Goal: Transaction & Acquisition: Purchase product/service

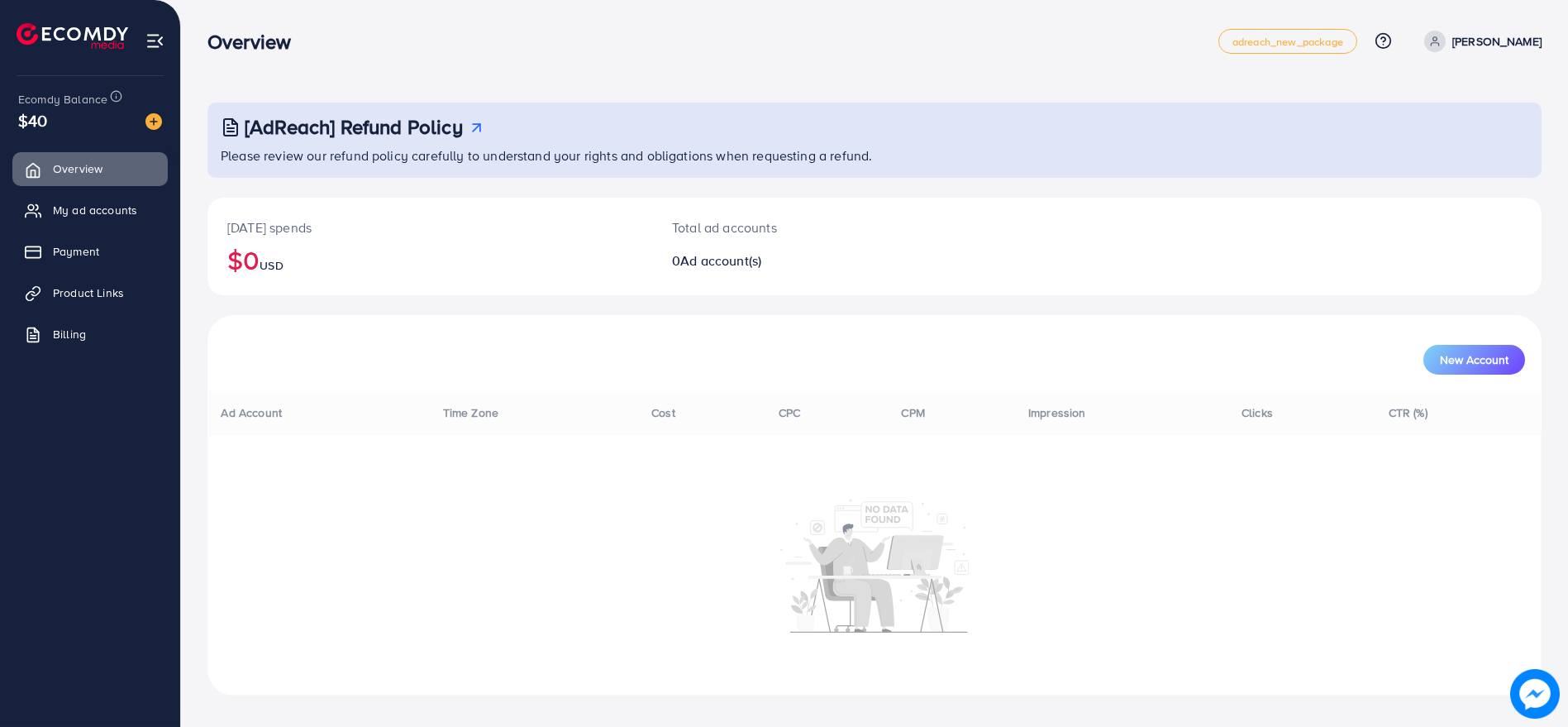
click at [521, 326] on div "New Account" at bounding box center [873, 353] width 1333 height 76
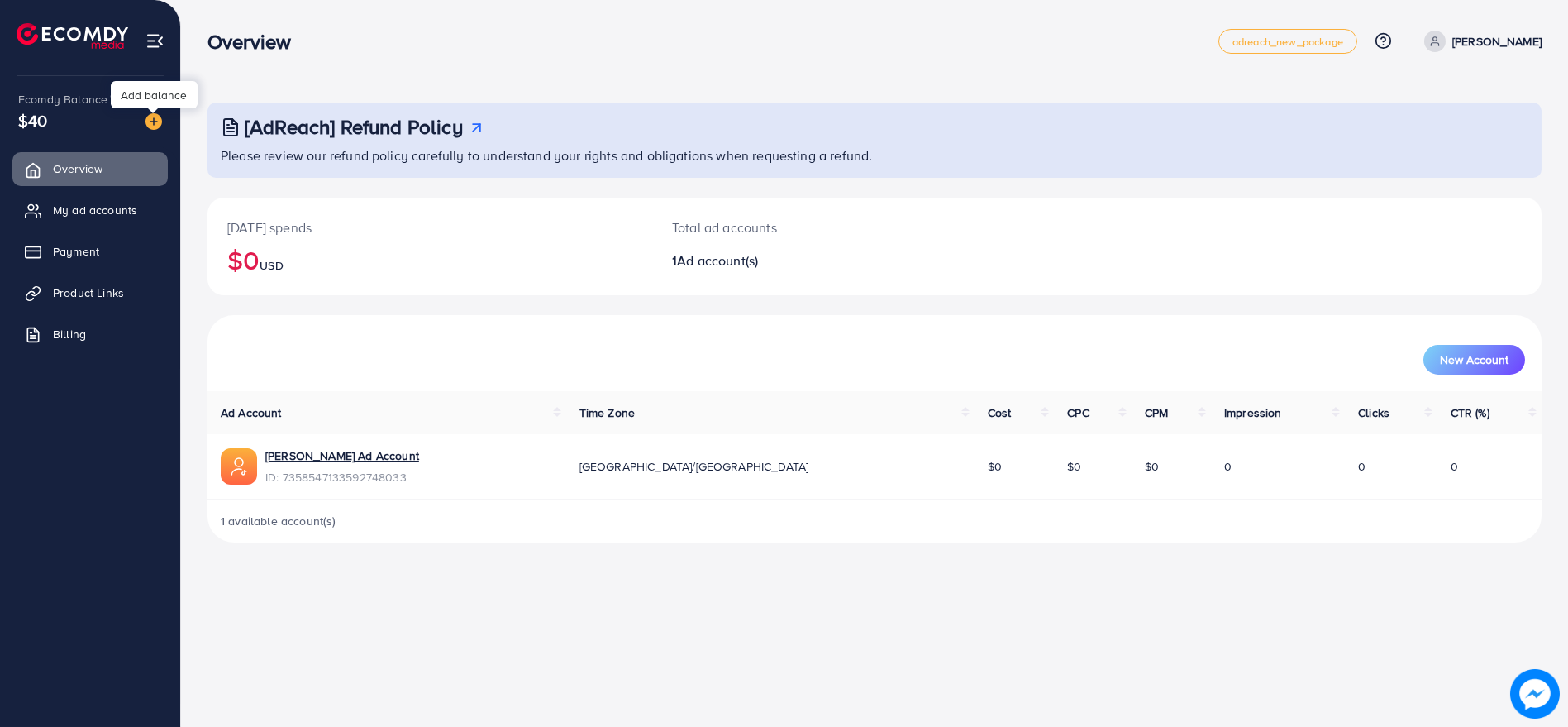
click at [158, 127] on img at bounding box center [154, 121] width 17 height 17
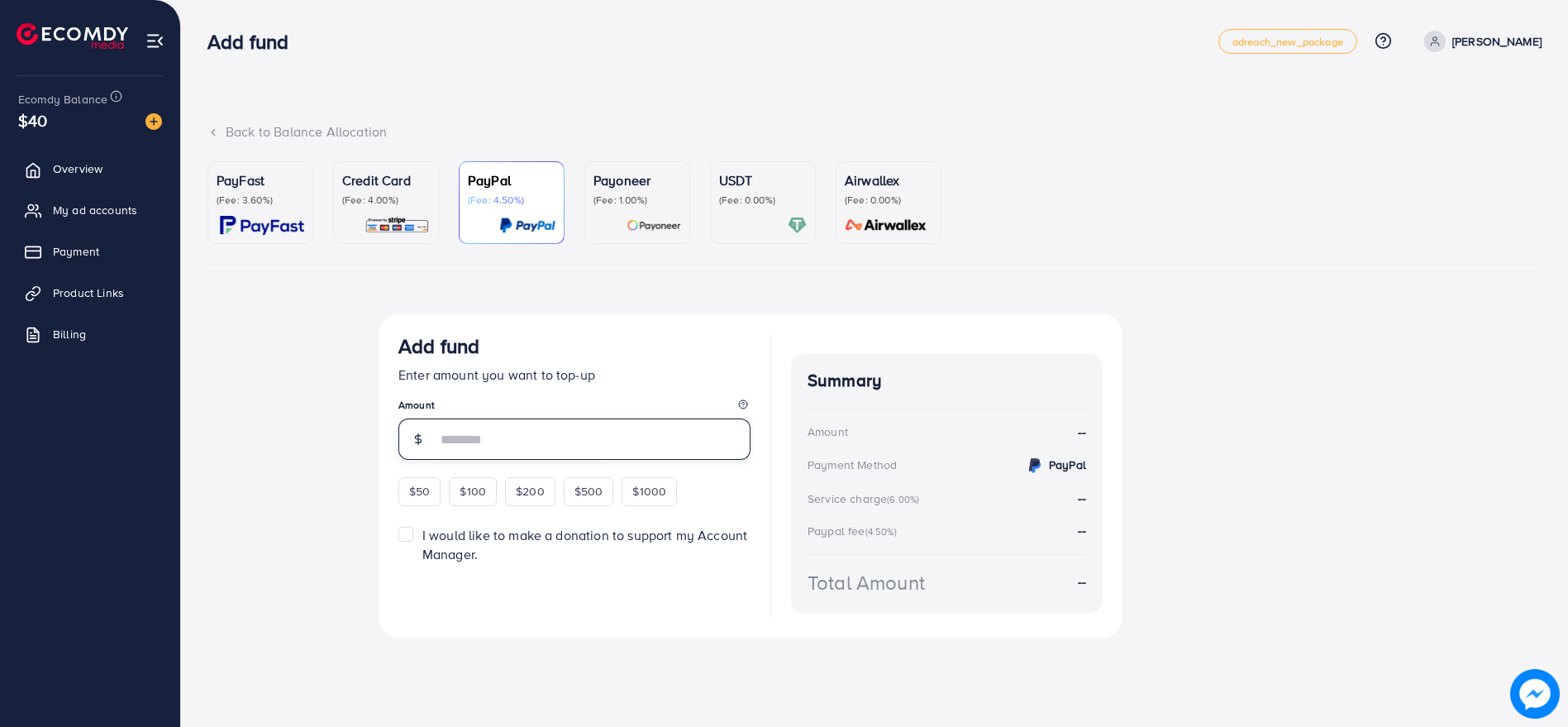
click at [490, 442] on input "number" at bounding box center [593, 439] width 314 height 42
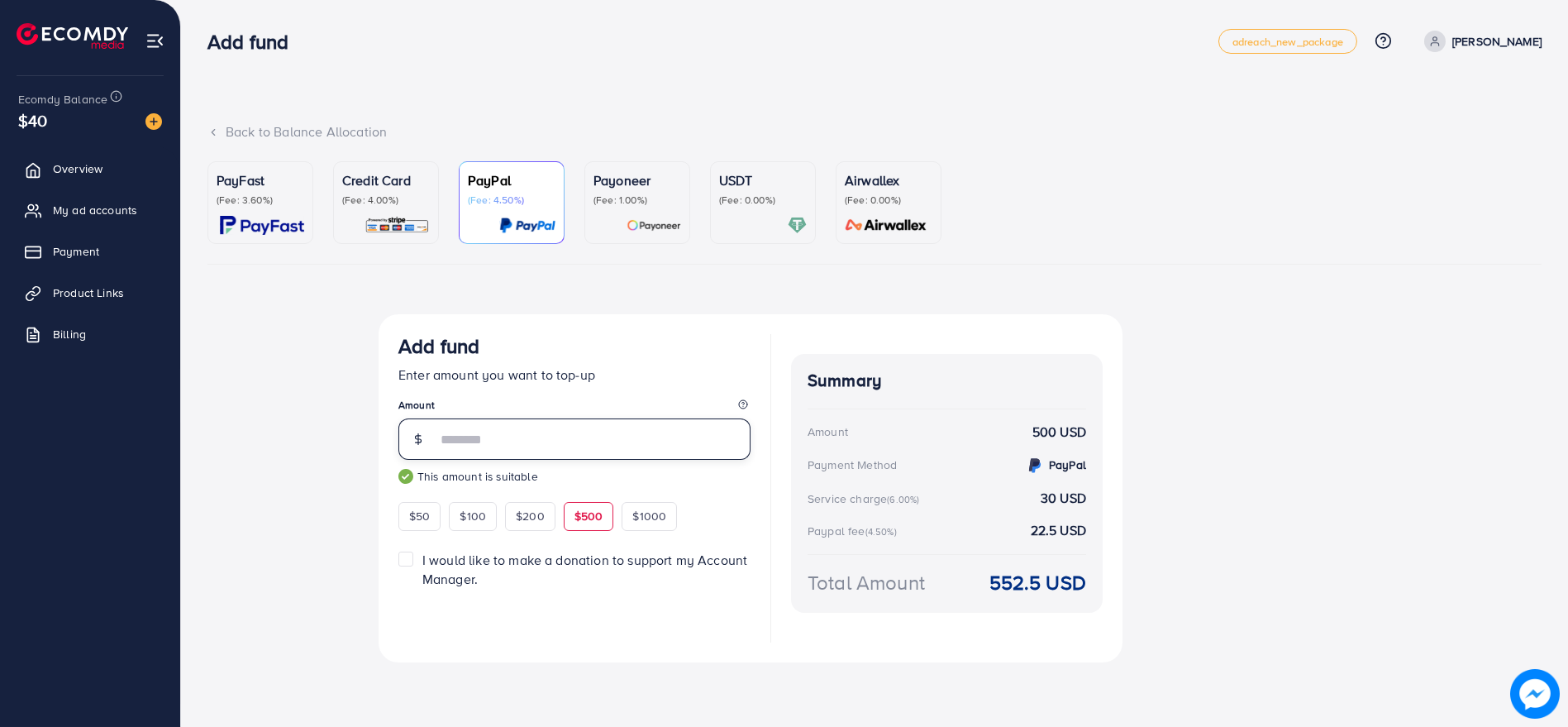
type input "***"
click at [366, 188] on p "Credit Card" at bounding box center [386, 180] width 88 height 20
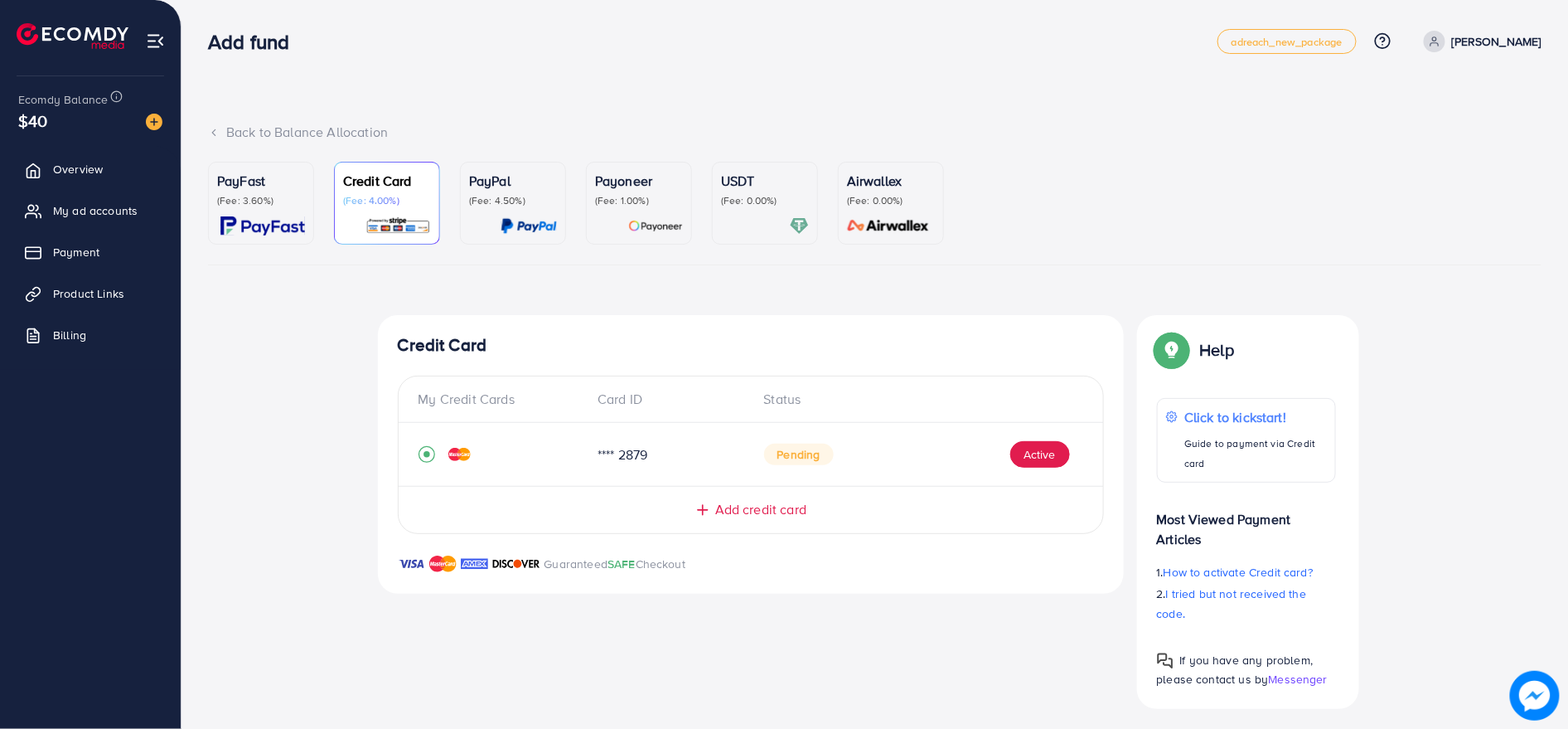
click at [747, 504] on span "Add credit card" at bounding box center [761, 509] width 91 height 19
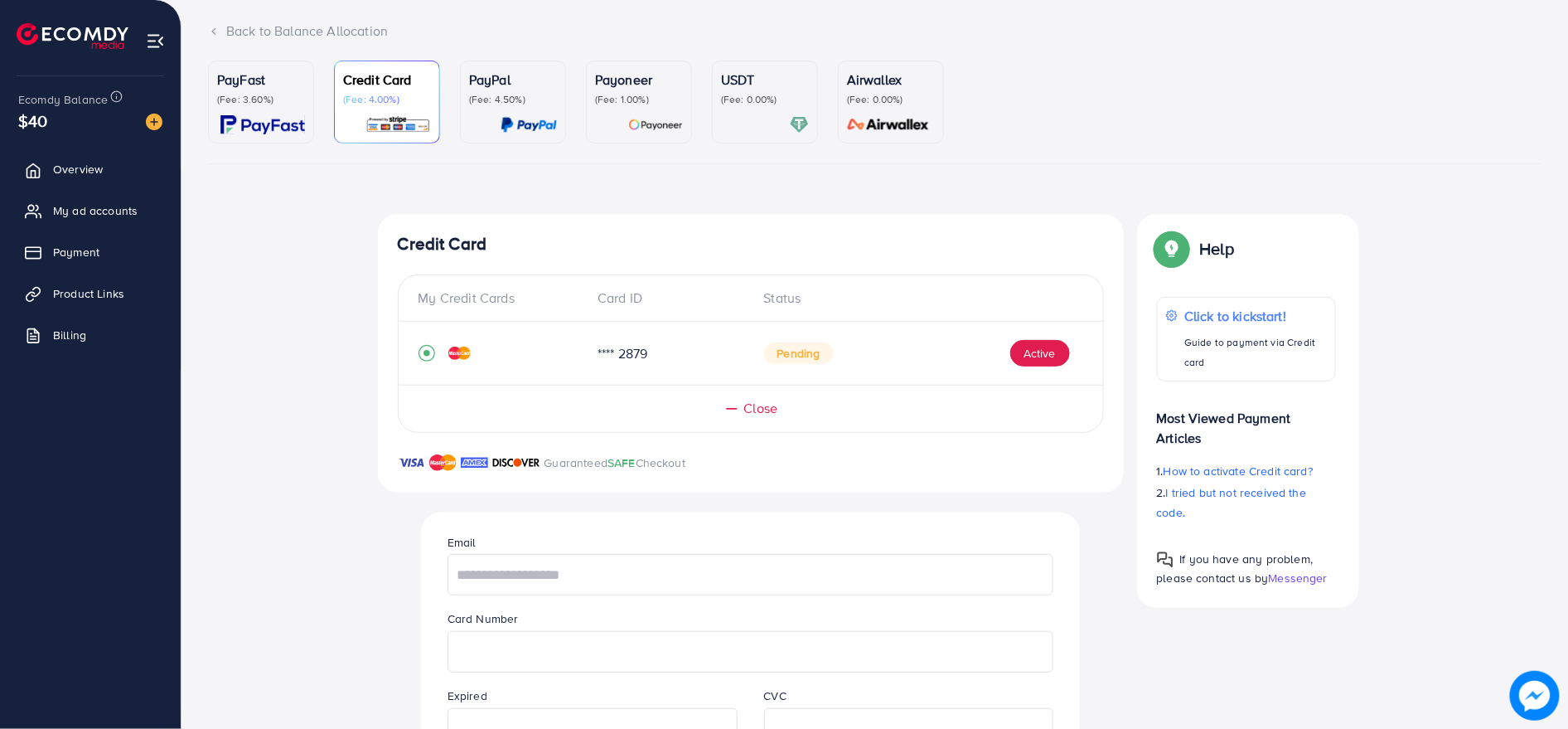
scroll to position [100, 0]
click at [263, 115] on div "PayFast (Fee: 3.60%)" at bounding box center [261, 103] width 88 height 65
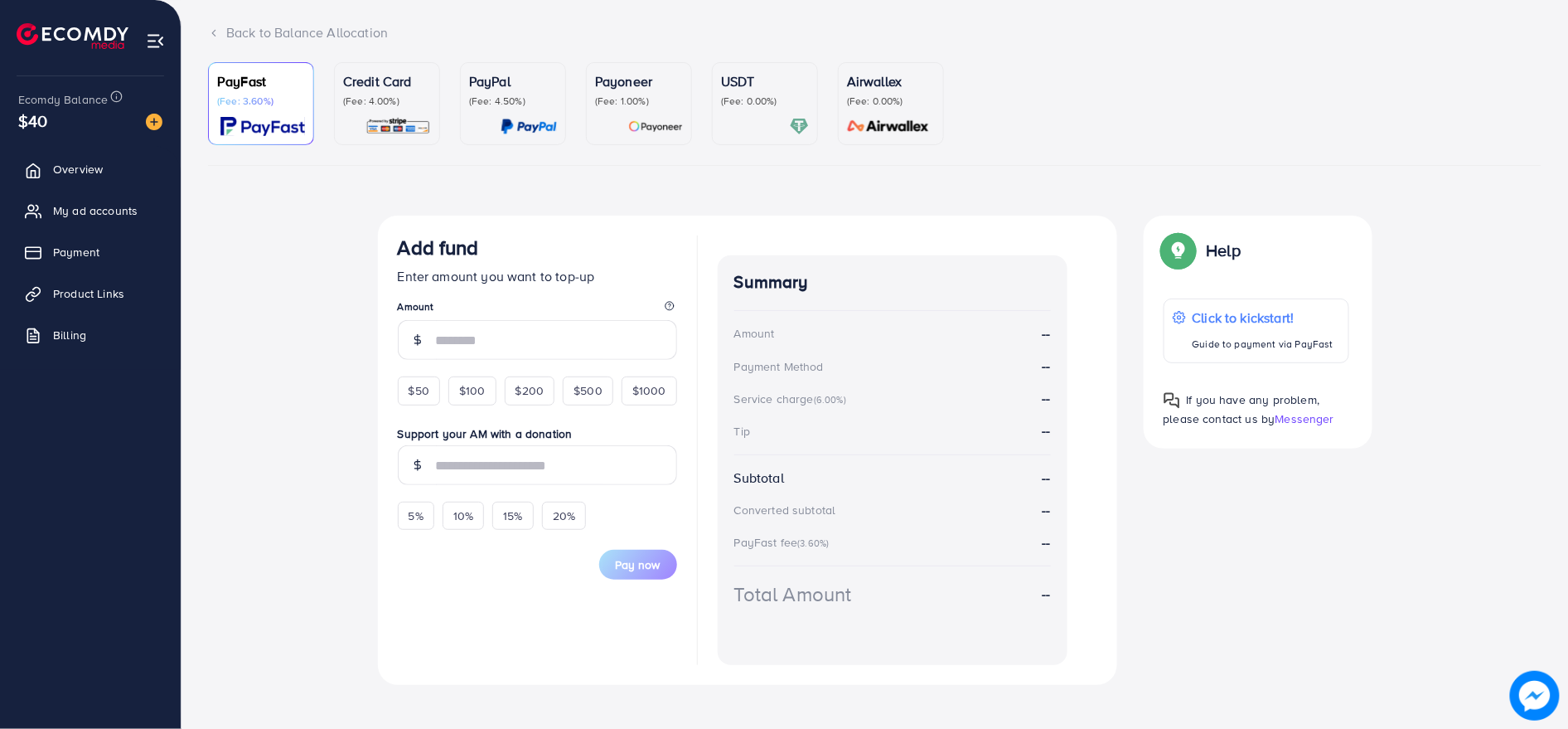
click at [374, 112] on div "Credit Card (Fee: 4.00%)" at bounding box center [387, 103] width 88 height 65
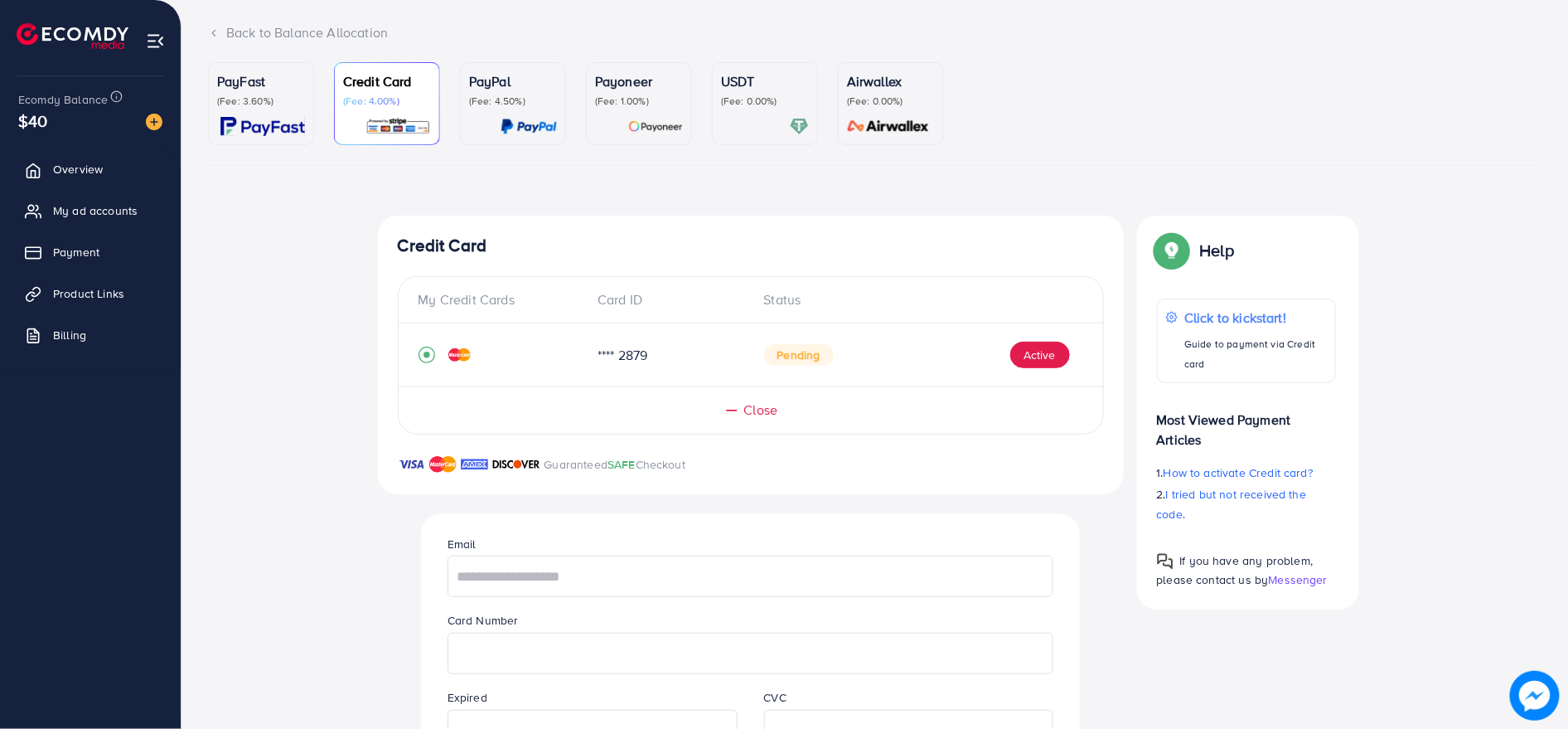
scroll to position [323, 0]
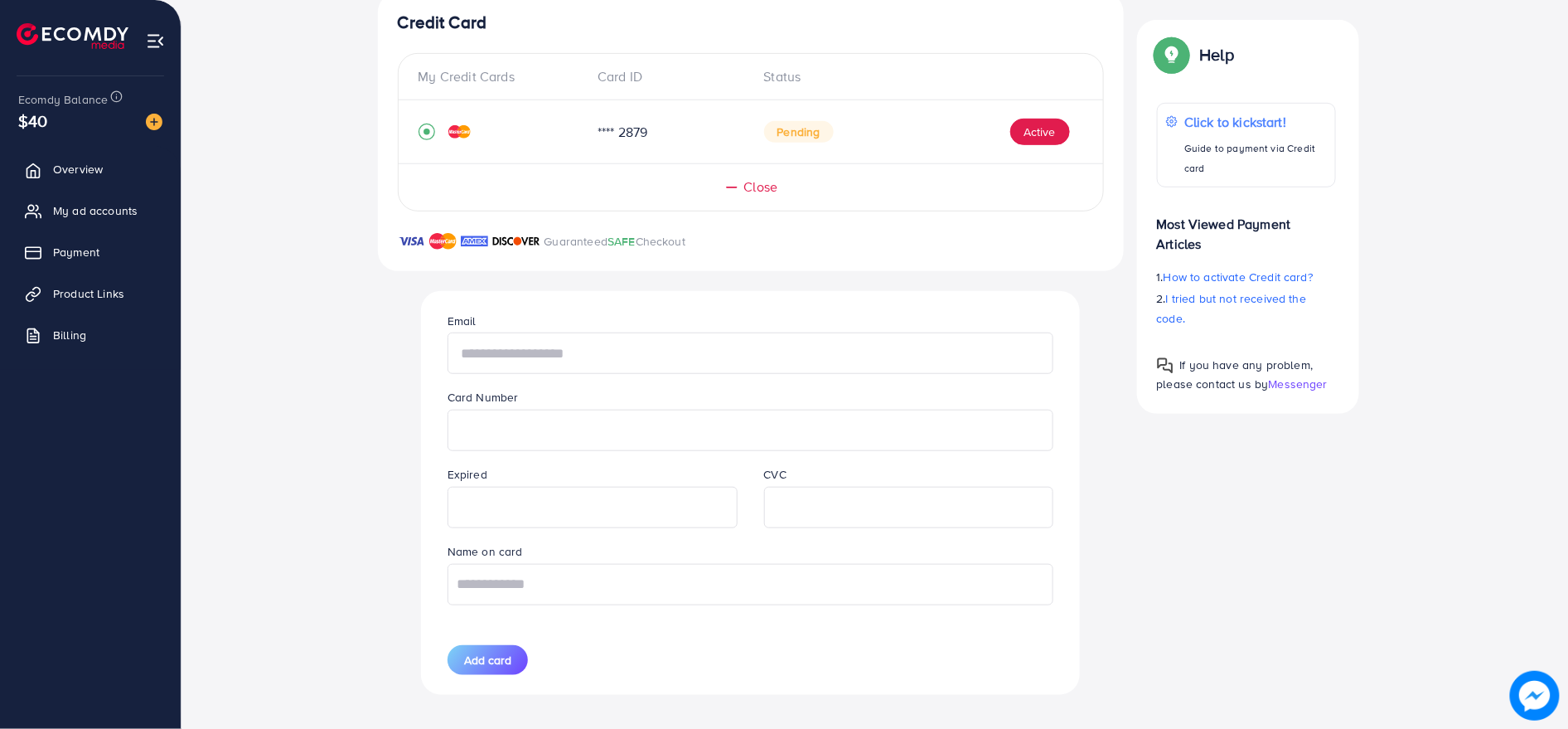
click at [556, 363] on input "text" at bounding box center [750, 353] width 606 height 42
type input "*"
type input "**********"
click at [490, 659] on span "Add card" at bounding box center [487, 659] width 47 height 17
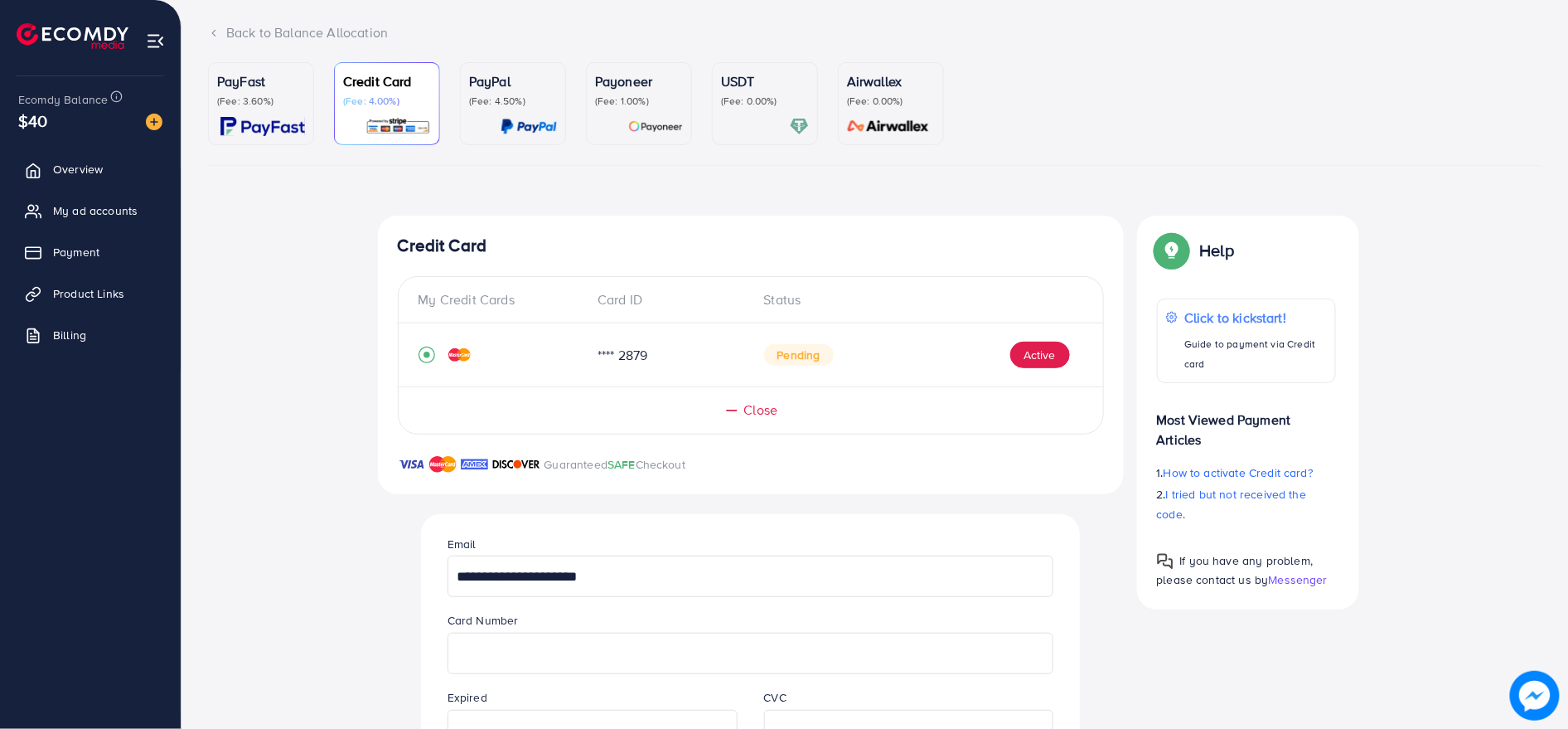
scroll to position [98, 0]
click at [263, 102] on p "(Fee: 3.60%)" at bounding box center [261, 102] width 88 height 13
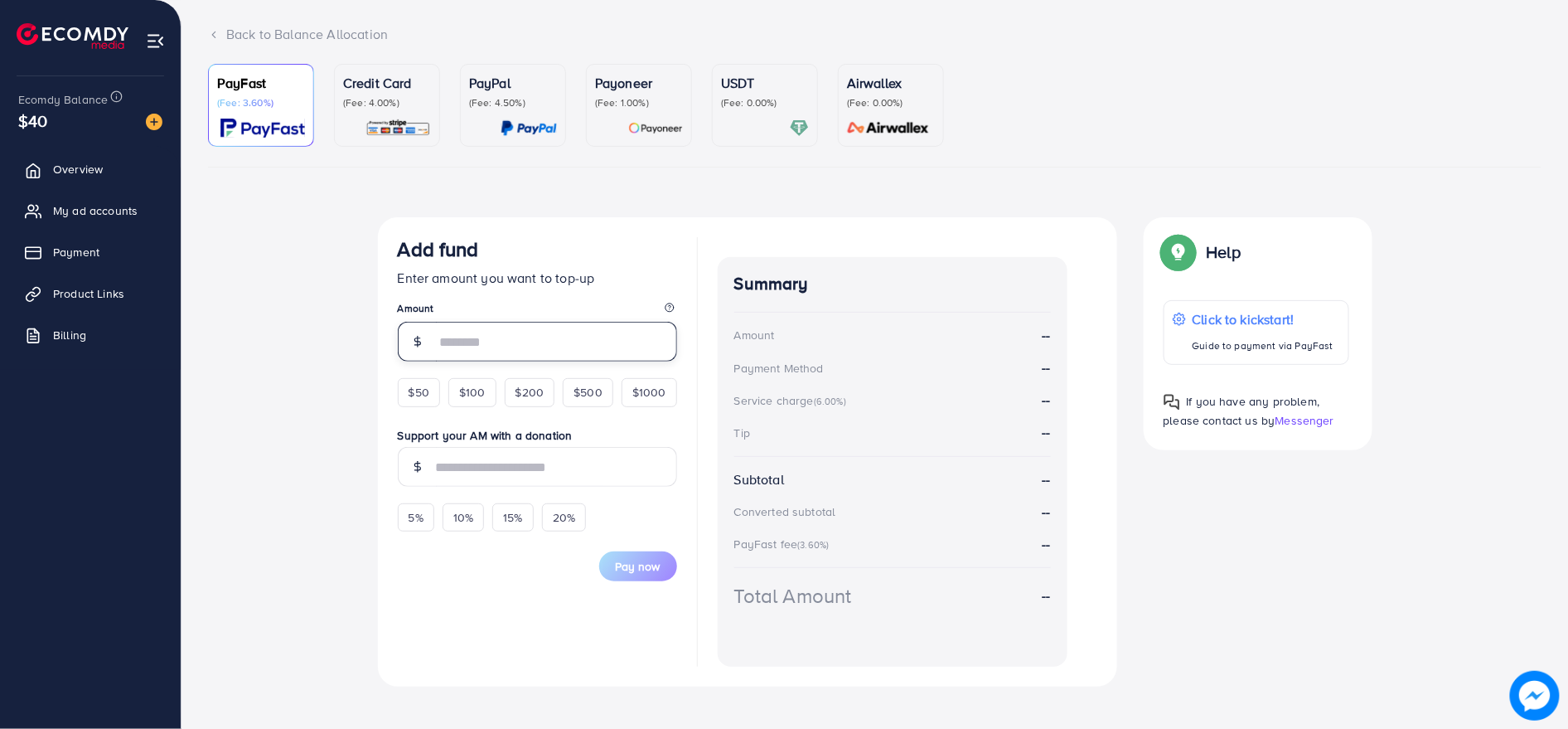
click at [564, 350] on input "number" at bounding box center [556, 341] width 241 height 40
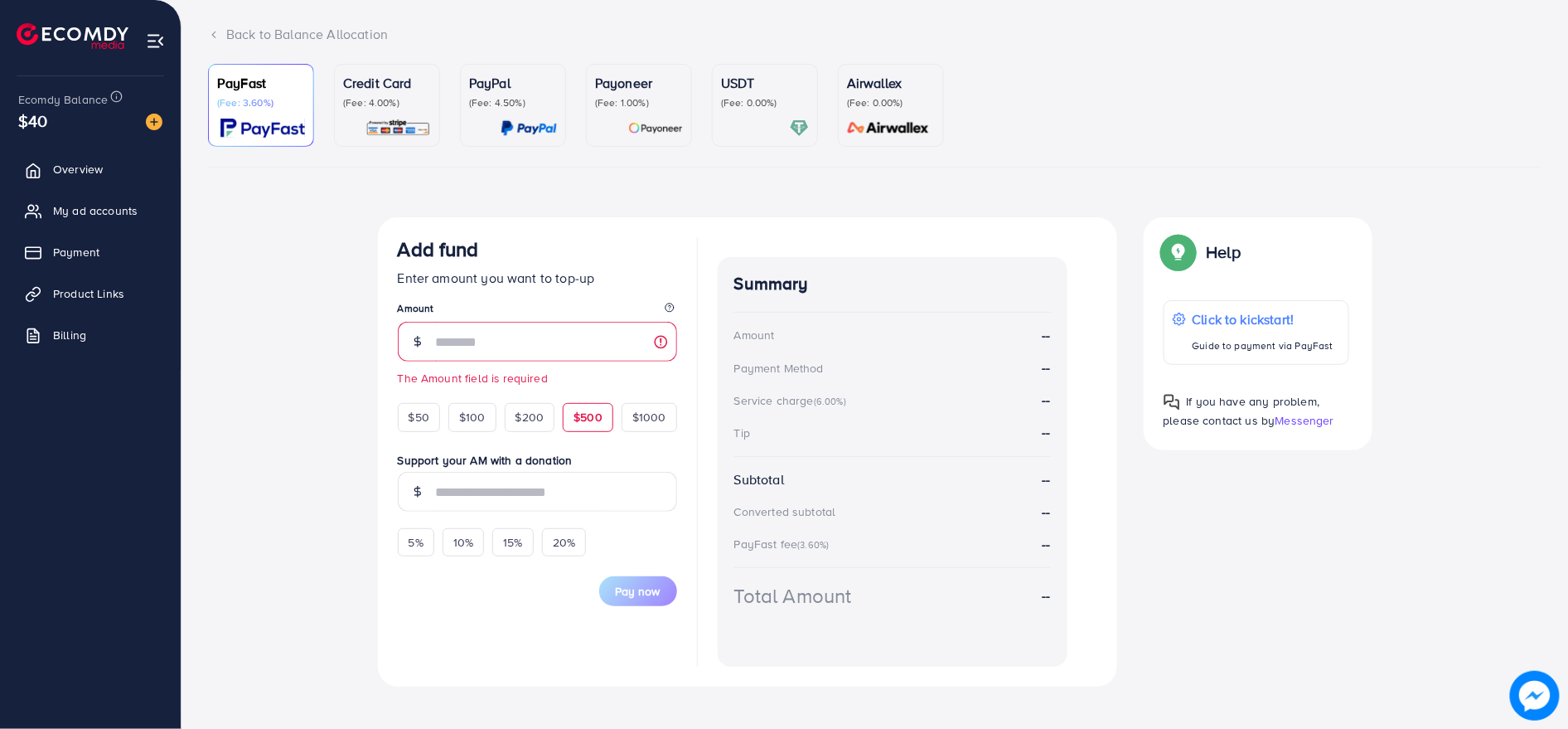
click at [572, 389] on form "Add fund Enter amount you want to top-up Amount The Amount field is required $5…" at bounding box center [536, 422] width 279 height 369
click at [573, 429] on div "$500" at bounding box center [588, 417] width 51 height 29
type input "***"
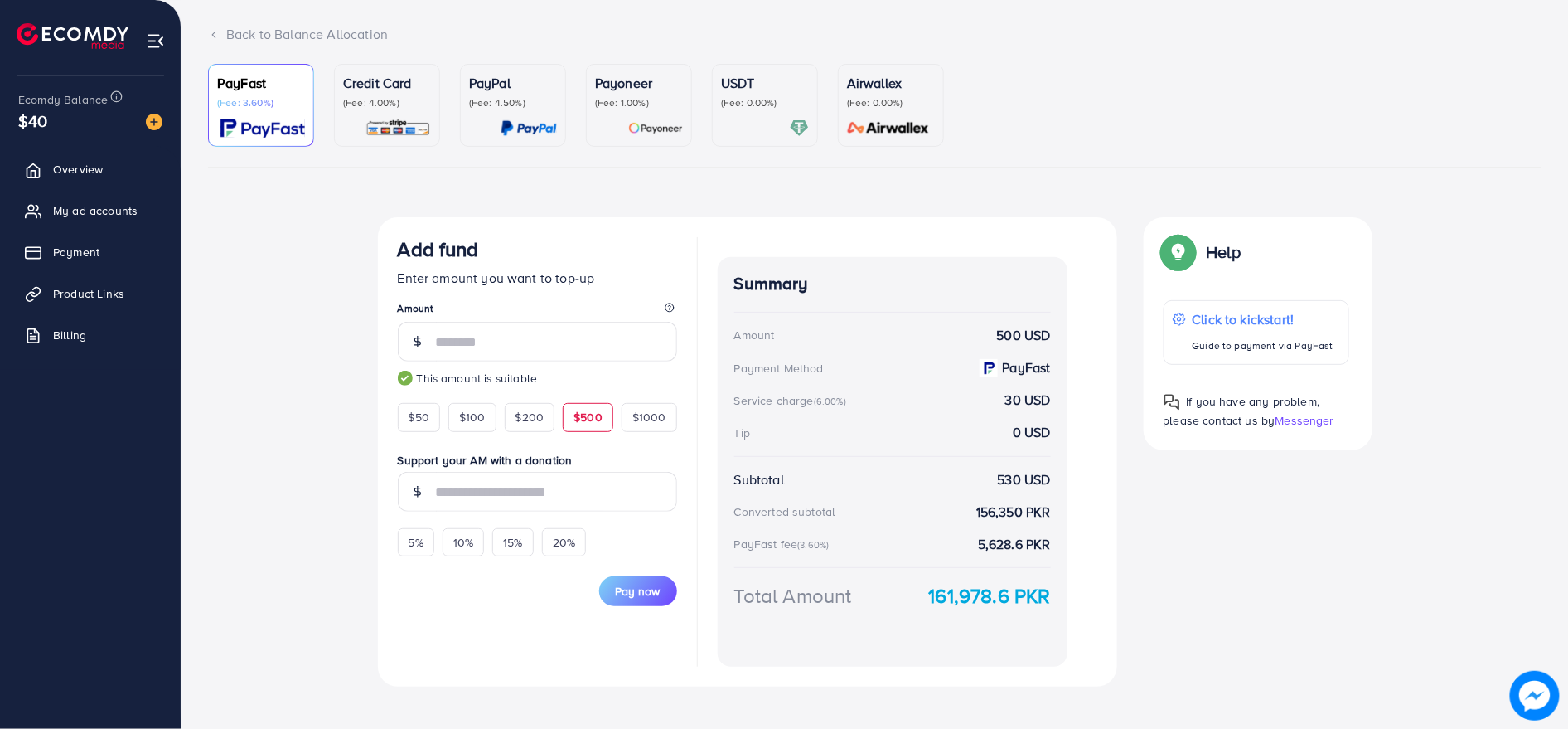
scroll to position [113, 0]
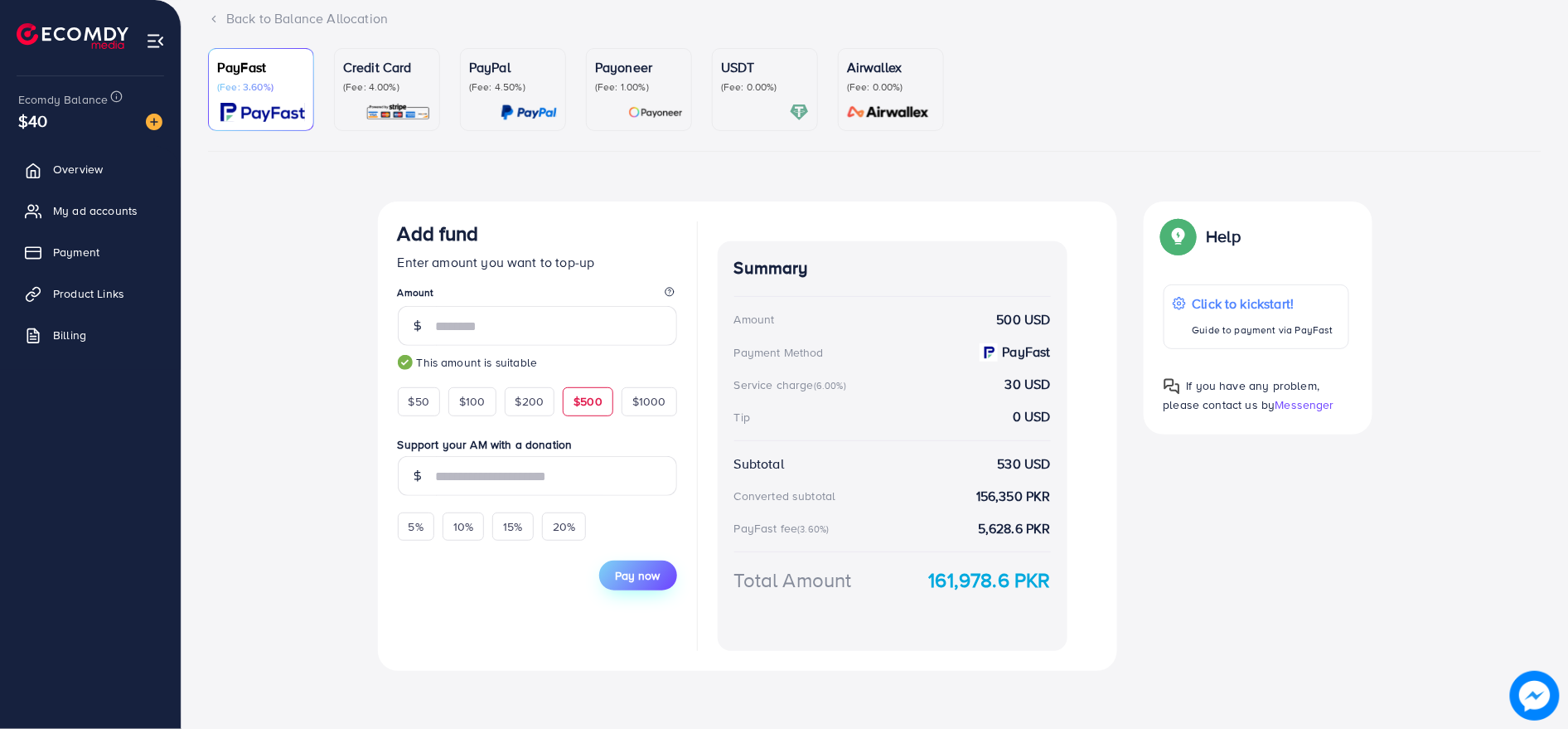
click at [633, 574] on span "Pay now" at bounding box center [638, 575] width 45 height 17
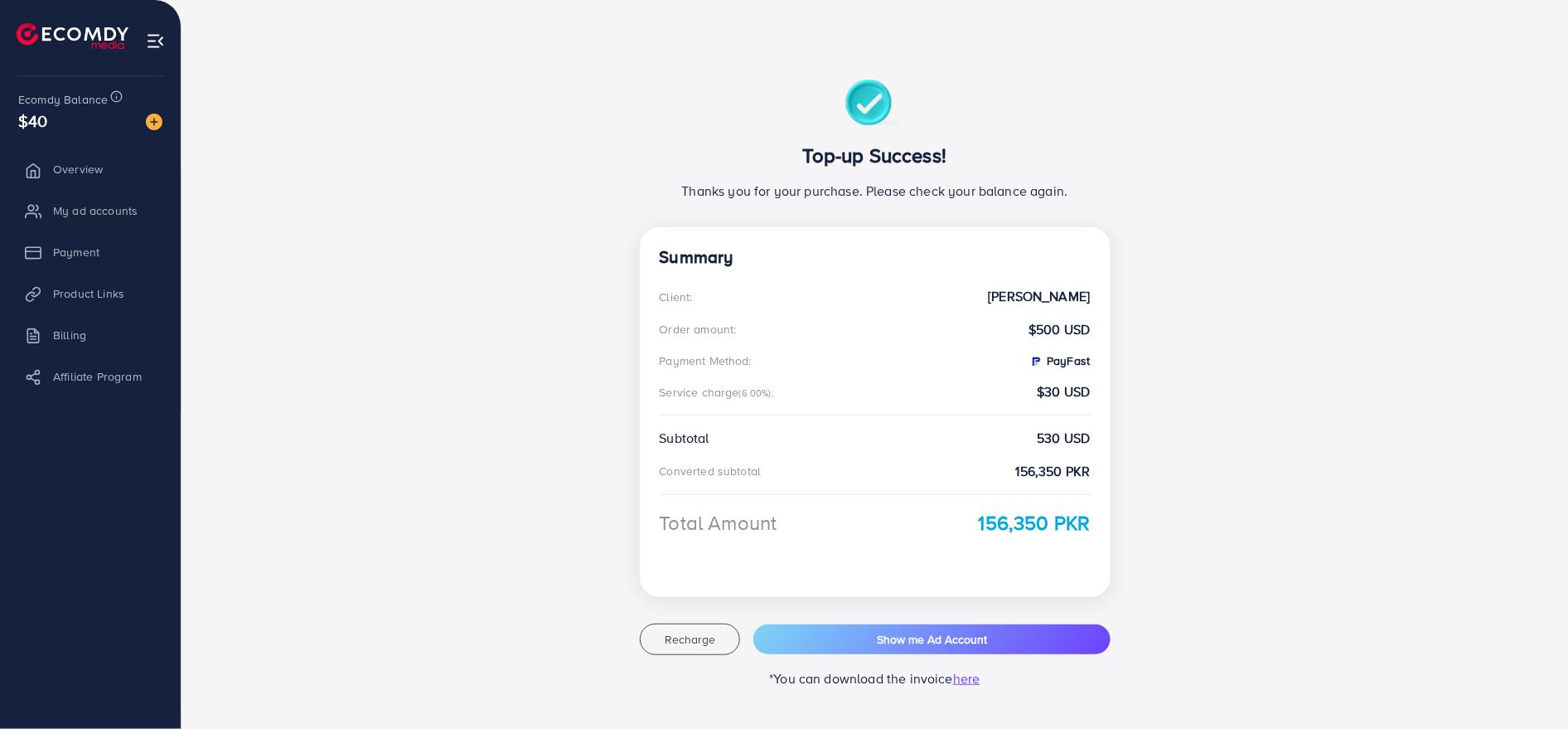
scroll to position [79, 0]
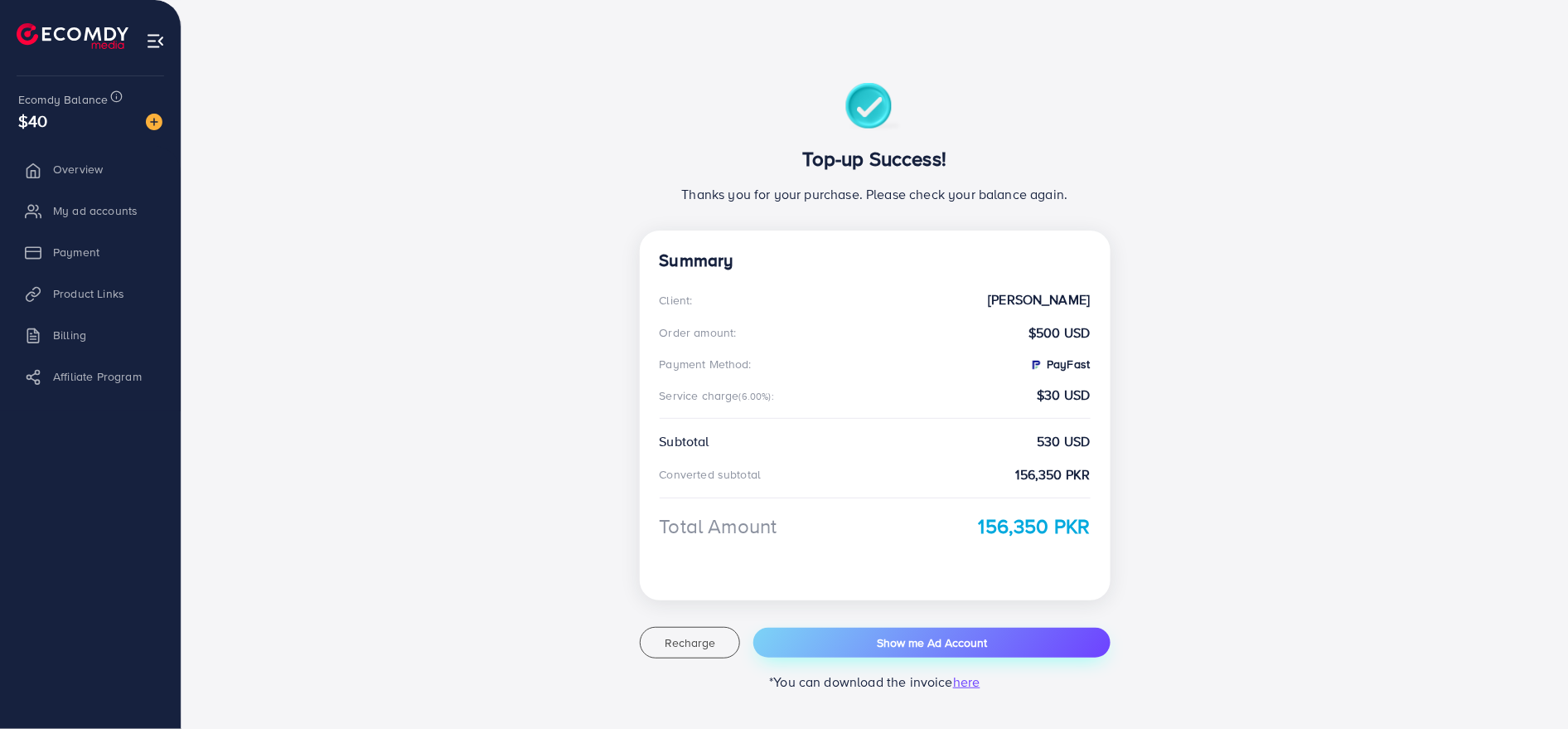
click at [920, 638] on span "Show me Ad Account" at bounding box center [932, 643] width 110 height 17
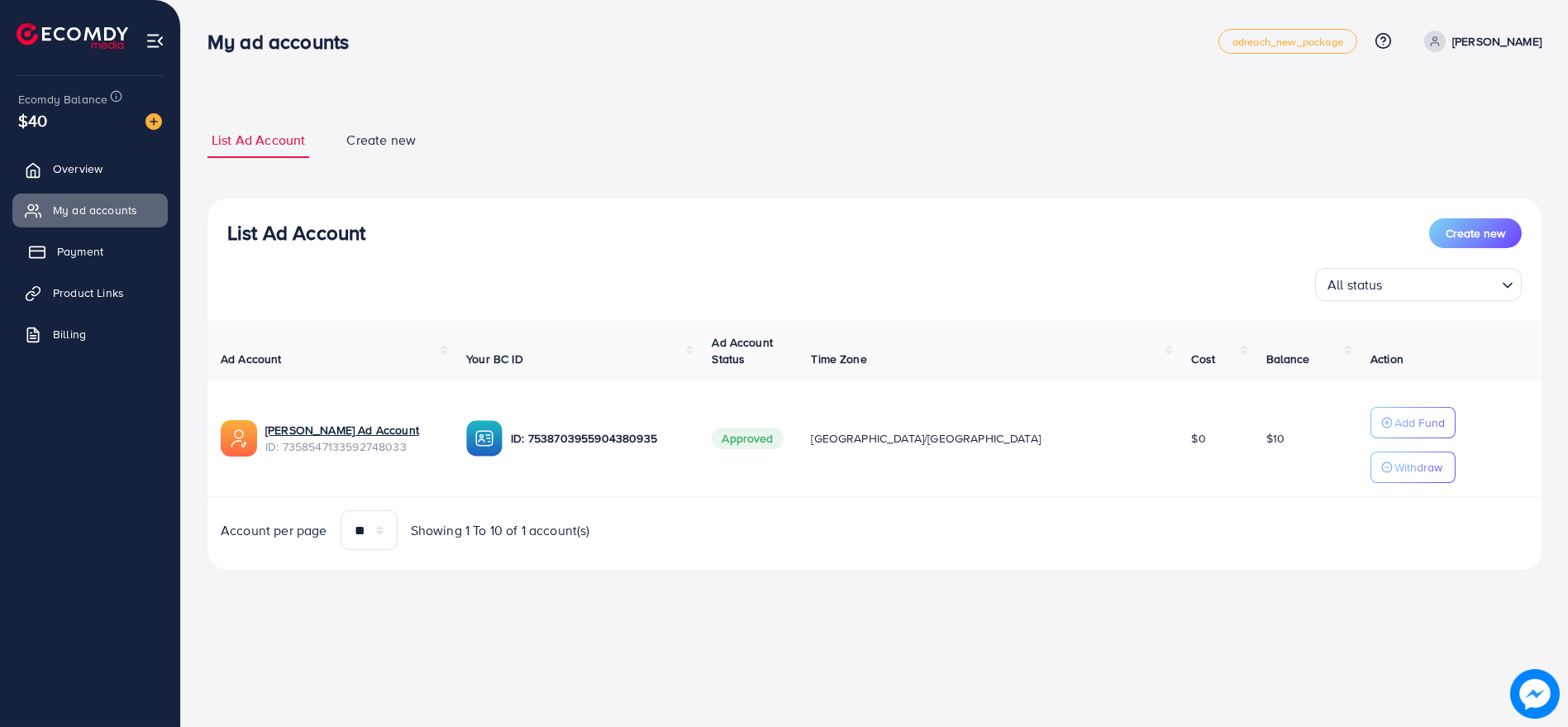
click at [94, 255] on span "Payment" at bounding box center [80, 251] width 46 height 17
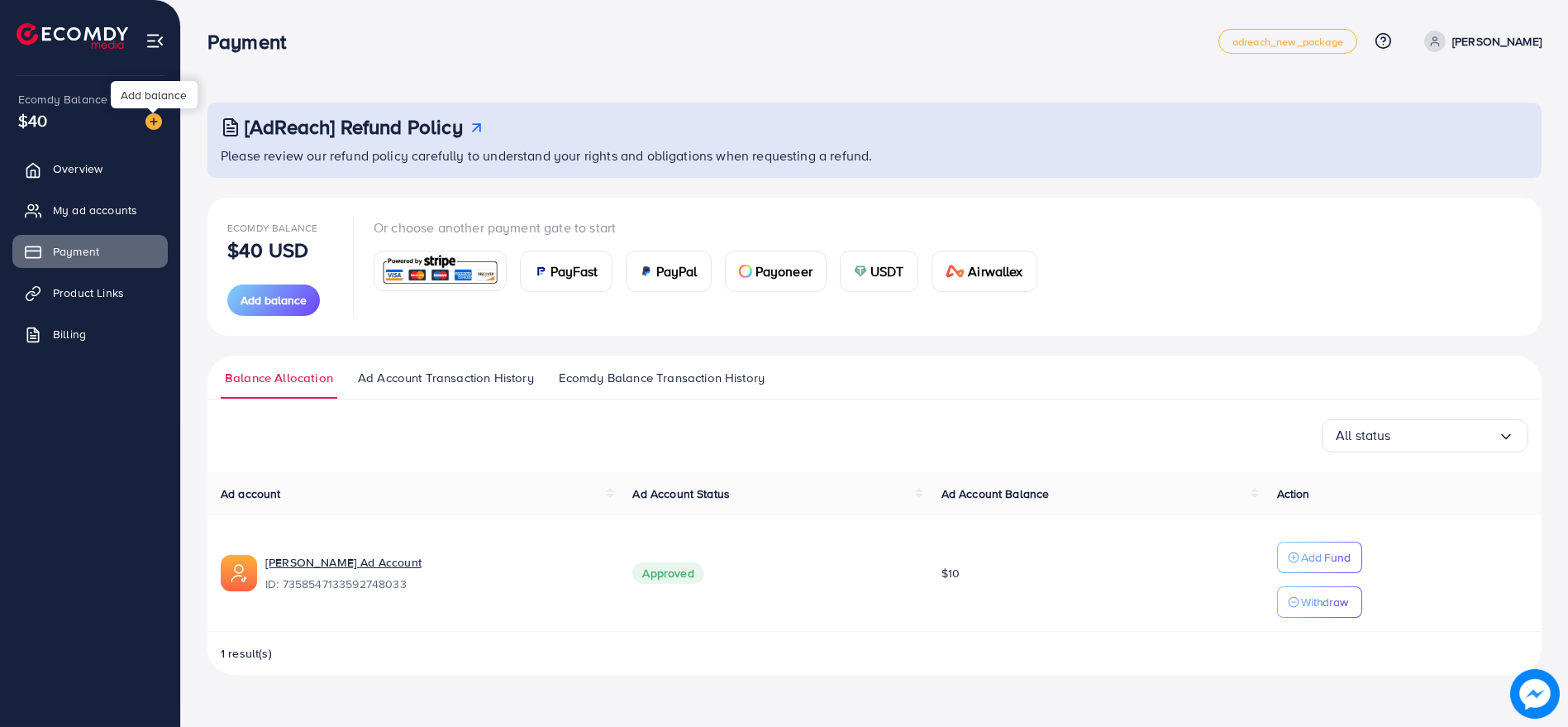
click at [148, 114] on img at bounding box center [154, 121] width 17 height 17
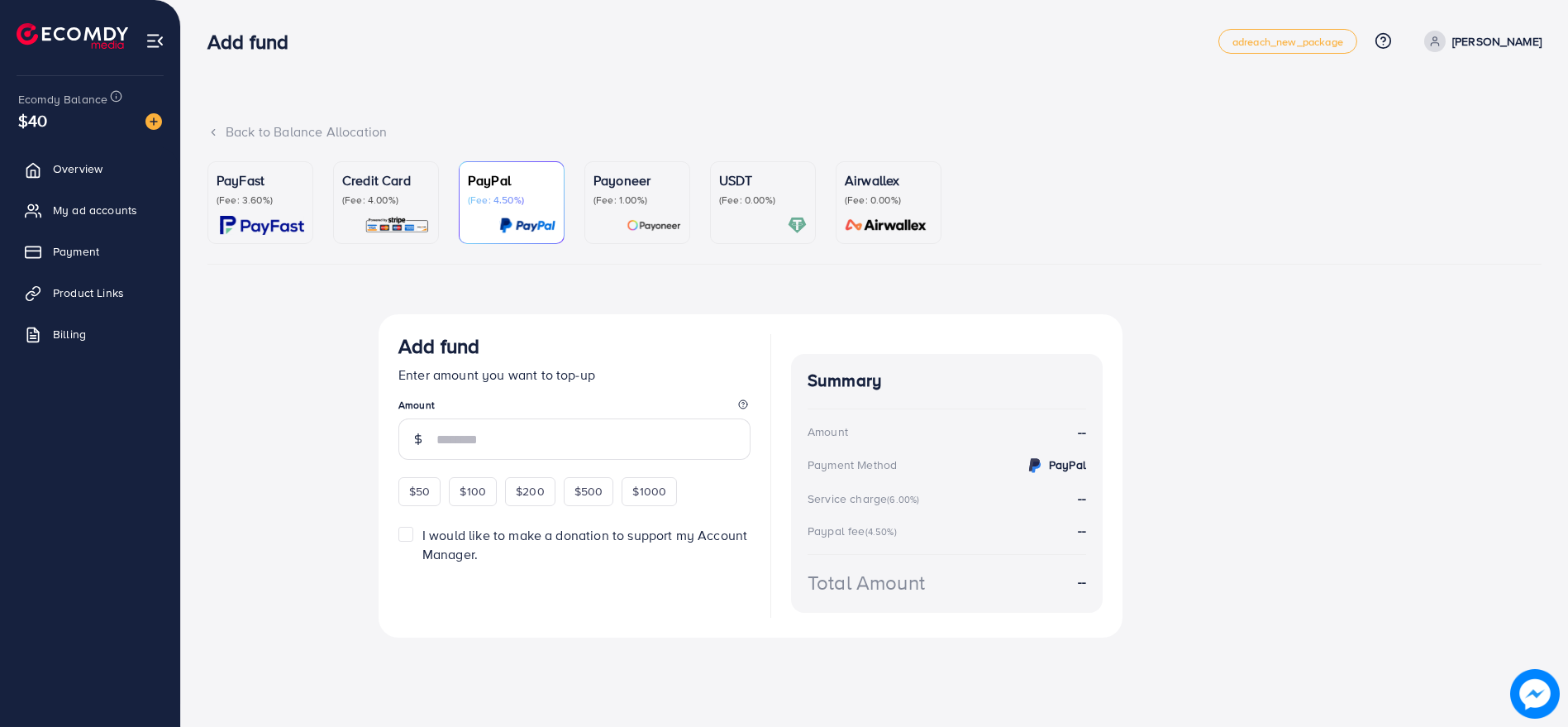
click at [848, 190] on div "Airwallex (Fee: 0.00%)" at bounding box center [888, 188] width 88 height 36
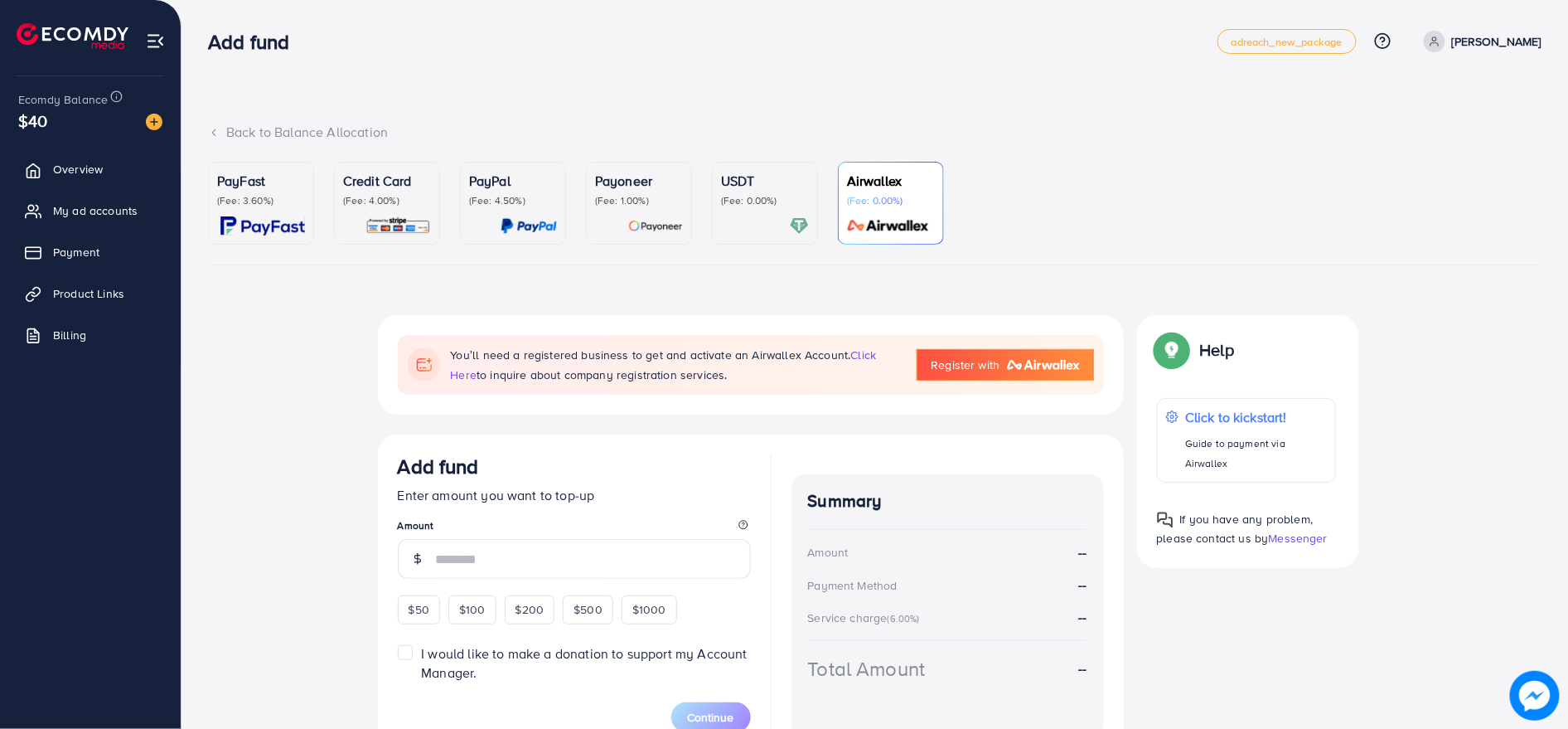
click at [731, 205] on p "(Fee: 0.00%)" at bounding box center [764, 201] width 88 height 13
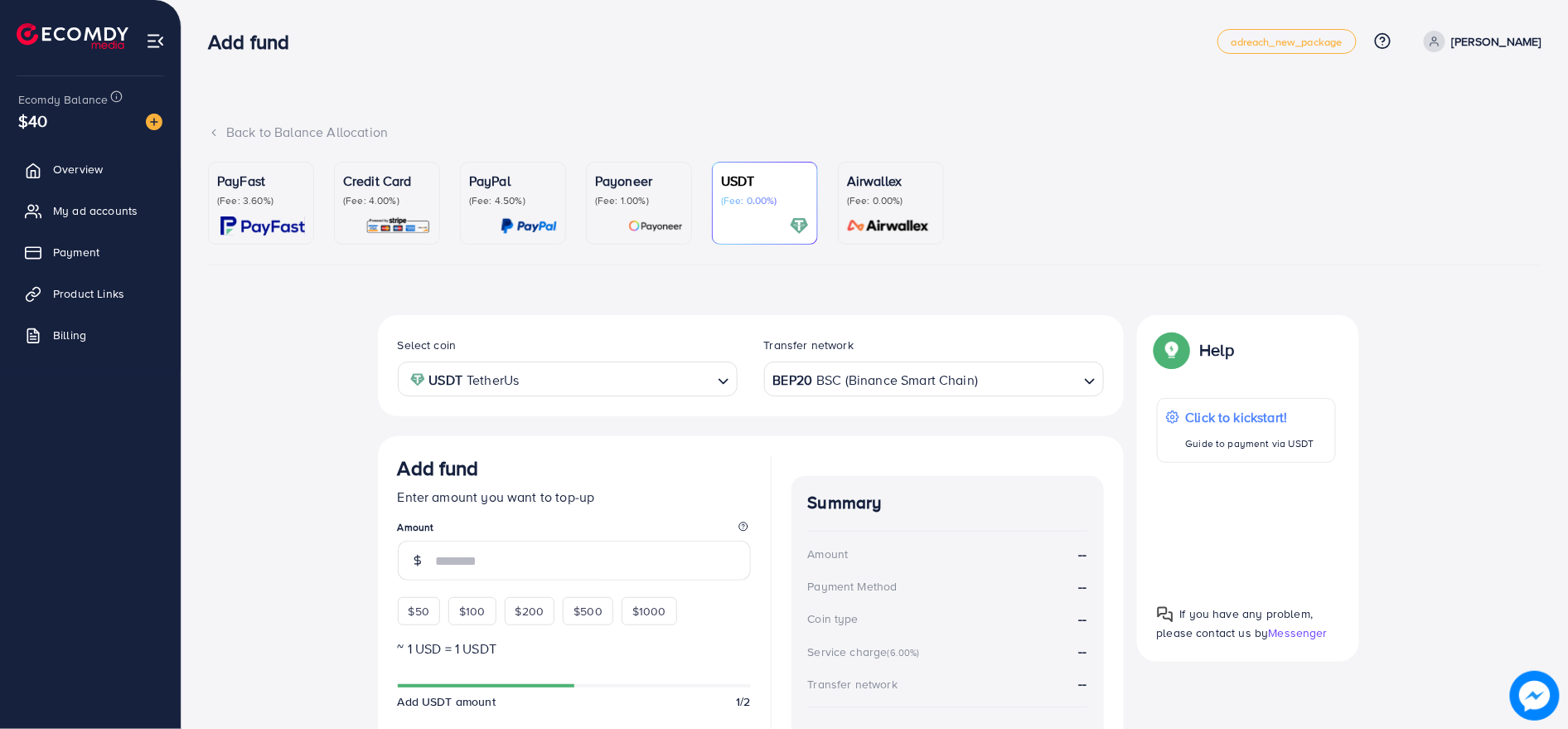
click at [642, 206] on p "(Fee: 1.00%)" at bounding box center [639, 201] width 88 height 13
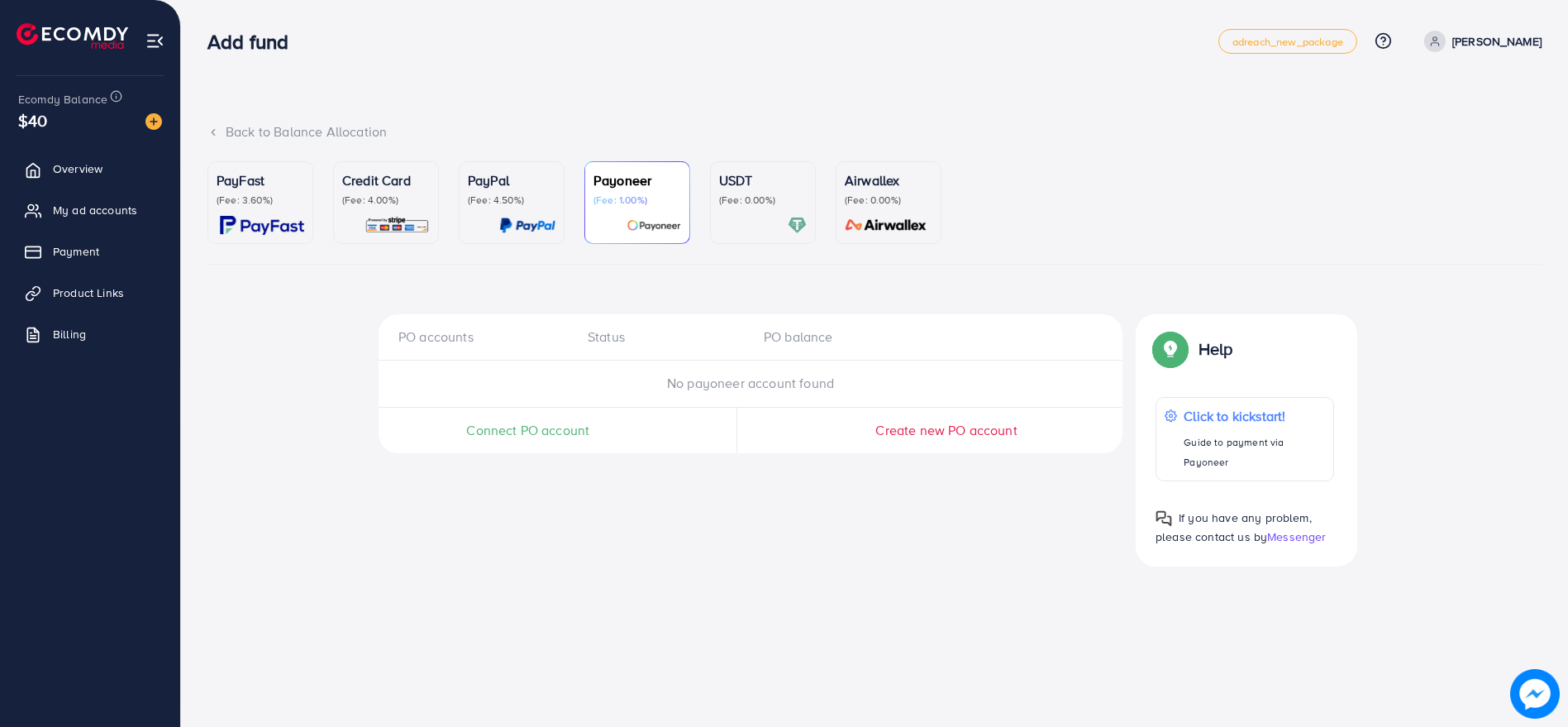
click at [547, 207] on div "PayPal (Fee: 4.50%)" at bounding box center [511, 203] width 88 height 65
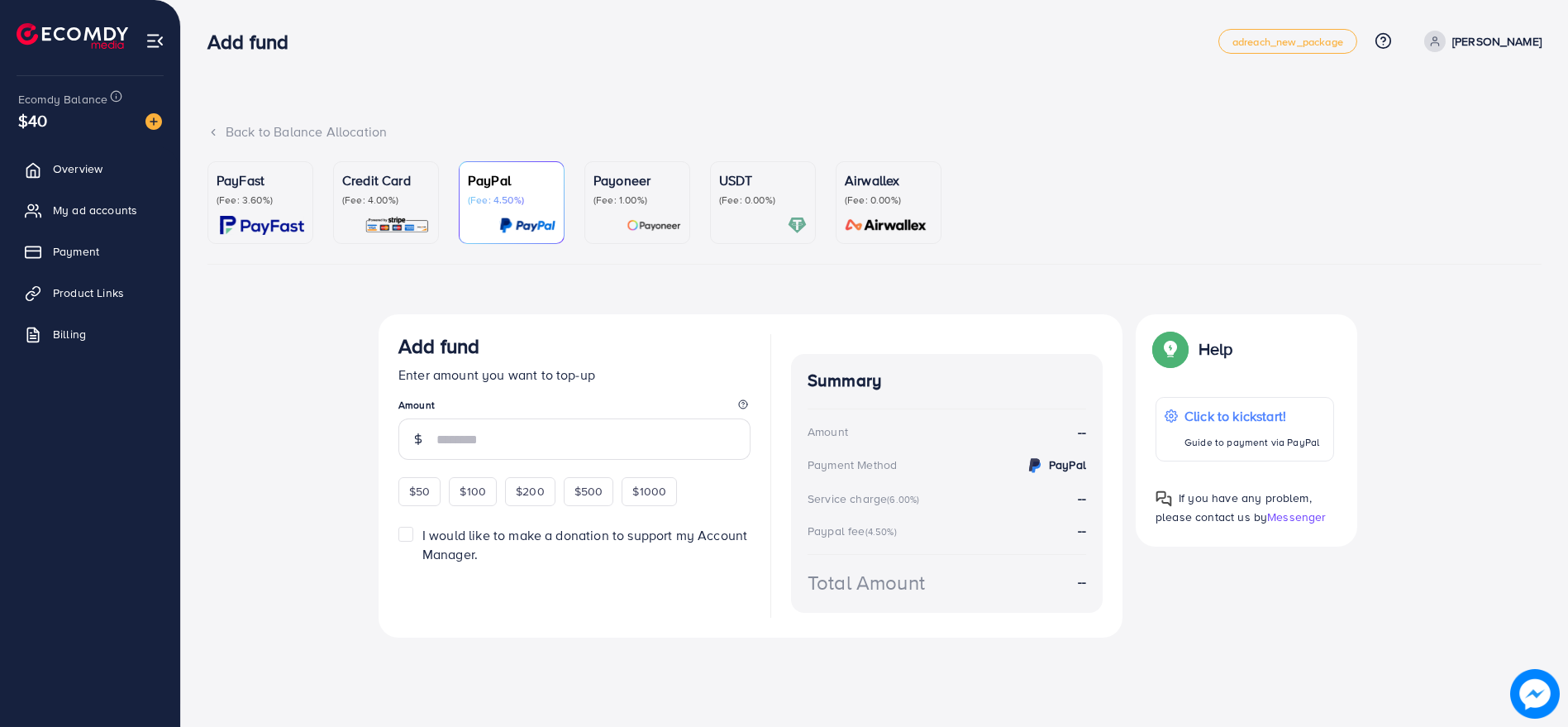
click at [409, 211] on div "Credit Card (Fee: 4.00%)" at bounding box center [386, 203] width 88 height 65
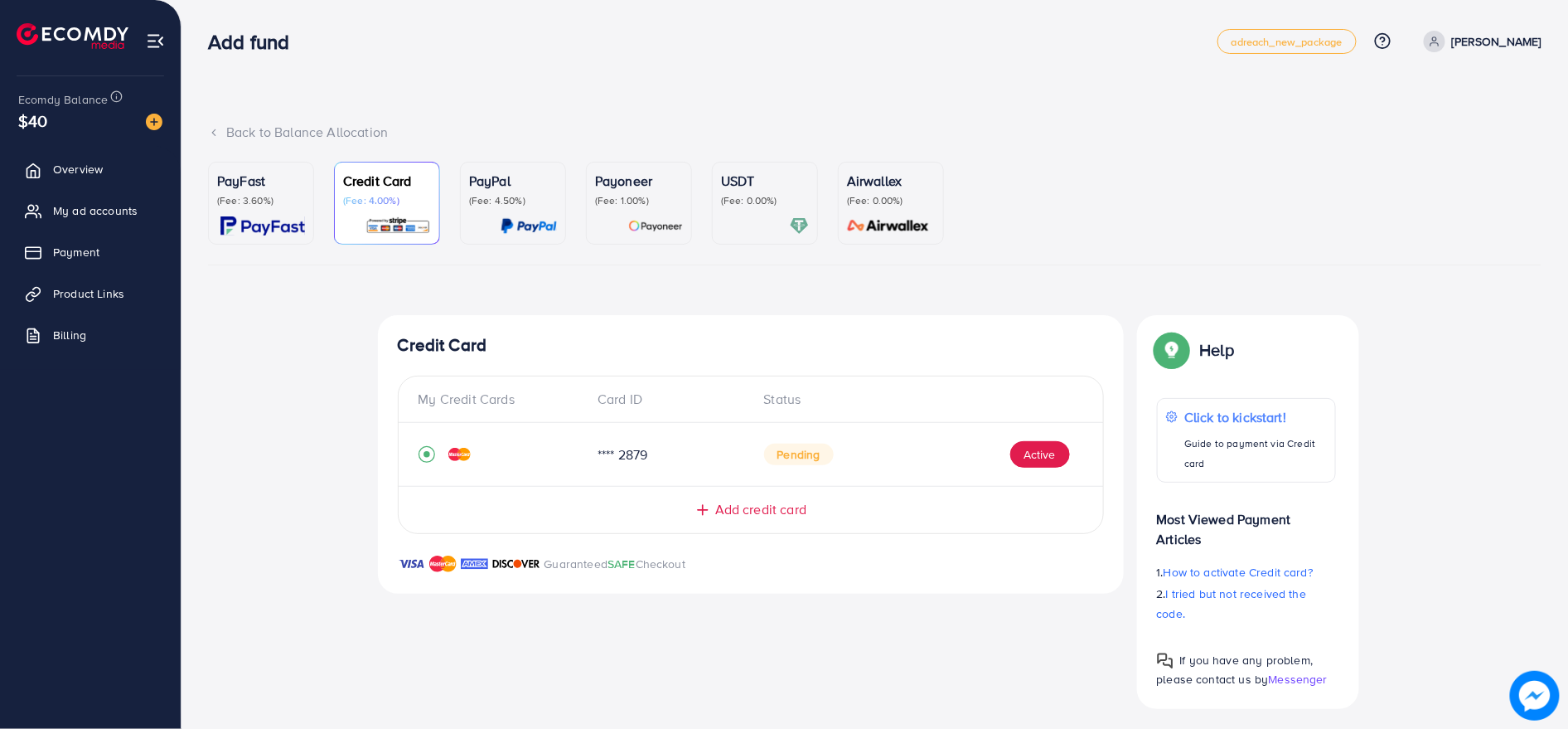
scroll to position [5, 0]
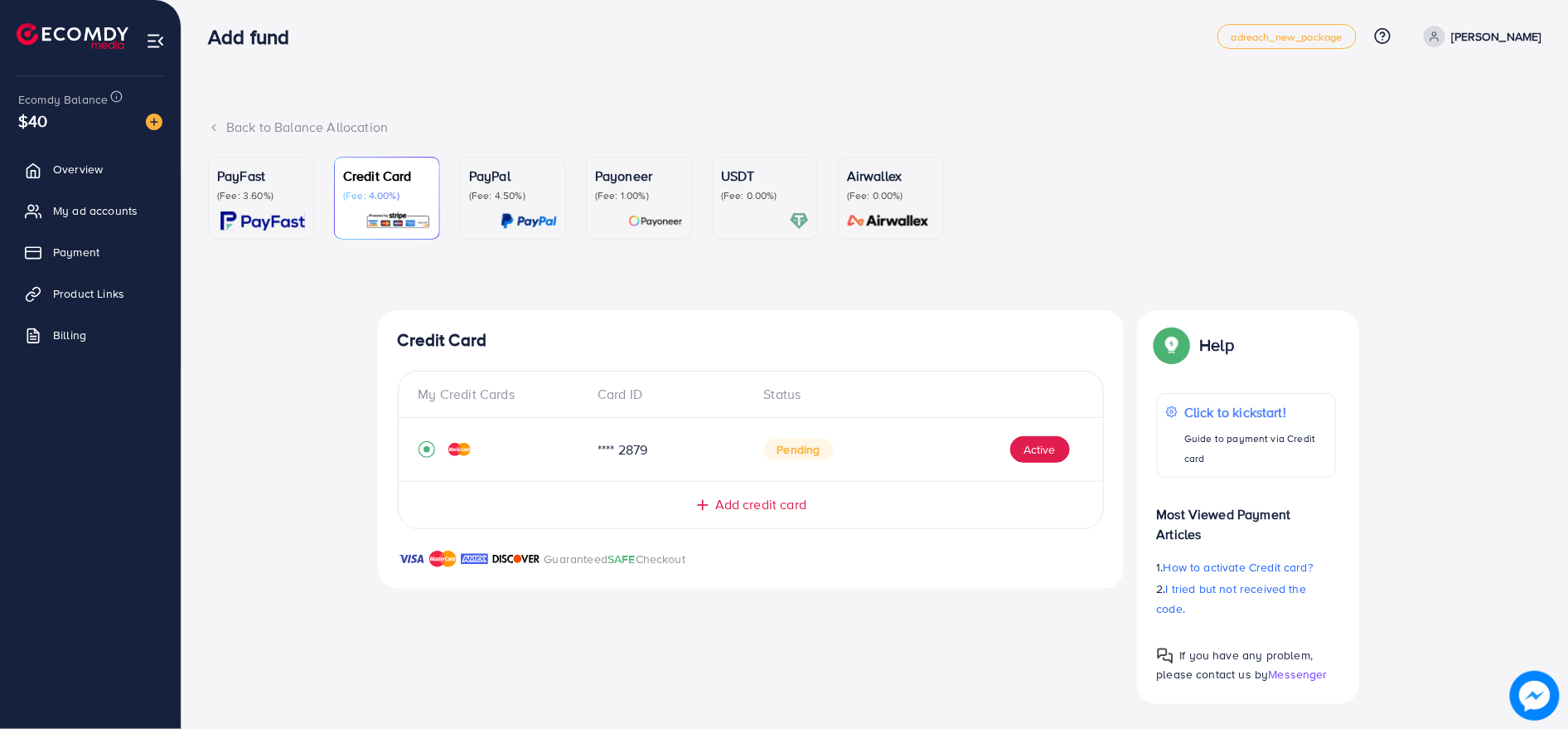
click at [755, 495] on span "Add credit card" at bounding box center [761, 504] width 91 height 19
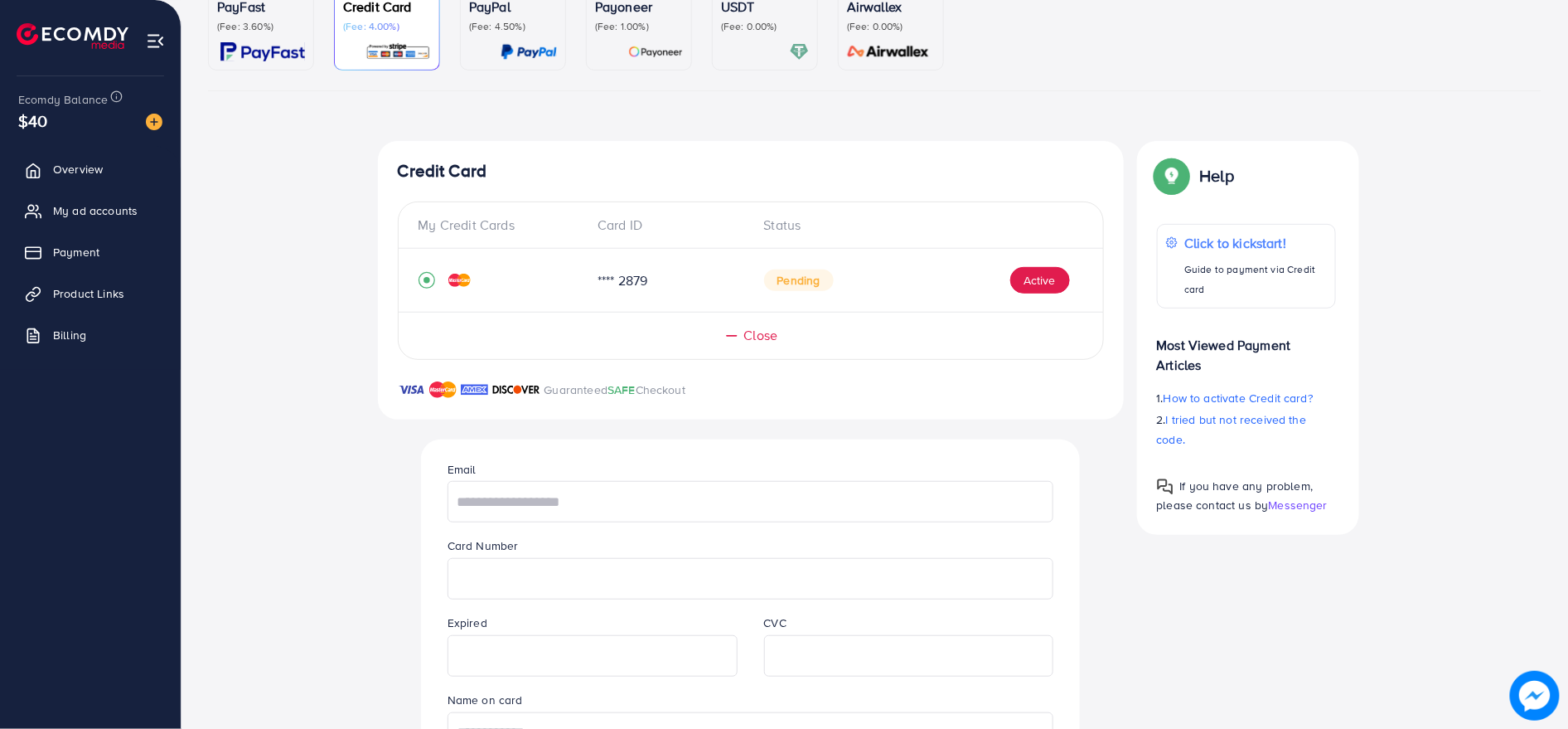
scroll to position [332, 0]
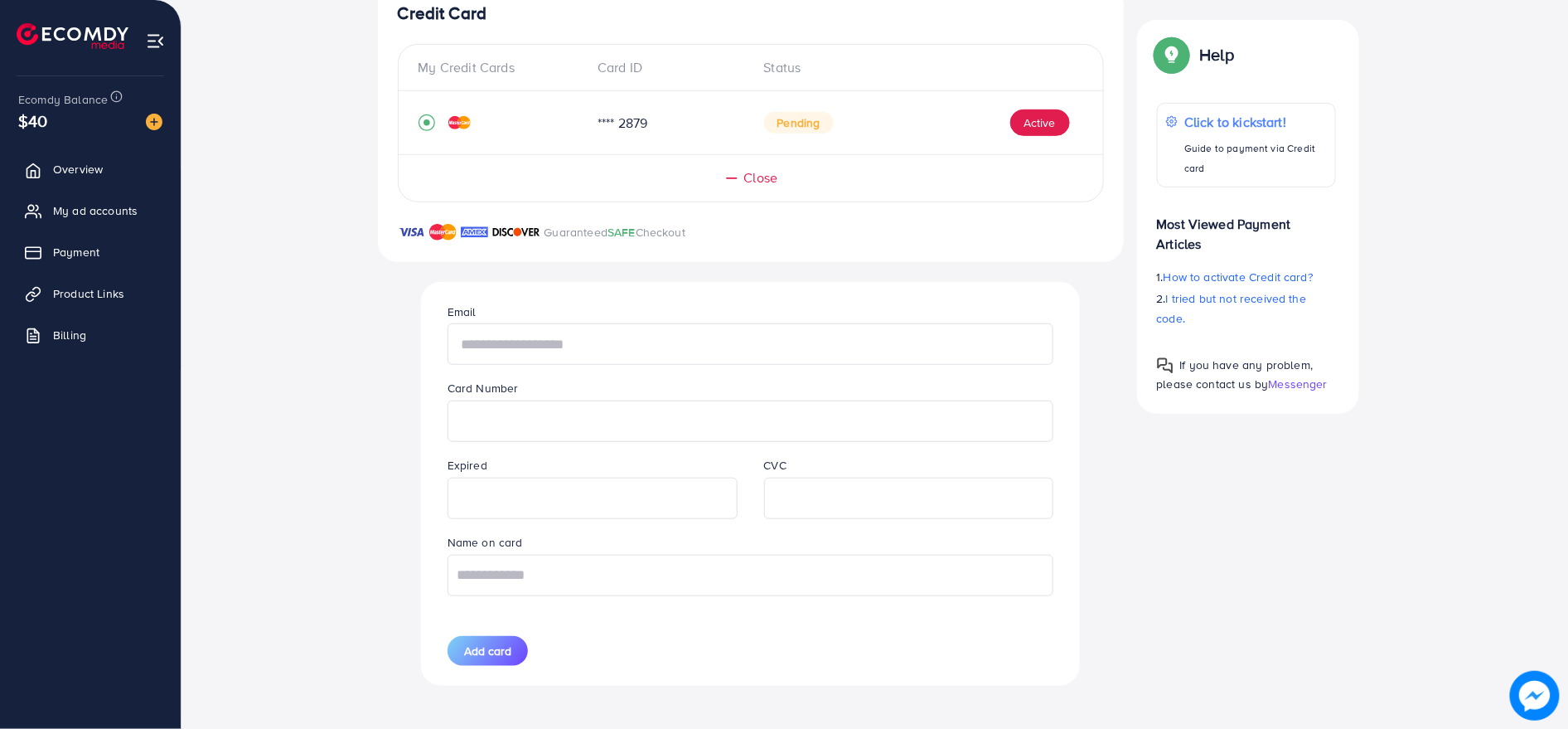
click at [587, 335] on input "text" at bounding box center [750, 344] width 606 height 42
type input "********"
click at [505, 635] on button "Add card" at bounding box center [487, 650] width 80 height 29
click at [552, 344] on input "text" at bounding box center [750, 347] width 606 height 42
type input "*"
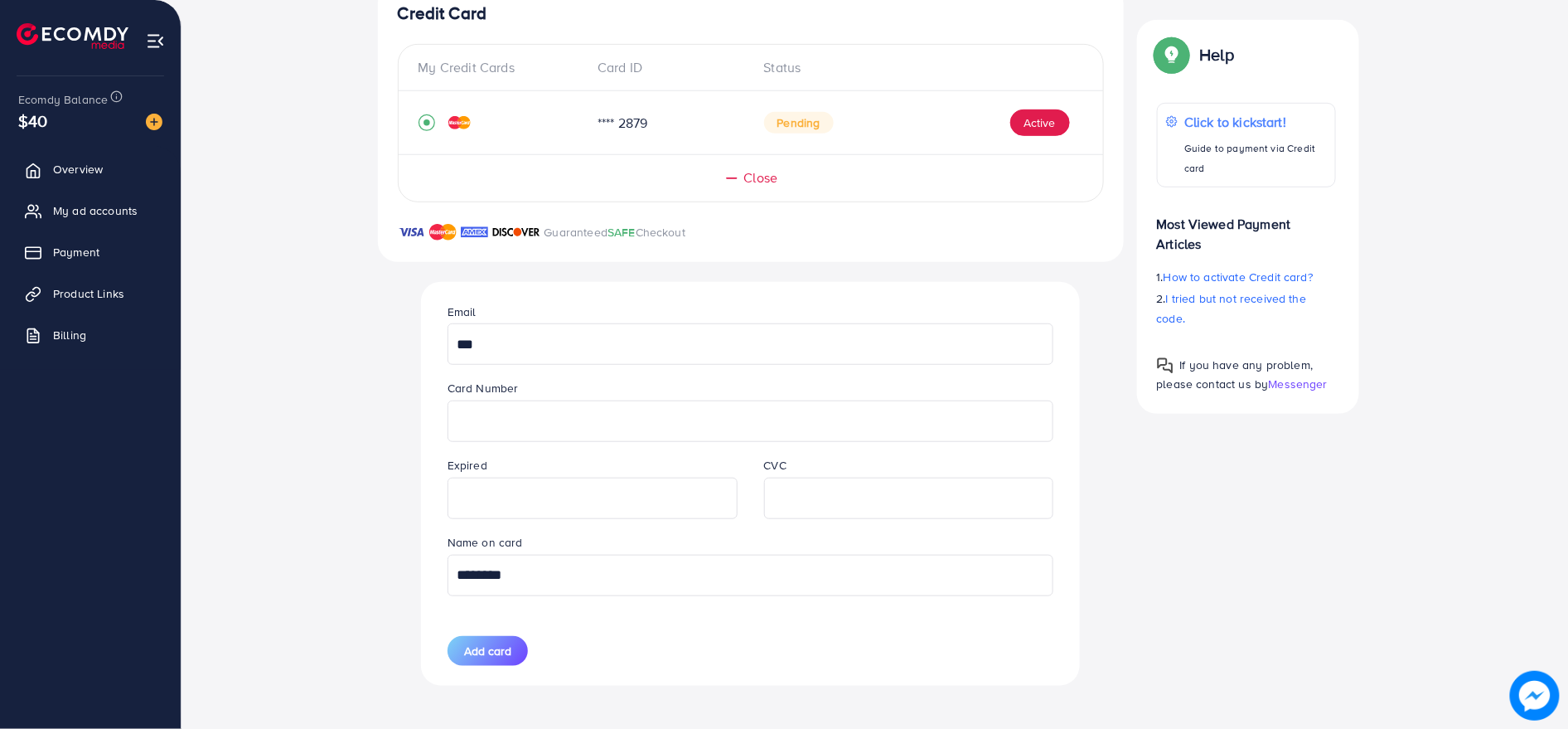
type input "**********"
click at [482, 650] on span "Add card" at bounding box center [487, 651] width 47 height 17
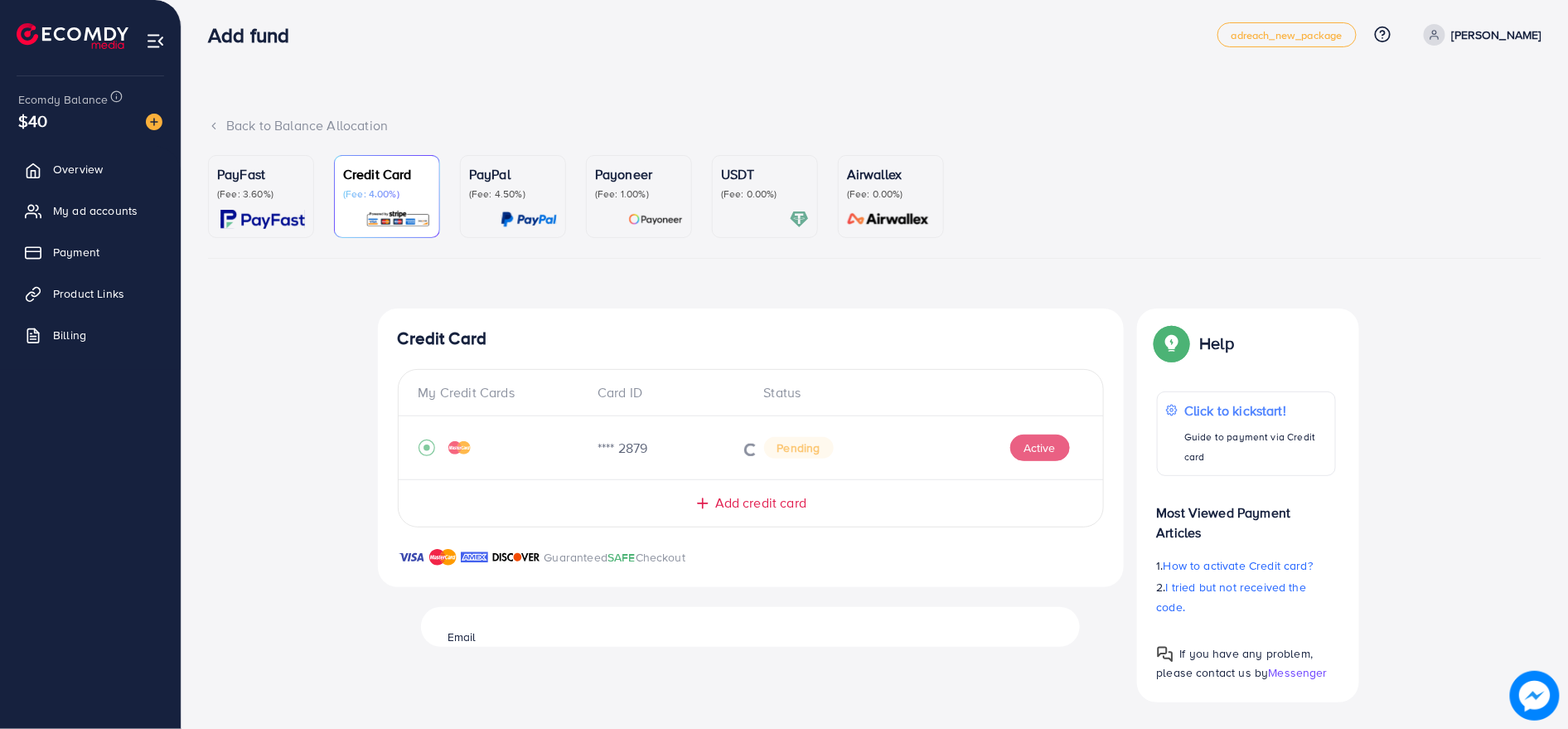
scroll to position [5, 0]
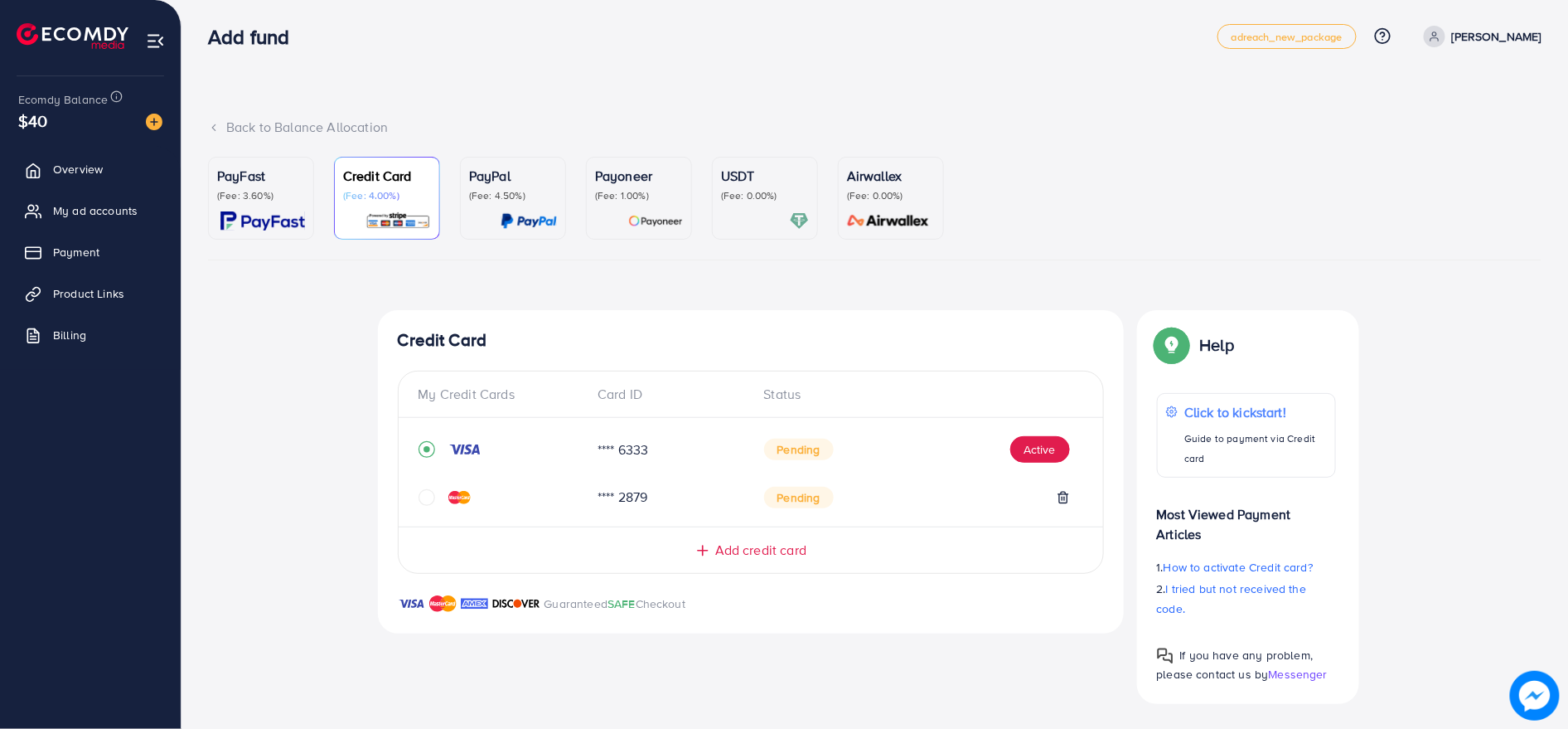
click at [796, 448] on span "Pending" at bounding box center [799, 449] width 69 height 21
click at [1039, 457] on button "Active" at bounding box center [1040, 449] width 60 height 27
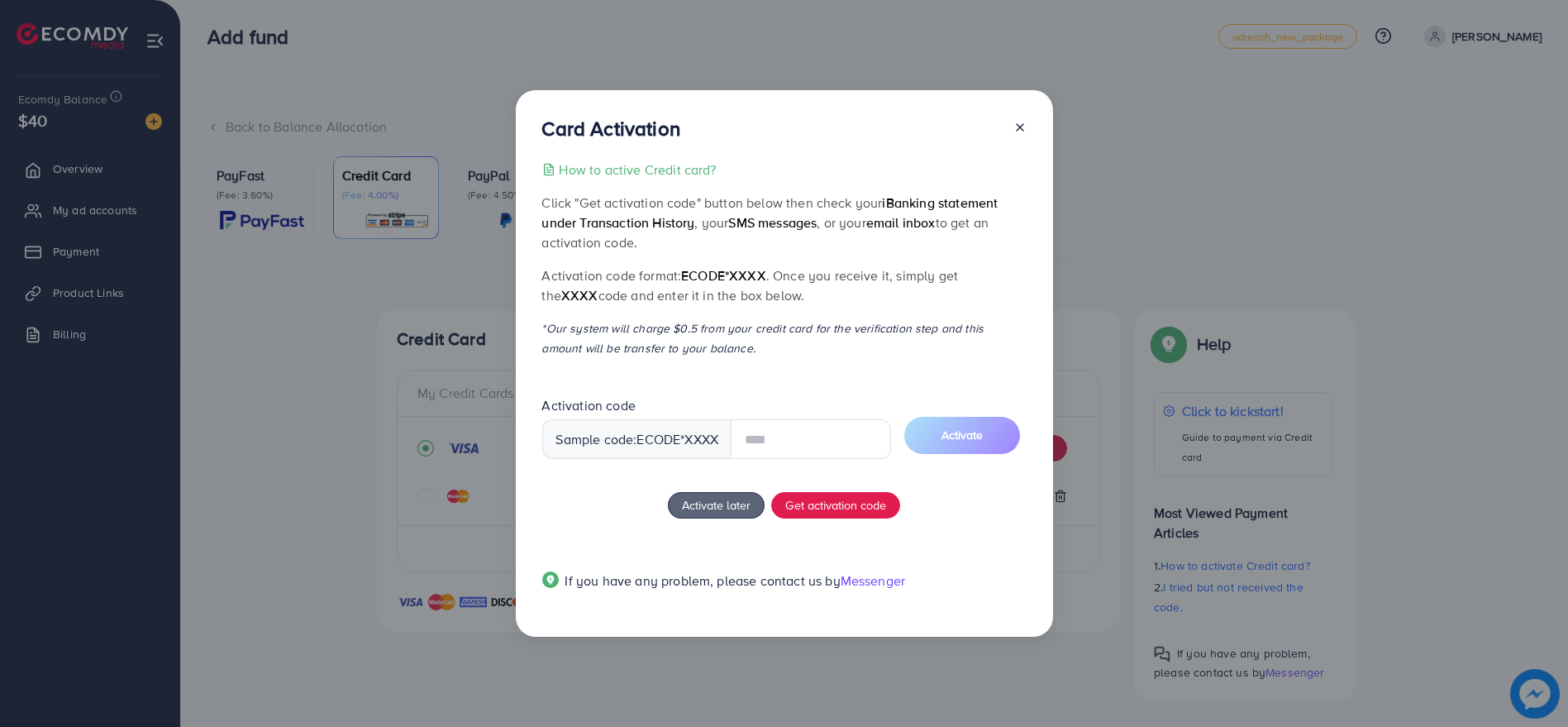
click at [784, 435] on input "text" at bounding box center [810, 439] width 160 height 40
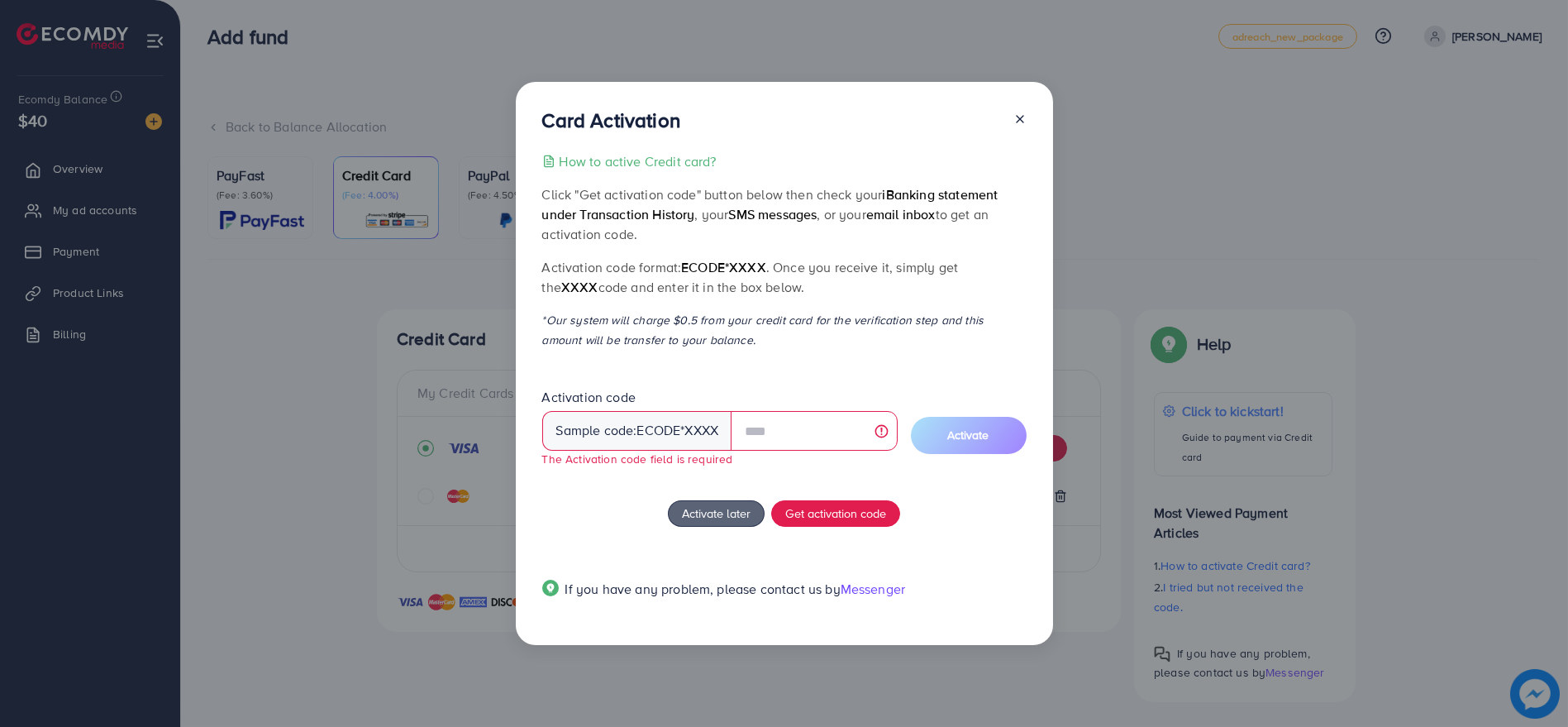
click at [582, 527] on div "How to active Credit card? Click "Get activation code" button below then check …" at bounding box center [784, 385] width 484 height 467
click at [842, 504] on span "Get activation code" at bounding box center [835, 513] width 100 height 18
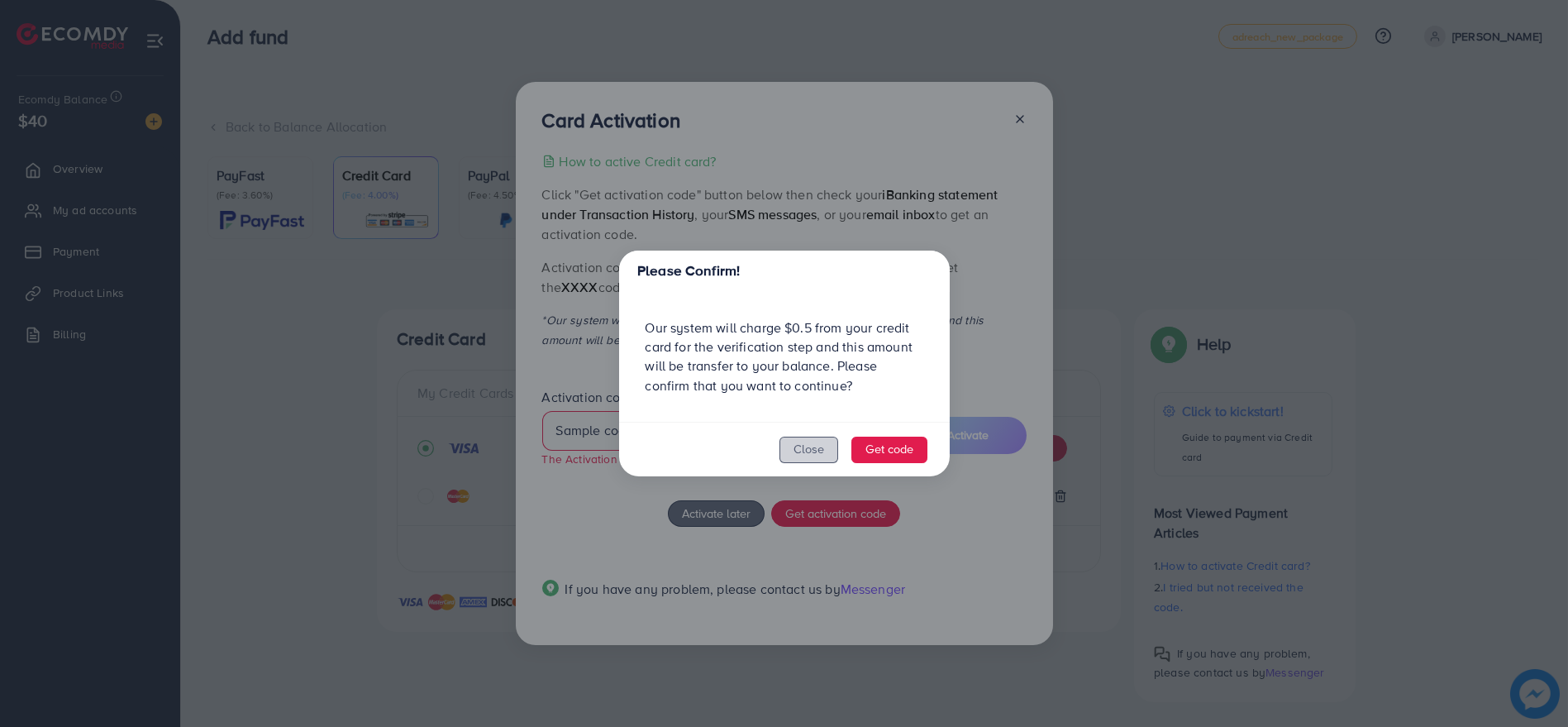
click at [808, 450] on button "Close" at bounding box center [808, 450] width 59 height 27
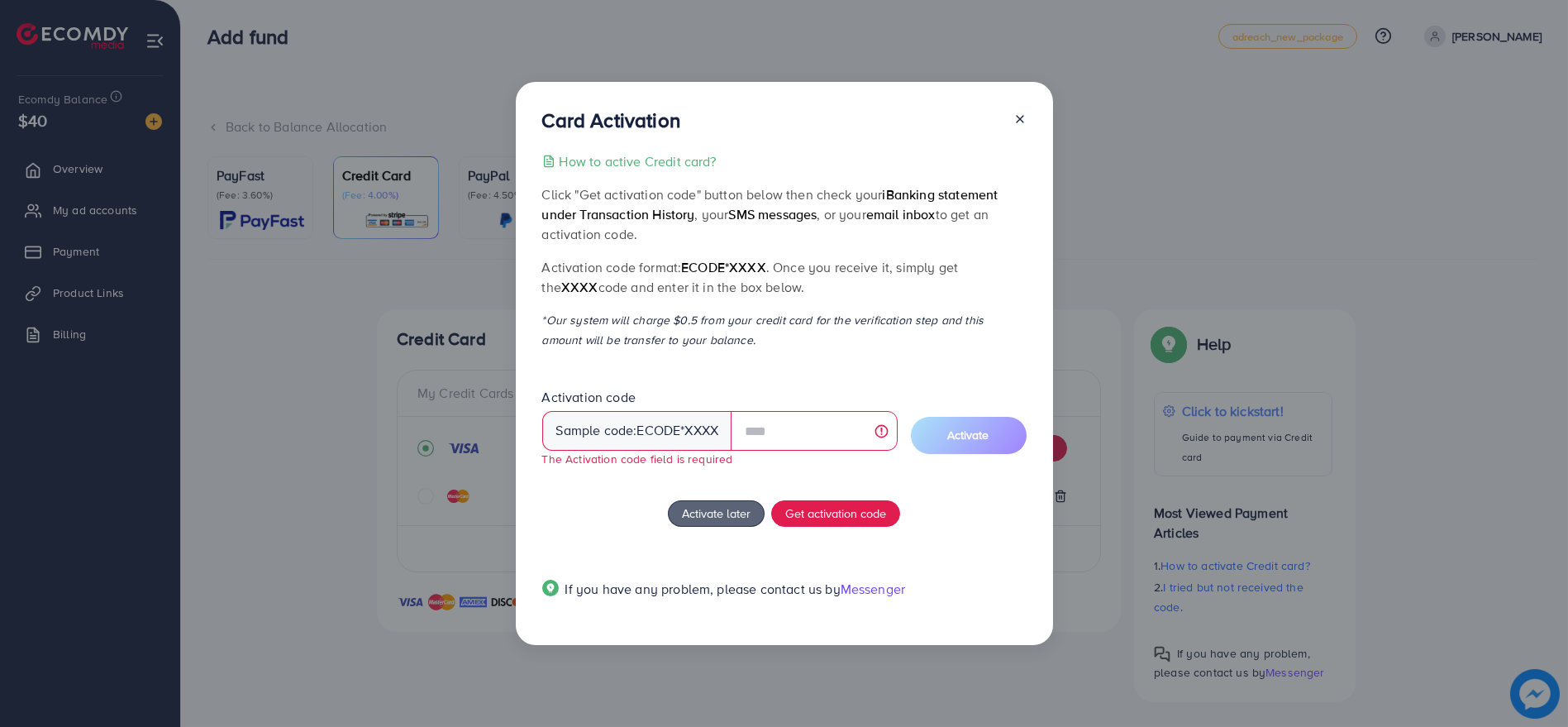
click at [1013, 119] on icon at bounding box center [1019, 119] width 13 height 13
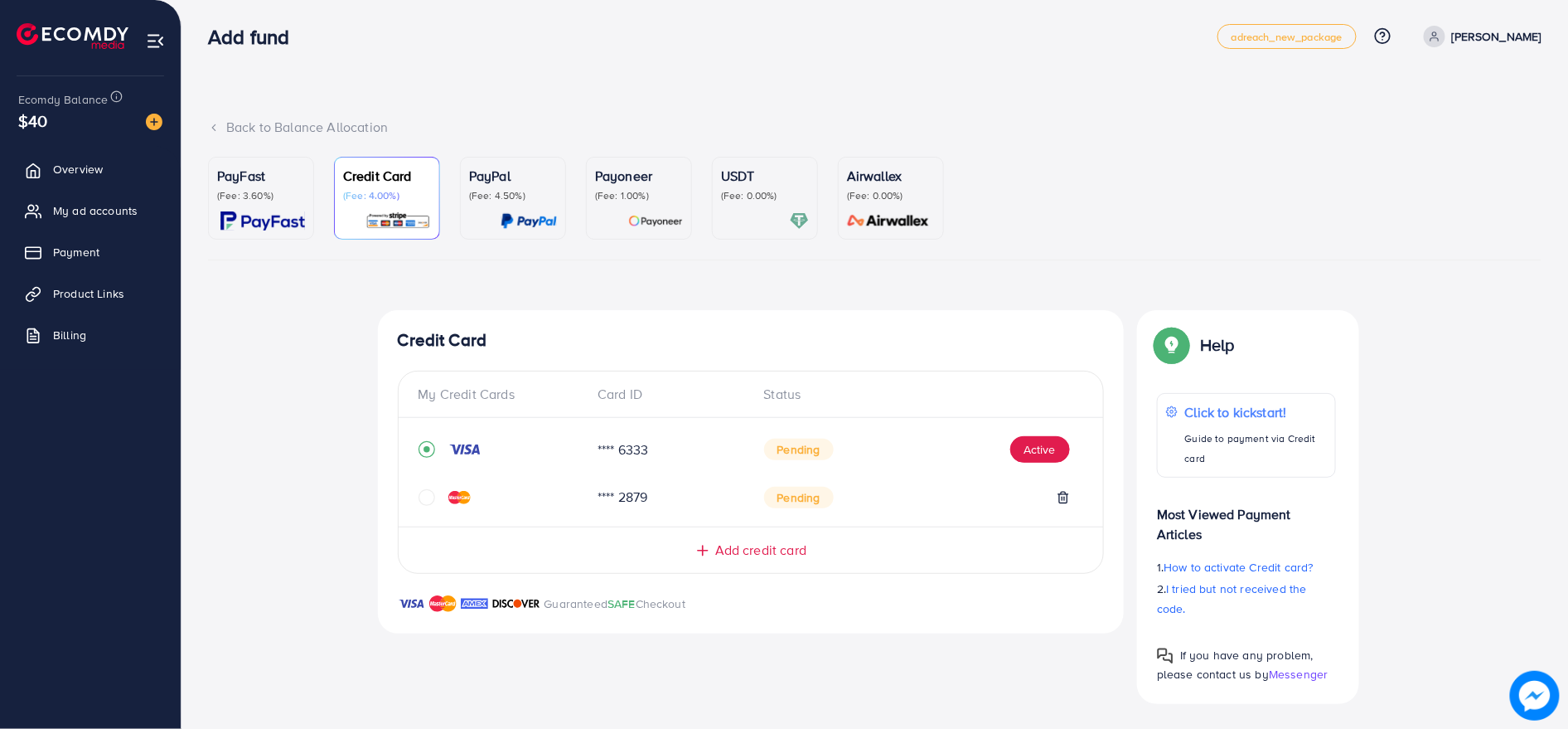
click at [279, 201] on p "(Fee: 3.60%)" at bounding box center [261, 195] width 88 height 13
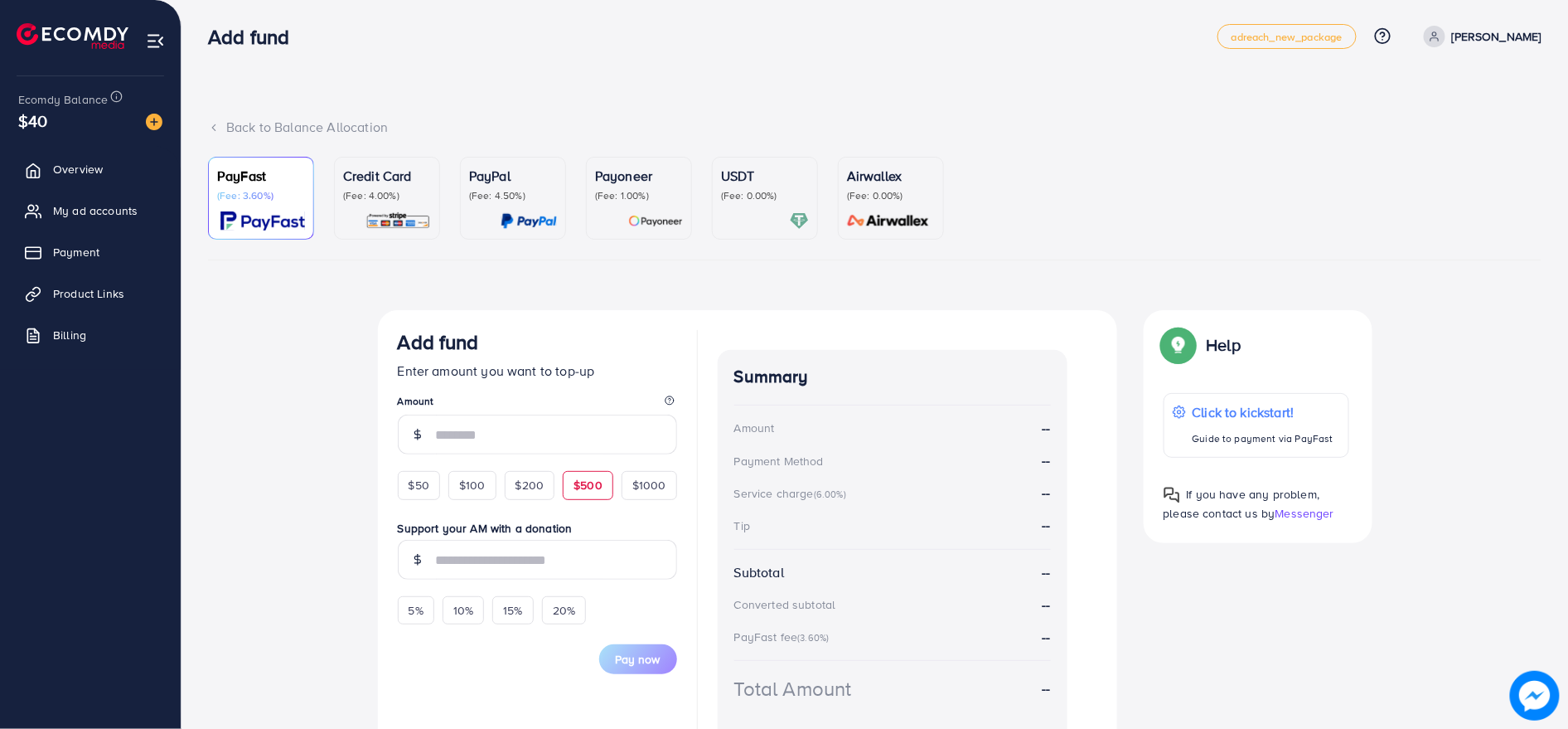
click at [580, 482] on span "$500" at bounding box center [588, 485] width 29 height 17
type input "***"
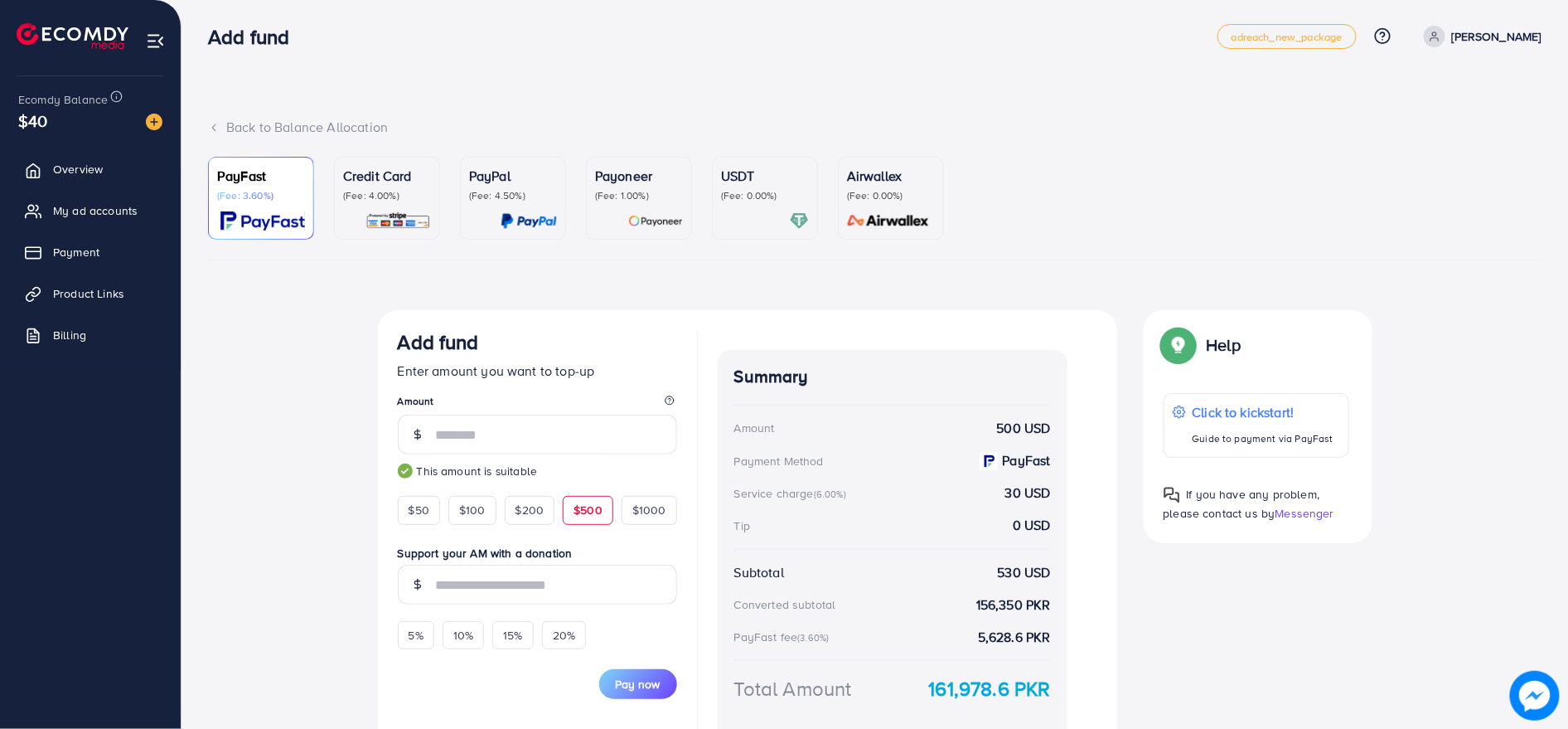
click at [395, 199] on p "(Fee: 4.00%)" at bounding box center [387, 195] width 88 height 13
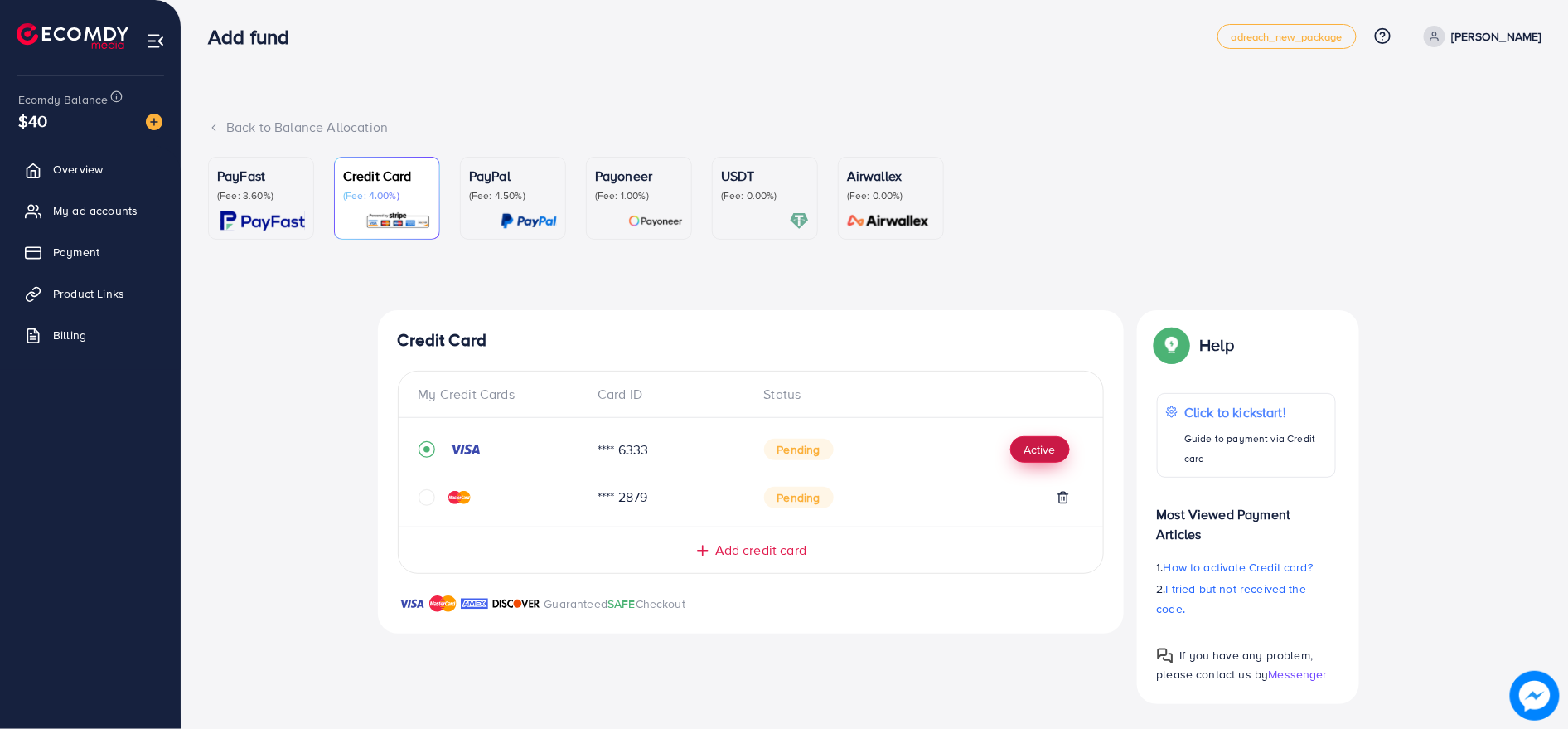
click at [1054, 448] on button "Active" at bounding box center [1040, 449] width 60 height 27
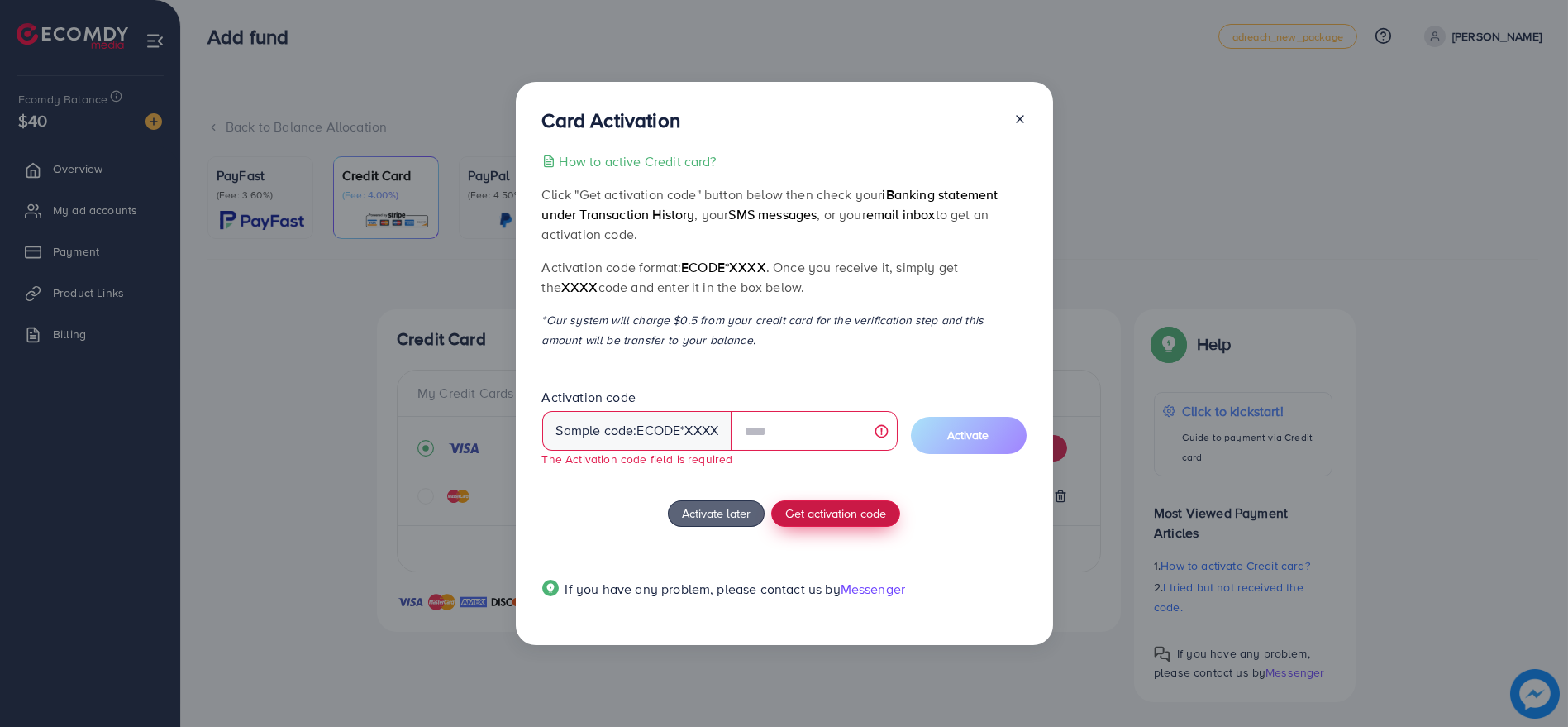
click at [863, 500] on button "Get activation code" at bounding box center [835, 514] width 129 height 27
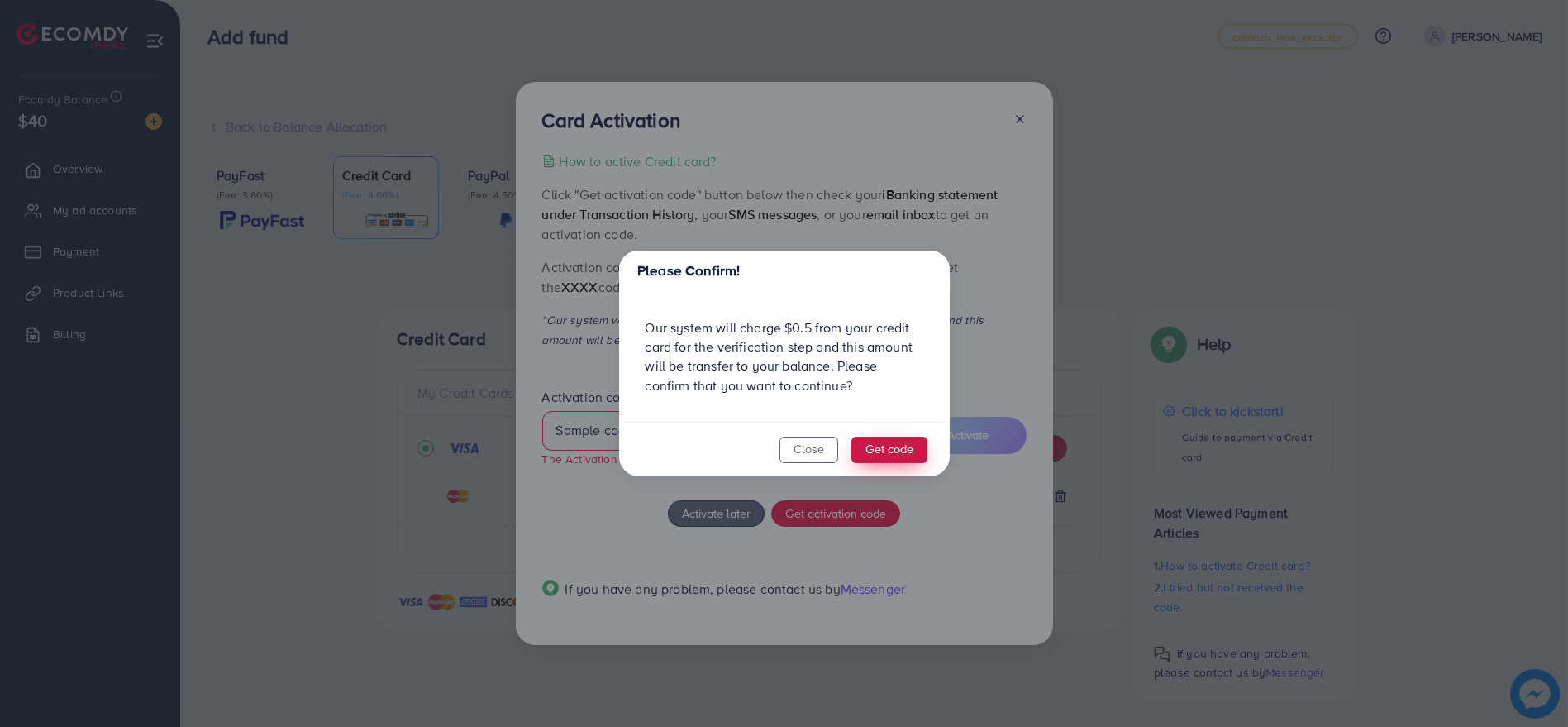
click at [887, 444] on button "Get code" at bounding box center [889, 450] width 76 height 27
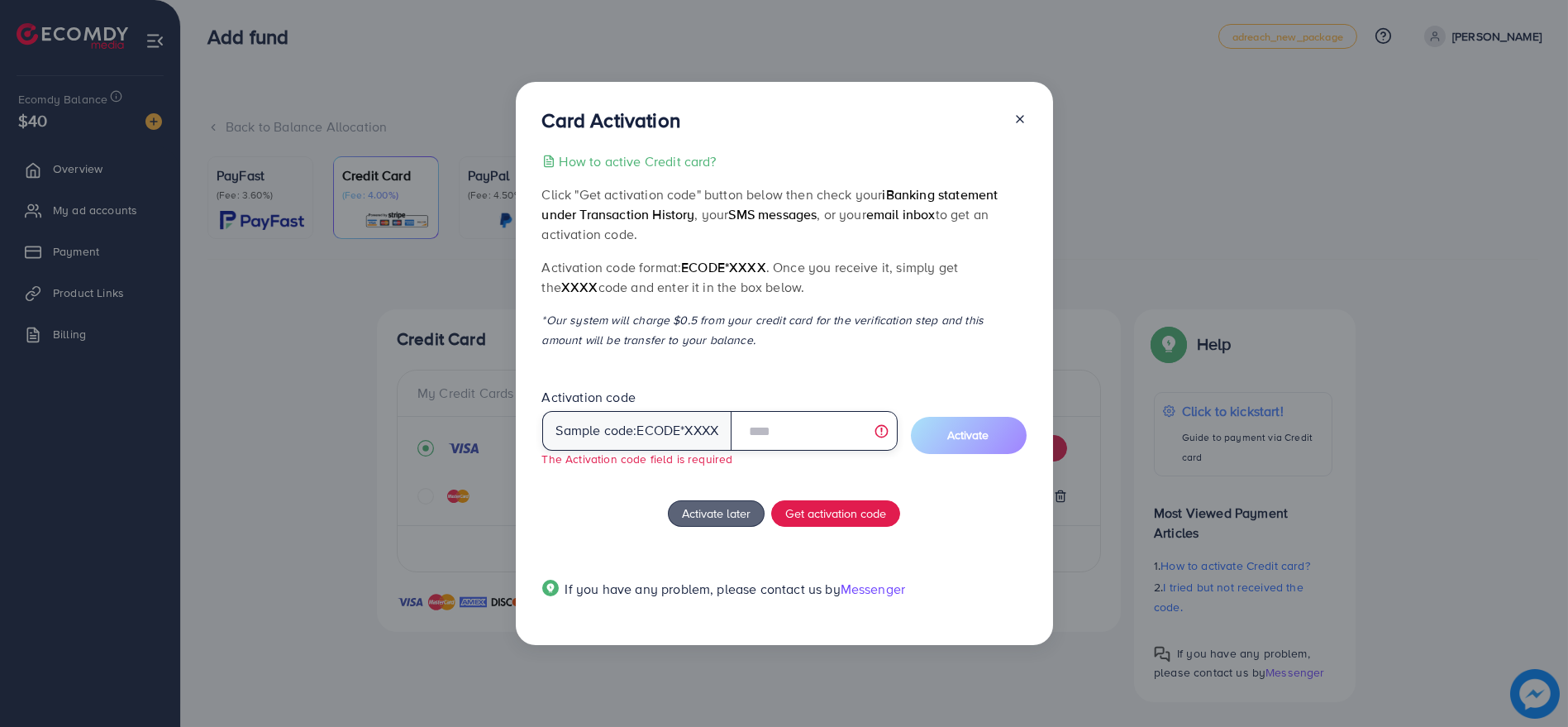
click at [760, 423] on input "text" at bounding box center [813, 430] width 166 height 40
click at [1016, 116] on line at bounding box center [1019, 118] width 6 height 6
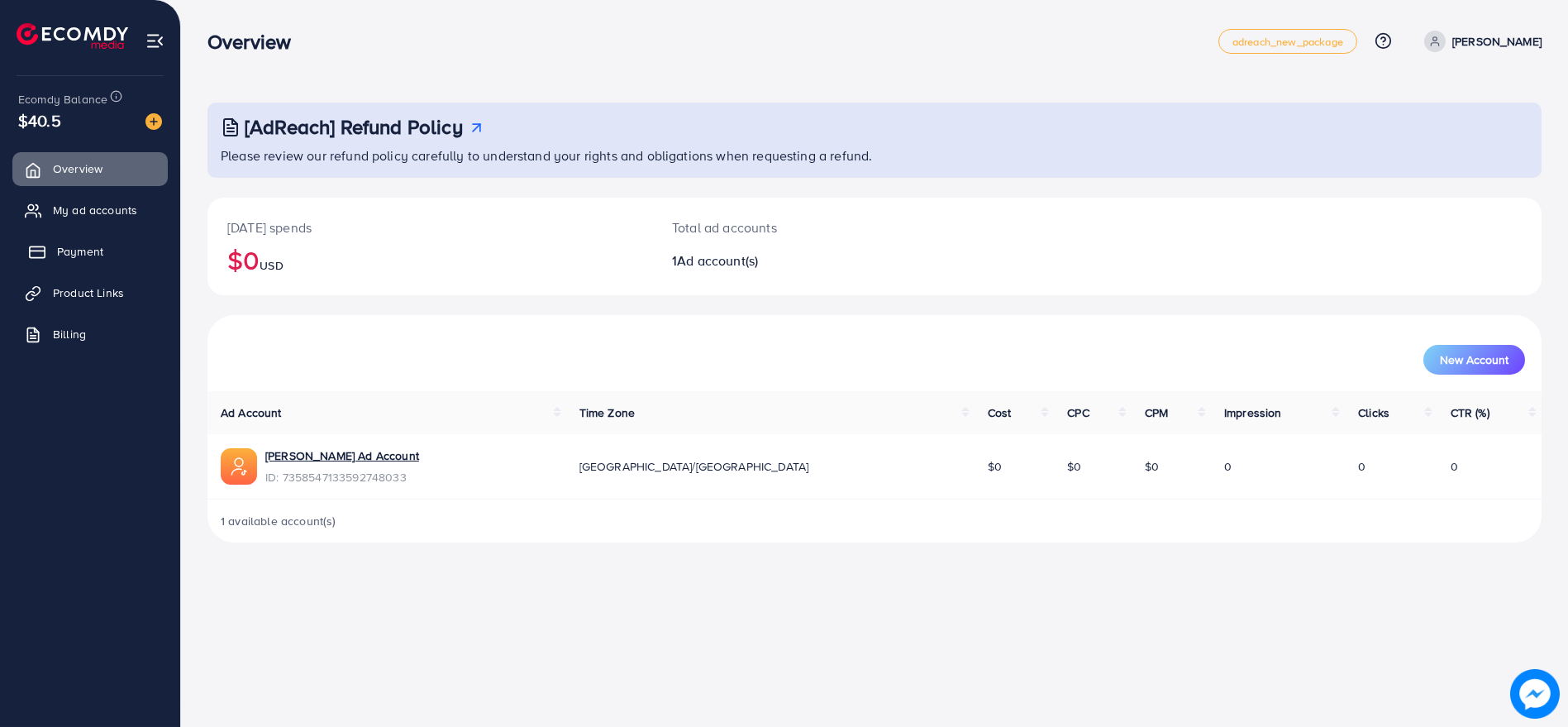
click at [63, 258] on span "Payment" at bounding box center [80, 251] width 46 height 17
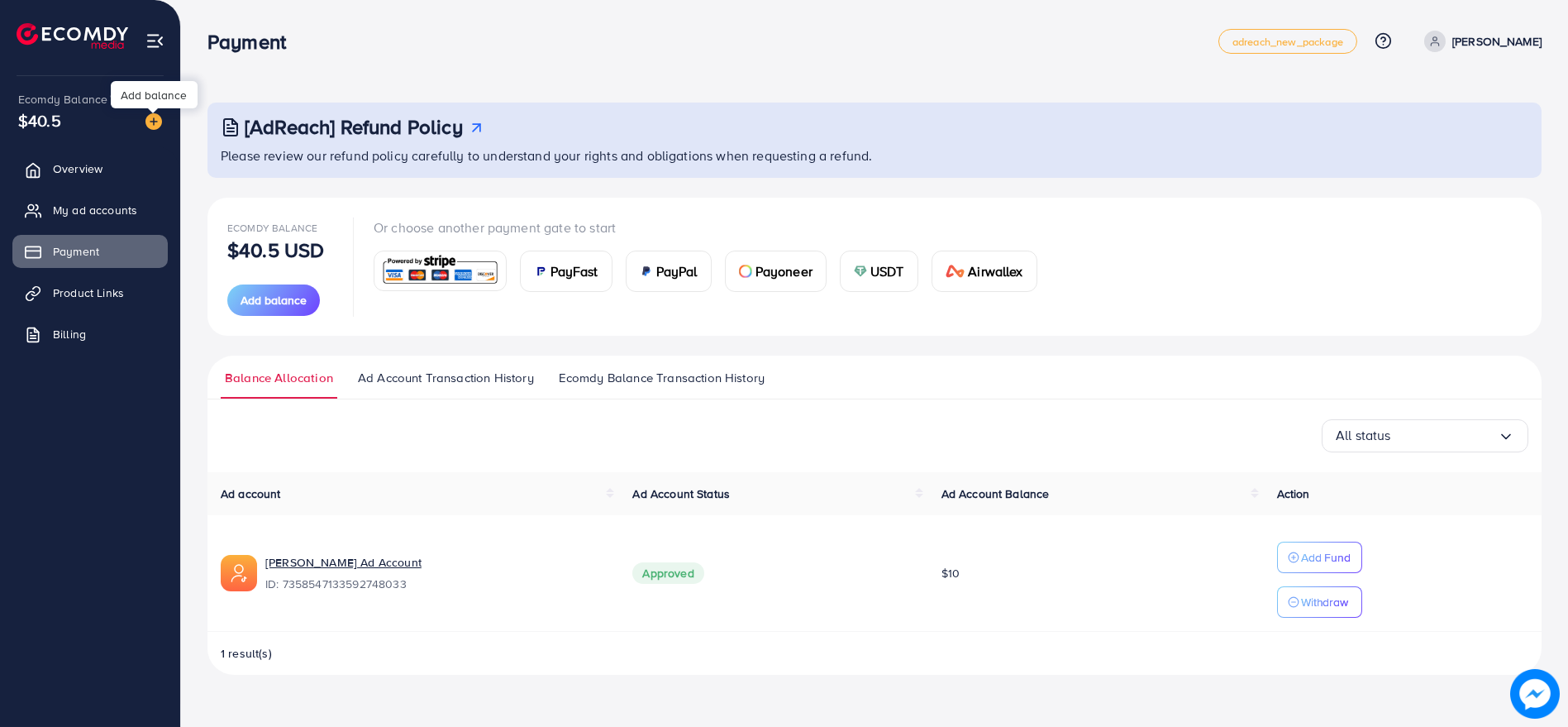
click at [154, 124] on img at bounding box center [154, 121] width 17 height 17
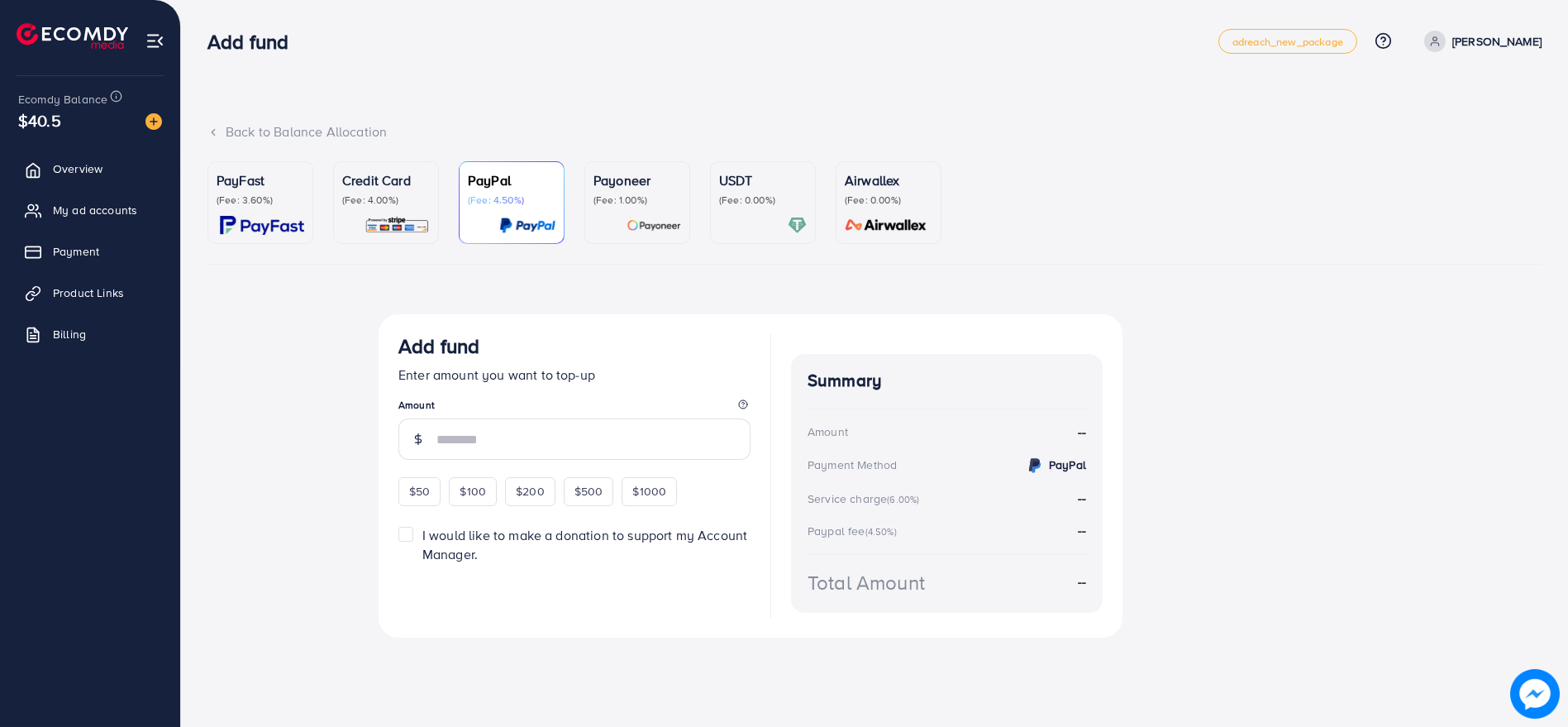
click at [395, 182] on p "Credit Card" at bounding box center [386, 180] width 88 height 20
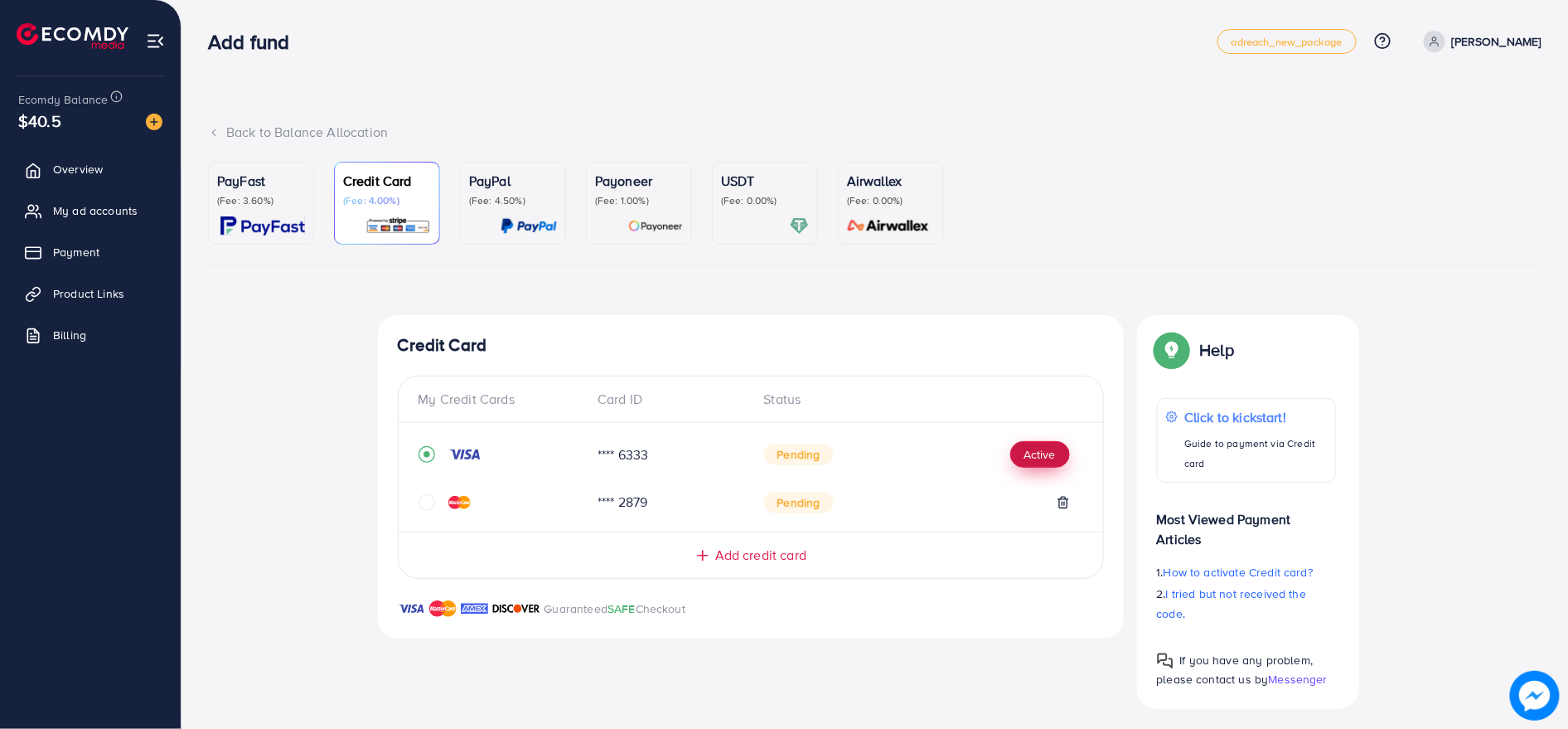
click at [1037, 446] on button "Active" at bounding box center [1040, 455] width 60 height 27
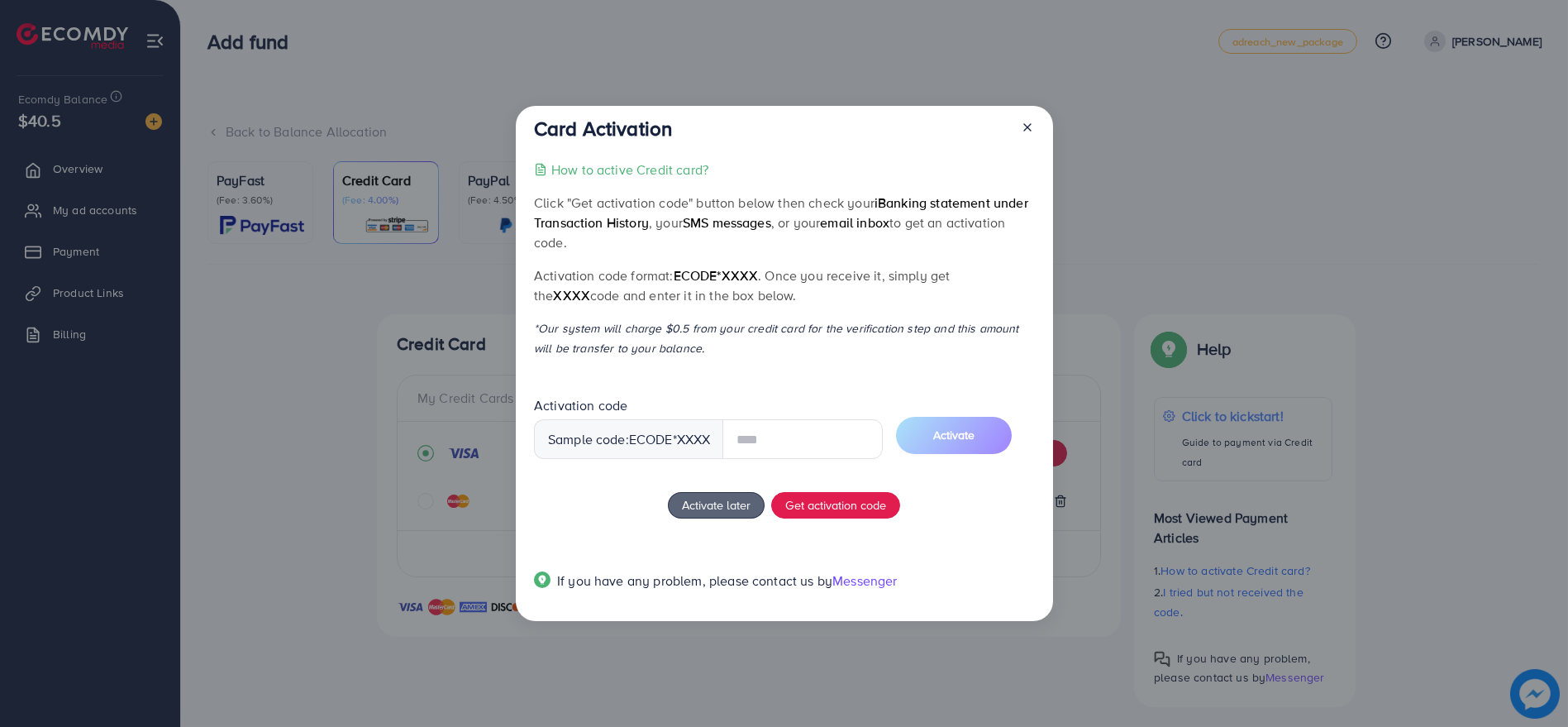
click at [779, 435] on input "text" at bounding box center [802, 439] width 160 height 40
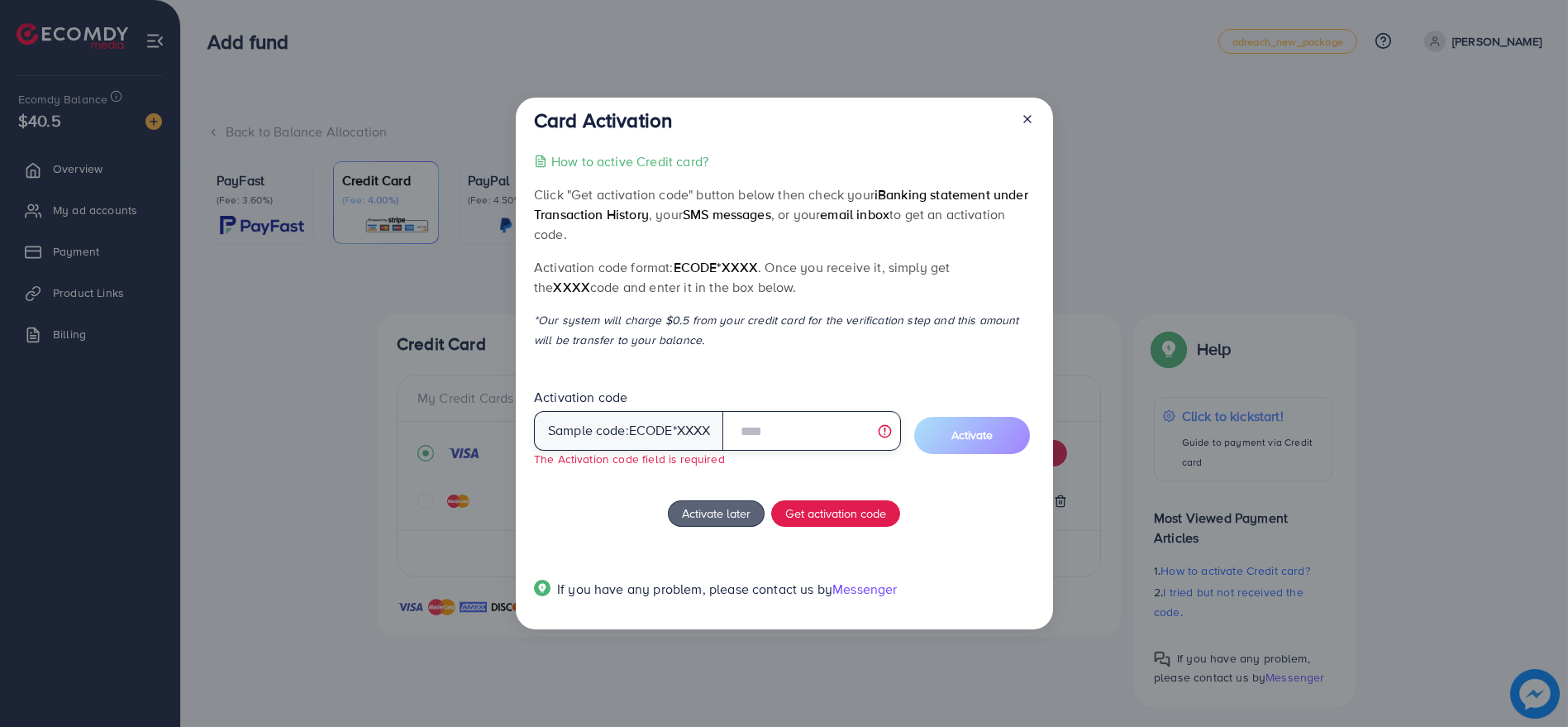
click at [833, 431] on input "text" at bounding box center [811, 430] width 178 height 40
click at [896, 368] on div "How to active Credit card? Click "Get activation code" button below then check …" at bounding box center [784, 385] width 500 height 467
click at [808, 438] on input "text" at bounding box center [811, 430] width 178 height 40
click at [712, 523] on button "Activate later" at bounding box center [716, 514] width 97 height 27
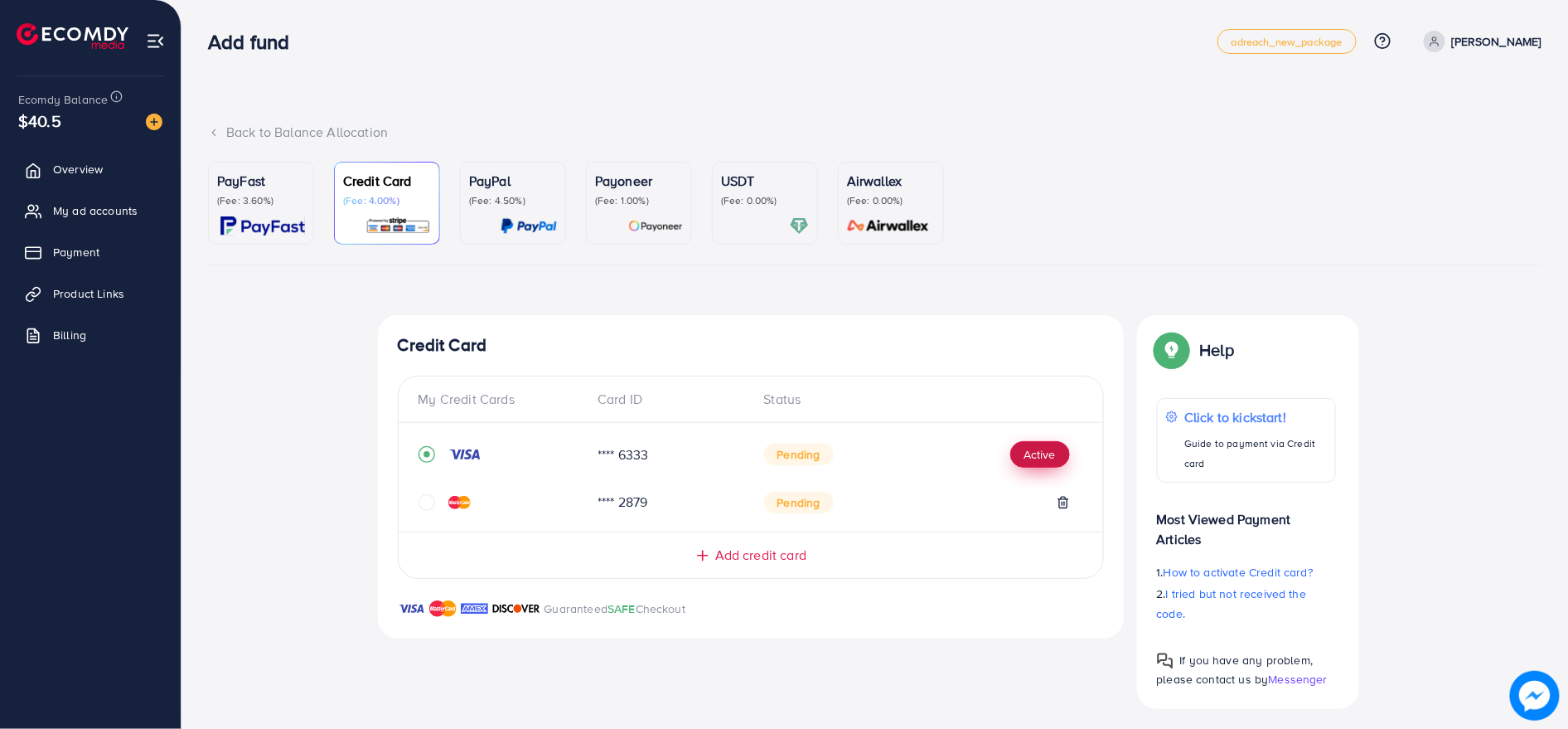
click at [1025, 445] on button "Active" at bounding box center [1040, 455] width 60 height 27
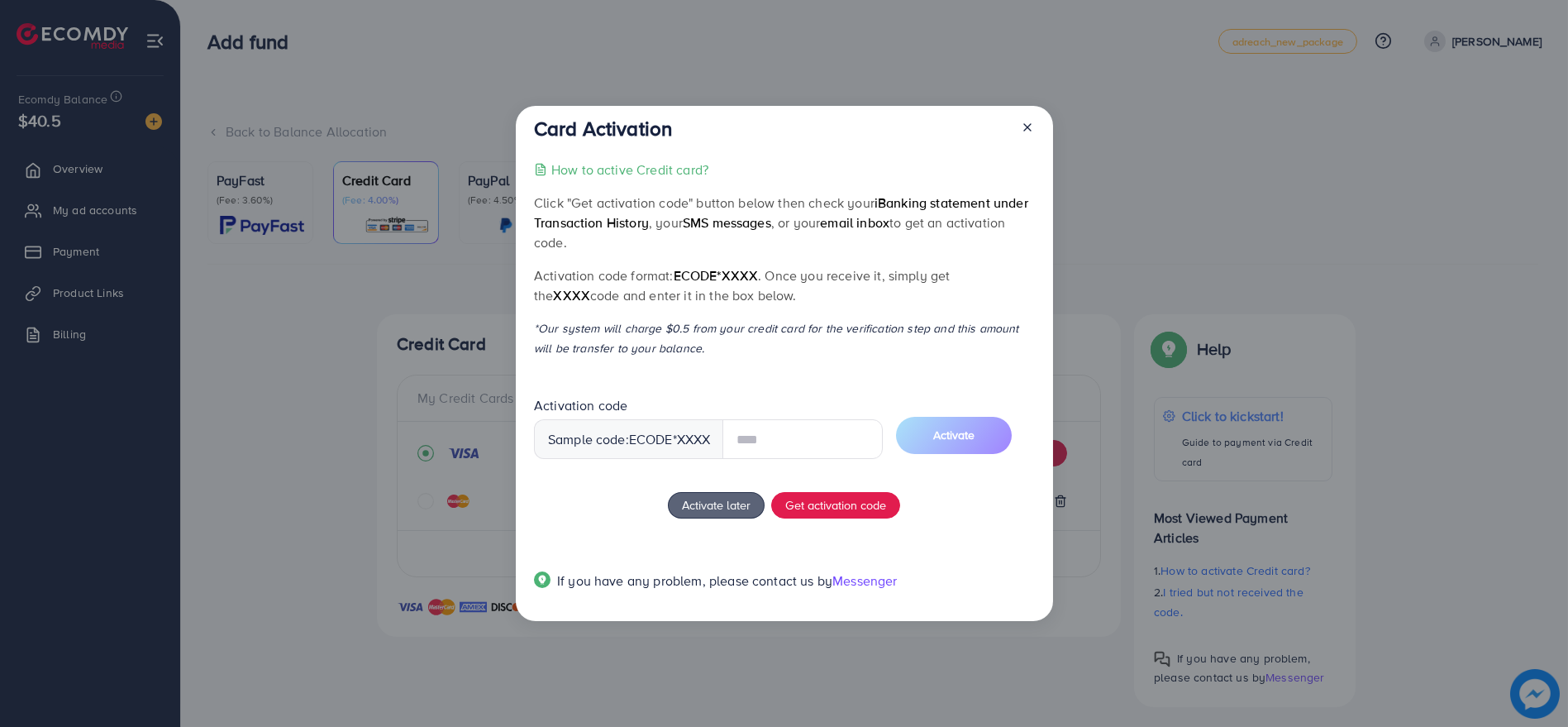
click at [731, 471] on span "Activation code Sample code: ecode *XXXX" at bounding box center [708, 435] width 349 height 75
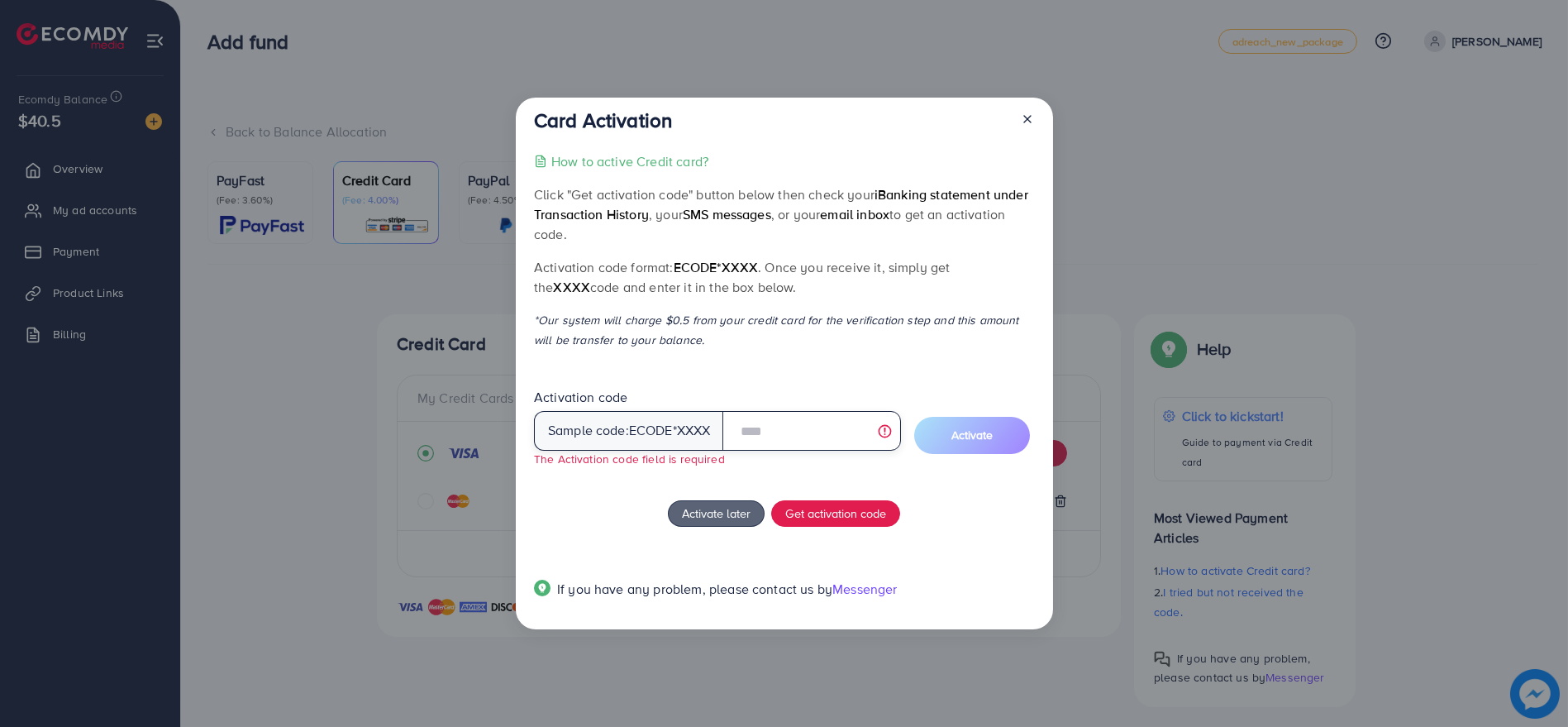
click at [772, 438] on input "text" at bounding box center [811, 430] width 178 height 40
click at [850, 437] on input "text" at bounding box center [811, 430] width 178 height 40
click at [704, 275] on span "ecode*XXXX" at bounding box center [716, 267] width 85 height 18
drag, startPoint x: 569, startPoint y: 192, endPoint x: 744, endPoint y: 329, distance: 222.2
click at [703, 185] on p "Click "Get activation code" button below then check your iBanking statement und…" at bounding box center [784, 213] width 500 height 60
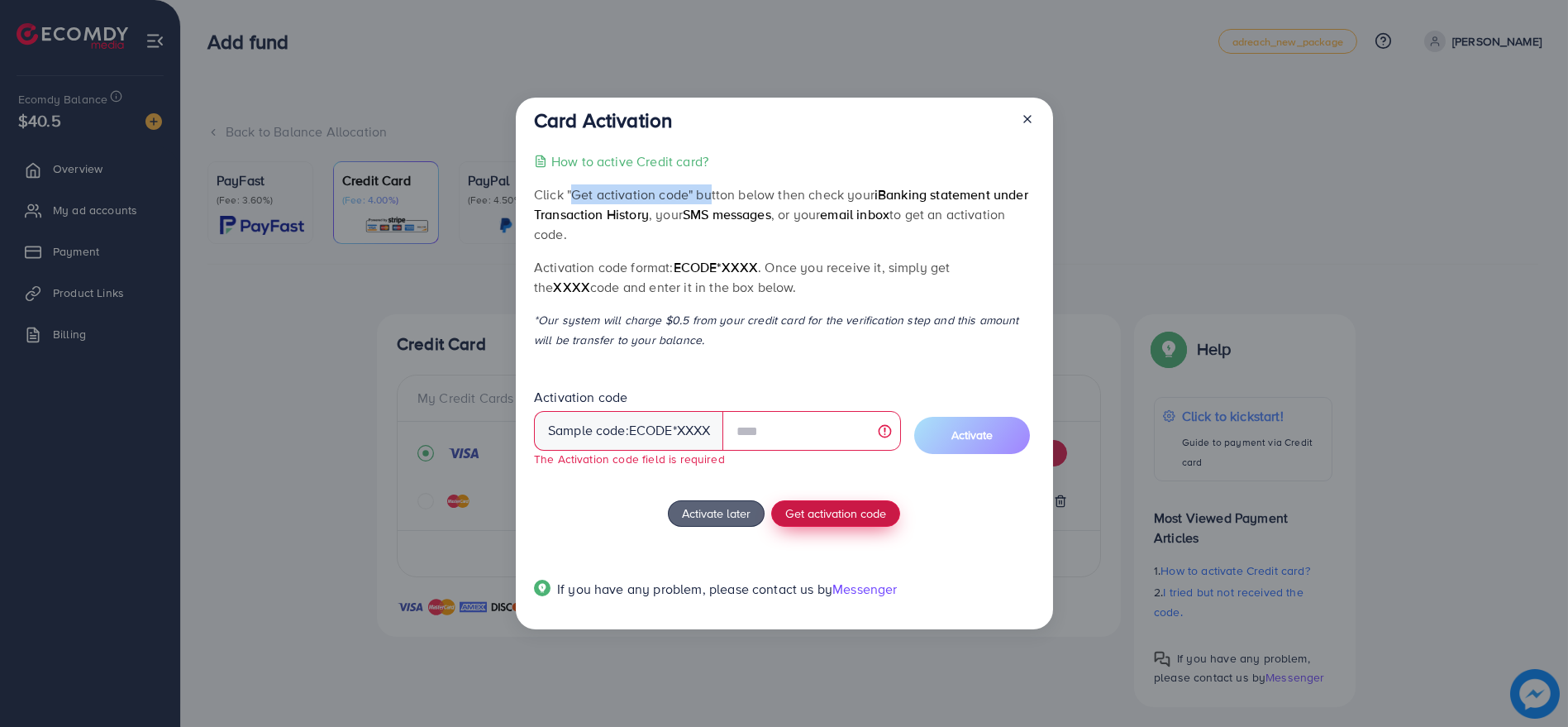
click at [808, 514] on span "Get activation code" at bounding box center [835, 513] width 100 height 18
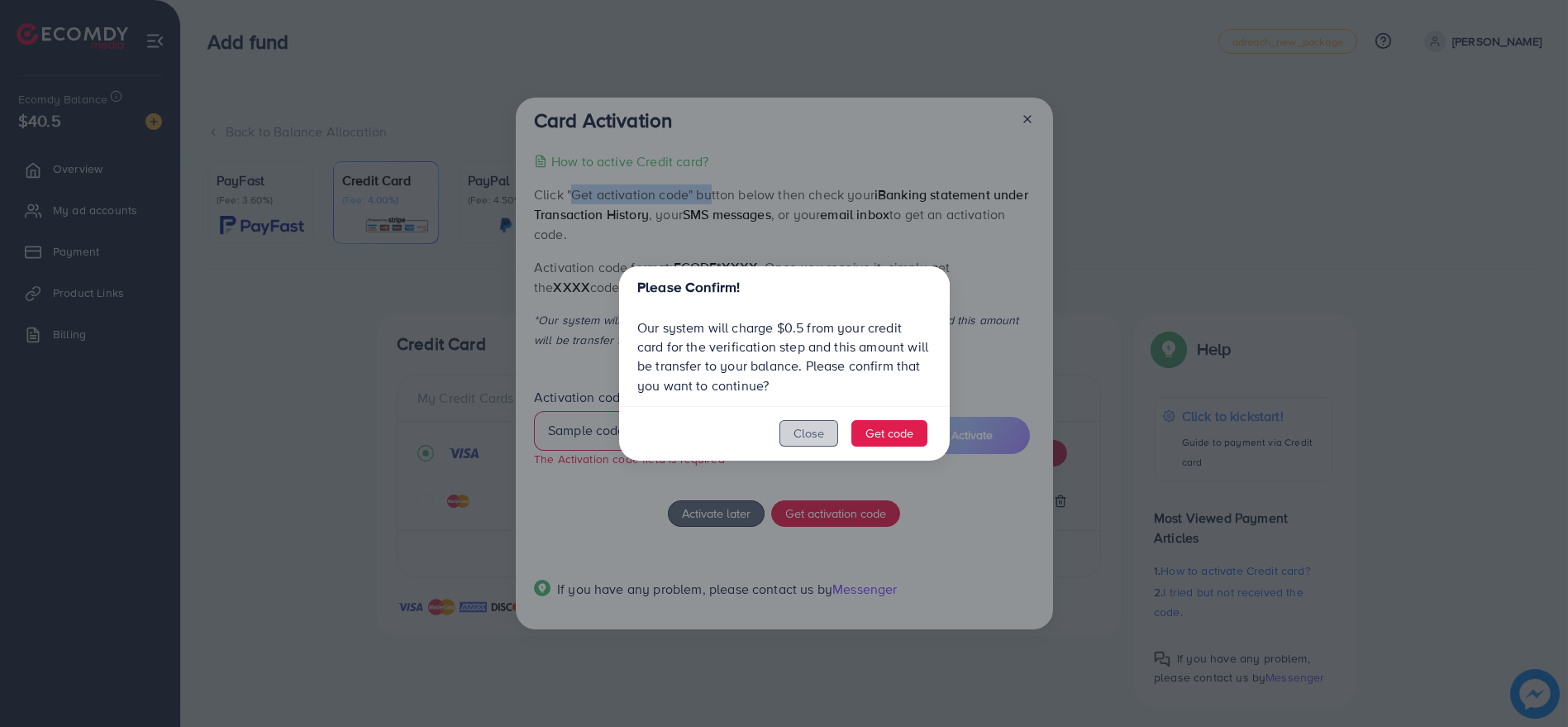
click at [832, 438] on button "Close" at bounding box center [808, 434] width 59 height 27
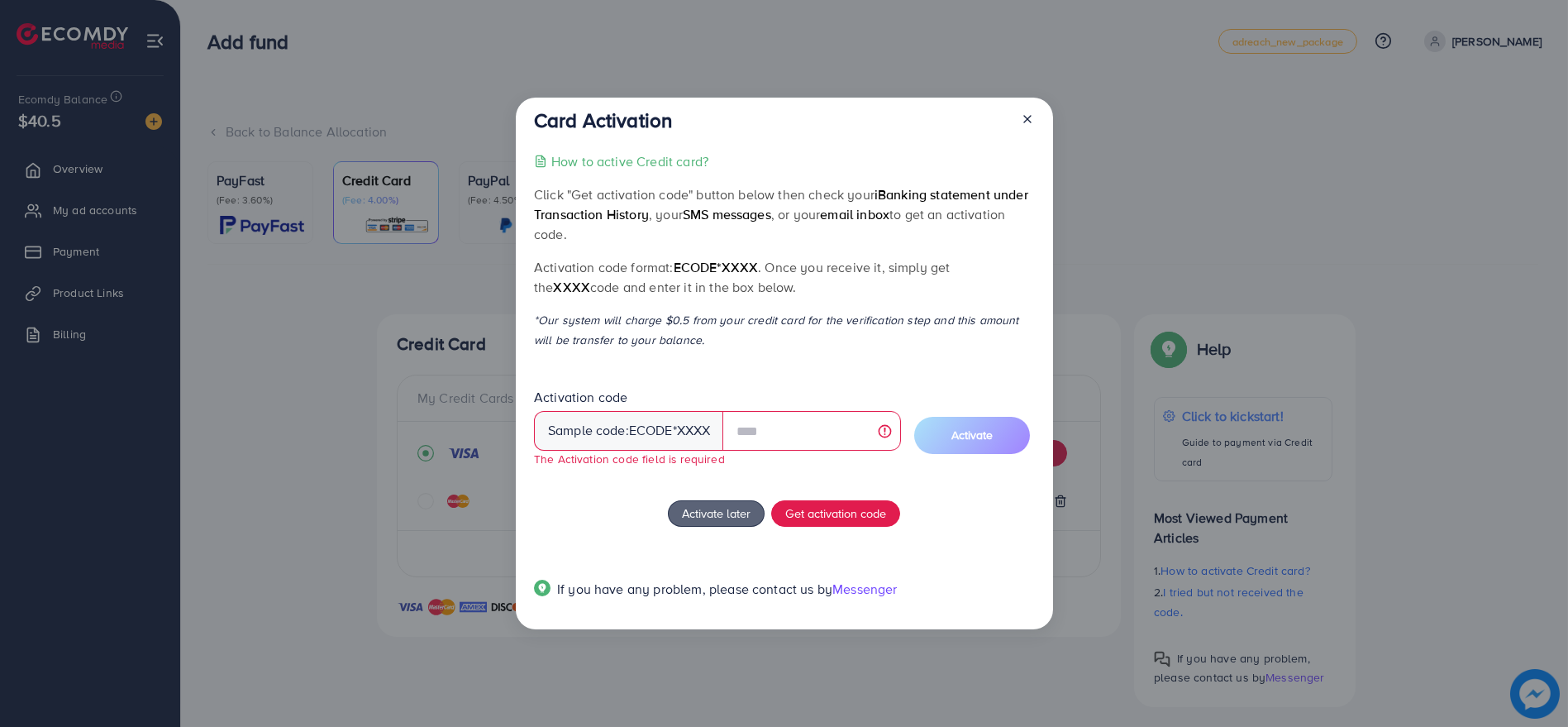
click at [1017, 123] on div at bounding box center [1021, 124] width 27 height 30
click at [1023, 118] on icon at bounding box center [1027, 119] width 13 height 13
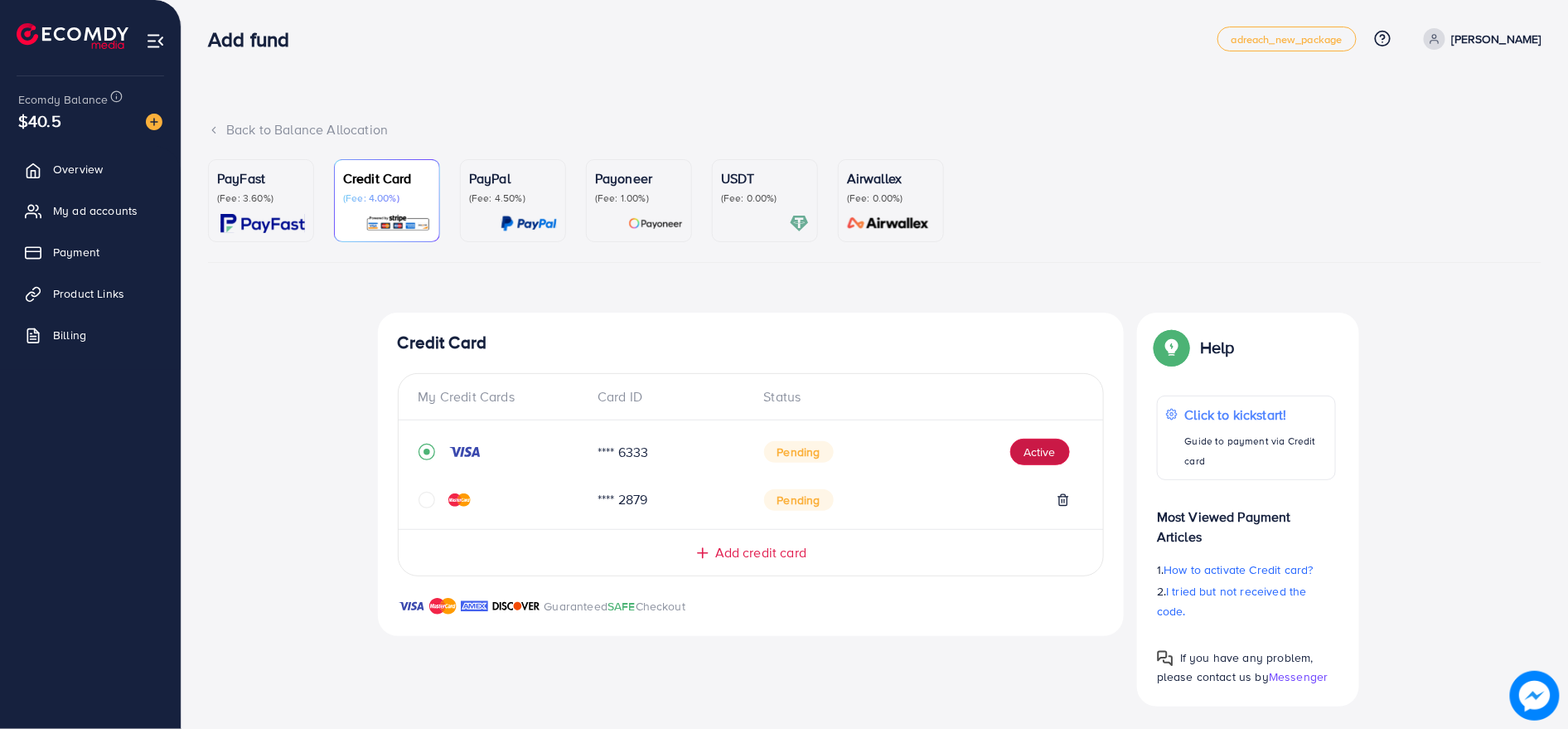
scroll to position [5, 0]
drag, startPoint x: 642, startPoint y: 234, endPoint x: 564, endPoint y: 309, distance: 108.2
click at [285, 214] on img at bounding box center [262, 220] width 85 height 19
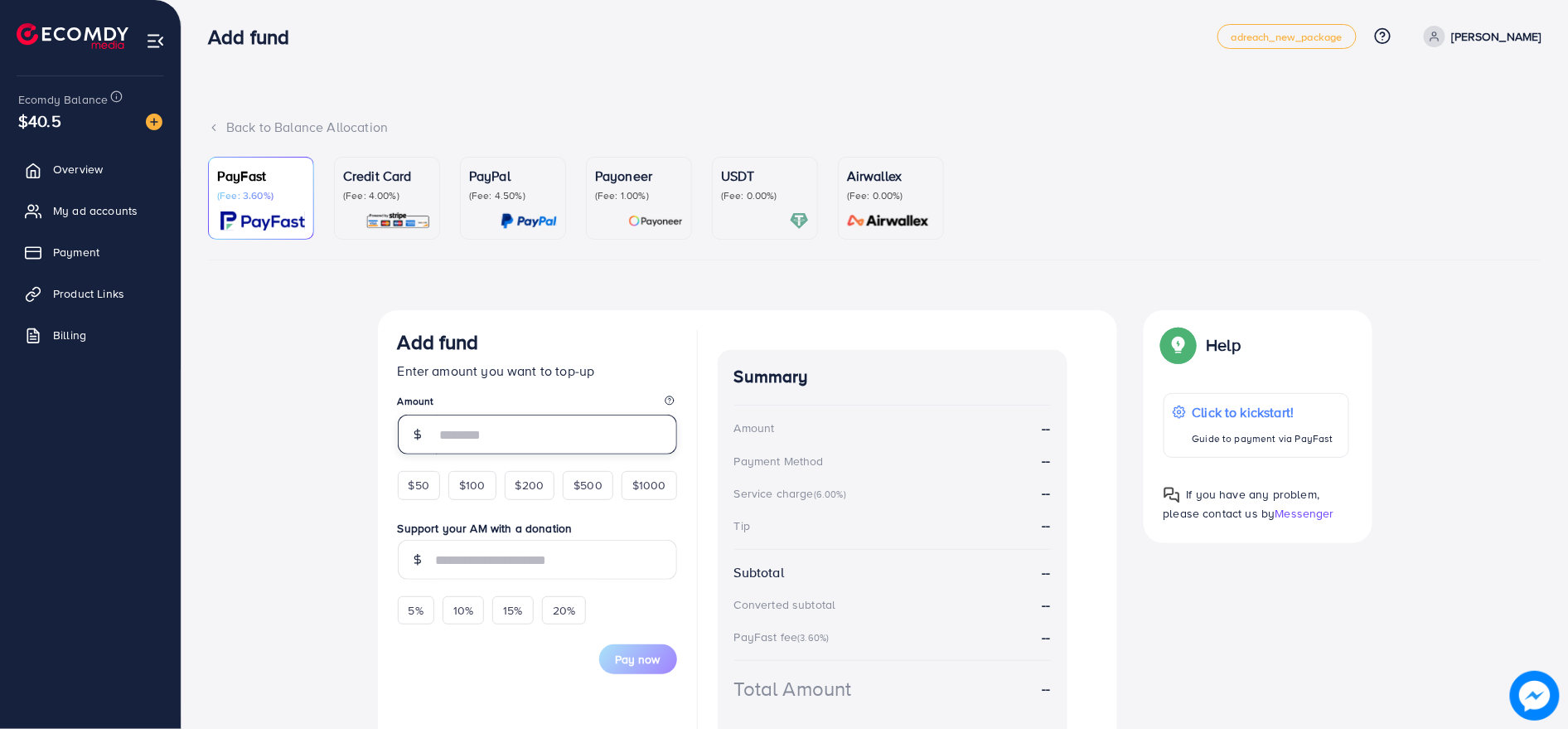
click at [490, 430] on input "number" at bounding box center [556, 434] width 241 height 40
click at [574, 479] on form "Add fund Enter amount you want to top-up Amount $50 $100 $200 $500 $1000 Suppor…" at bounding box center [536, 502] width 279 height 344
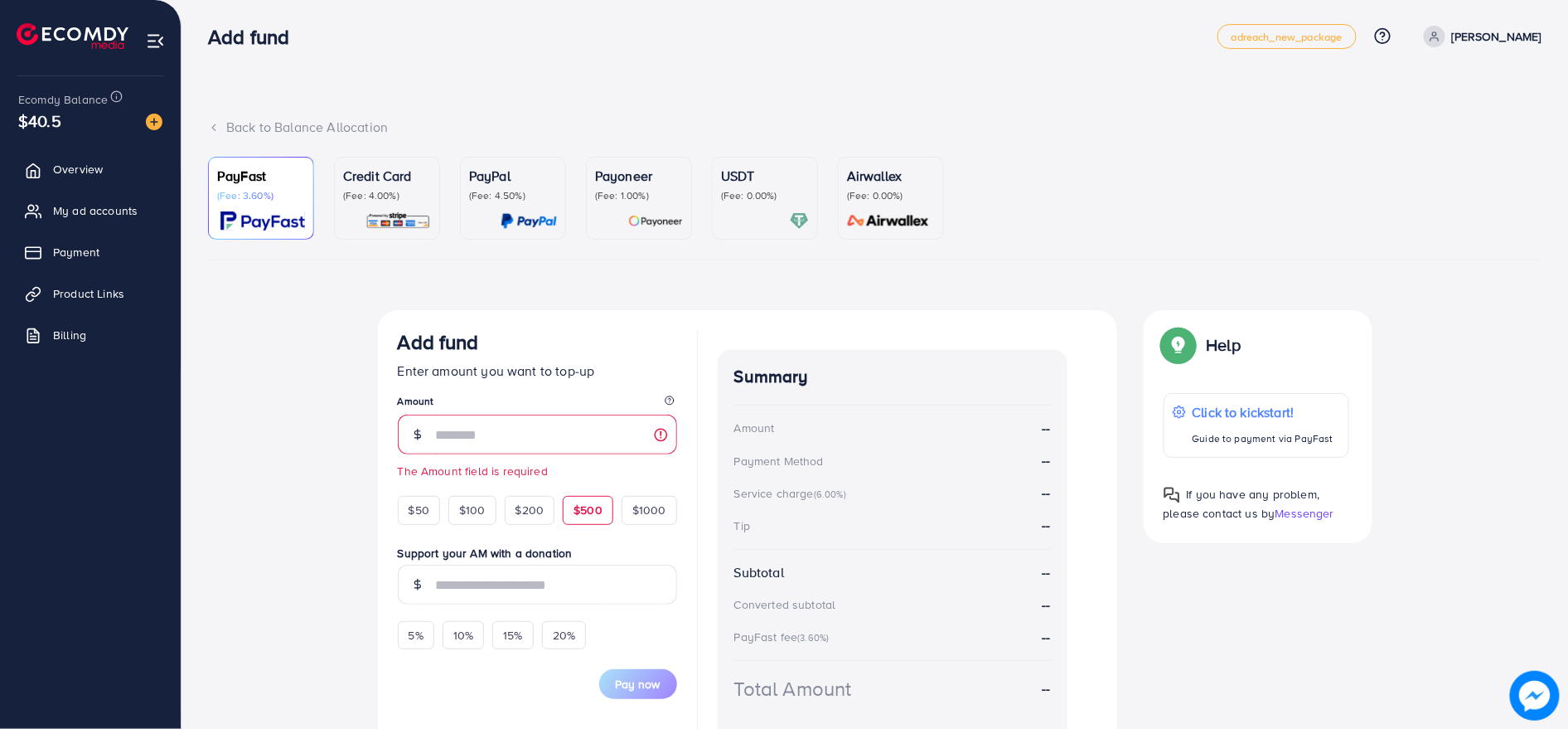
click at [581, 516] on span "$500" at bounding box center [588, 510] width 29 height 17
type input "***"
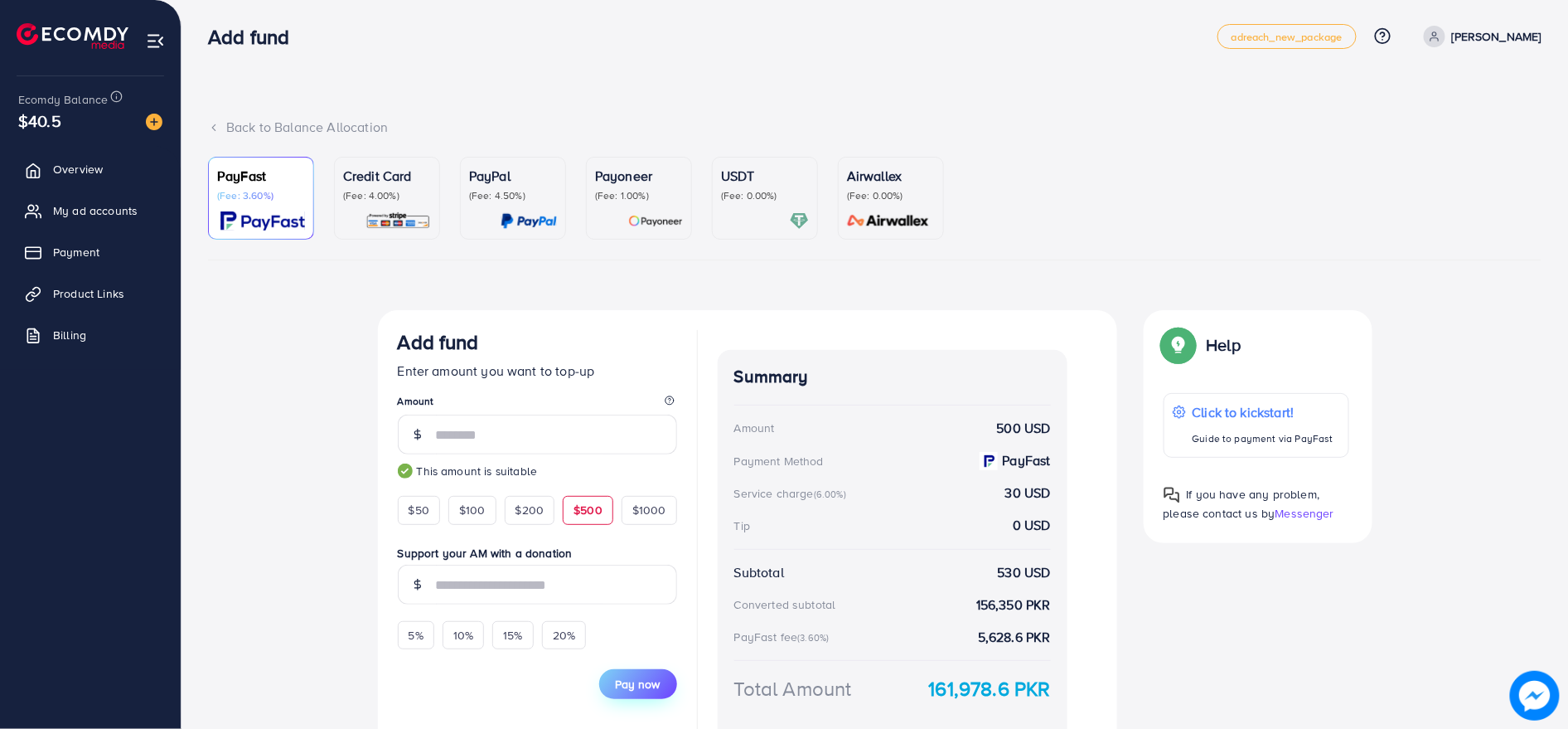
click at [632, 669] on button "Pay now" at bounding box center [638, 684] width 78 height 29
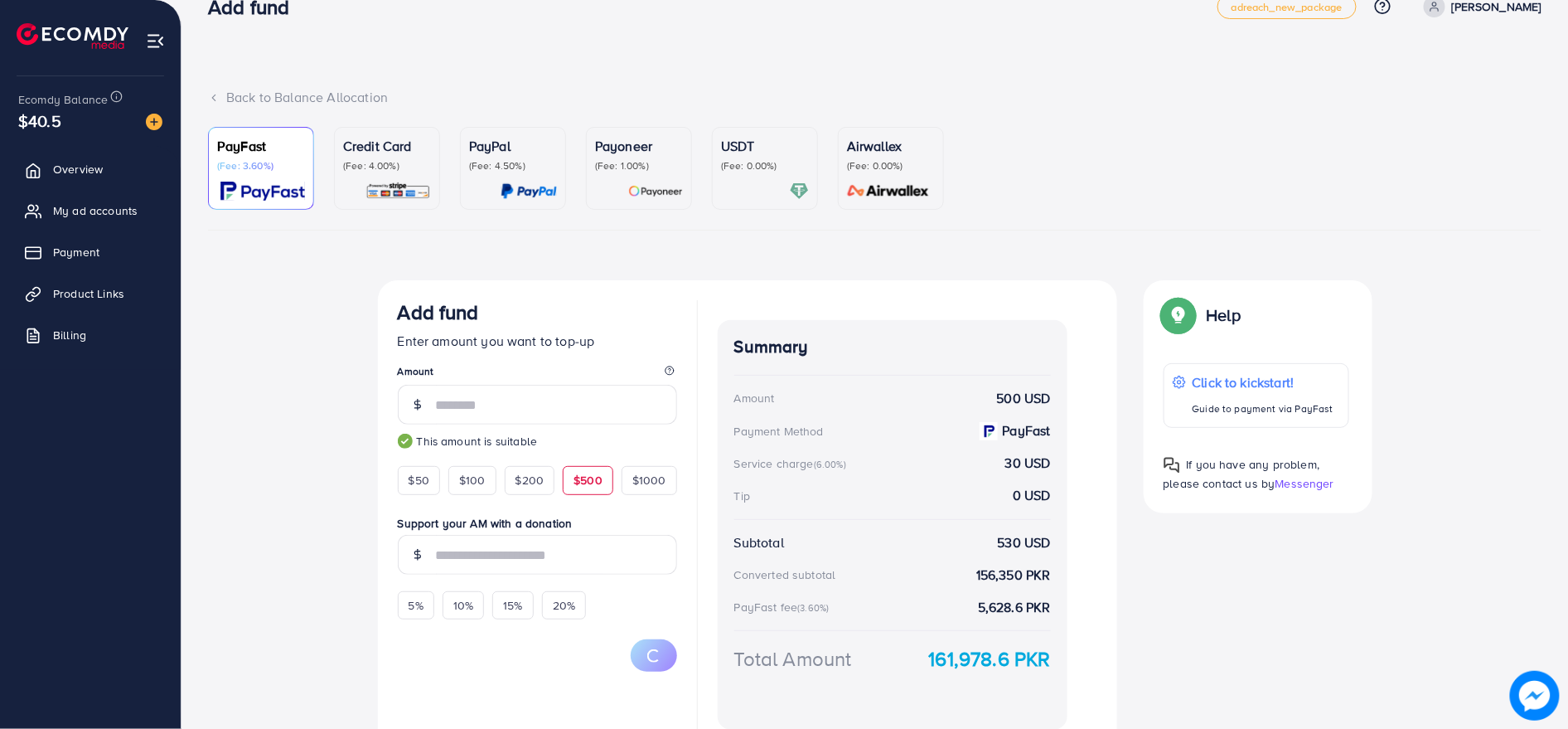
scroll to position [113, 0]
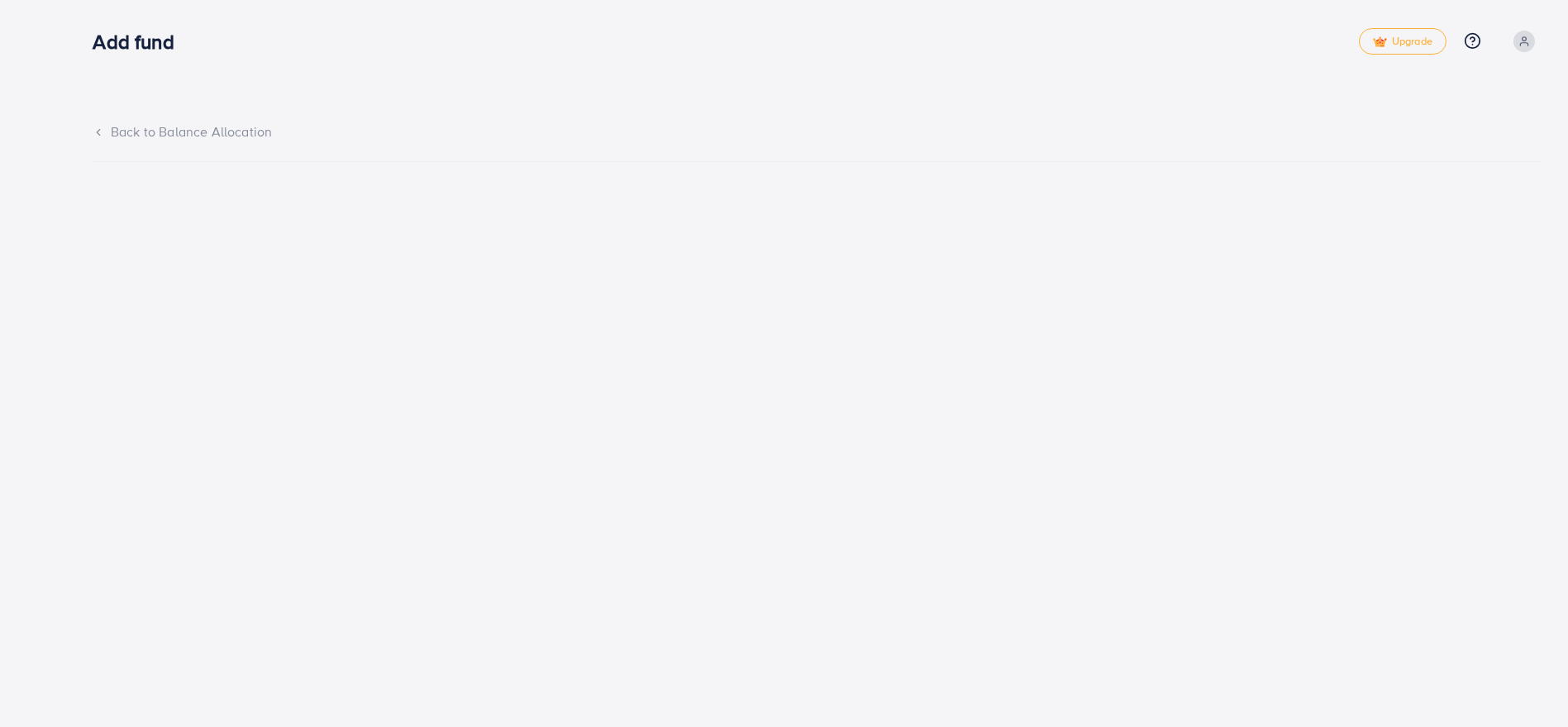
click at [148, 130] on div "Back to Balance Allocation" at bounding box center [816, 132] width 1449 height 19
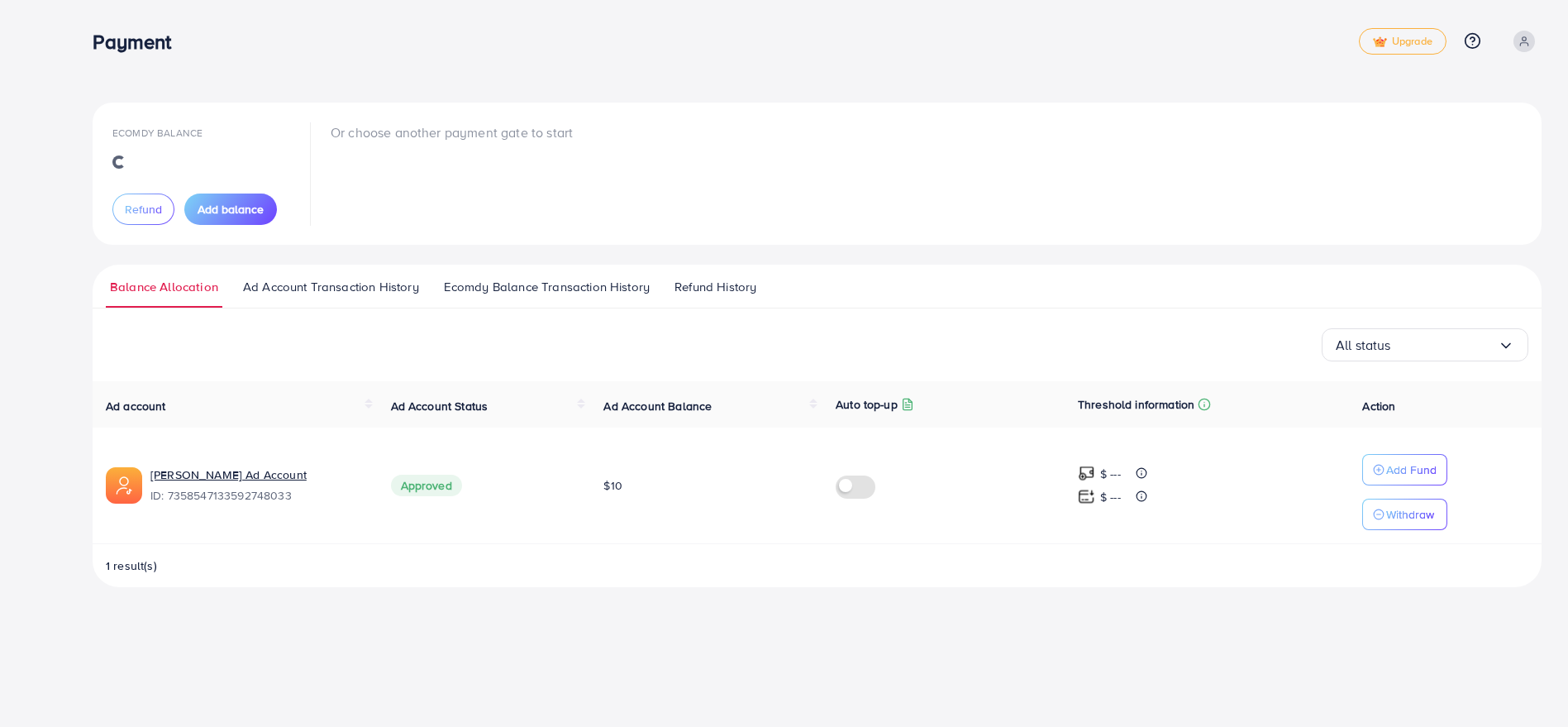
click at [856, 490] on label at bounding box center [858, 484] width 46 height 19
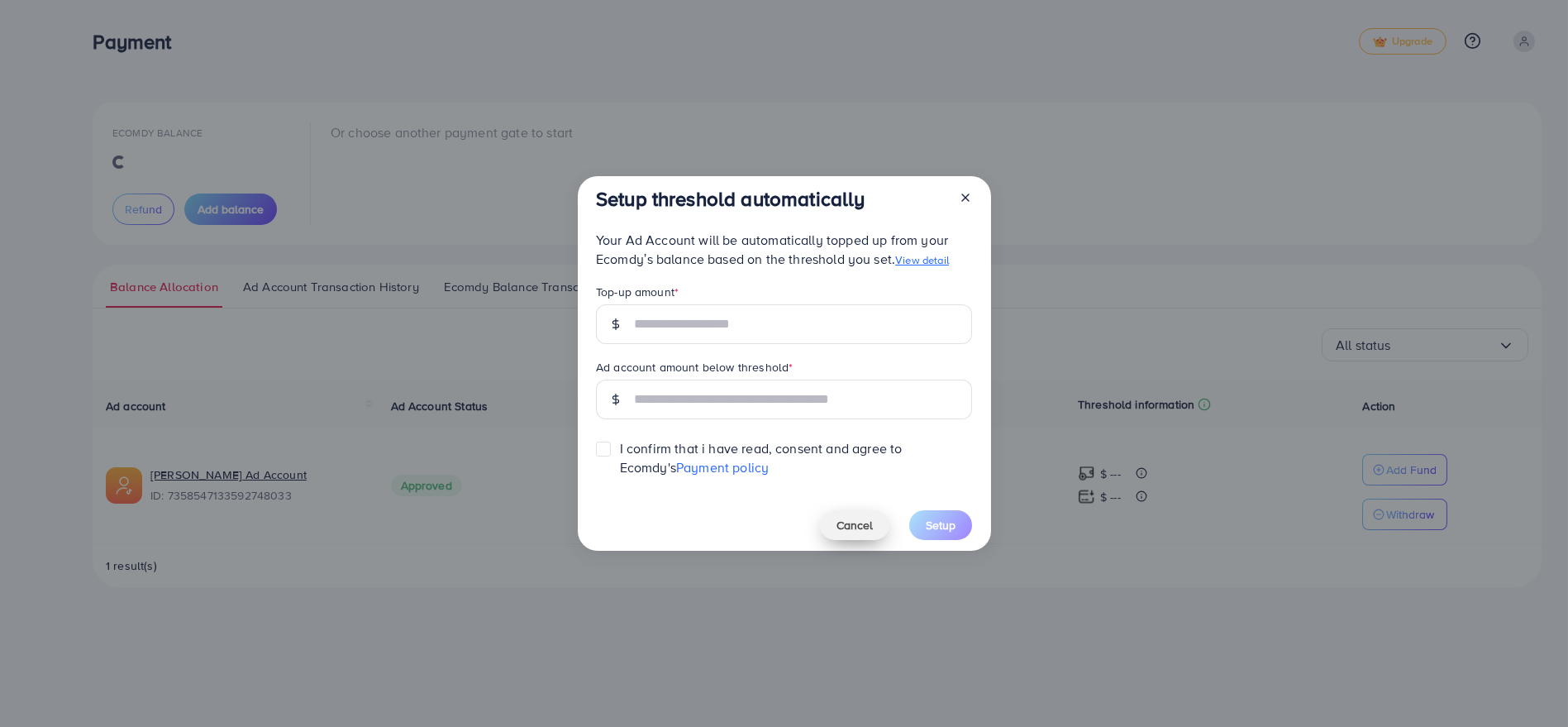
click at [852, 519] on span "Cancel" at bounding box center [854, 524] width 36 height 17
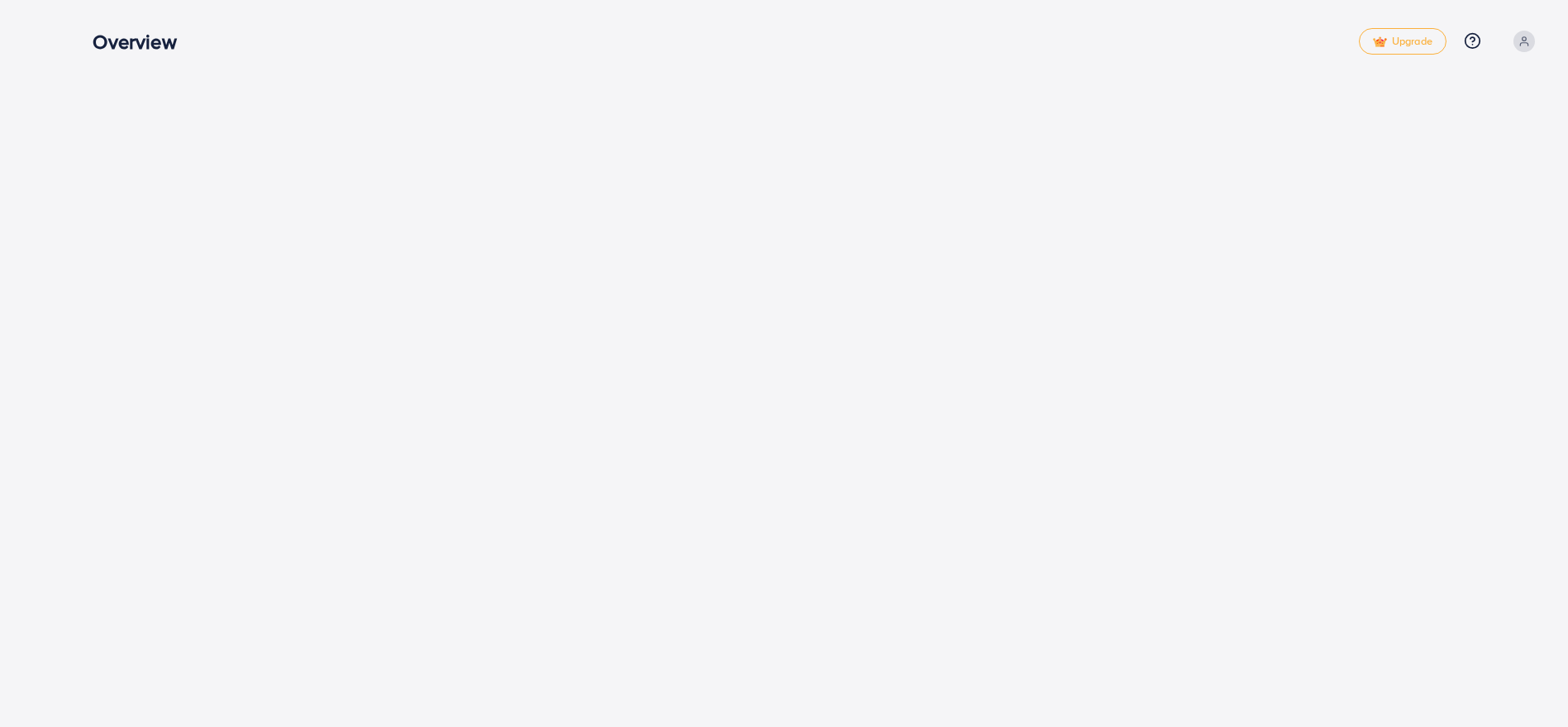
click at [1516, 49] on span at bounding box center [1524, 41] width 21 height 21
drag, startPoint x: 1471, startPoint y: 96, endPoint x: 1246, endPoint y: 100, distance: 225.0
click at [1471, 96] on link "Profile" at bounding box center [1461, 99] width 157 height 37
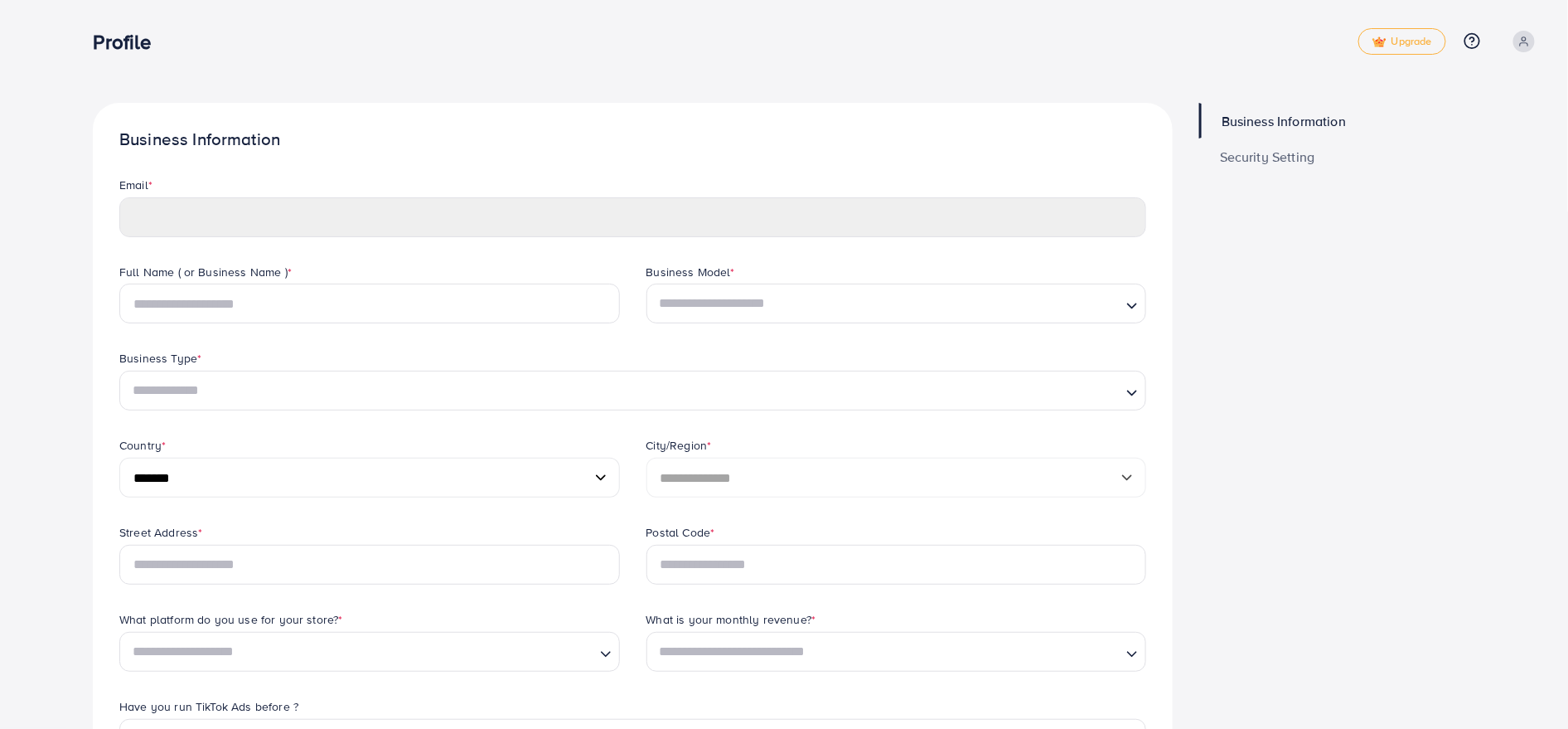
click at [127, 45] on h3 "Profile" at bounding box center [128, 41] width 71 height 24
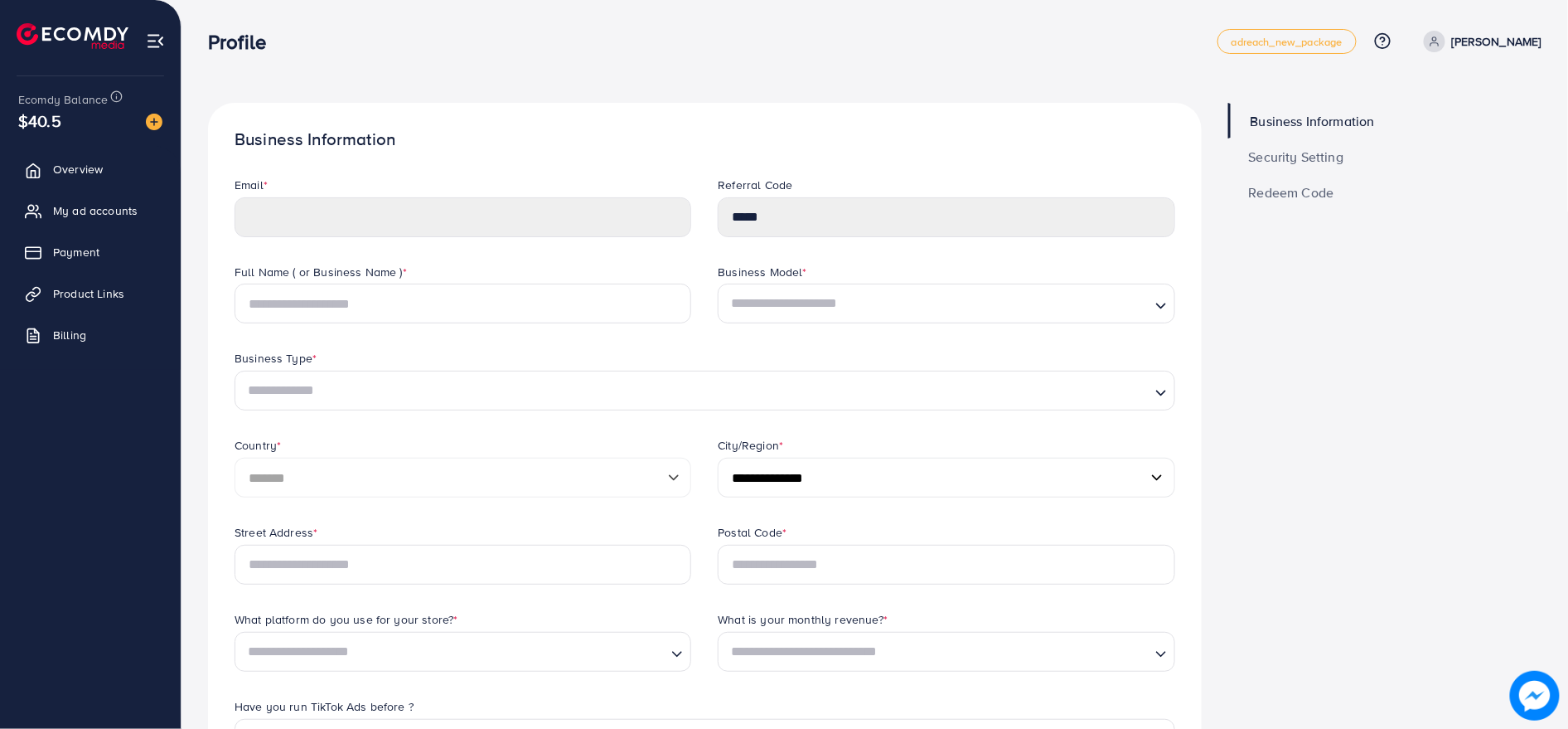
drag, startPoint x: 169, startPoint y: 113, endPoint x: 162, endPoint y: 119, distance: 9.2
click at [165, 116] on div "Ecomdy Balance $40.5 Overview My ad accounts Payment Product Links Billing" at bounding box center [91, 364] width 182 height 729
click at [92, 41] on img at bounding box center [73, 36] width 112 height 26
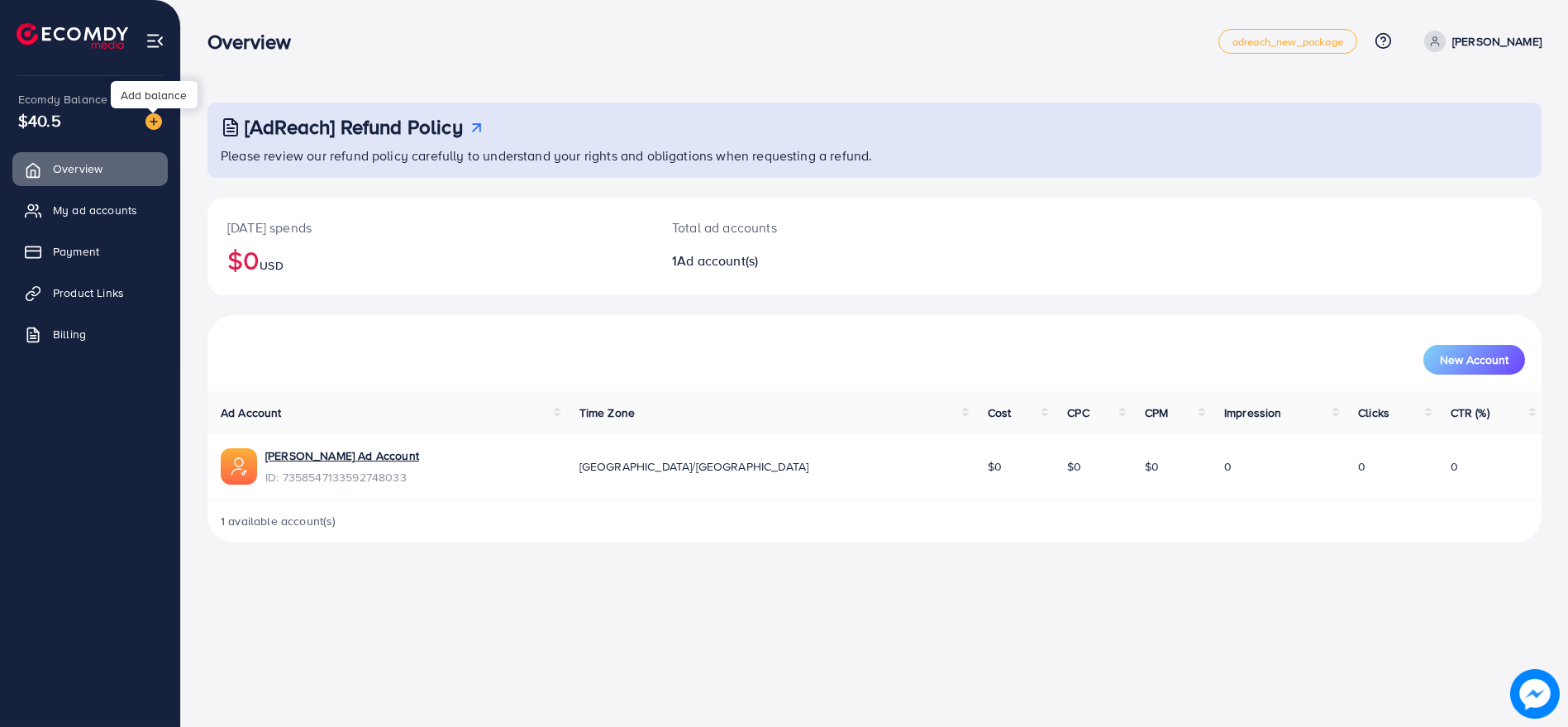
click at [147, 124] on img at bounding box center [154, 121] width 17 height 17
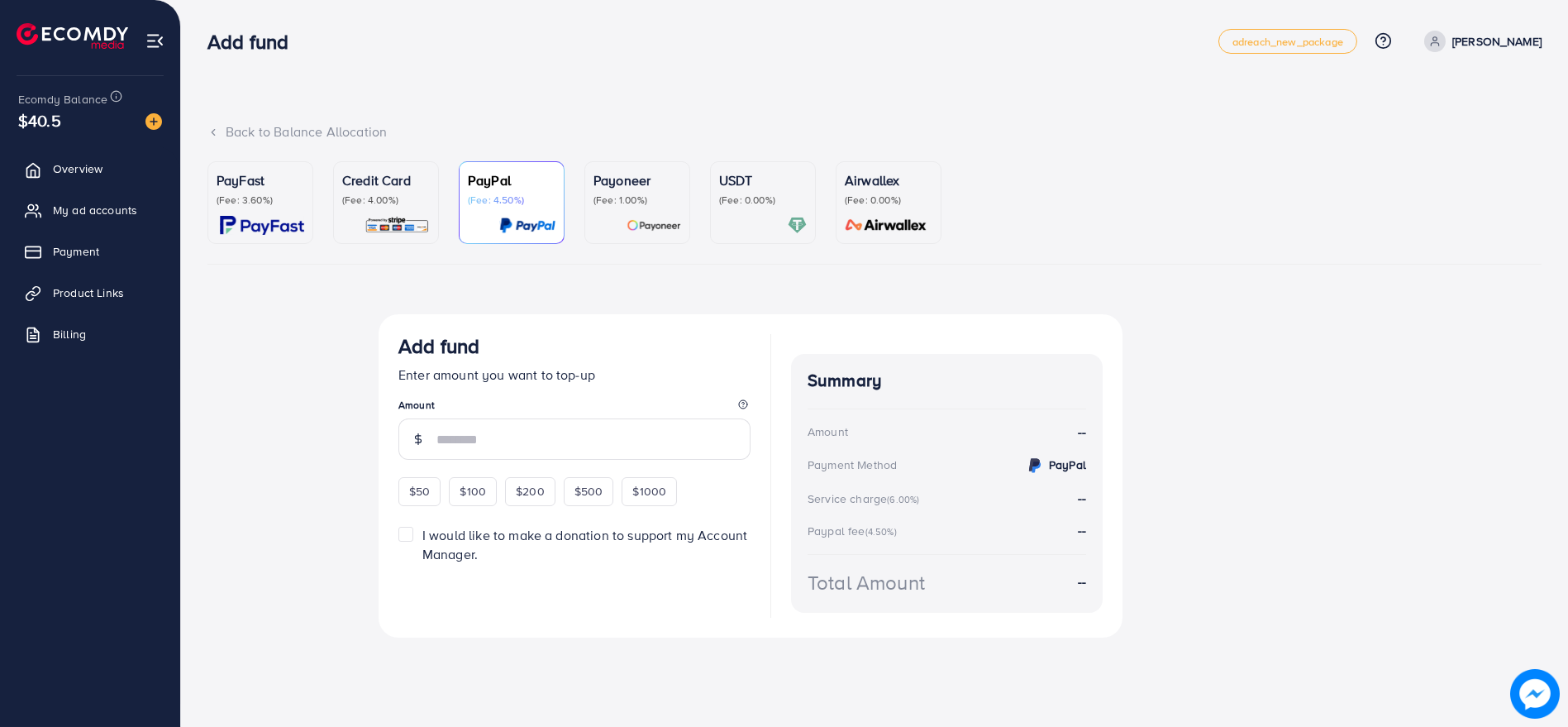
click at [259, 232] on img at bounding box center [261, 225] width 84 height 19
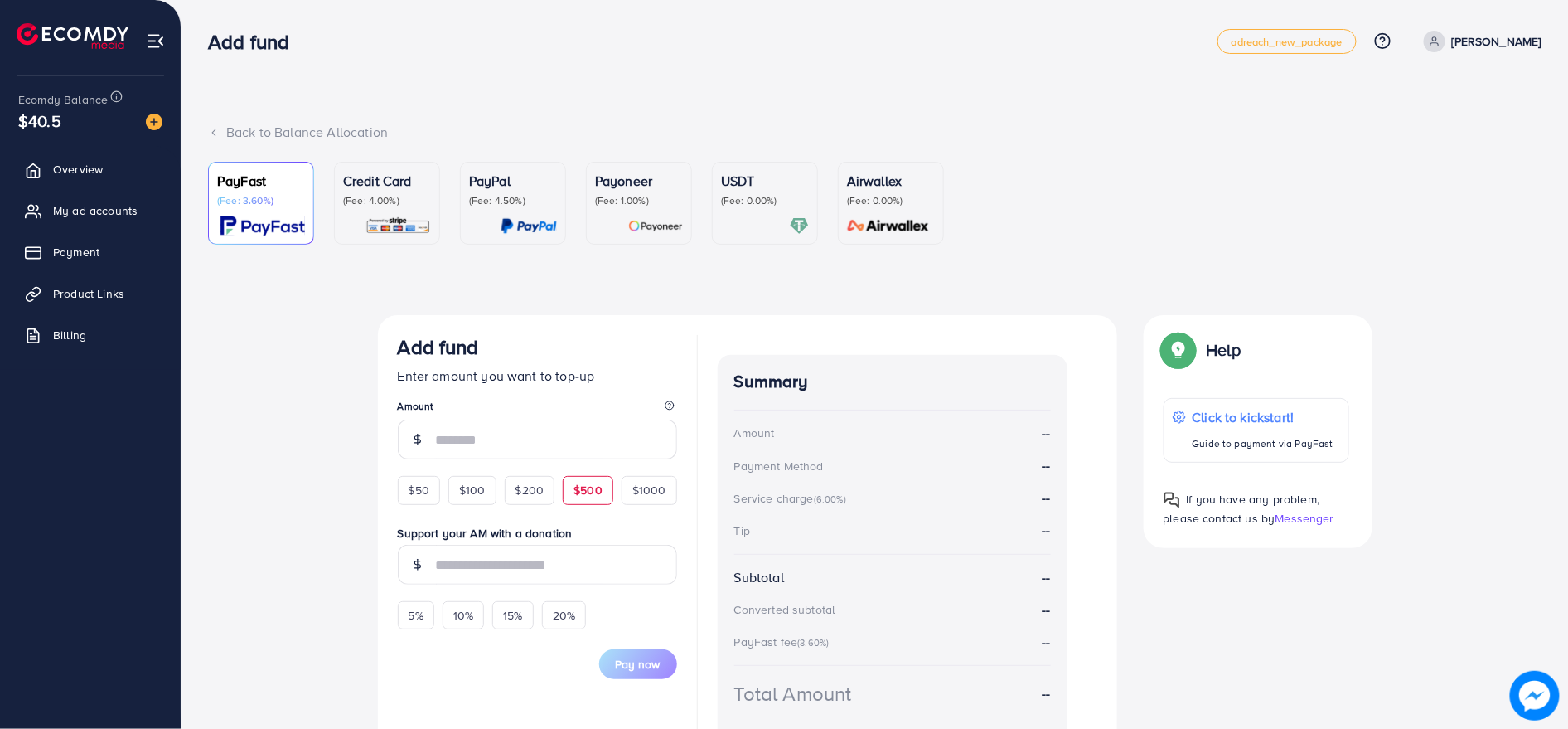
click at [591, 487] on span "$500" at bounding box center [588, 489] width 29 height 17
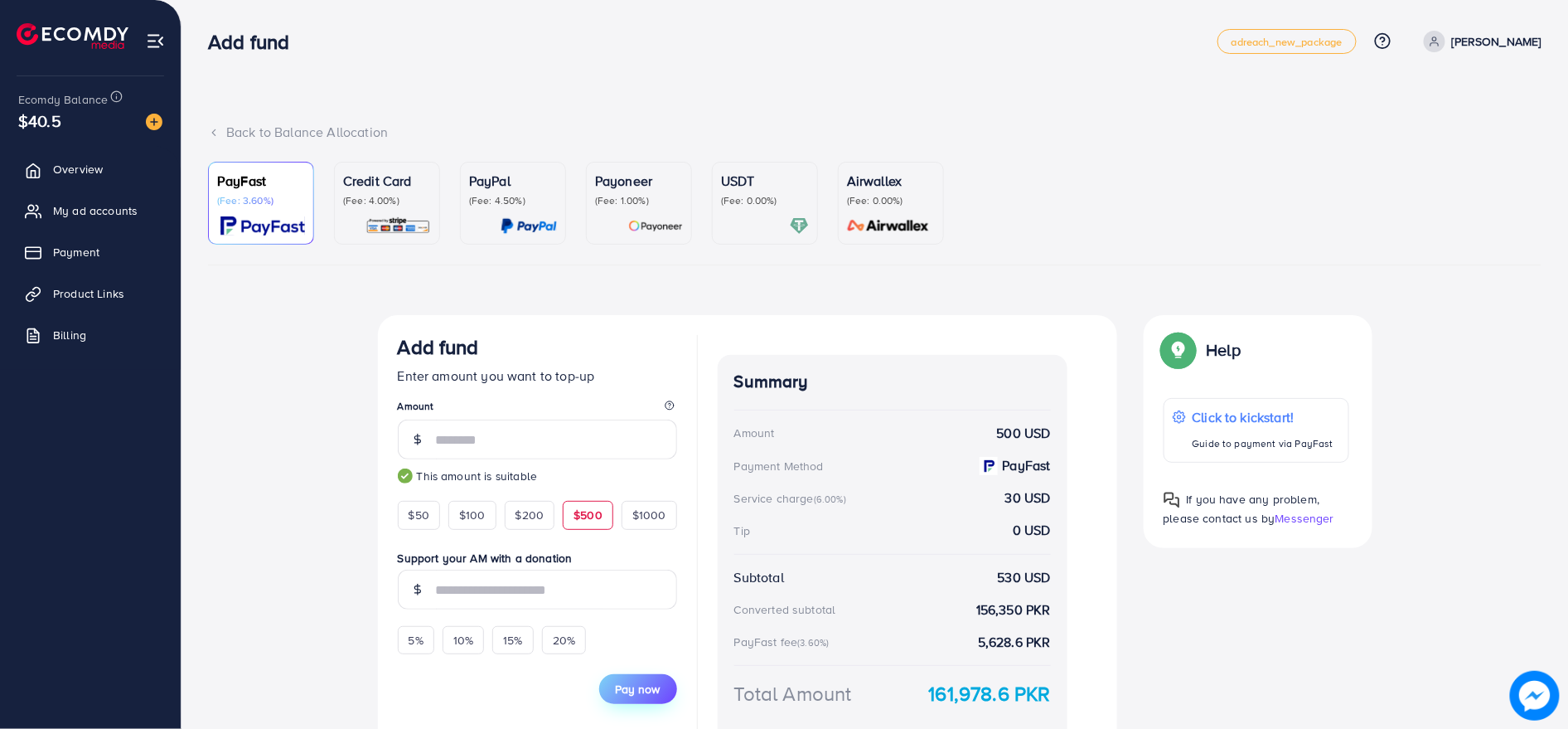
click at [635, 677] on button "Pay now" at bounding box center [638, 688] width 78 height 29
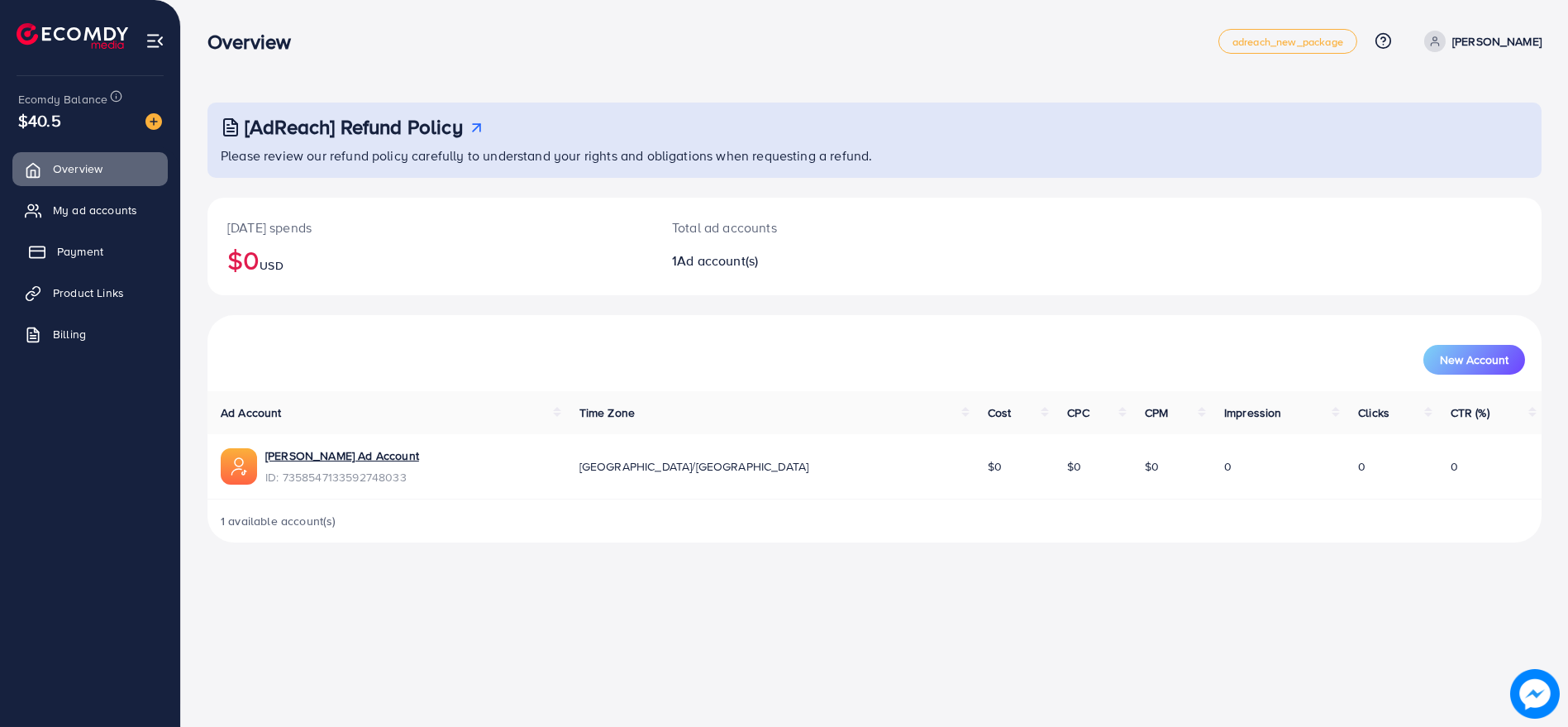
click at [92, 255] on span "Payment" at bounding box center [80, 251] width 46 height 17
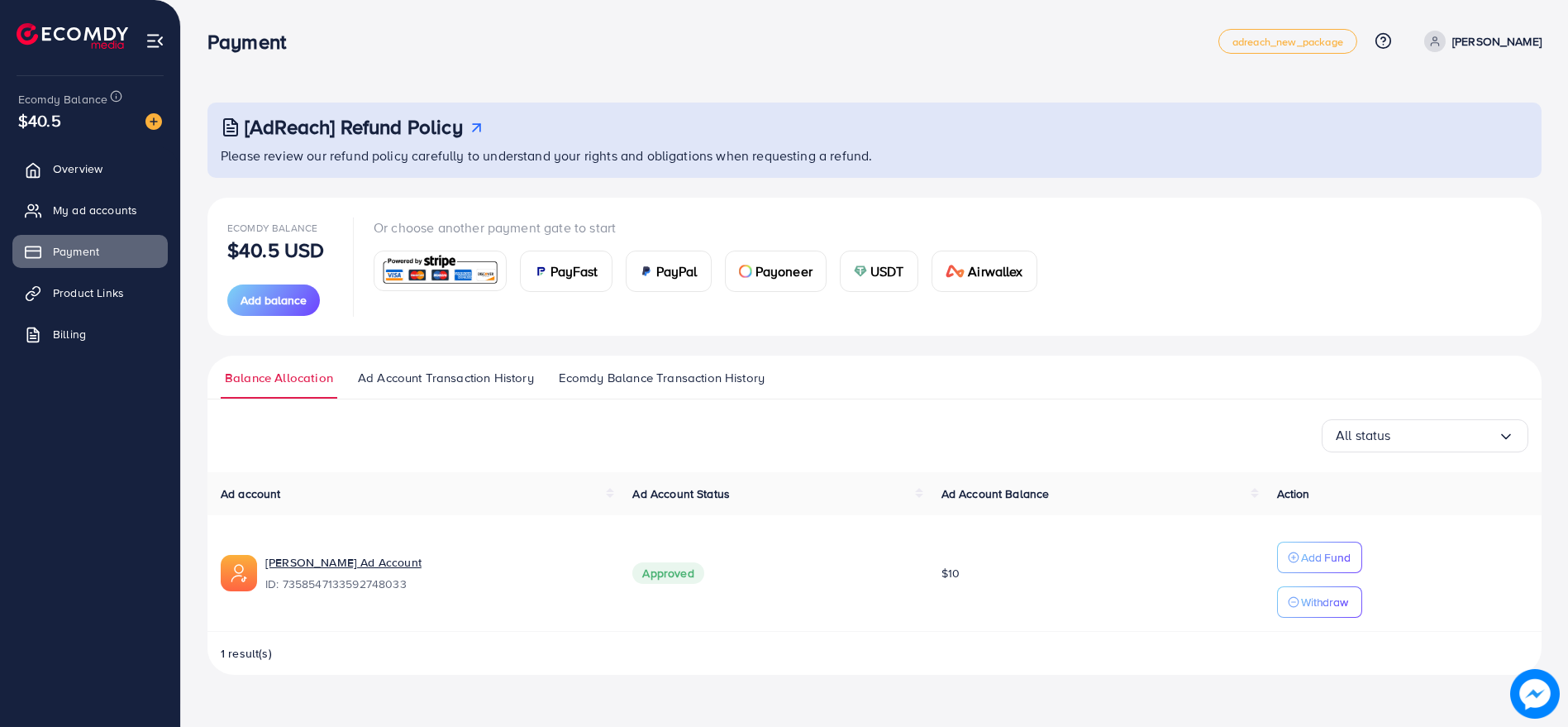
click at [432, 279] on img at bounding box center [440, 271] width 122 height 36
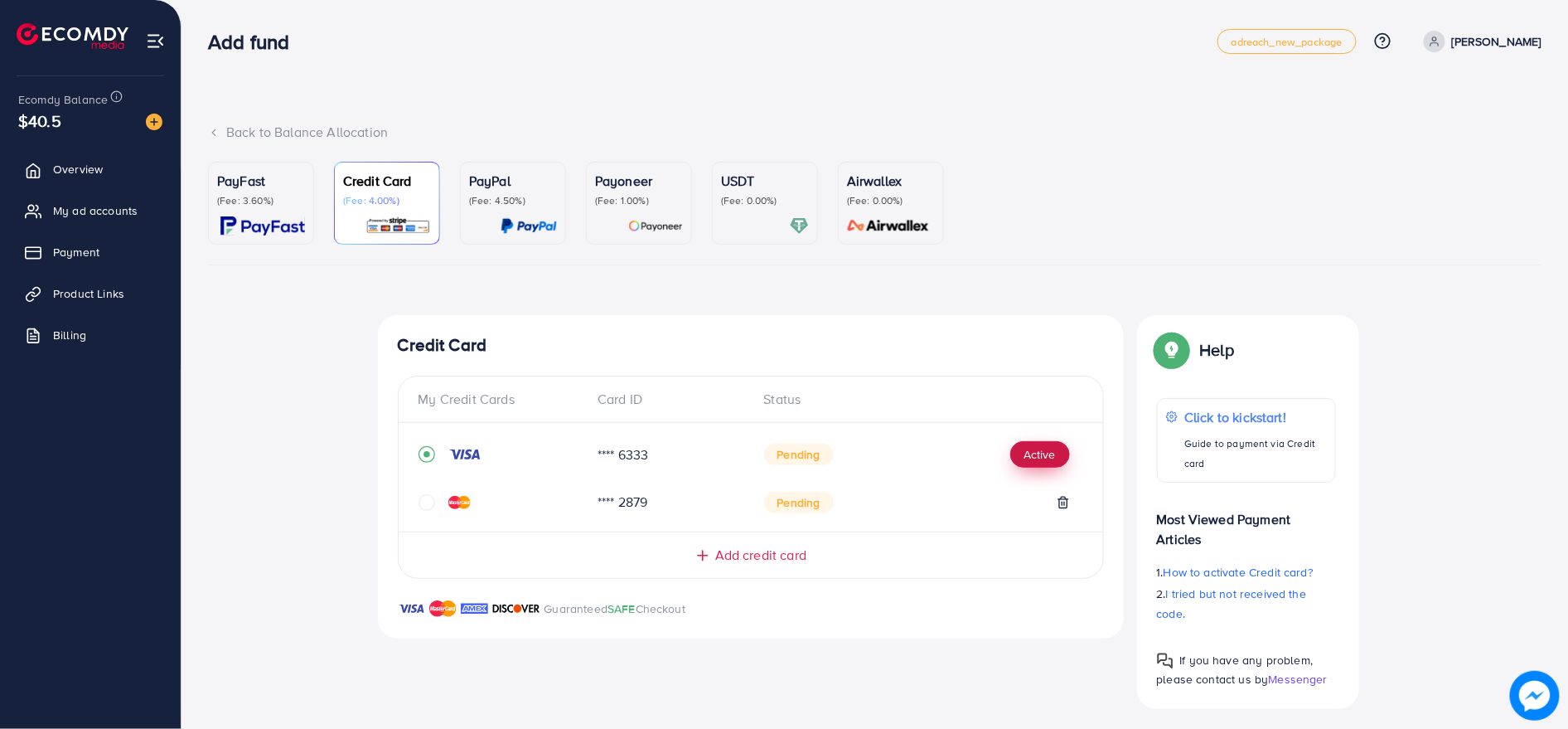
click at [1047, 452] on button "Active" at bounding box center [1040, 455] width 60 height 27
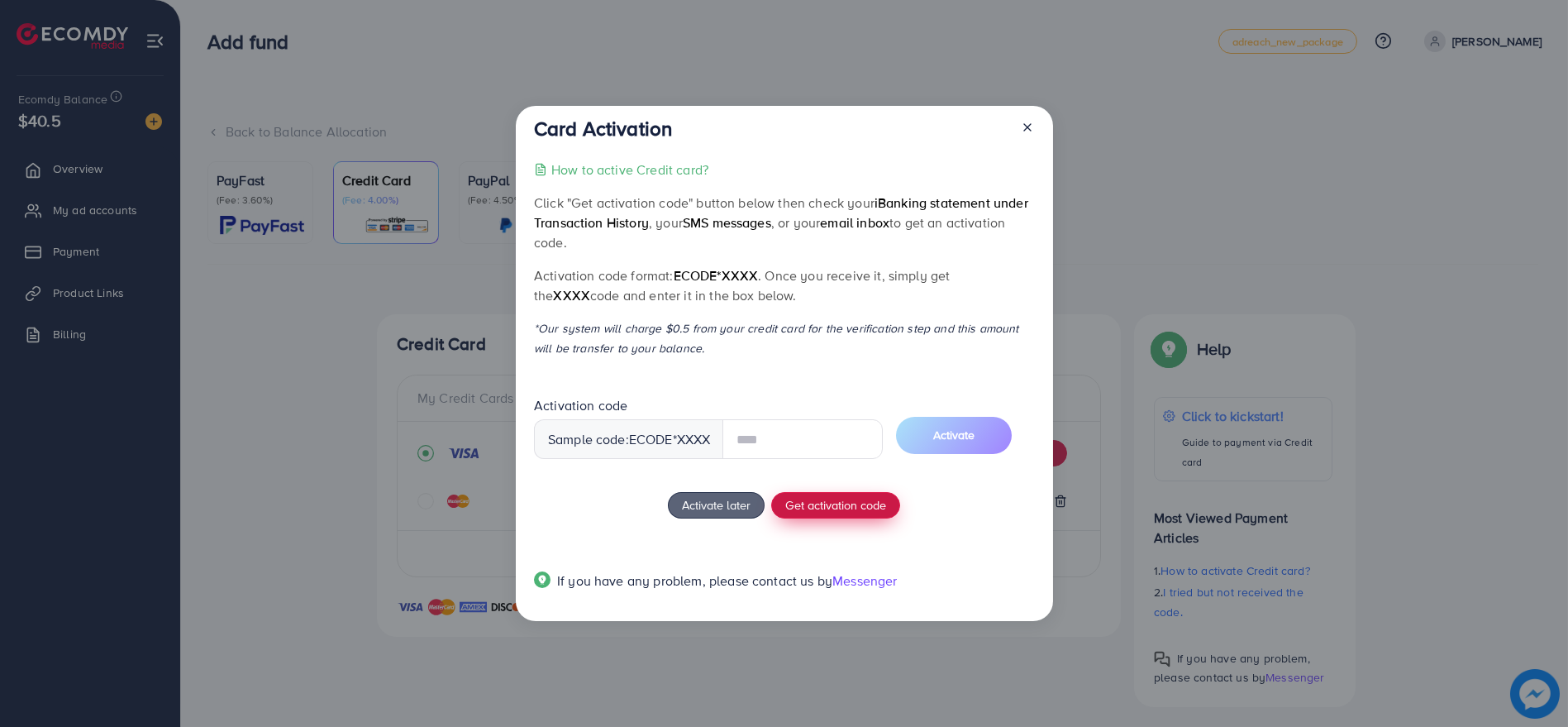
click at [811, 502] on button "Get activation code" at bounding box center [835, 505] width 129 height 27
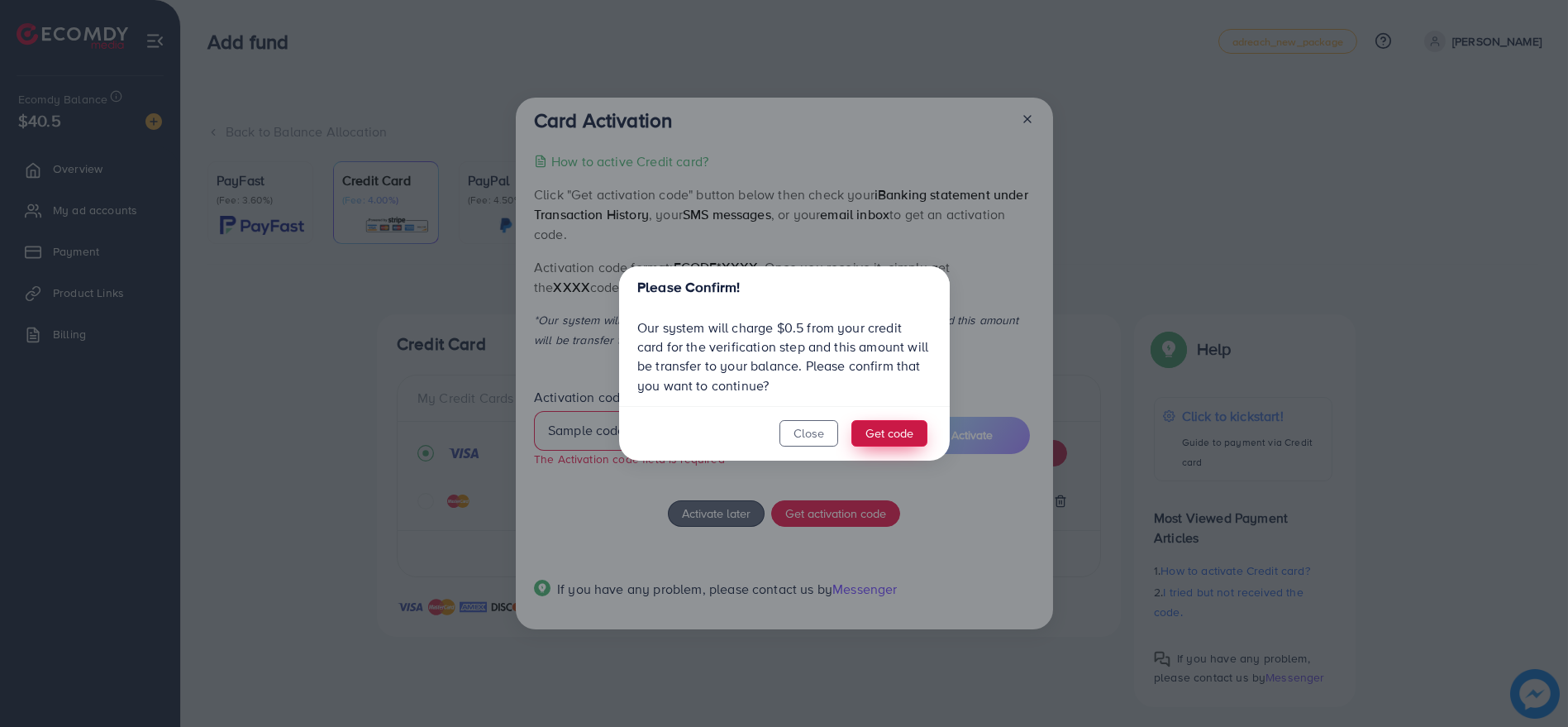
click at [885, 432] on button "Get code" at bounding box center [889, 434] width 76 height 27
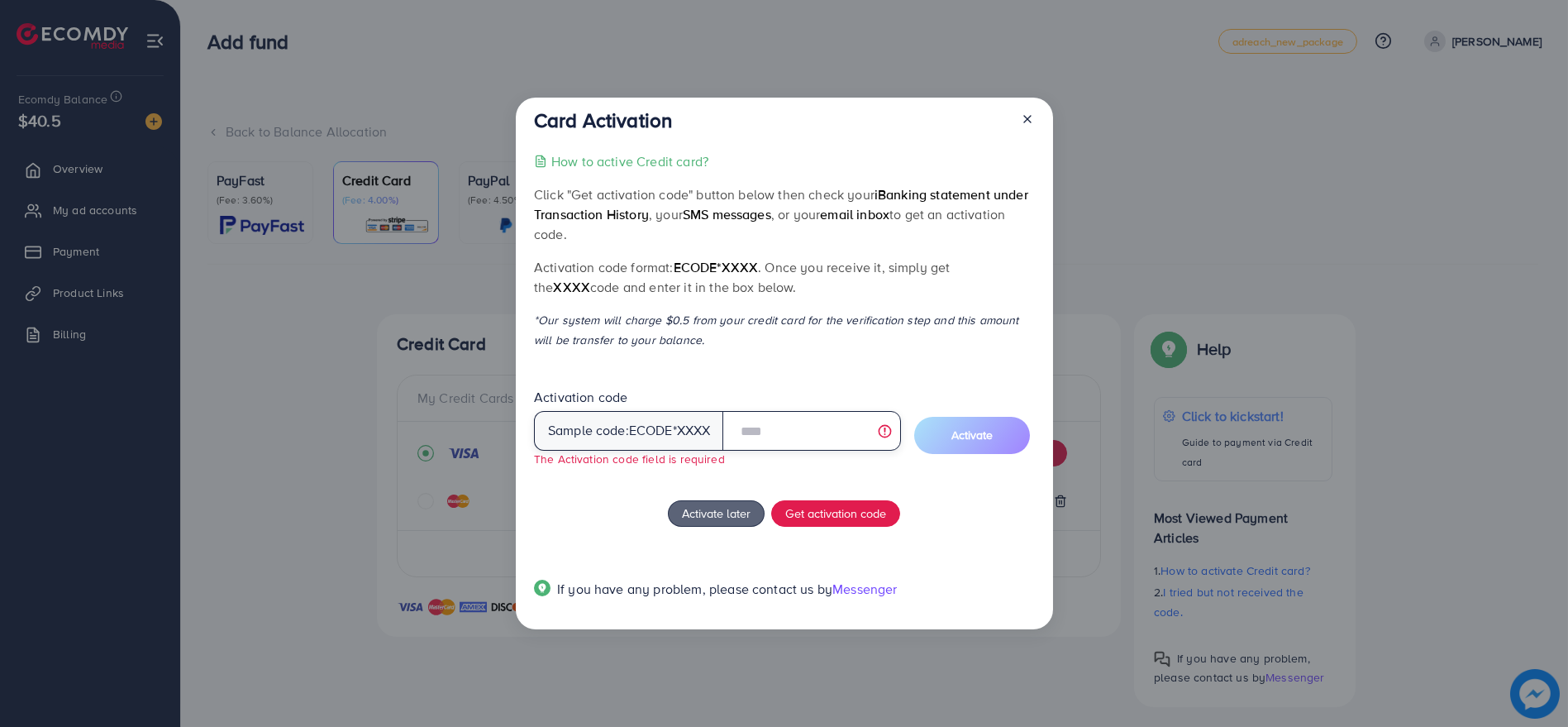
click at [778, 442] on input "text" at bounding box center [811, 430] width 178 height 40
type input "*"
drag, startPoint x: 626, startPoint y: 435, endPoint x: 706, endPoint y: 434, distance: 80.0
click at [706, 434] on div "Sample code: ecode *XXXX" at bounding box center [629, 430] width 190 height 40
click at [939, 212] on p "Click "Get activation code" button below then check your iBanking statement und…" at bounding box center [784, 213] width 500 height 60
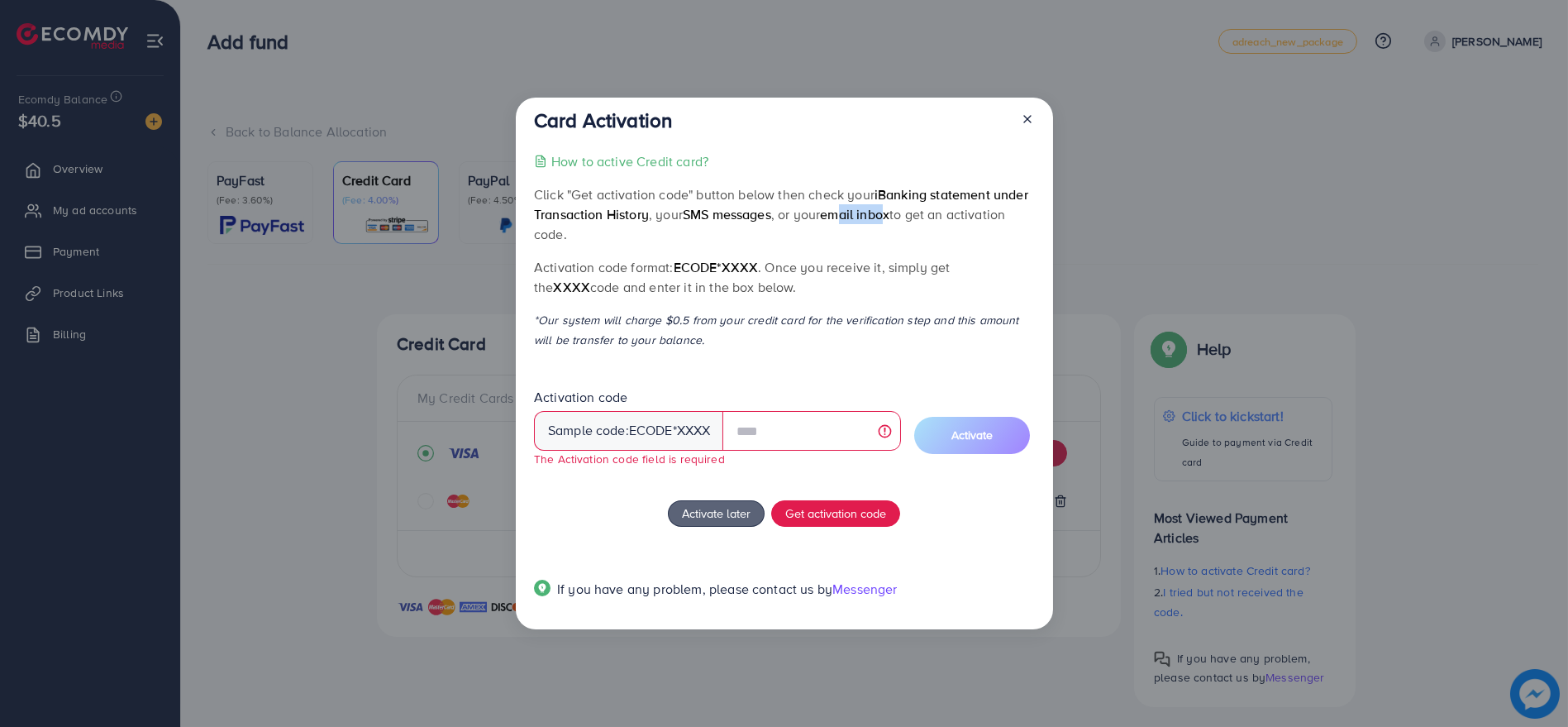
drag, startPoint x: 896, startPoint y: 220, endPoint x: 854, endPoint y: 213, distance: 42.6
click at [854, 213] on span "email inbox" at bounding box center [855, 214] width 69 height 18
click at [789, 223] on p "Click "Get activation code" button below then check your iBanking statement und…" at bounding box center [784, 213] width 500 height 60
drag, startPoint x: 680, startPoint y: 339, endPoint x: 728, endPoint y: 270, distance: 84.1
click at [728, 270] on div "How to active Credit card? Click "Get activation code" button below then check …" at bounding box center [784, 385] width 500 height 467
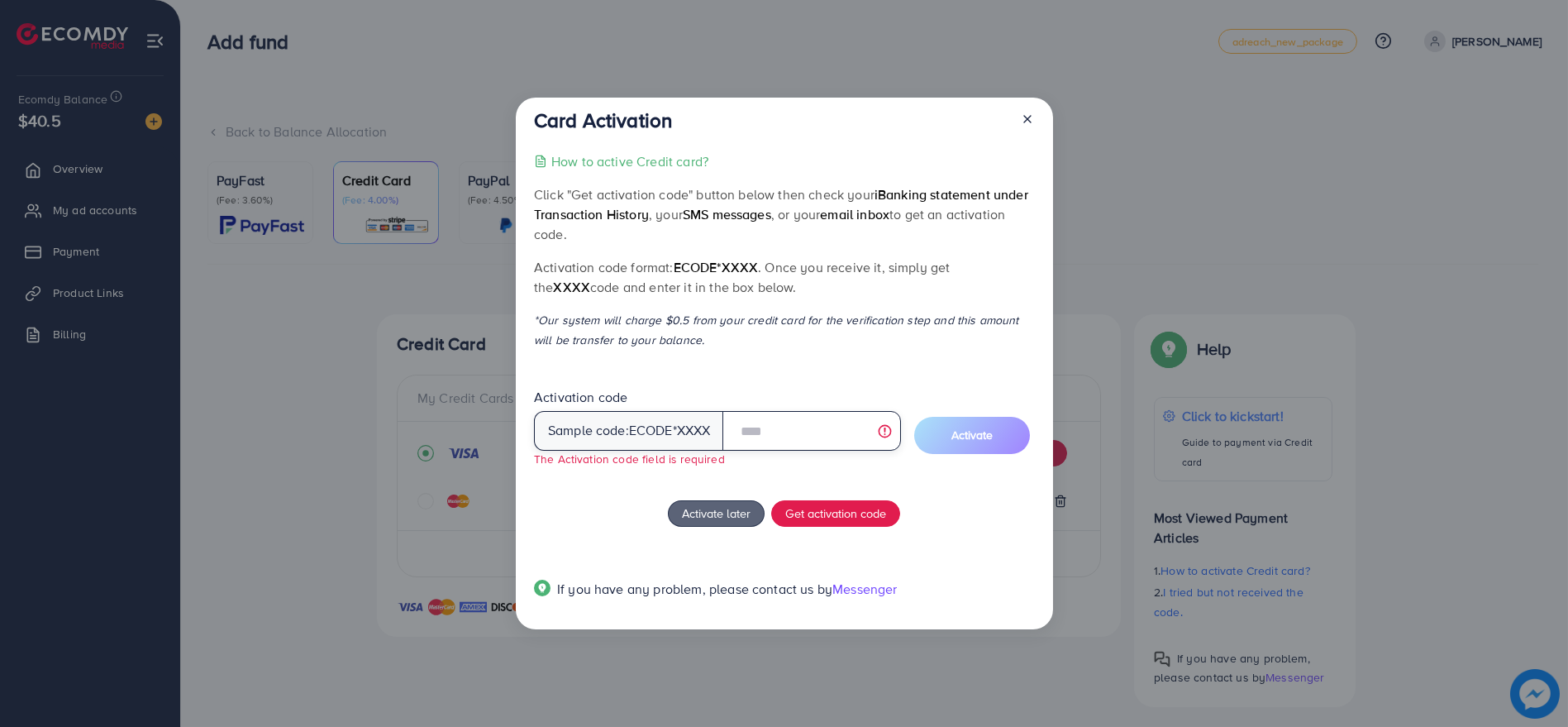
click at [750, 431] on input "text" at bounding box center [811, 430] width 178 height 40
click at [781, 444] on input "text" at bounding box center [811, 430] width 178 height 40
click at [790, 421] on input "text" at bounding box center [811, 430] width 178 height 40
paste input "****"
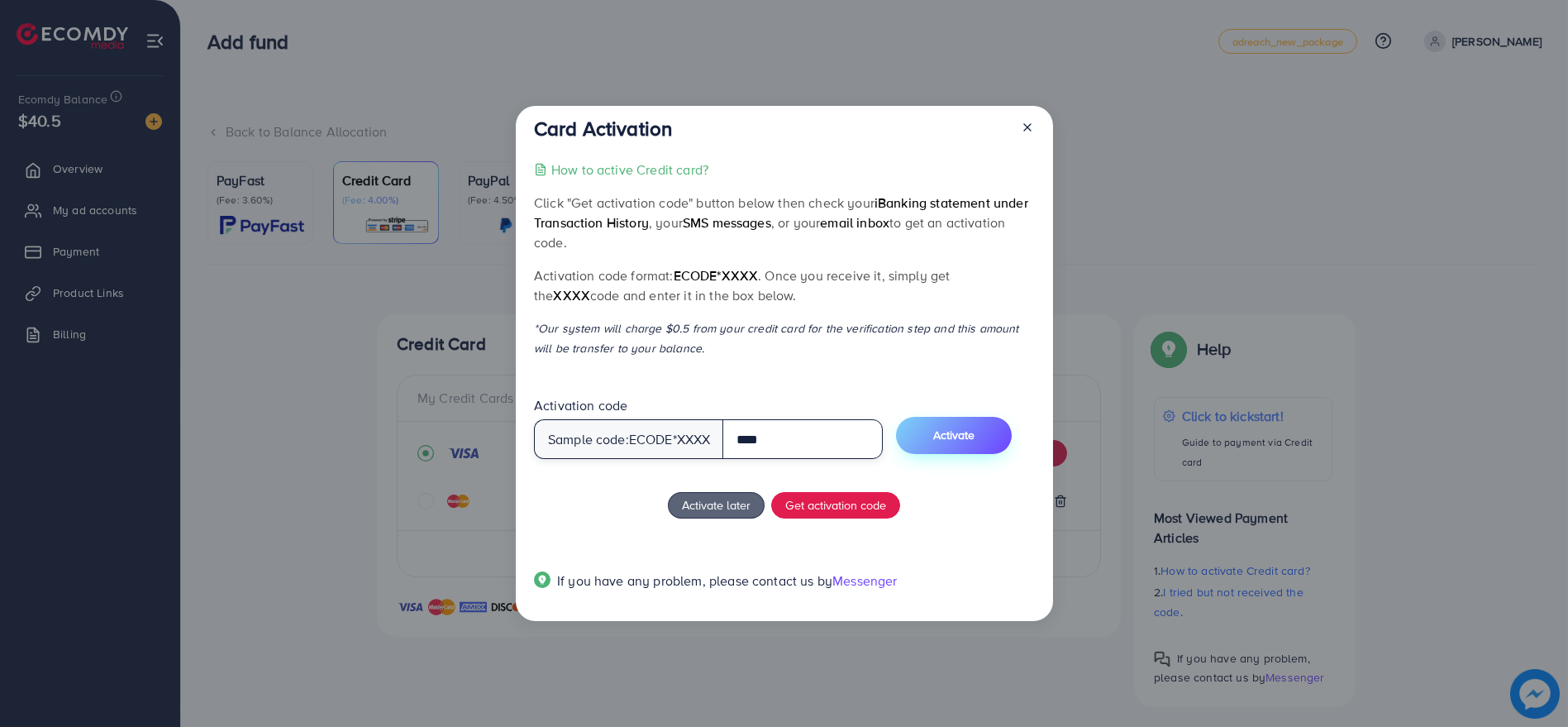
type input "****"
click at [973, 435] on span "Activate" at bounding box center [953, 435] width 42 height 17
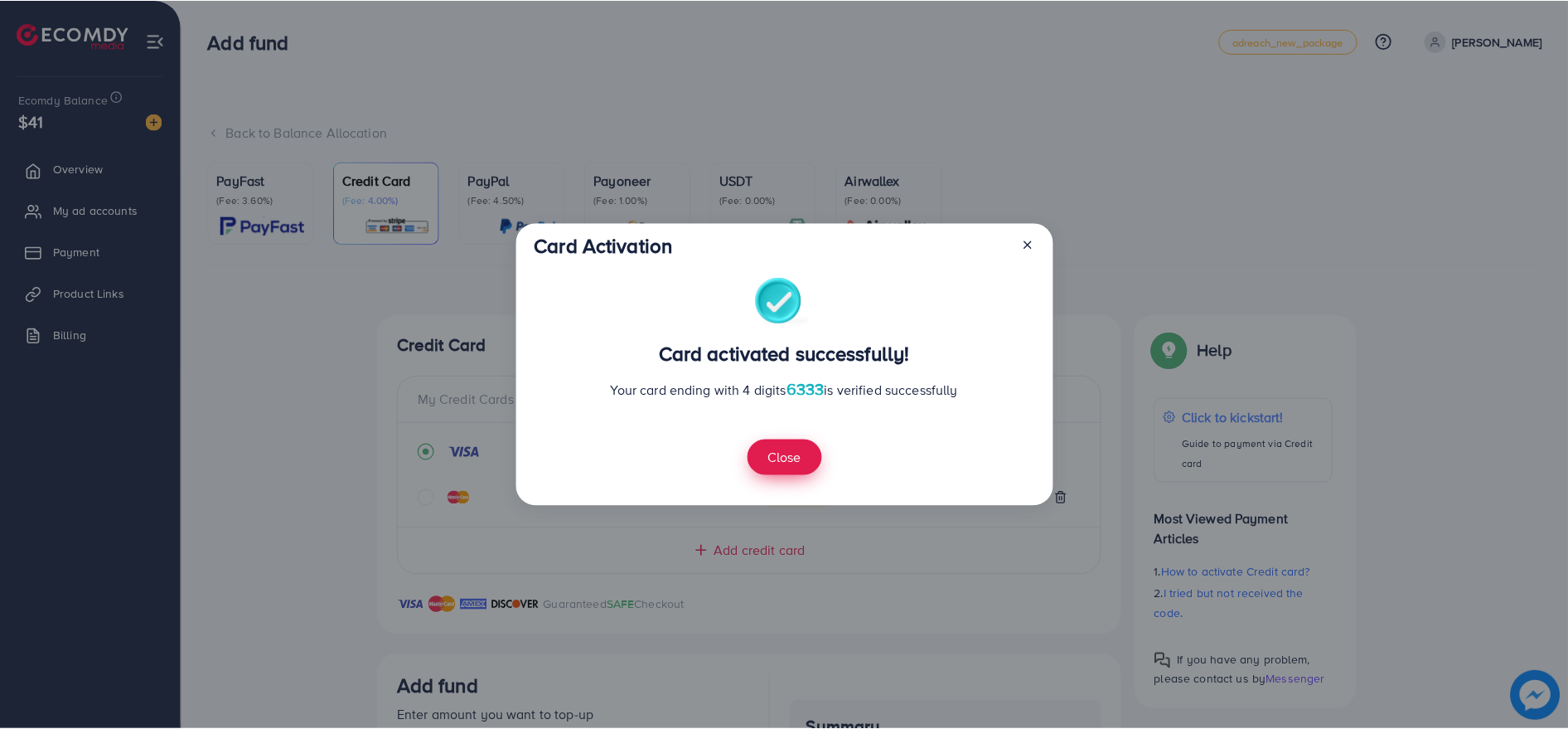
scroll to position [314, 0]
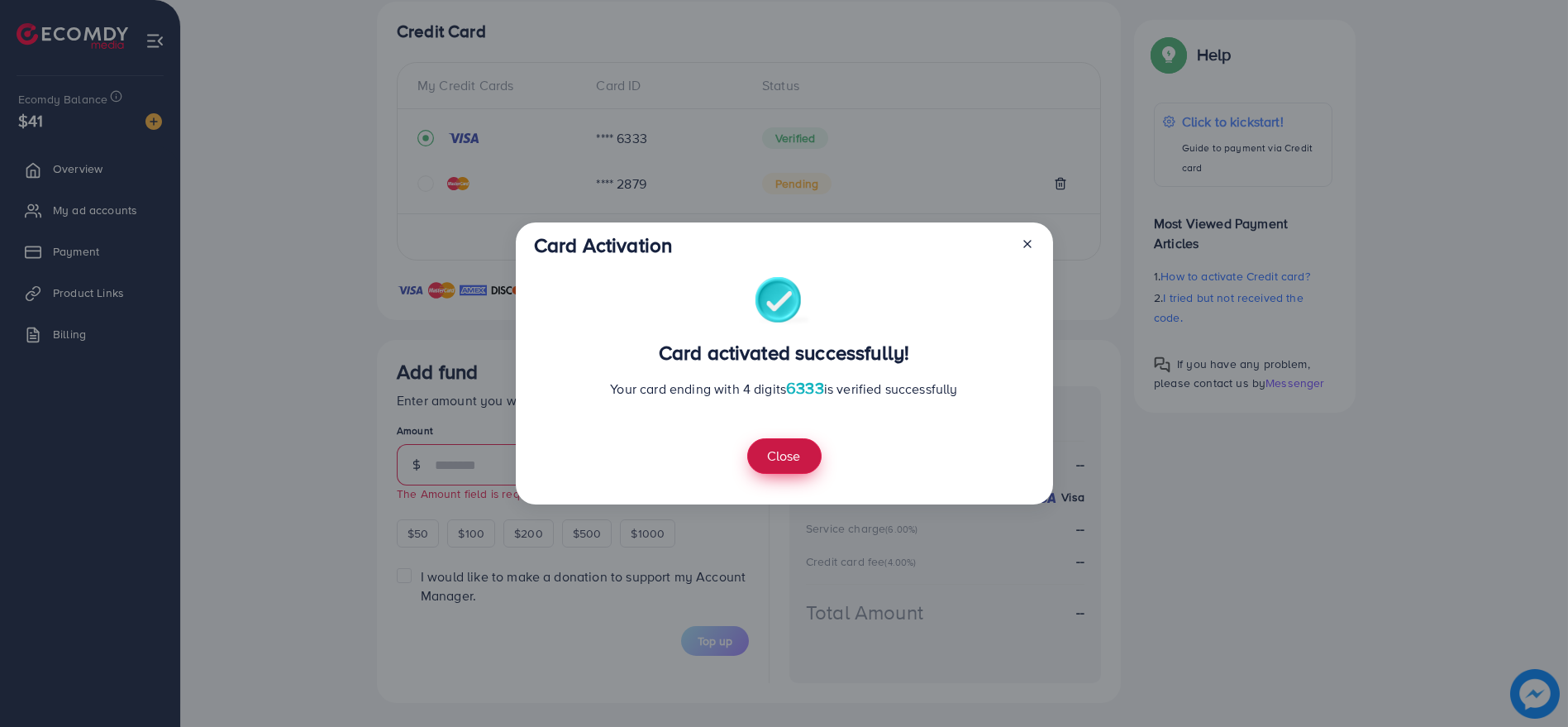
click at [777, 464] on button "Close" at bounding box center [784, 456] width 75 height 36
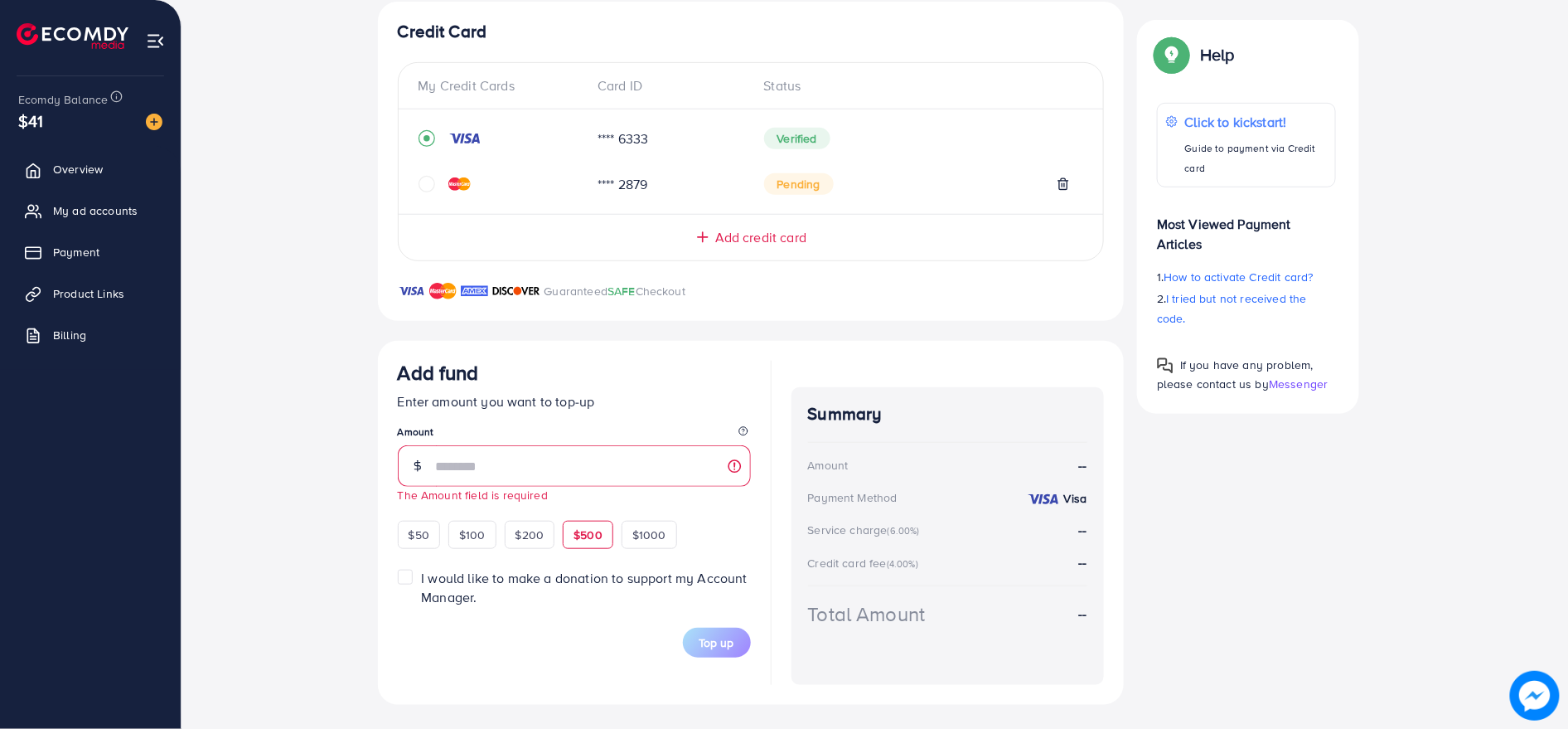
click at [574, 532] on span "$500" at bounding box center [588, 535] width 29 height 17
type input "***"
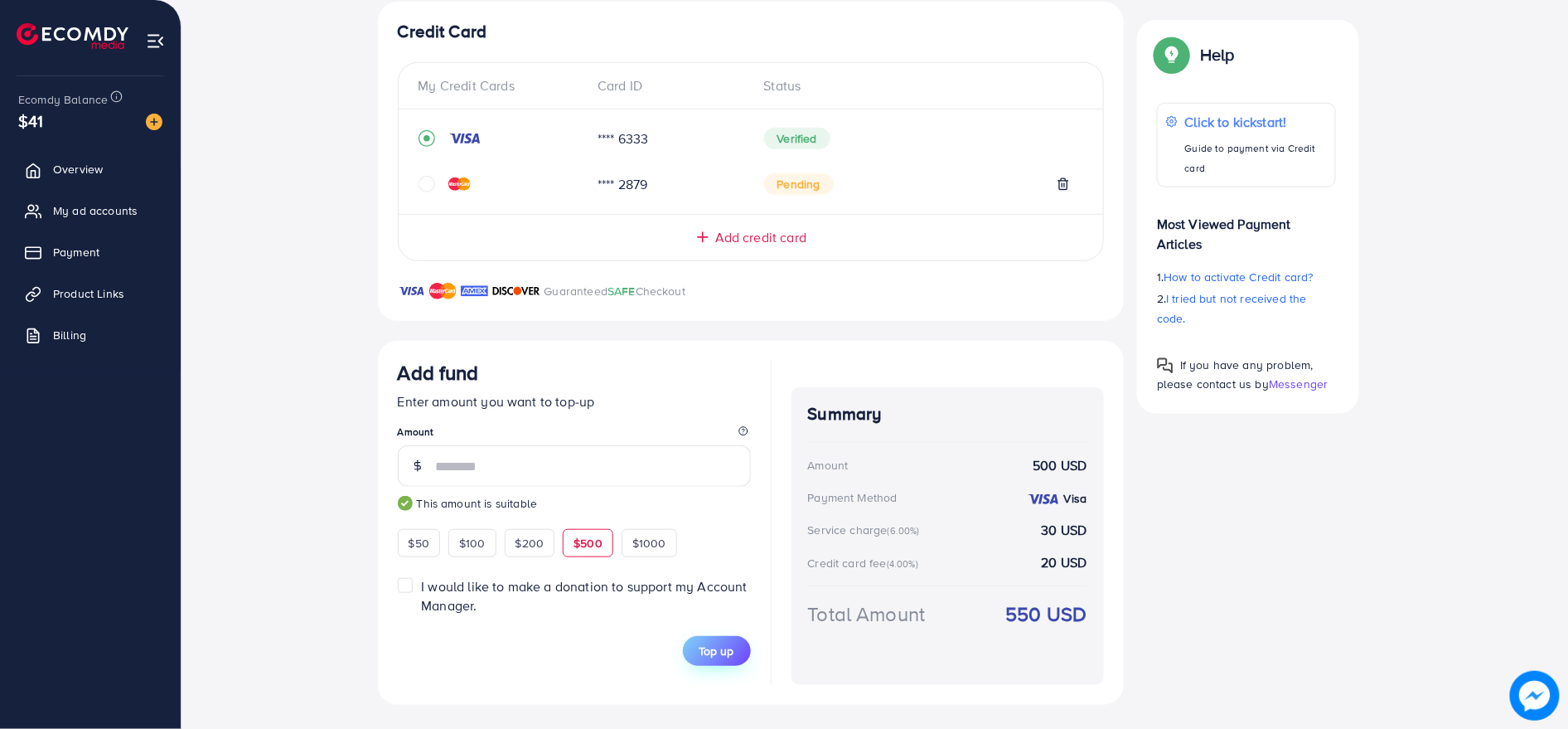
click at [723, 643] on span "Top up" at bounding box center [716, 651] width 35 height 17
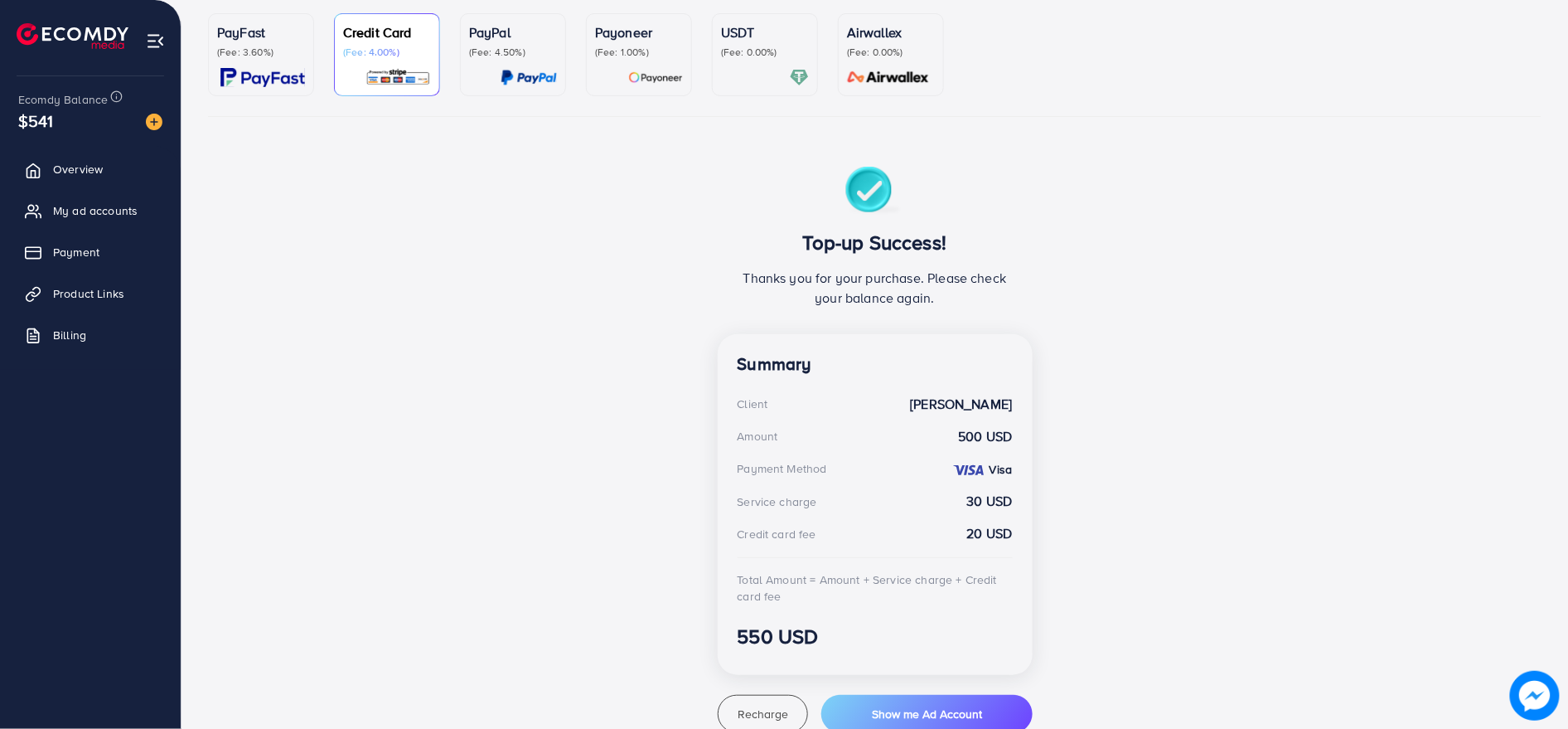
scroll to position [156, 0]
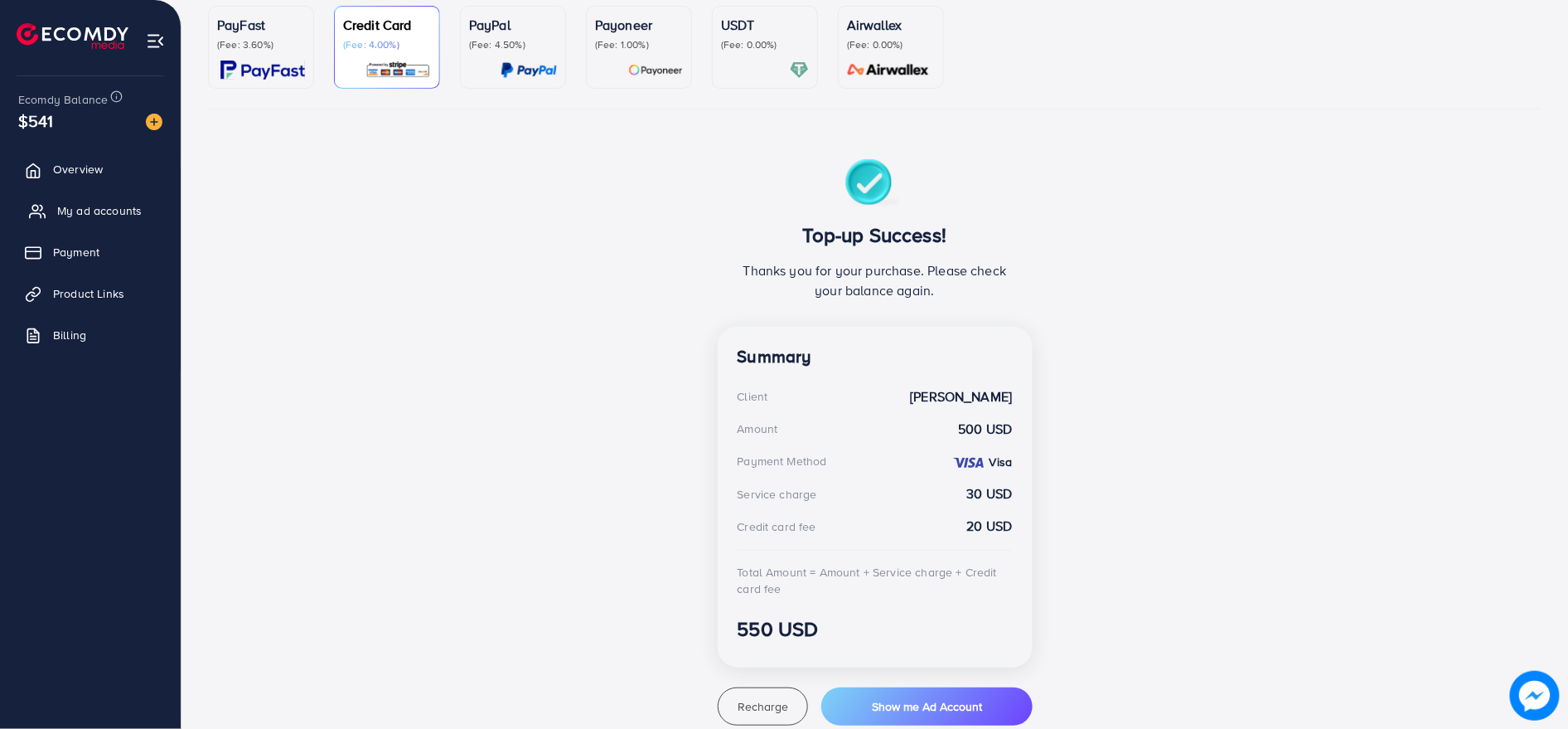
click at [113, 210] on span "My ad accounts" at bounding box center [99, 210] width 85 height 17
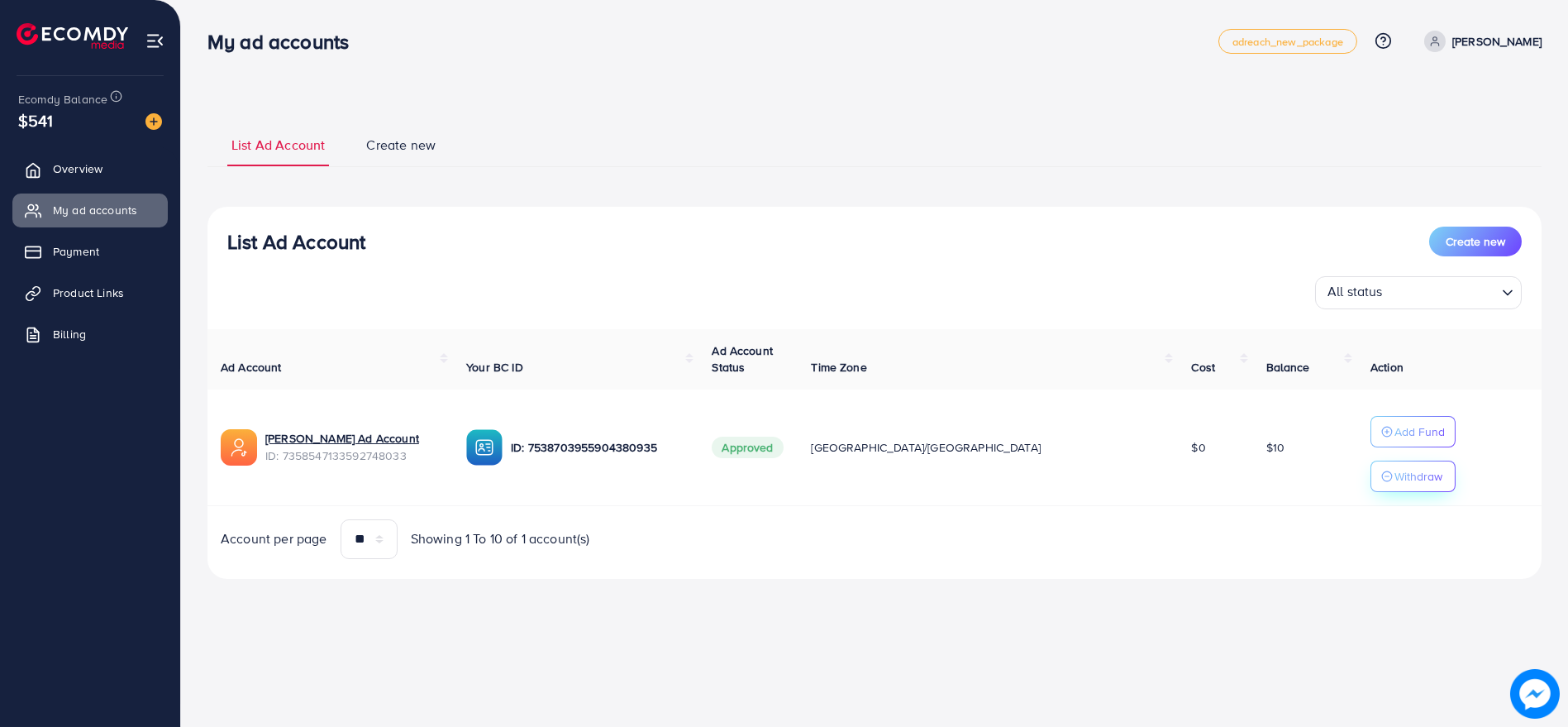
click at [1394, 467] on p "Withdraw" at bounding box center [1418, 476] width 48 height 20
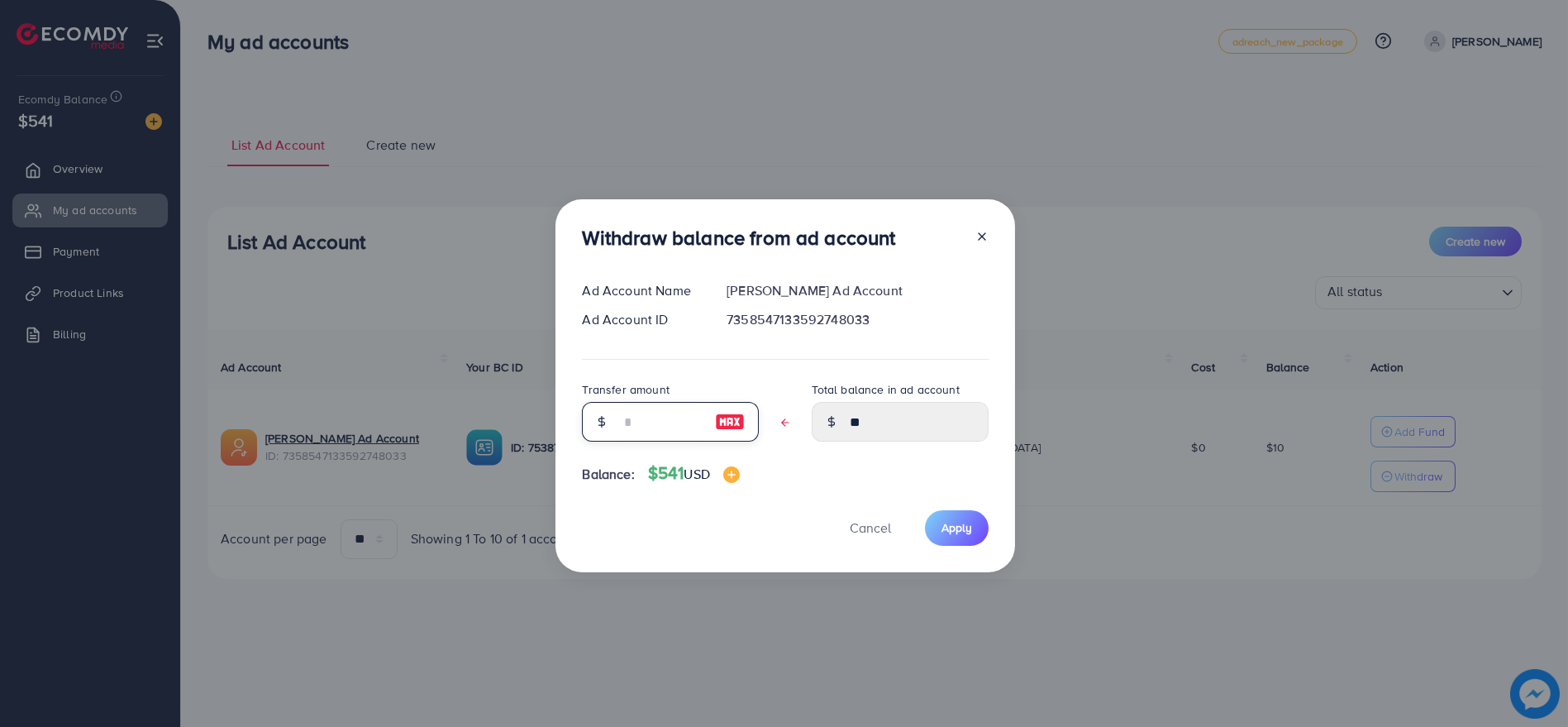
click at [663, 417] on input "text" at bounding box center [661, 421] width 83 height 40
type input "*"
type input "****"
type input "**"
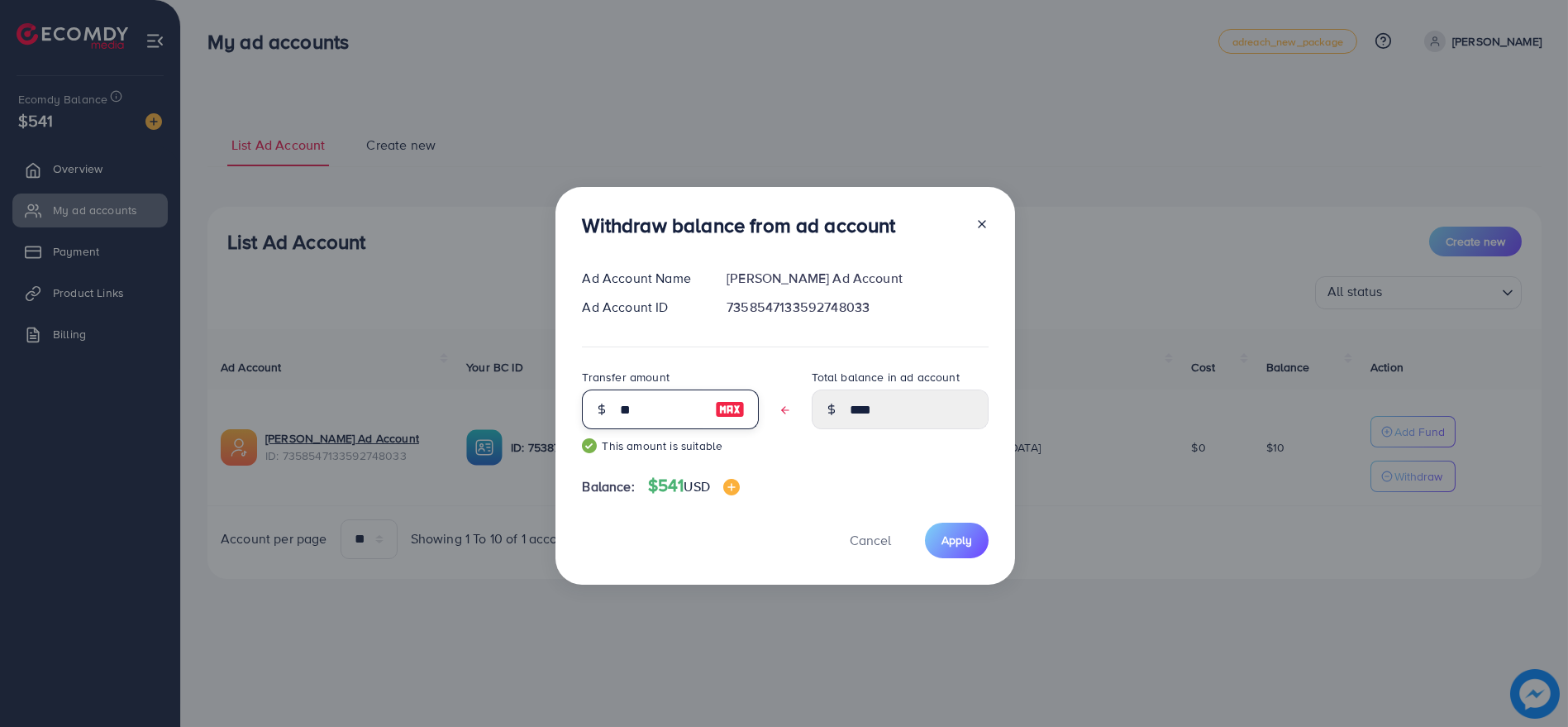
type input "****"
type input "**"
click at [887, 539] on span "Cancel" at bounding box center [870, 539] width 42 height 18
type input "**"
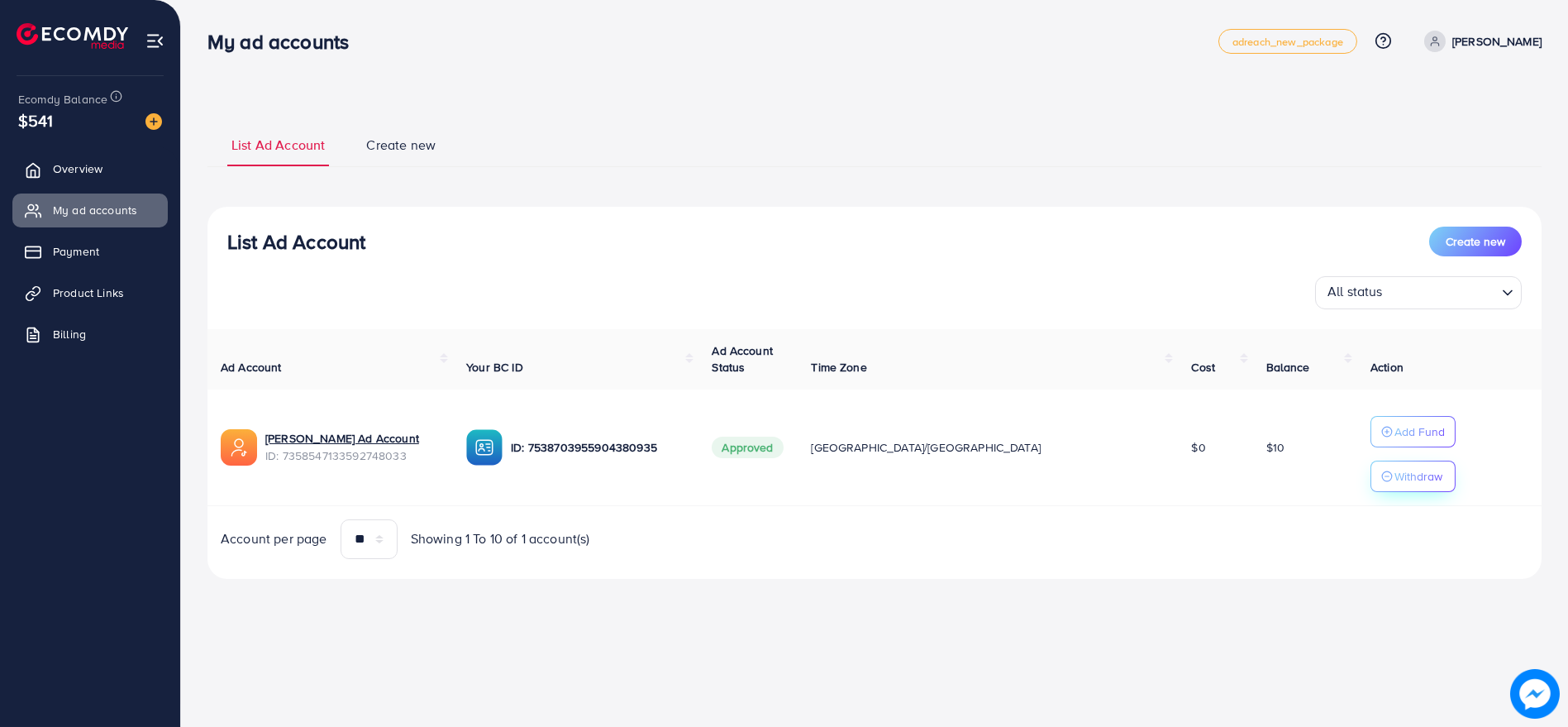
click at [1394, 467] on p "Withdraw" at bounding box center [1418, 476] width 48 height 20
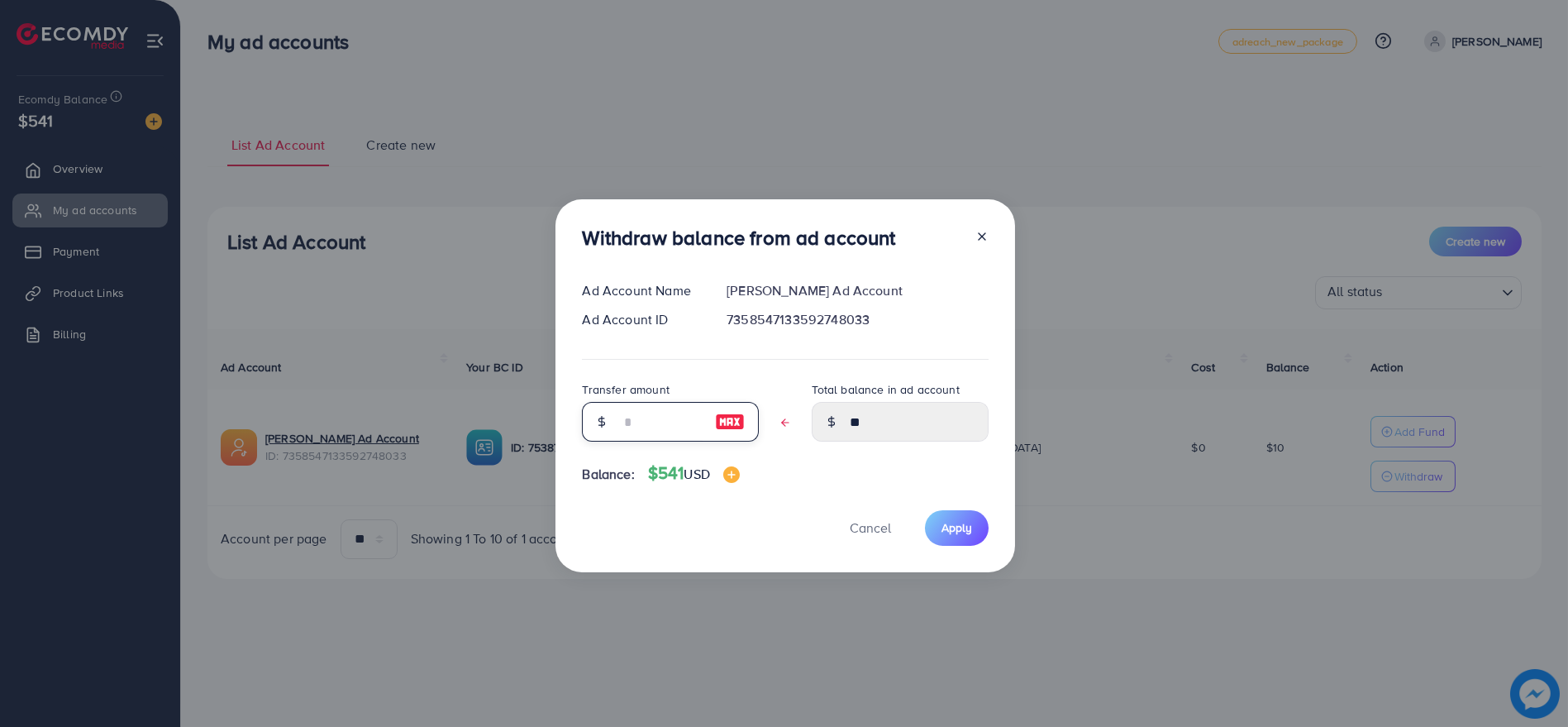
click at [651, 411] on input "text" at bounding box center [661, 421] width 83 height 40
type input "*"
type input "****"
type input "**"
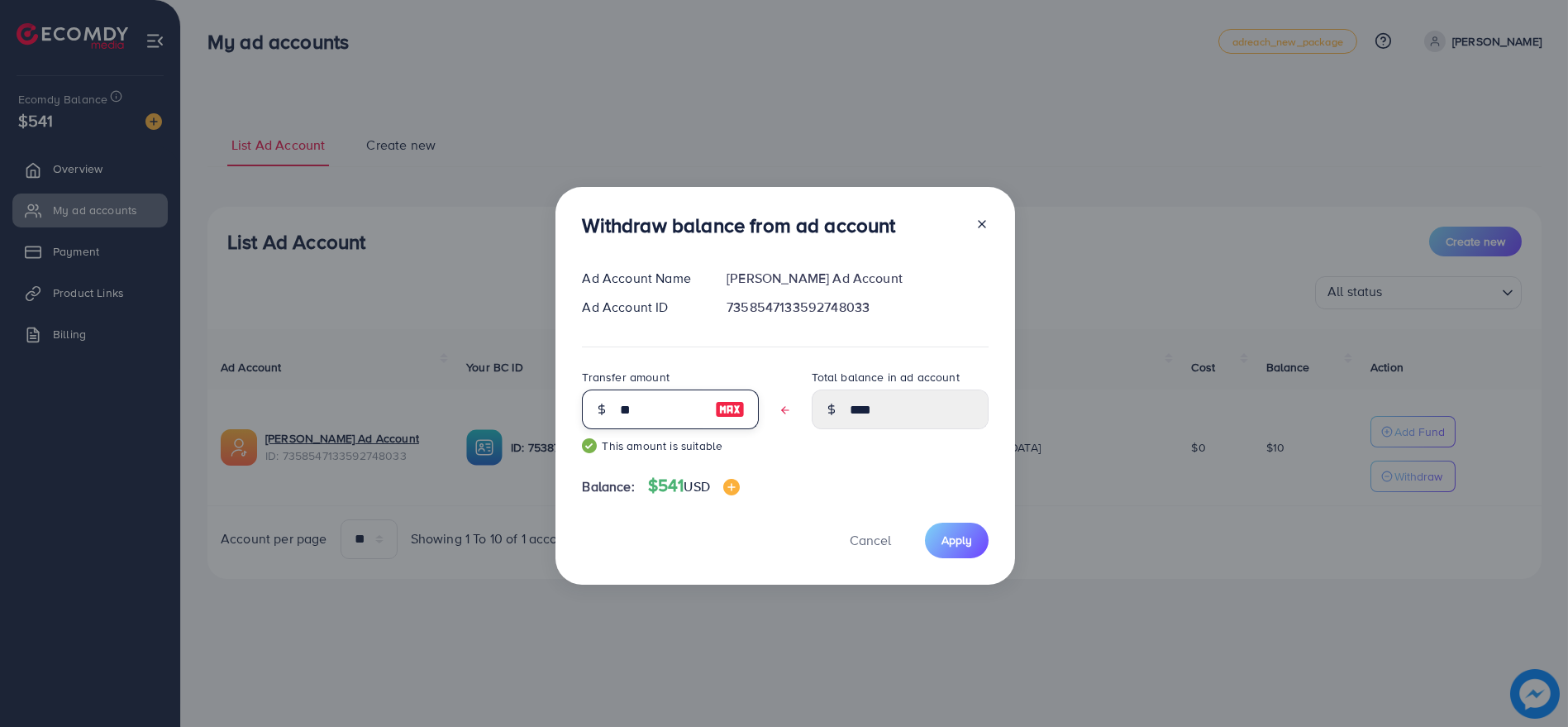
type input "****"
type input "**"
click at [945, 545] on span "Apply" at bounding box center [956, 539] width 30 height 17
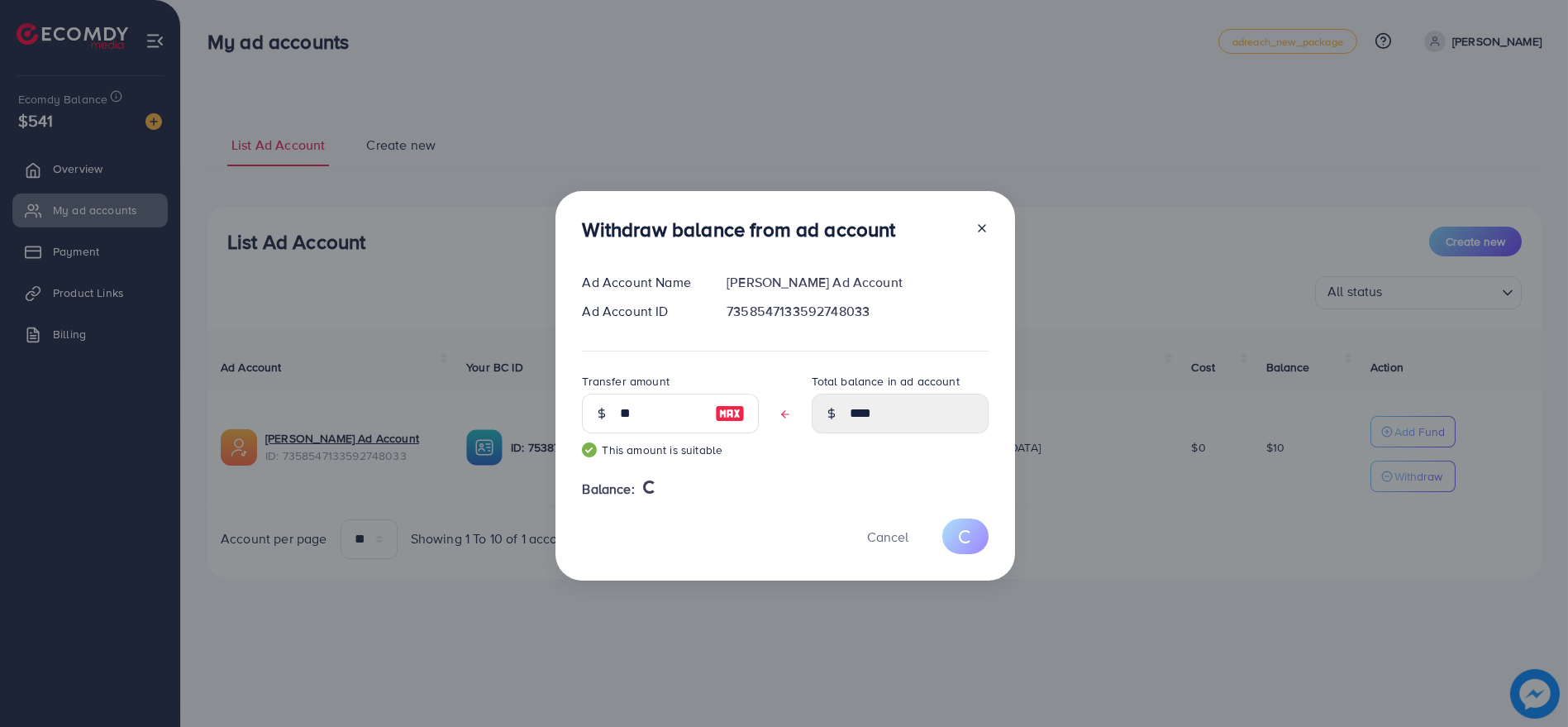
type input "**"
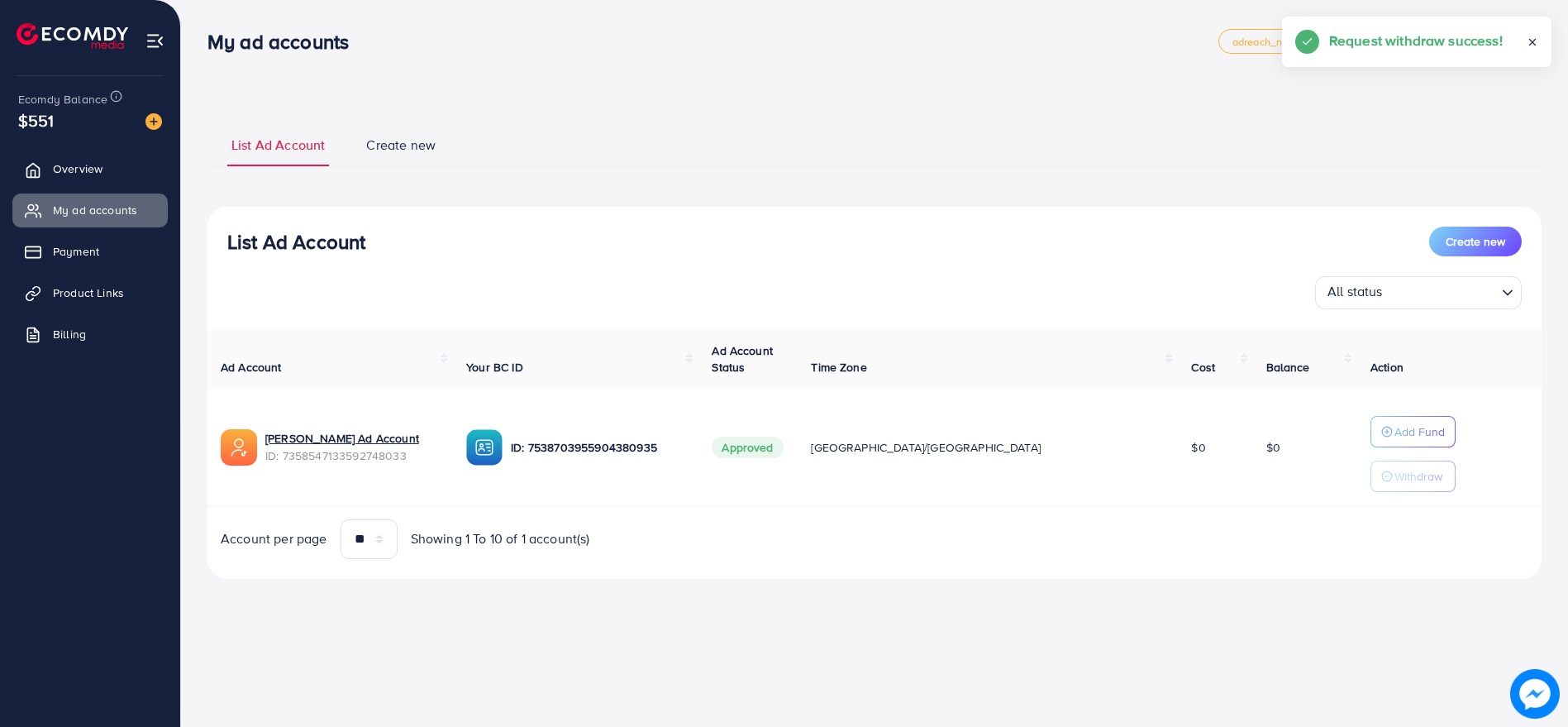
click at [1370, 442] on button "Add Fund" at bounding box center [1413, 431] width 85 height 31
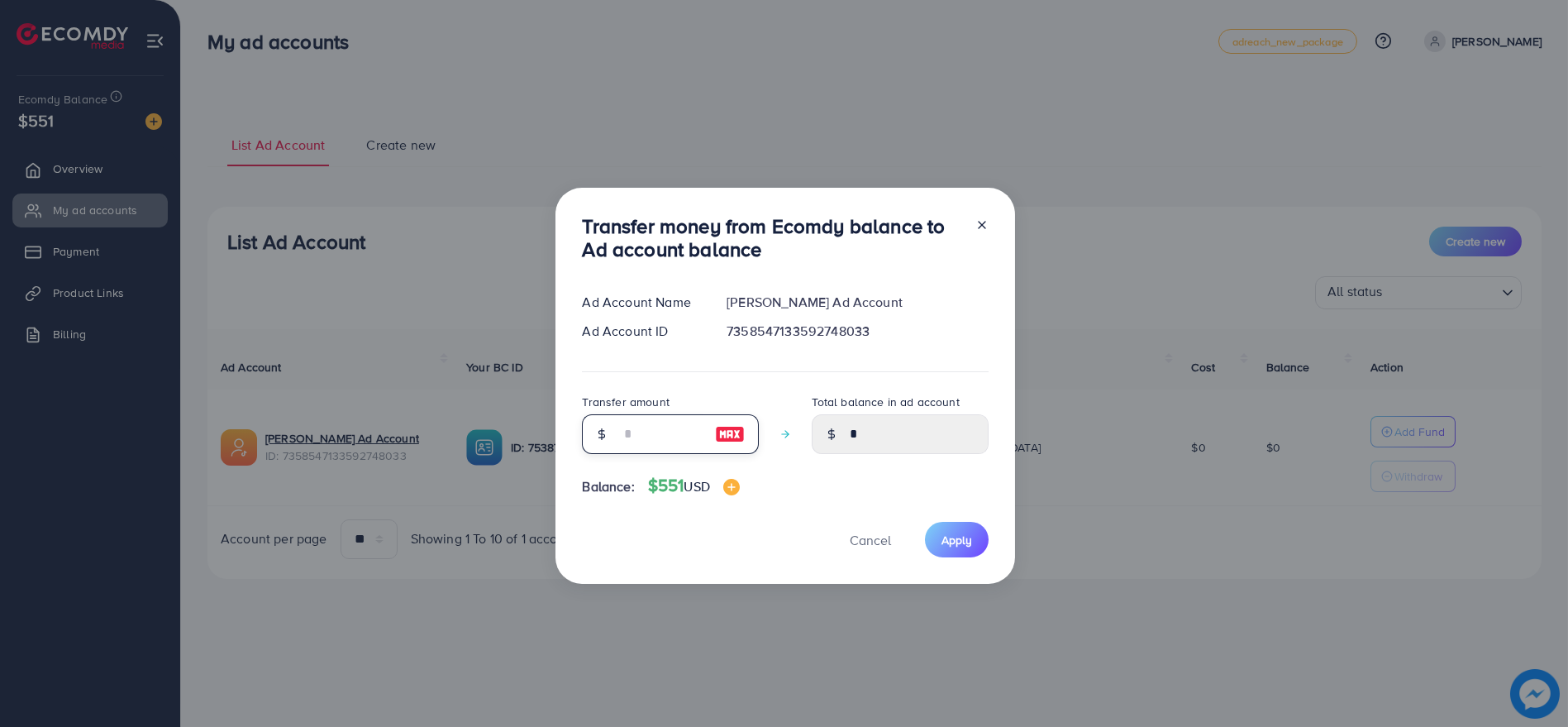
click at [698, 428] on input "number" at bounding box center [661, 434] width 83 height 40
type input "*"
type input "****"
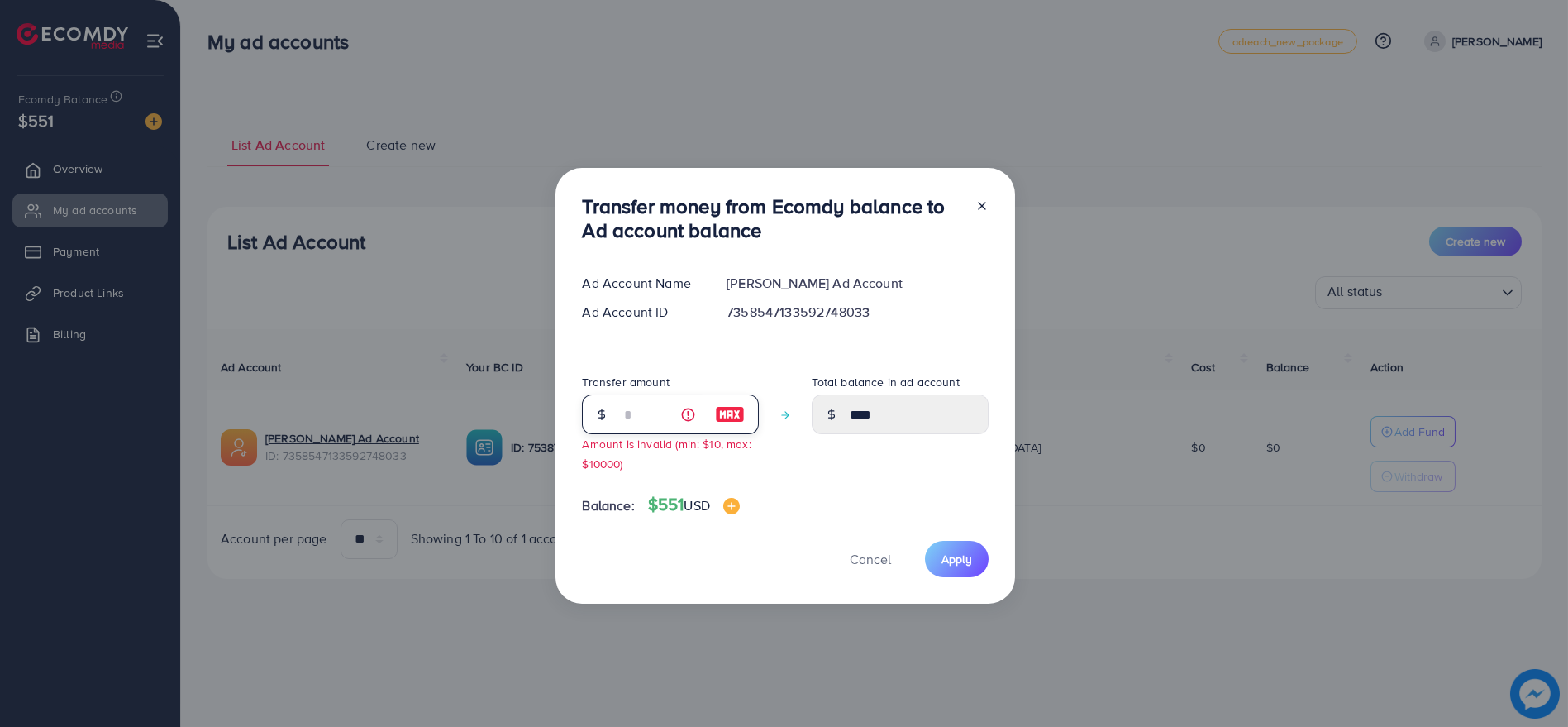
type input "**"
type input "*****"
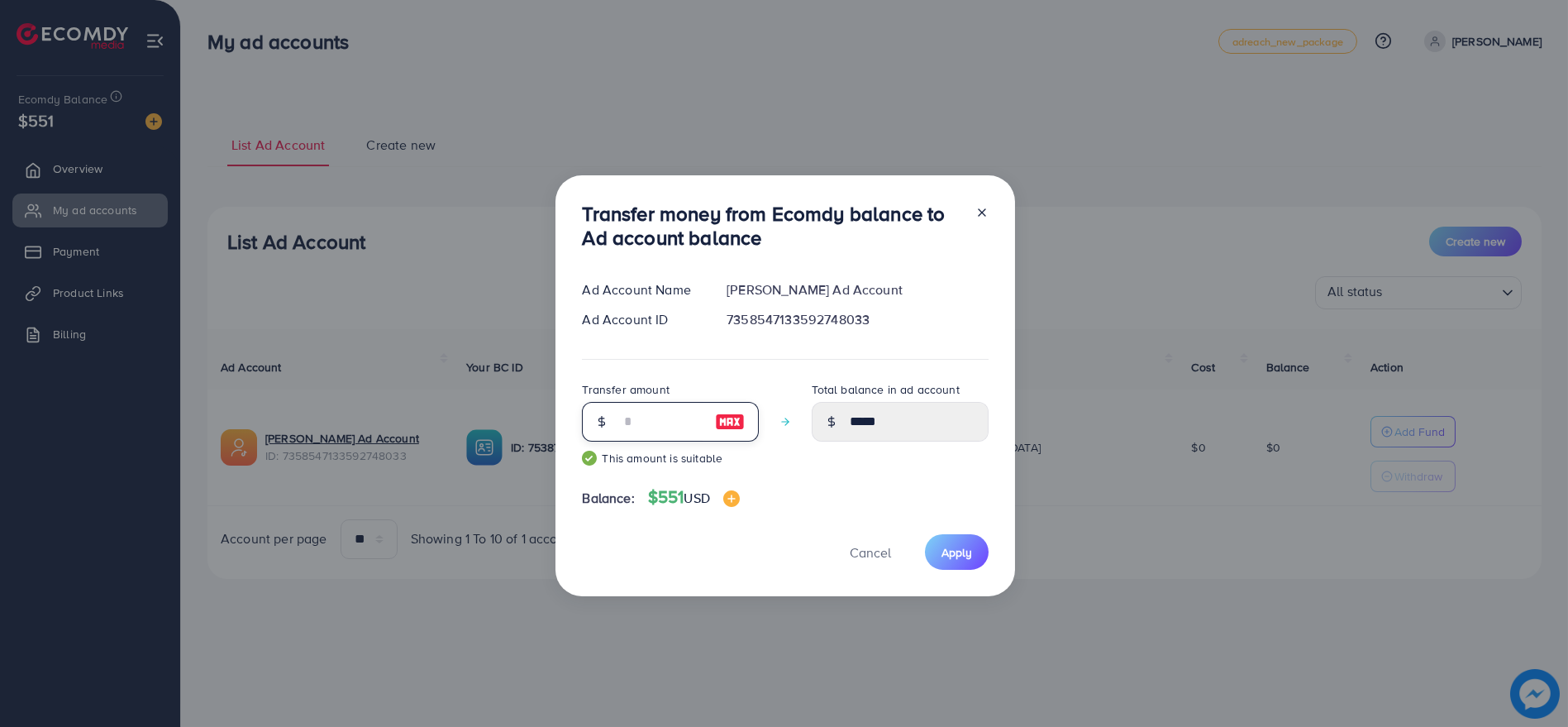
type input "***"
type input "******"
type input "**"
type input "*****"
type input "*"
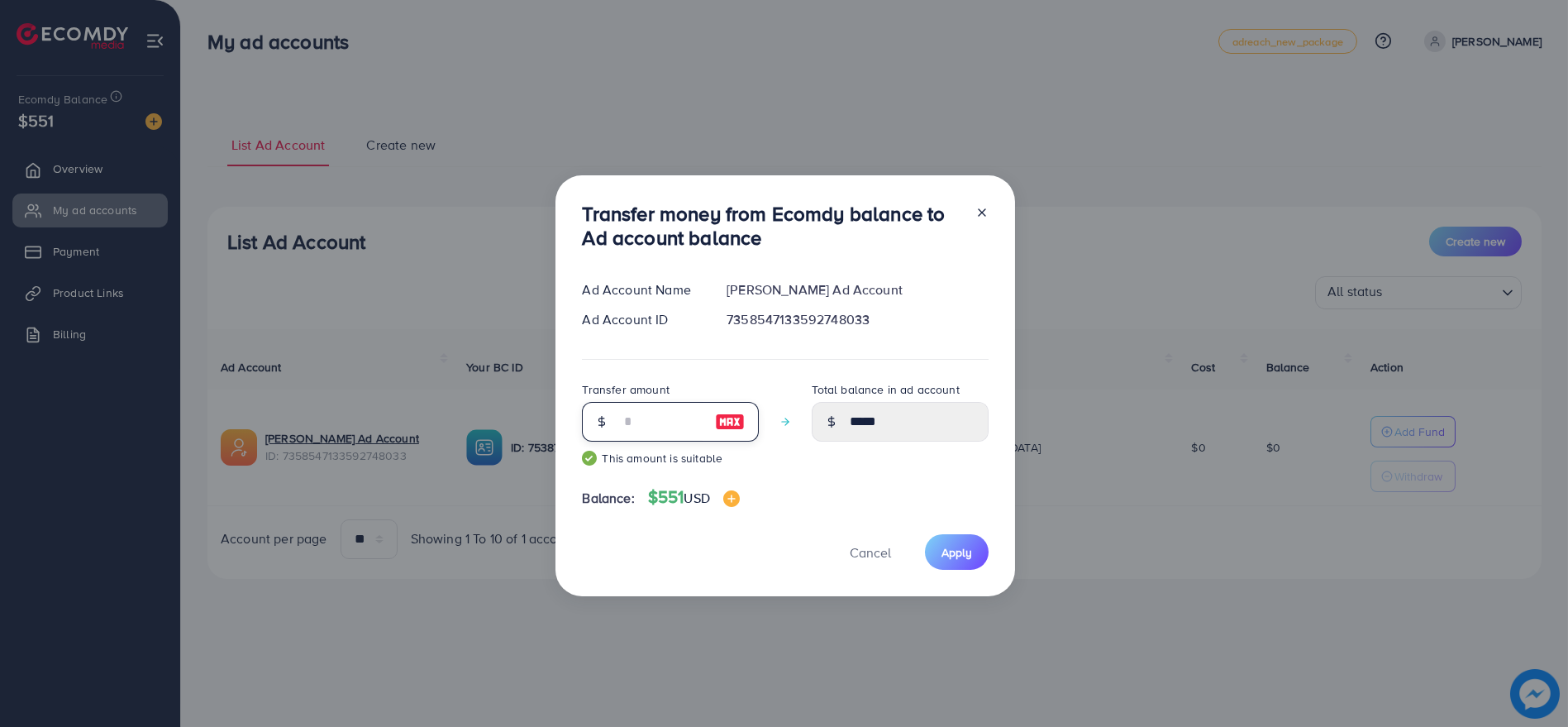
type input "****"
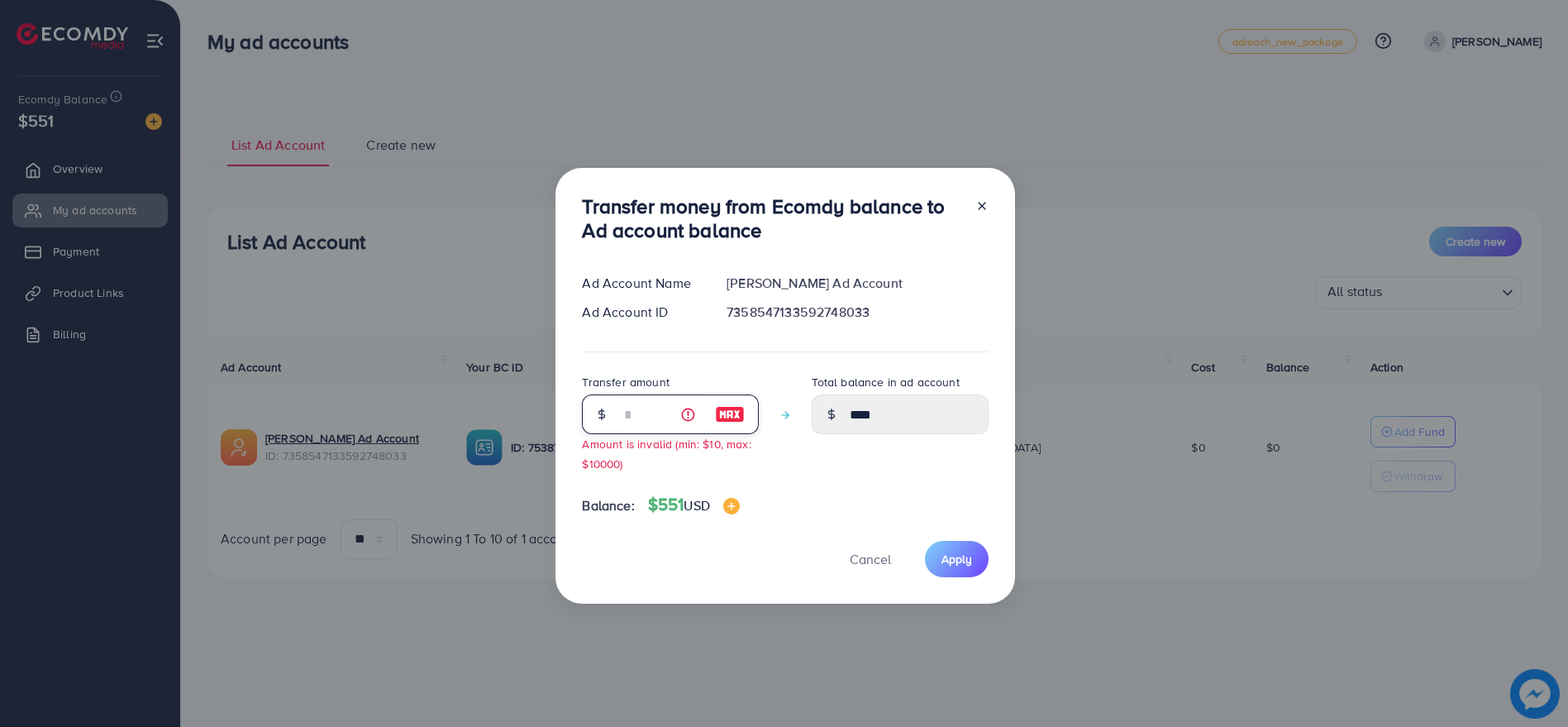
type input "**"
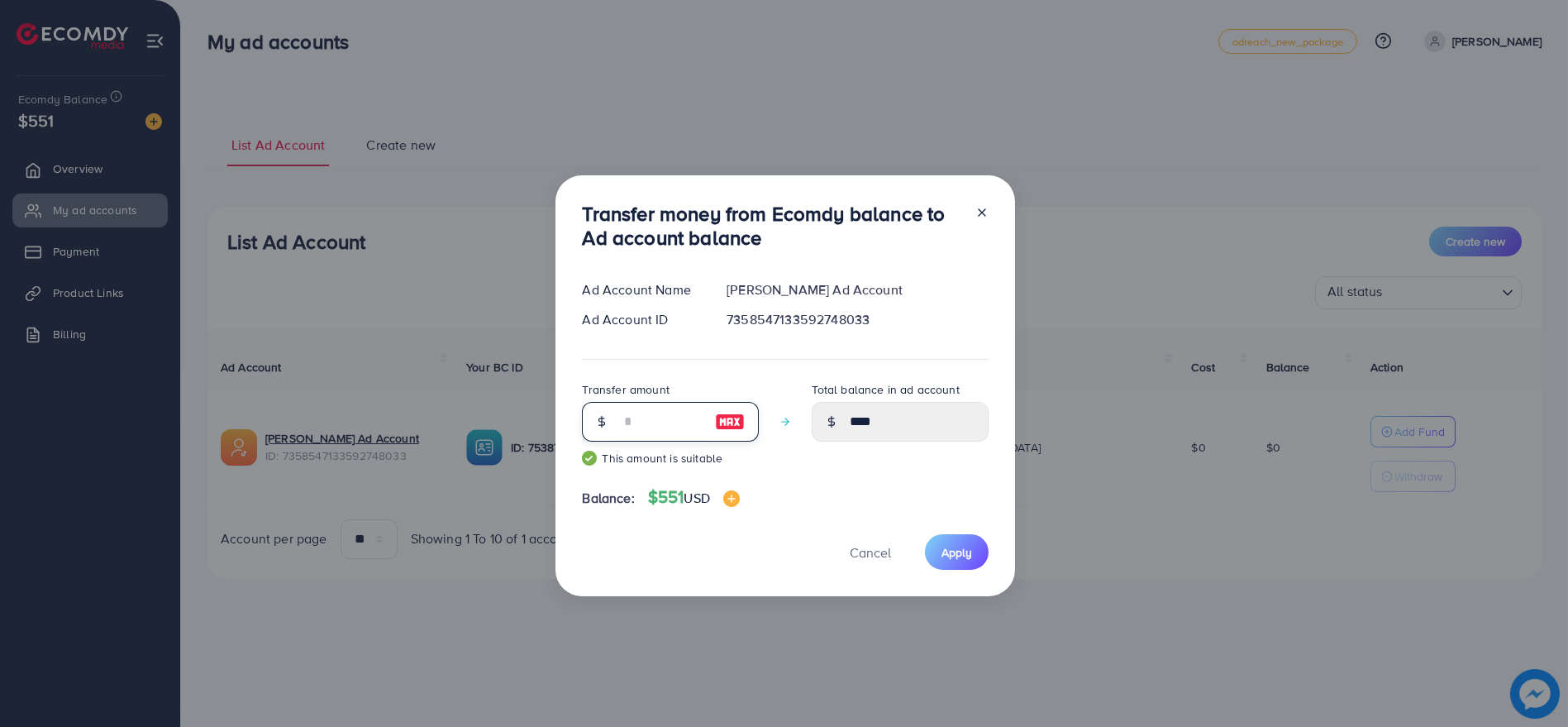
type input "*****"
type input "***"
type input "******"
type input "***"
click at [951, 547] on span "Apply" at bounding box center [956, 552] width 30 height 17
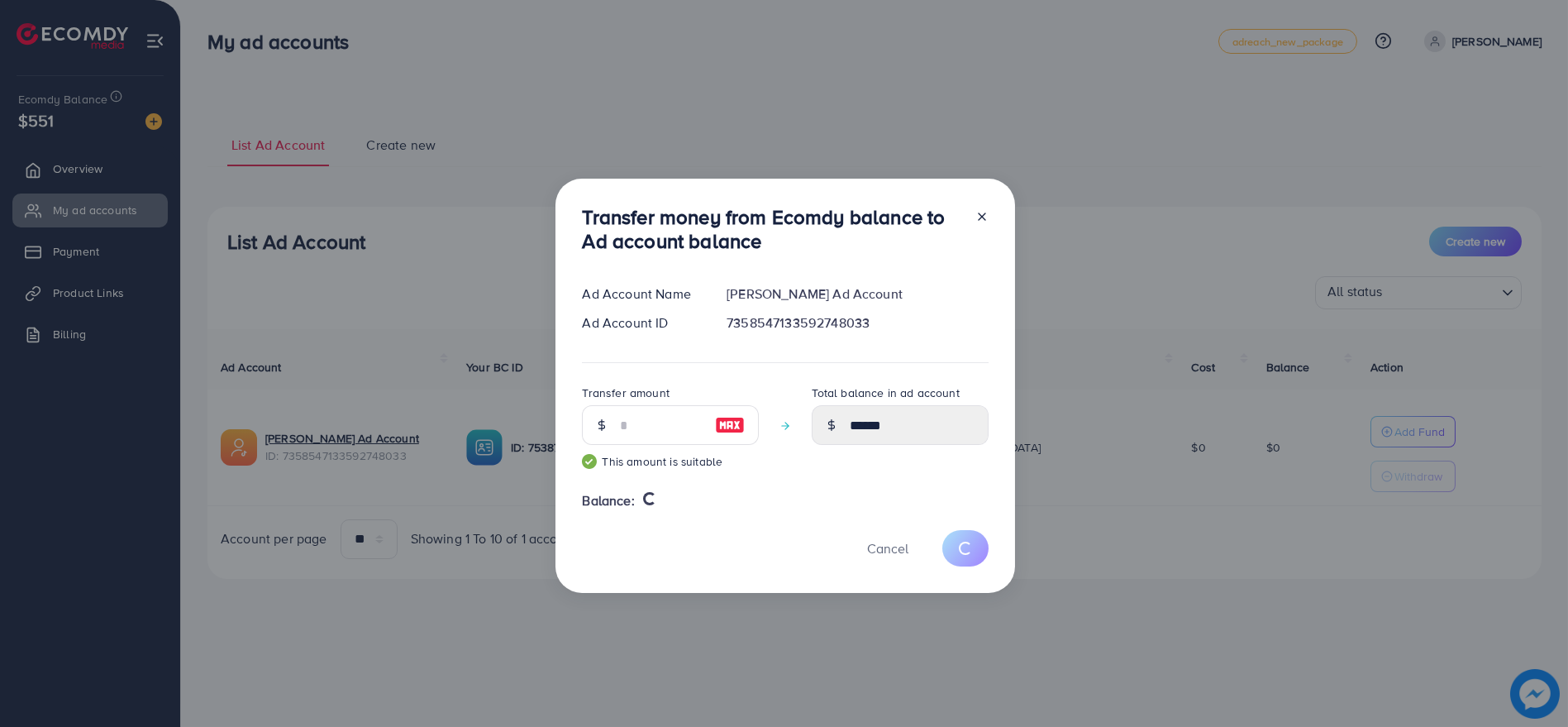
type input "*"
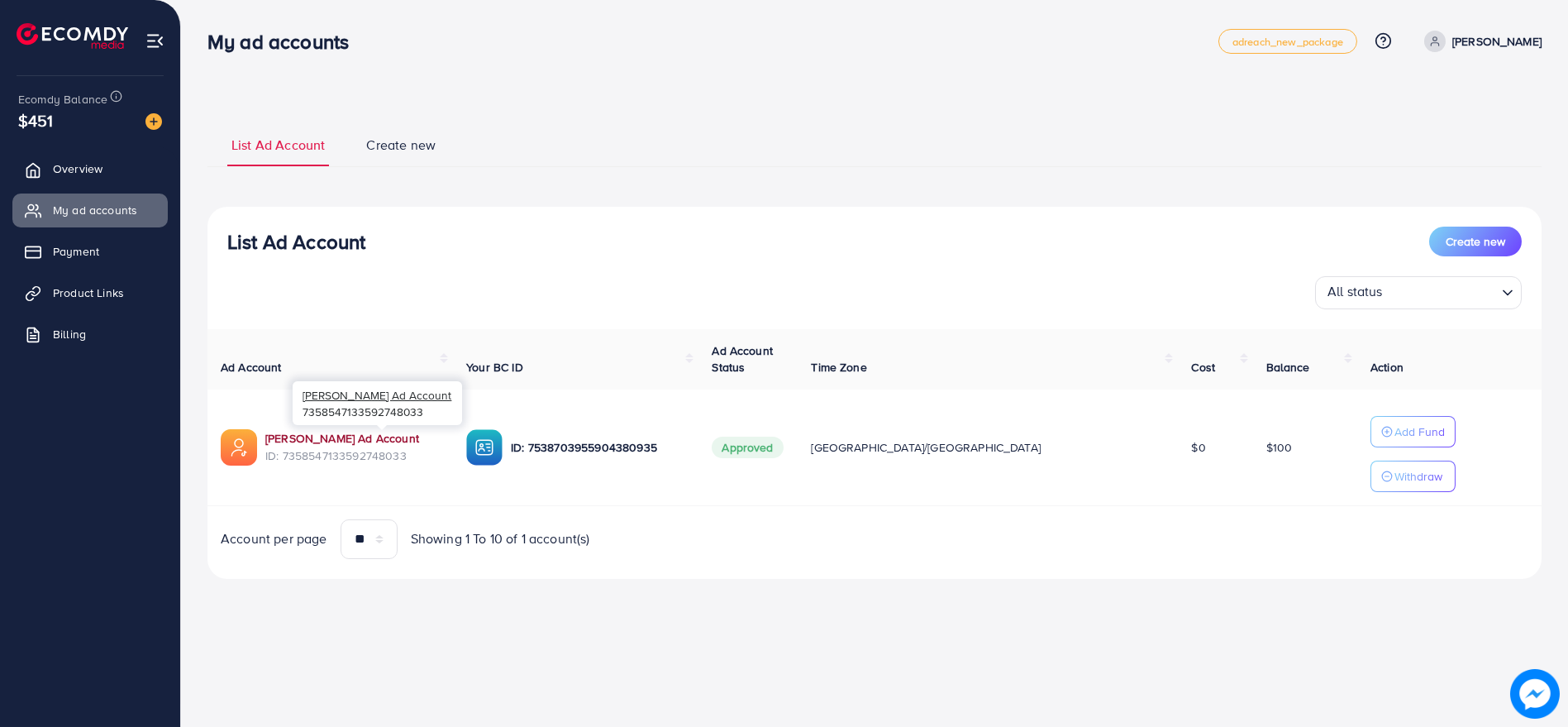
click at [367, 431] on link "[PERSON_NAME] Ad Account" at bounding box center [353, 438] width 174 height 17
click at [81, 285] on span "Product Links" at bounding box center [92, 292] width 71 height 17
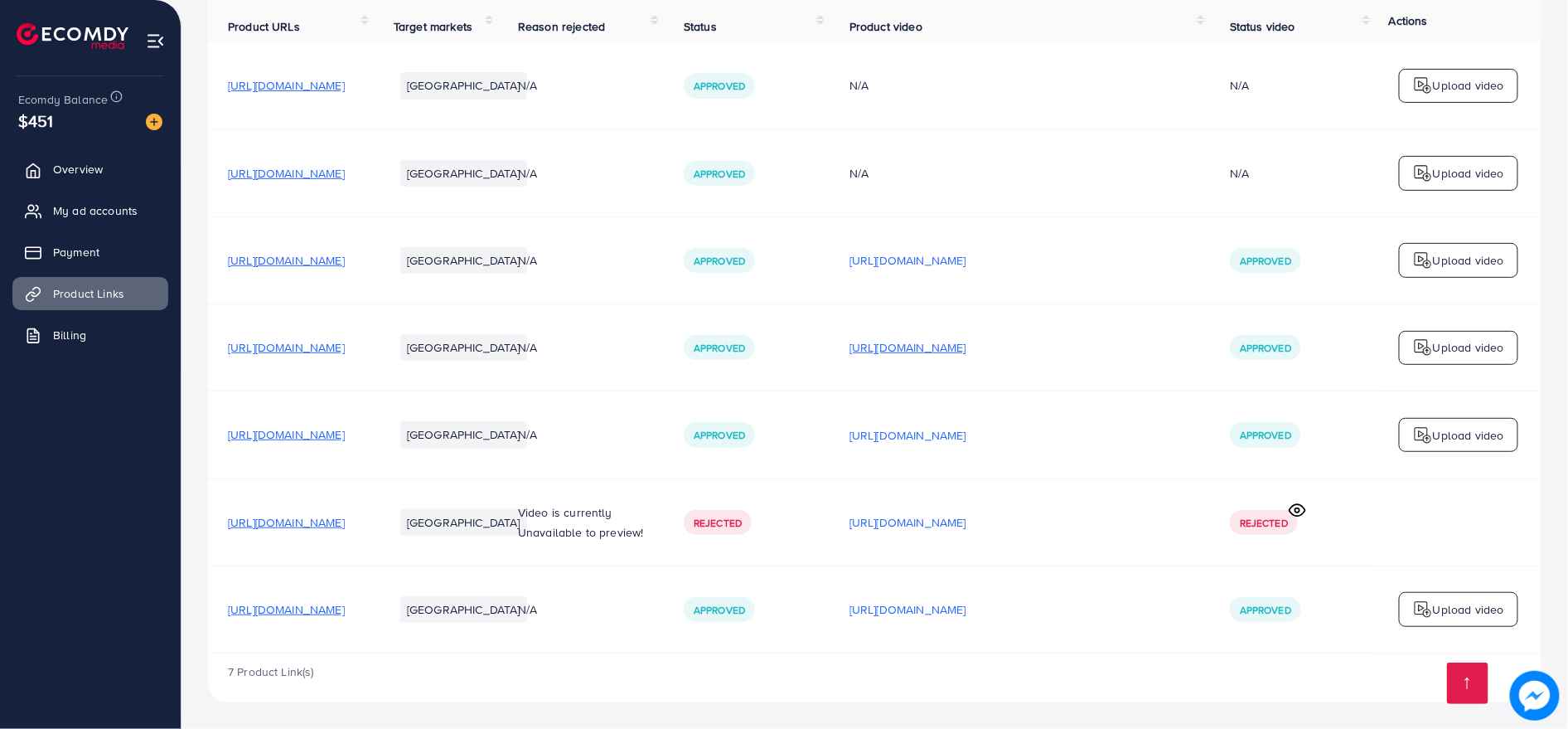
scroll to position [183, 0]
click at [967, 356] on p "[URL][DOMAIN_NAME]" at bounding box center [907, 348] width 117 height 20
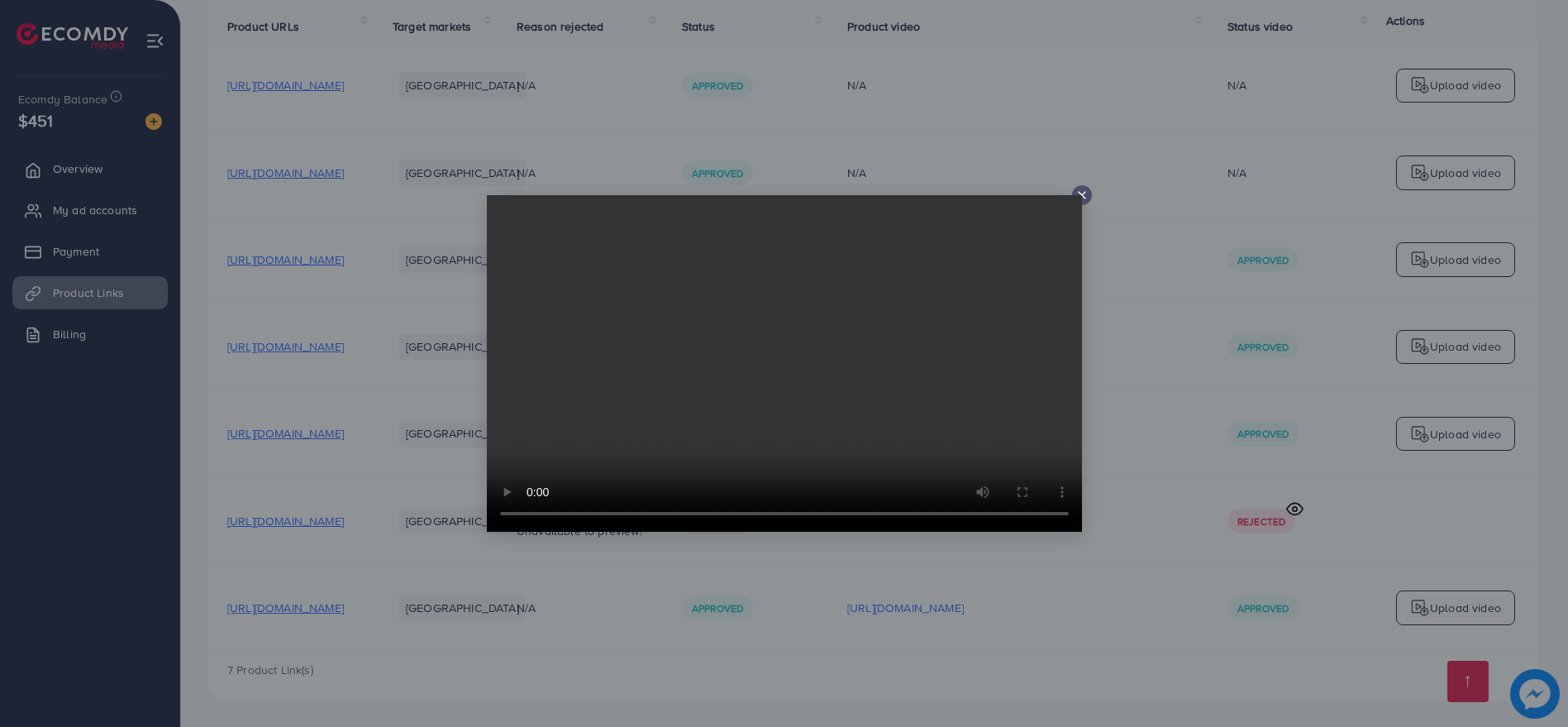
click at [1083, 193] on line at bounding box center [1081, 195] width 6 height 6
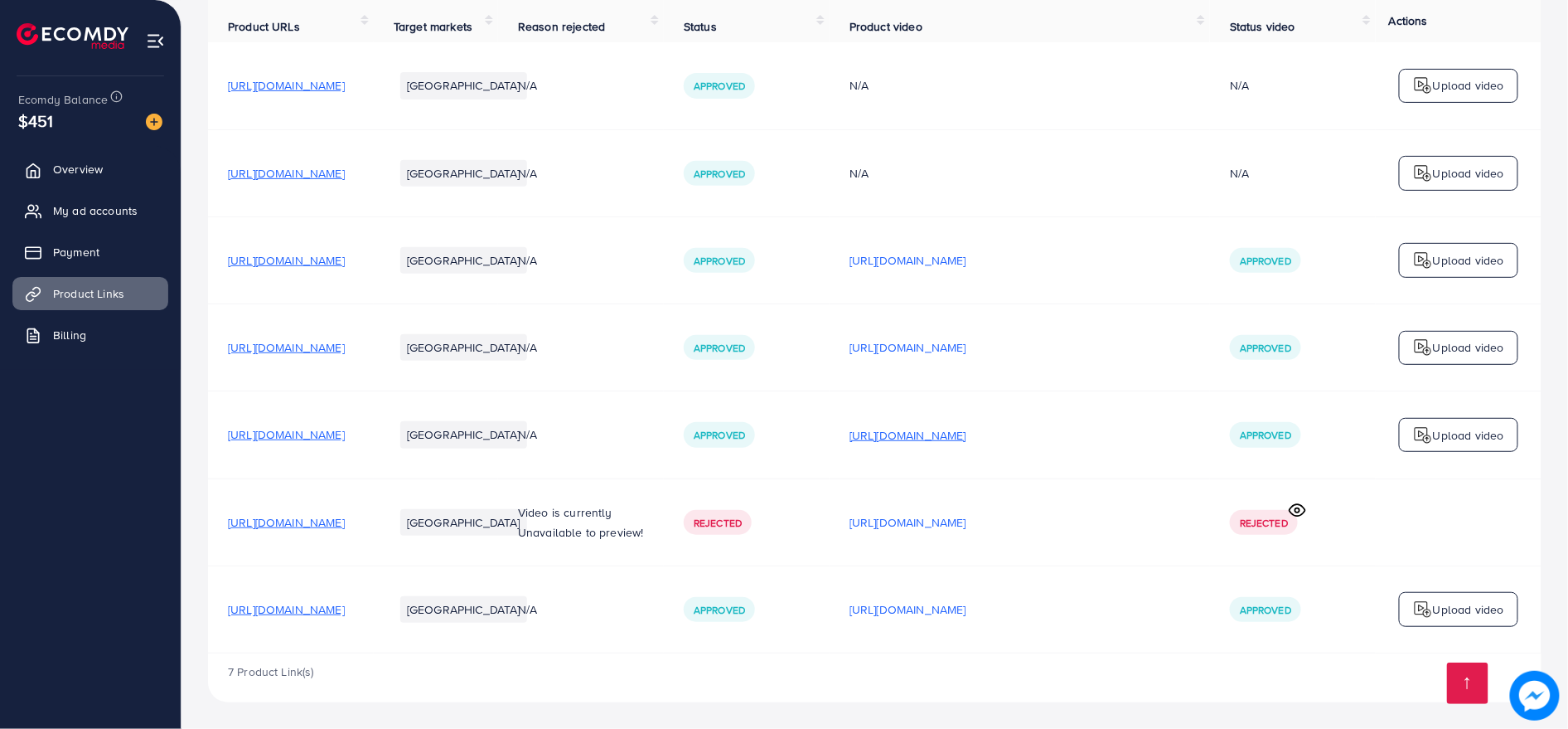
click at [967, 429] on p "[URL][DOMAIN_NAME]" at bounding box center [907, 435] width 117 height 20
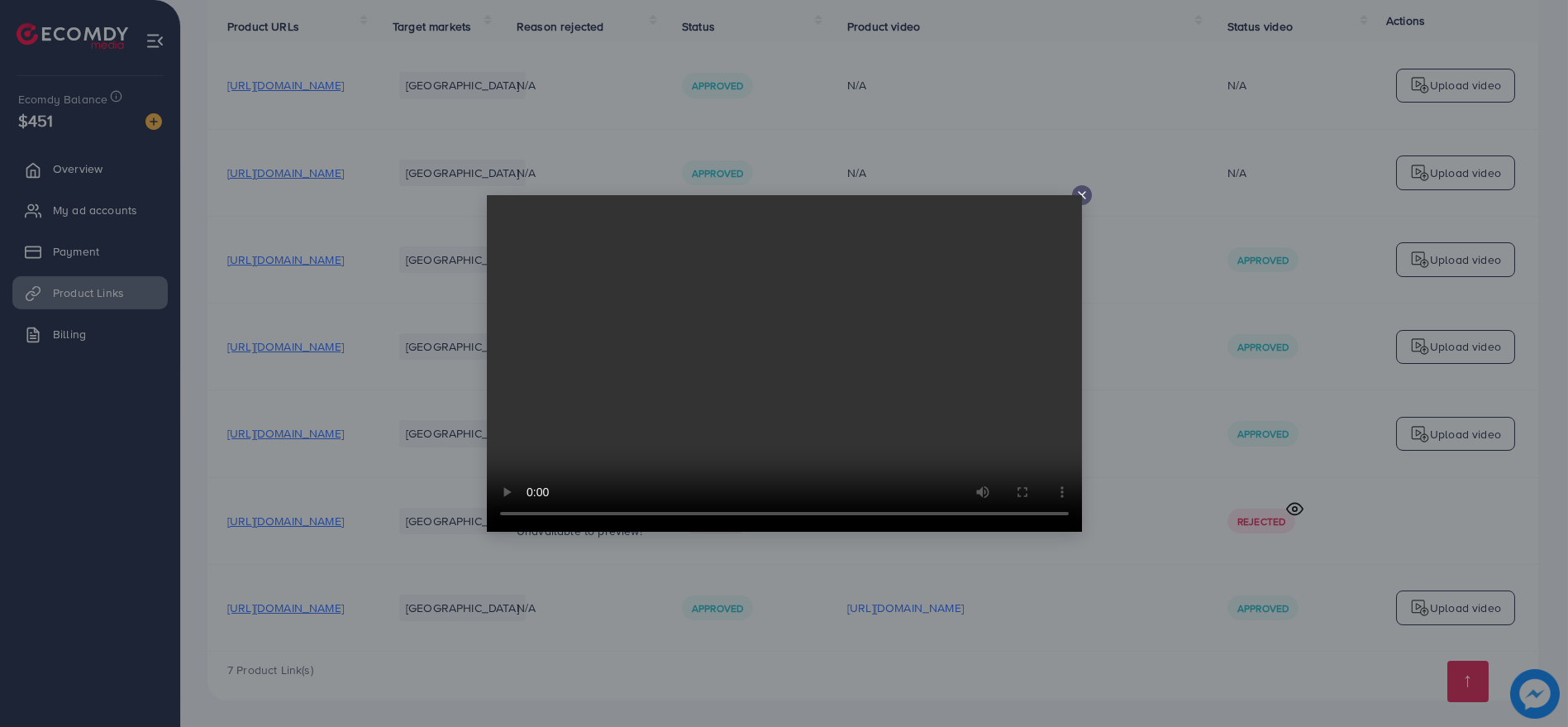
click at [1191, 327] on div at bounding box center [784, 364] width 1568 height 727
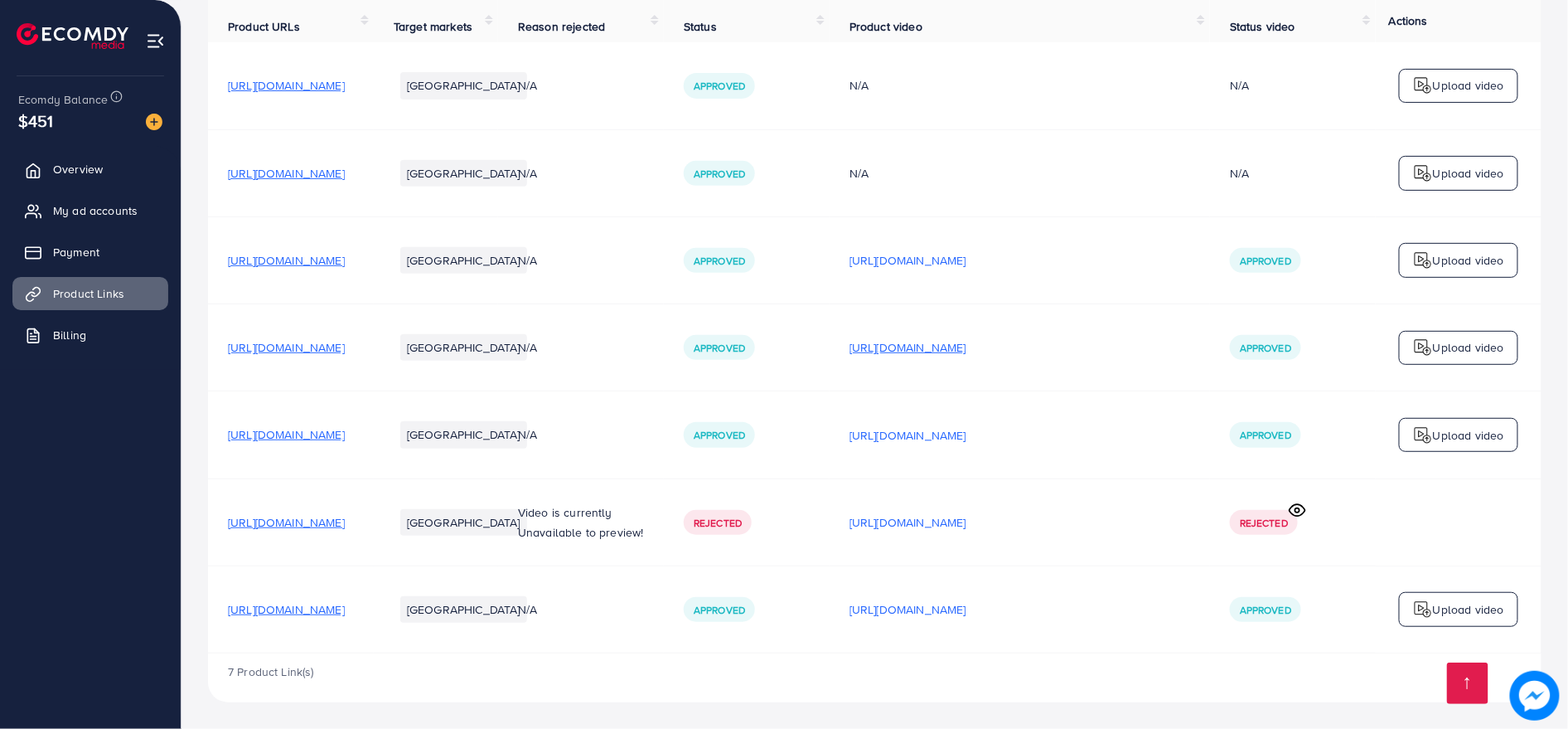
click at [967, 339] on p "[URL][DOMAIN_NAME]" at bounding box center [907, 348] width 117 height 20
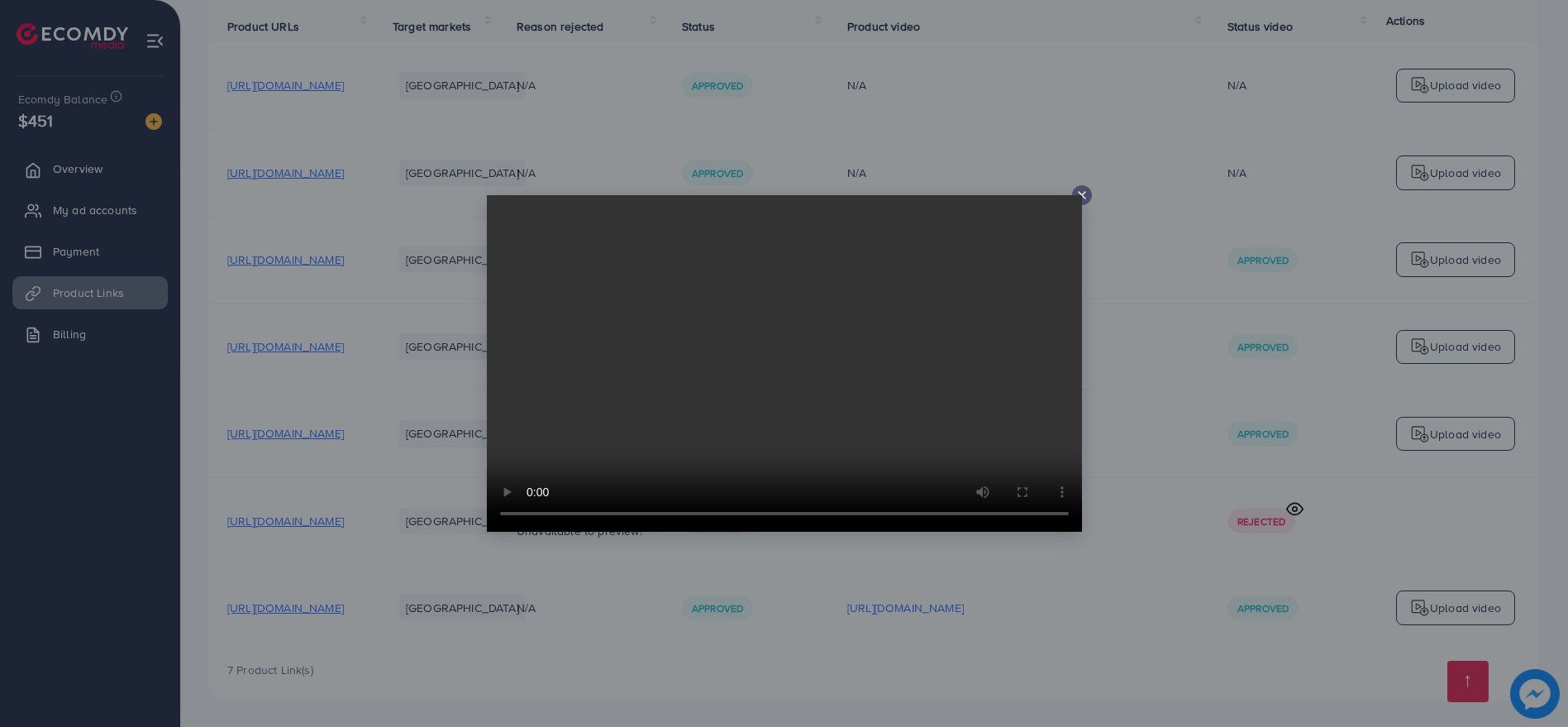
click at [1080, 188] on div at bounding box center [1081, 195] width 20 height 20
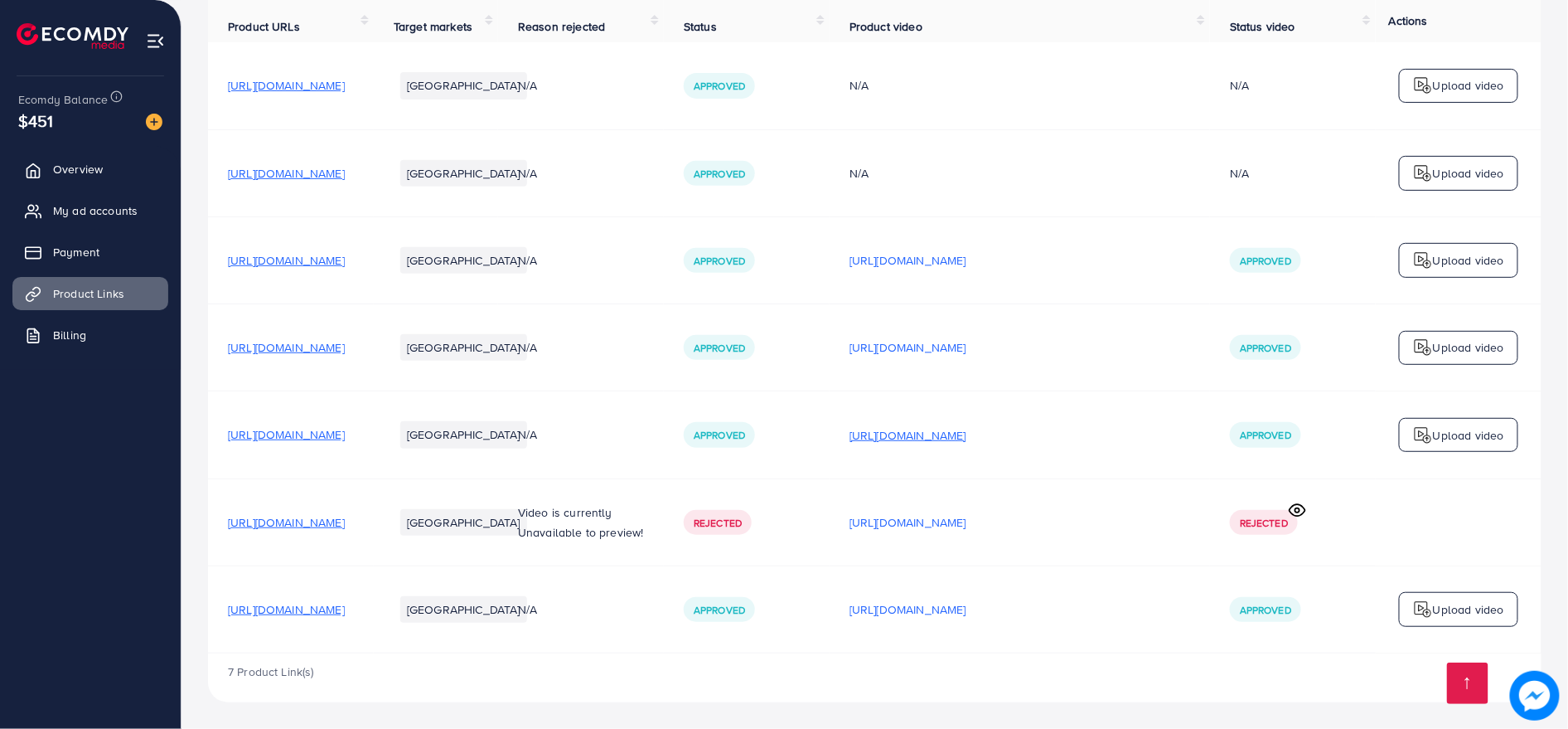
click at [967, 443] on p "[URL][DOMAIN_NAME]" at bounding box center [907, 435] width 117 height 20
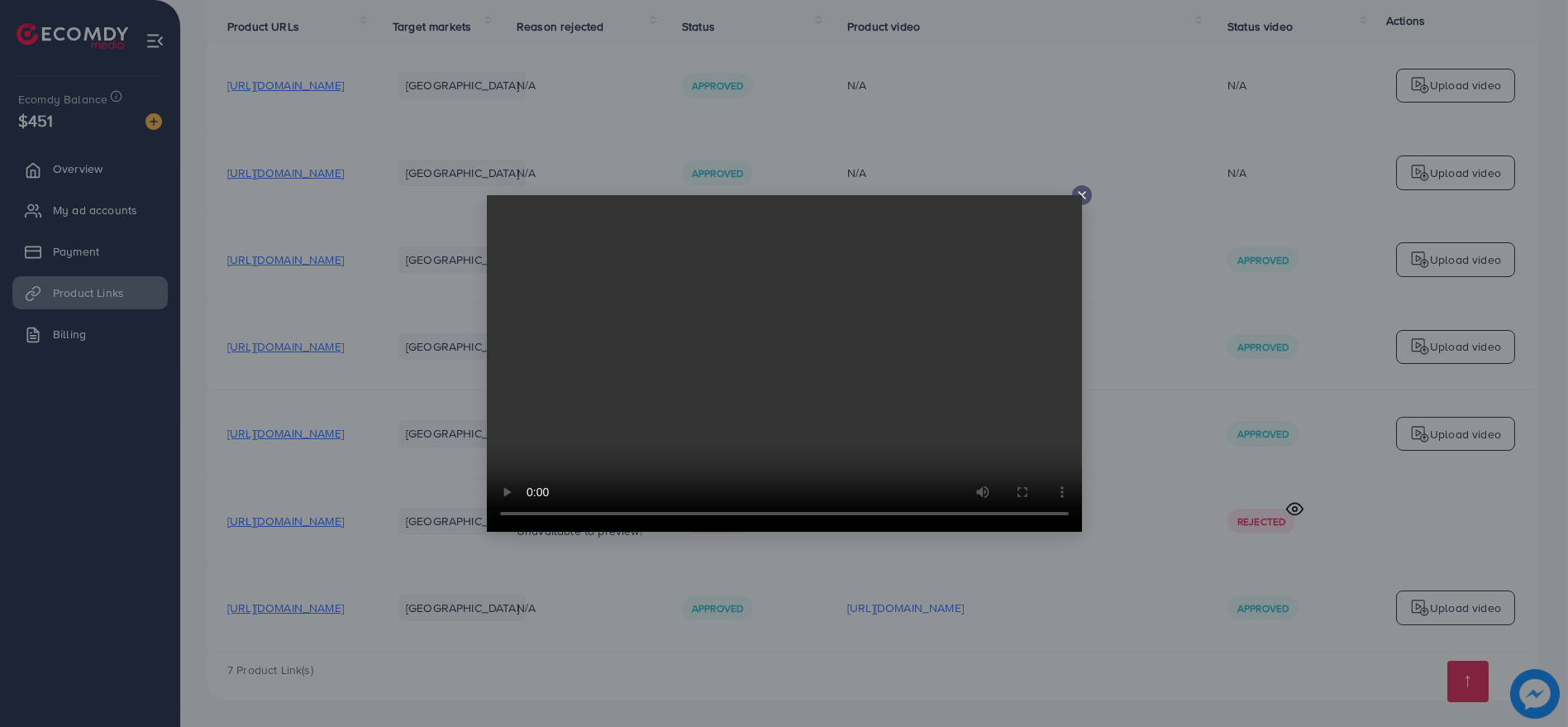
click at [802, 394] on video at bounding box center [784, 364] width 595 height 337
click at [425, 417] on div at bounding box center [784, 364] width 1568 height 727
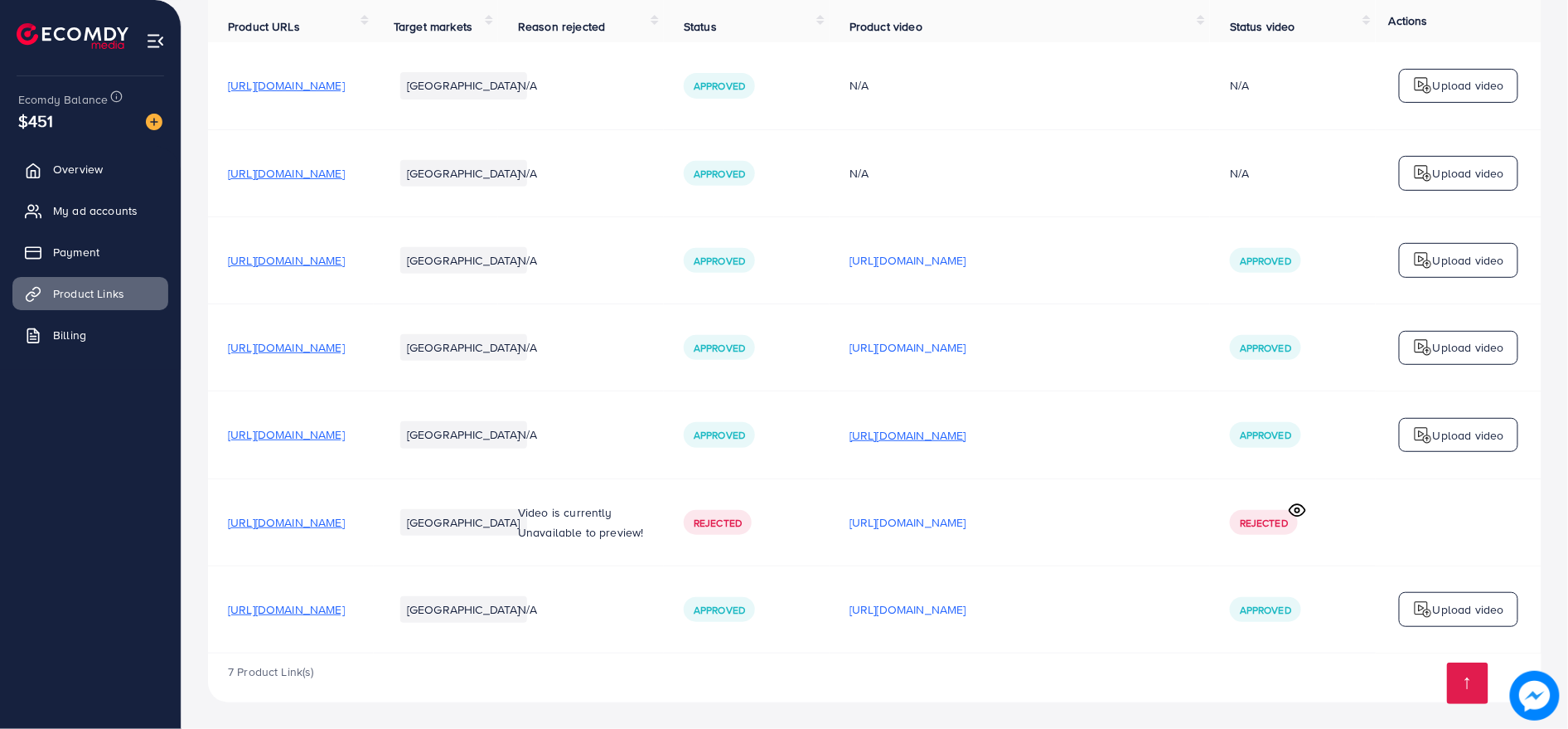
click at [967, 431] on p "[URL][DOMAIN_NAME]" at bounding box center [907, 435] width 117 height 20
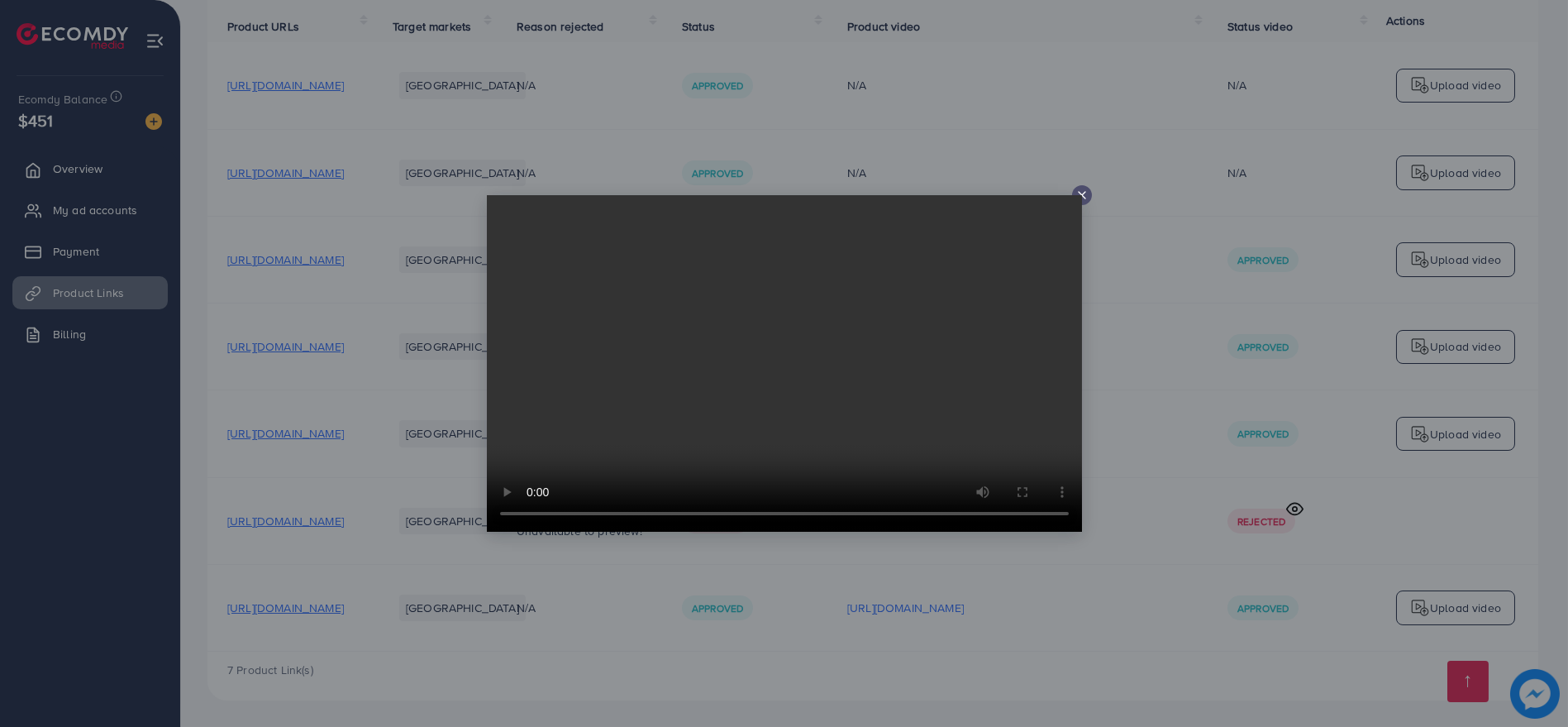
click at [1075, 190] on icon at bounding box center [1081, 195] width 13 height 13
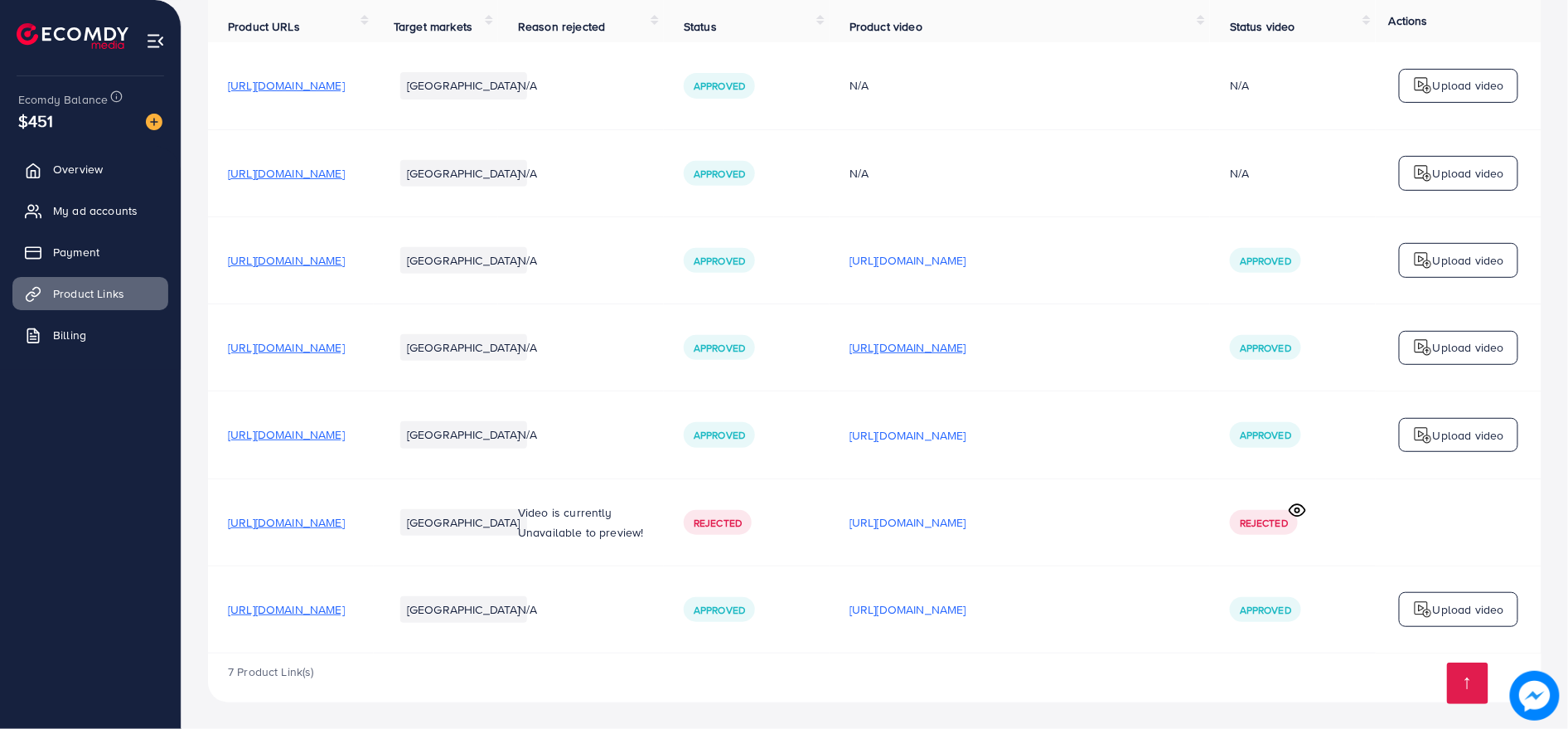
click at [967, 350] on p "[URL][DOMAIN_NAME]" at bounding box center [907, 348] width 117 height 20
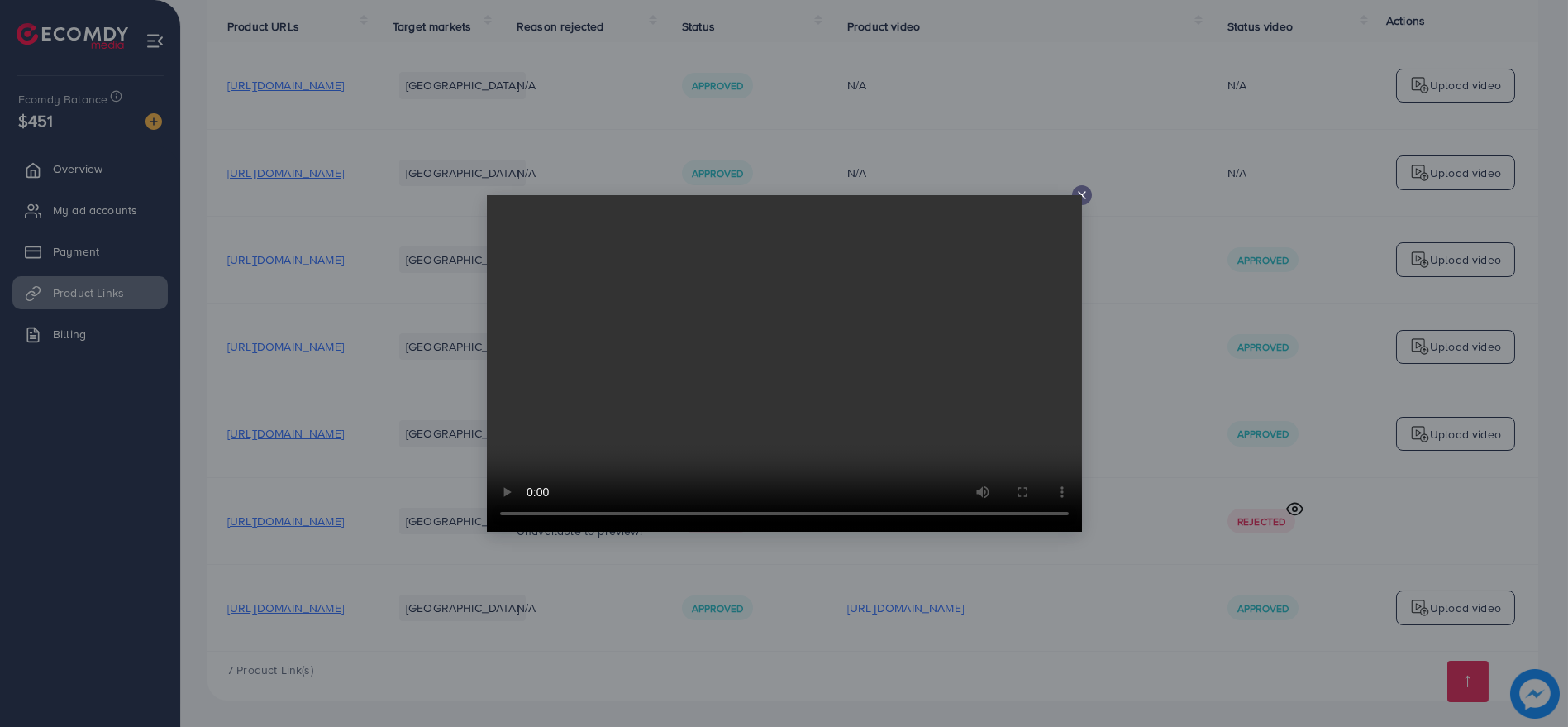
click at [1091, 349] on div at bounding box center [784, 364] width 1568 height 727
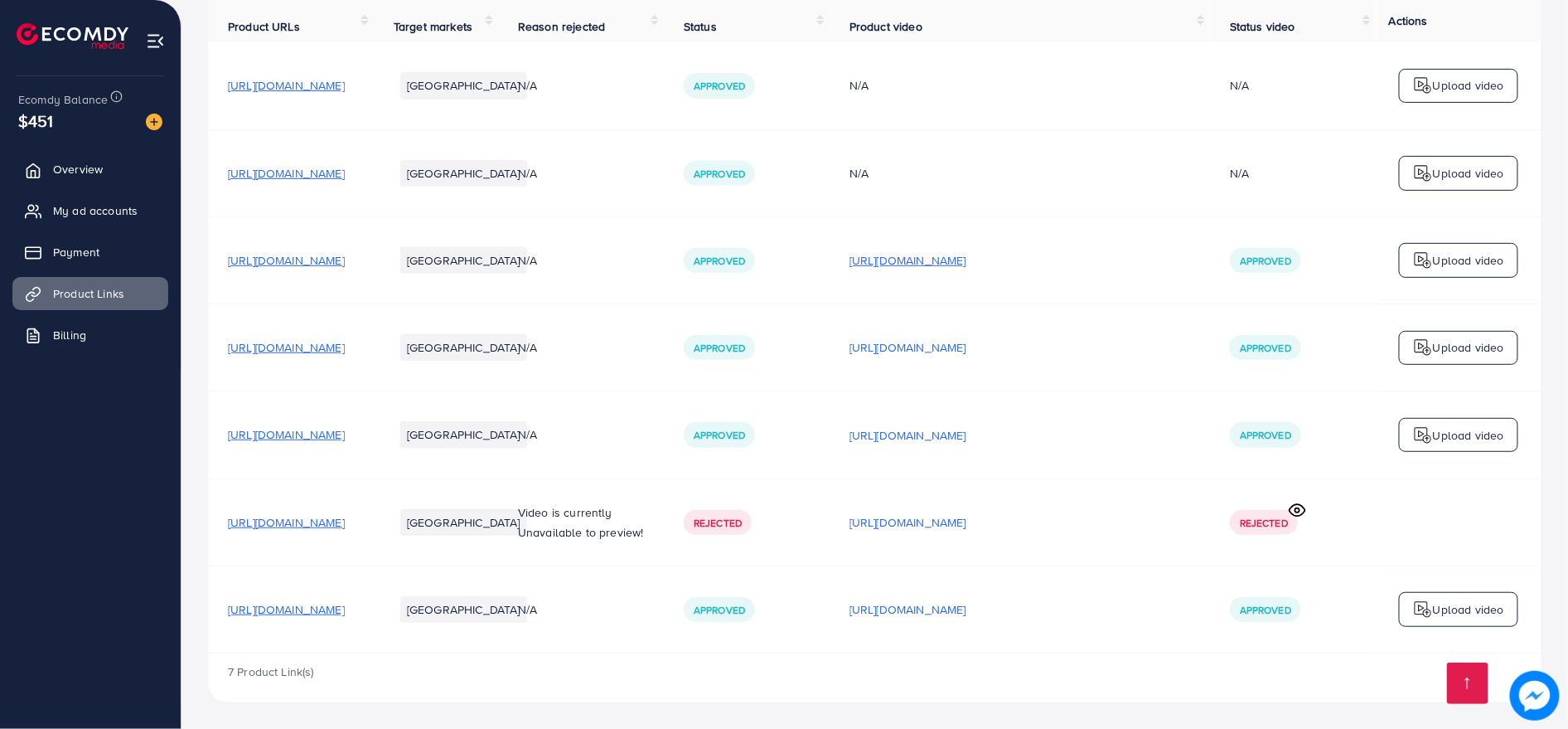
drag, startPoint x: 1092, startPoint y: 243, endPoint x: 1086, endPoint y: 262, distance: 19.9
click at [1089, 250] on td "[URL][DOMAIN_NAME]" at bounding box center [1019, 260] width 380 height 87
click at [967, 262] on p "[URL][DOMAIN_NAME]" at bounding box center [907, 260] width 117 height 20
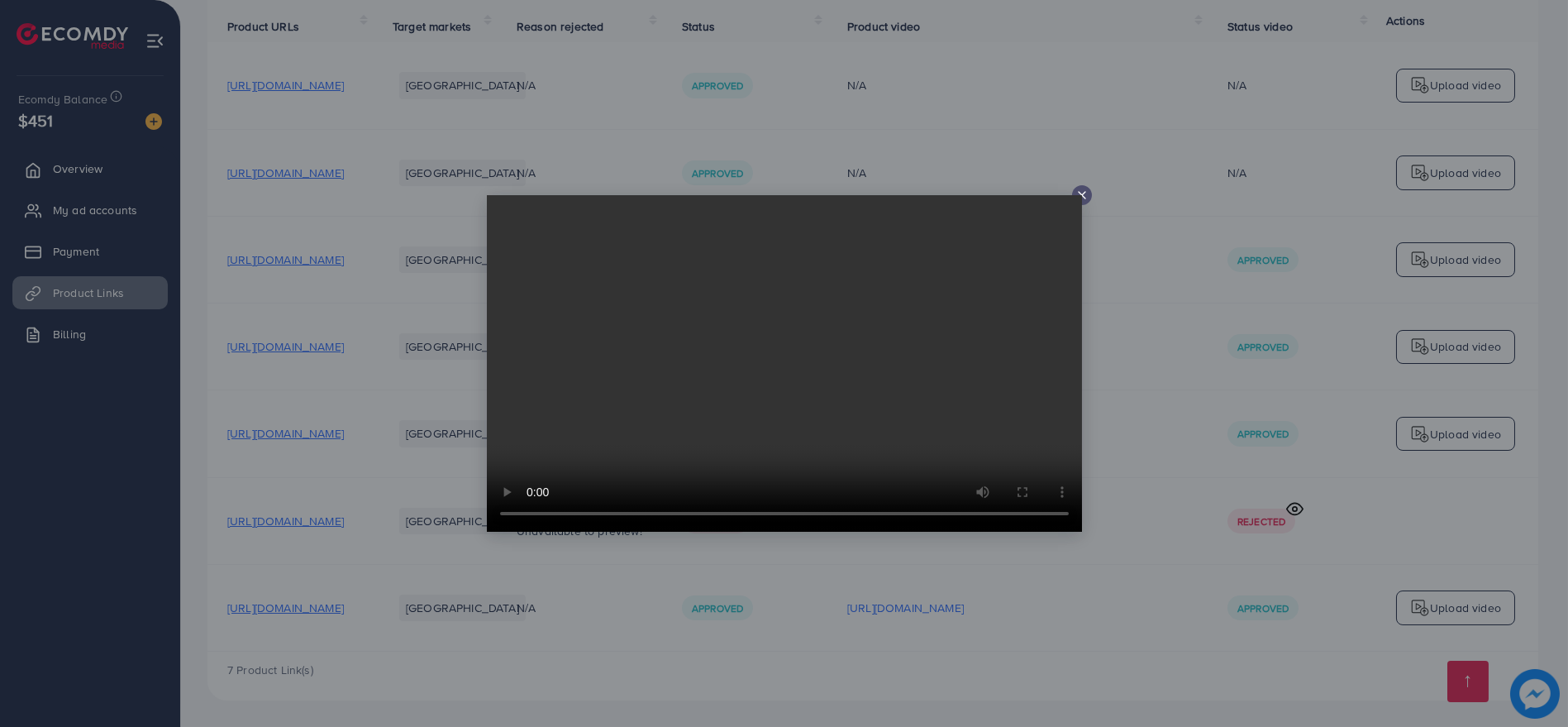
click at [1100, 285] on div at bounding box center [784, 364] width 1568 height 727
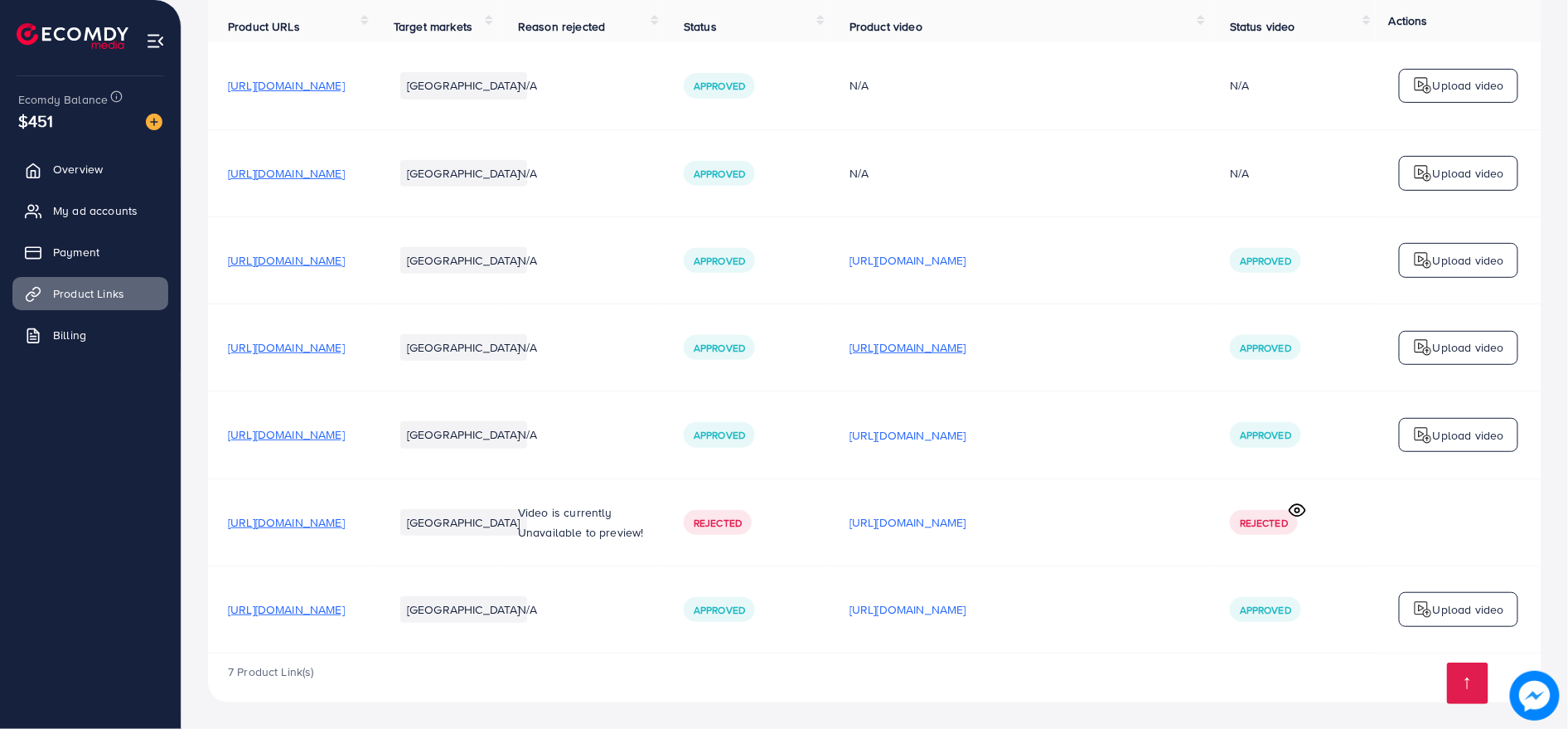
click at [967, 356] on p "[URL][DOMAIN_NAME]" at bounding box center [907, 348] width 117 height 20
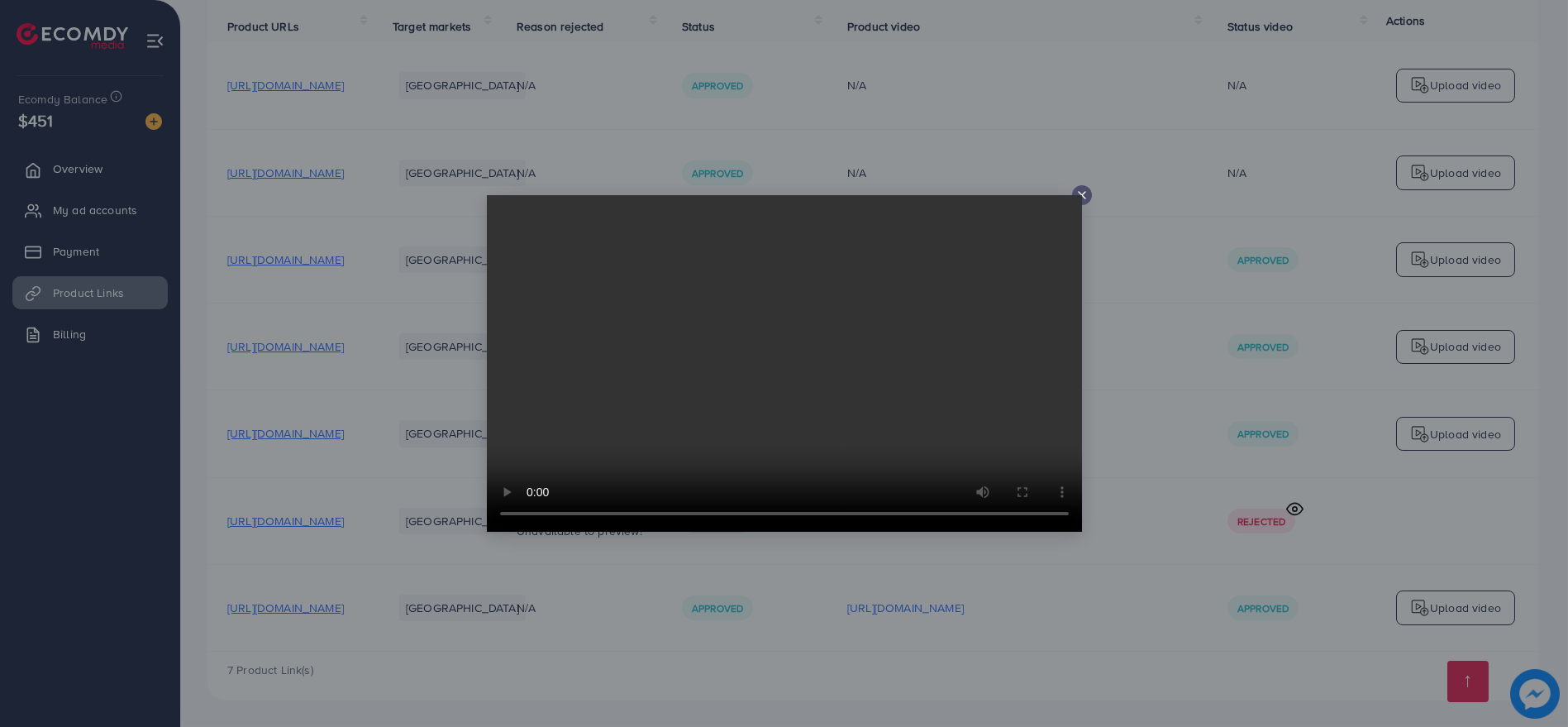
click at [1091, 356] on div at bounding box center [784, 364] width 1568 height 727
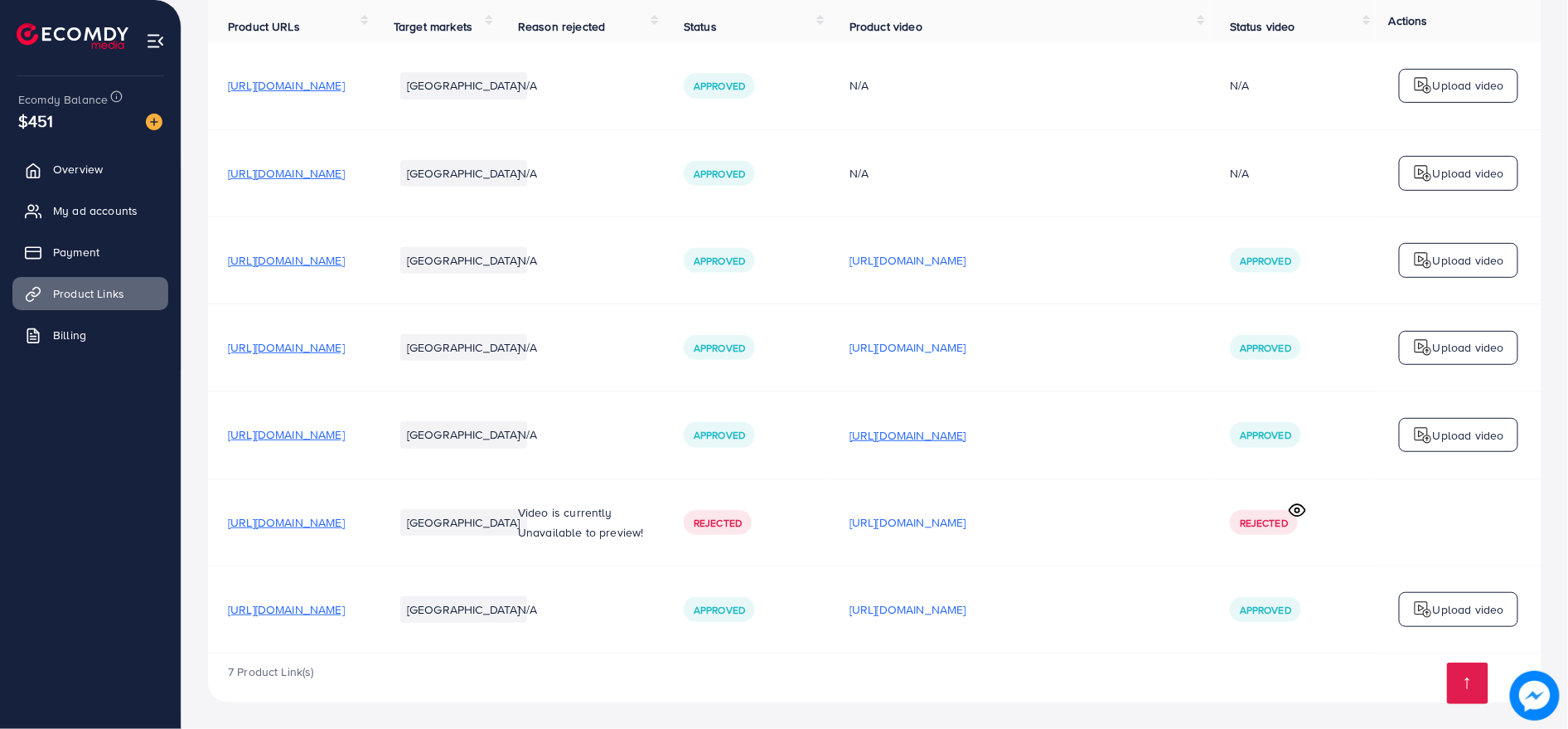
drag, startPoint x: 1098, startPoint y: 417, endPoint x: 1100, endPoint y: 426, distance: 9.2
click at [1098, 422] on td "[URL][DOMAIN_NAME]" at bounding box center [1019, 435] width 380 height 87
click at [967, 435] on p "[URL][DOMAIN_NAME]" at bounding box center [907, 435] width 117 height 20
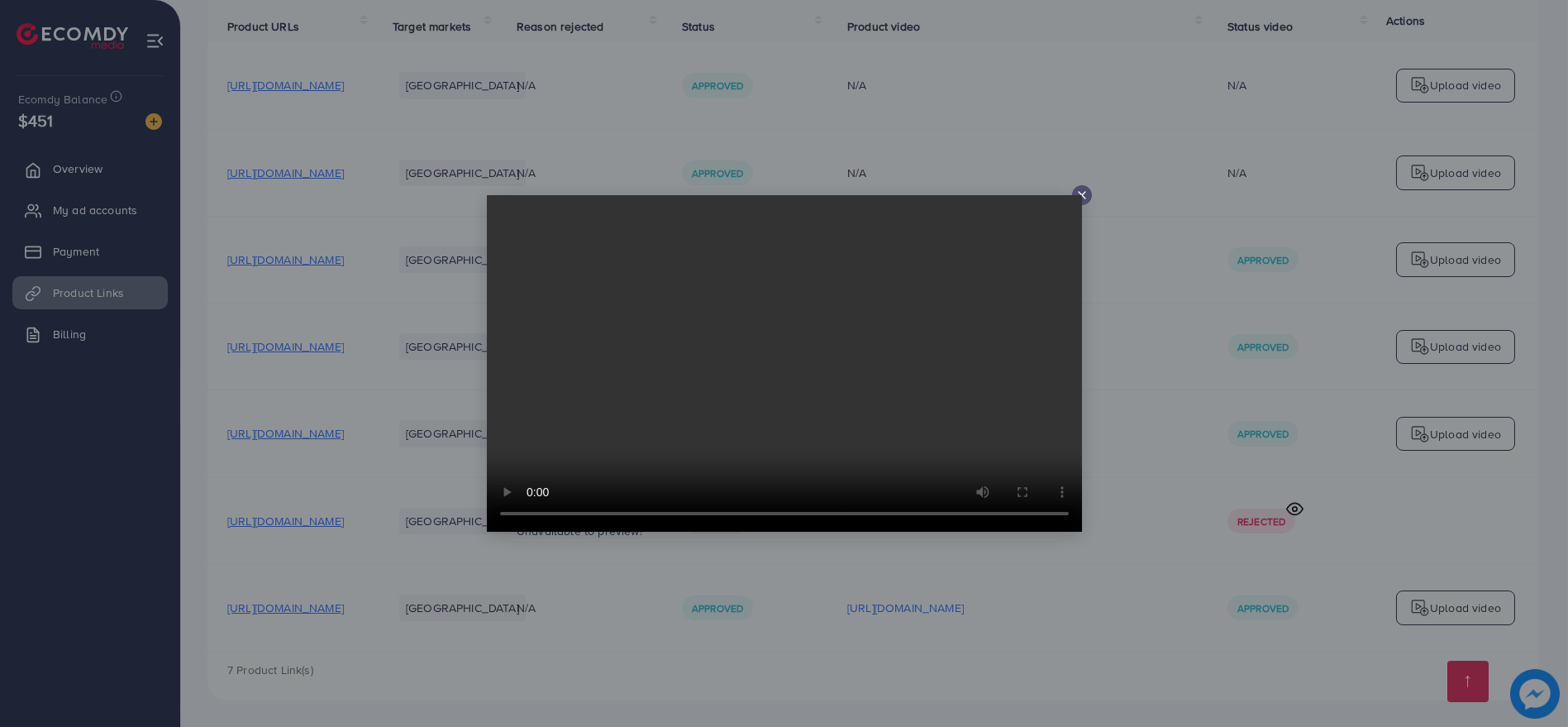
click at [1099, 434] on div at bounding box center [784, 364] width 1568 height 727
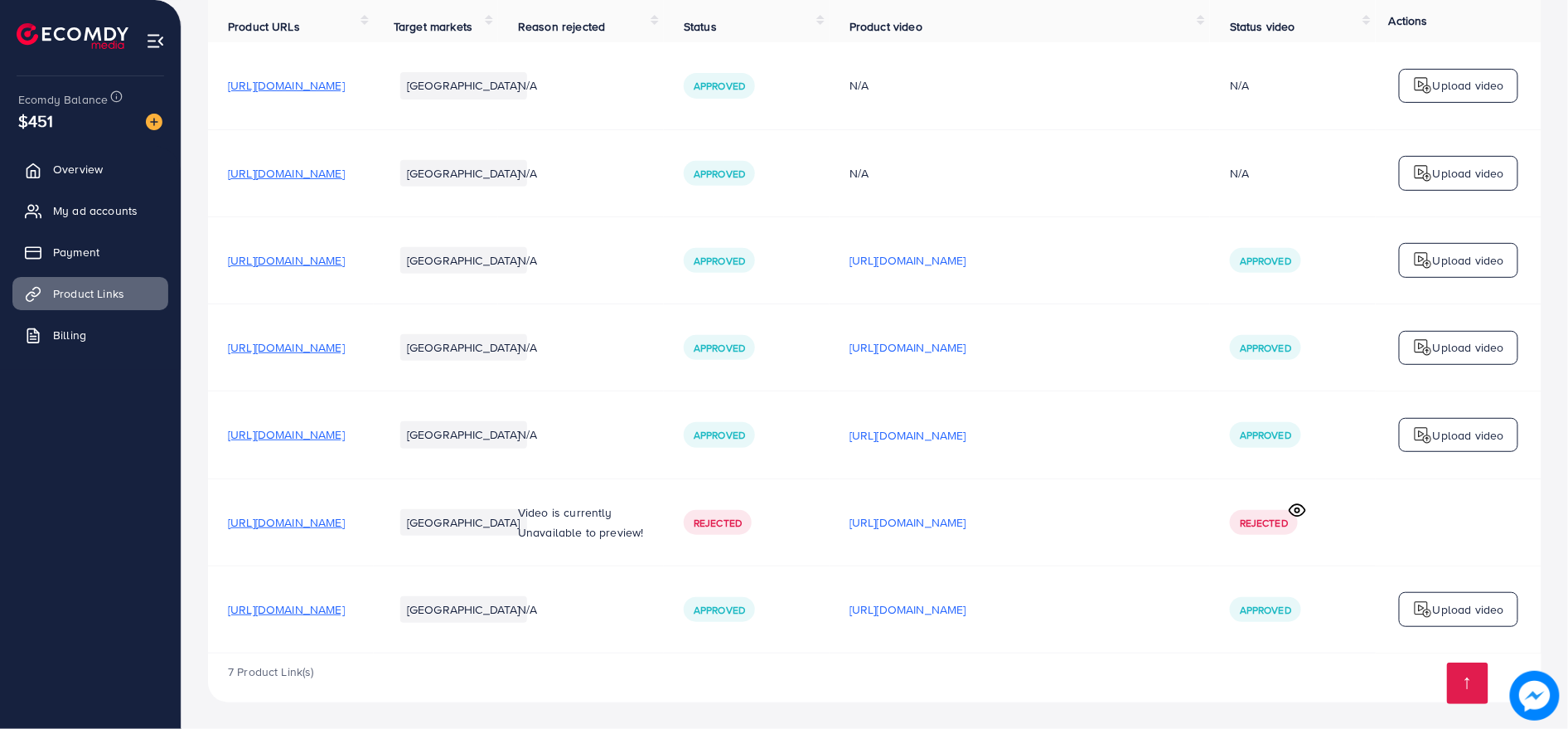
click at [345, 434] on span "[URL][DOMAIN_NAME]" at bounding box center [286, 434] width 117 height 17
click at [967, 610] on p "[URL][DOMAIN_NAME]" at bounding box center [907, 610] width 117 height 20
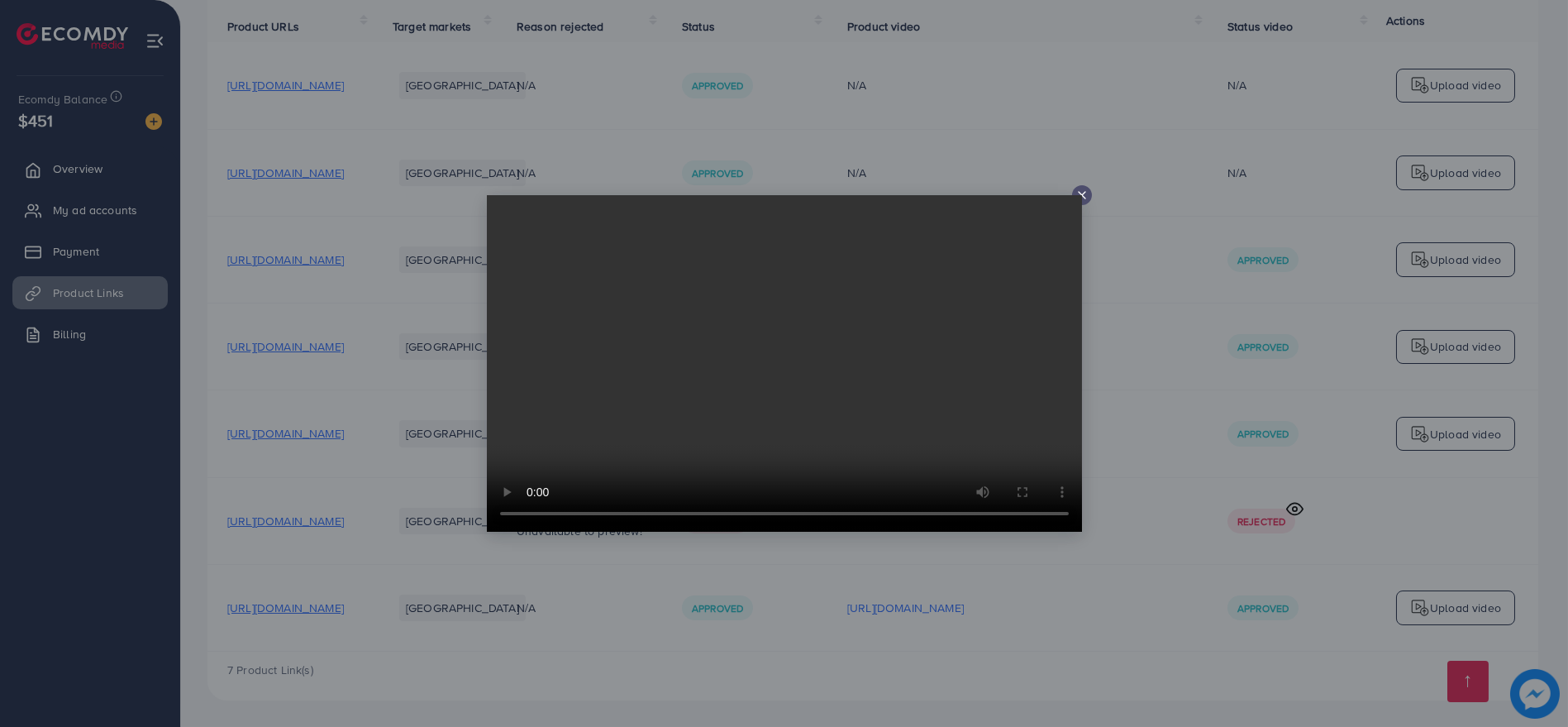
click at [1025, 602] on div at bounding box center [784, 364] width 1568 height 727
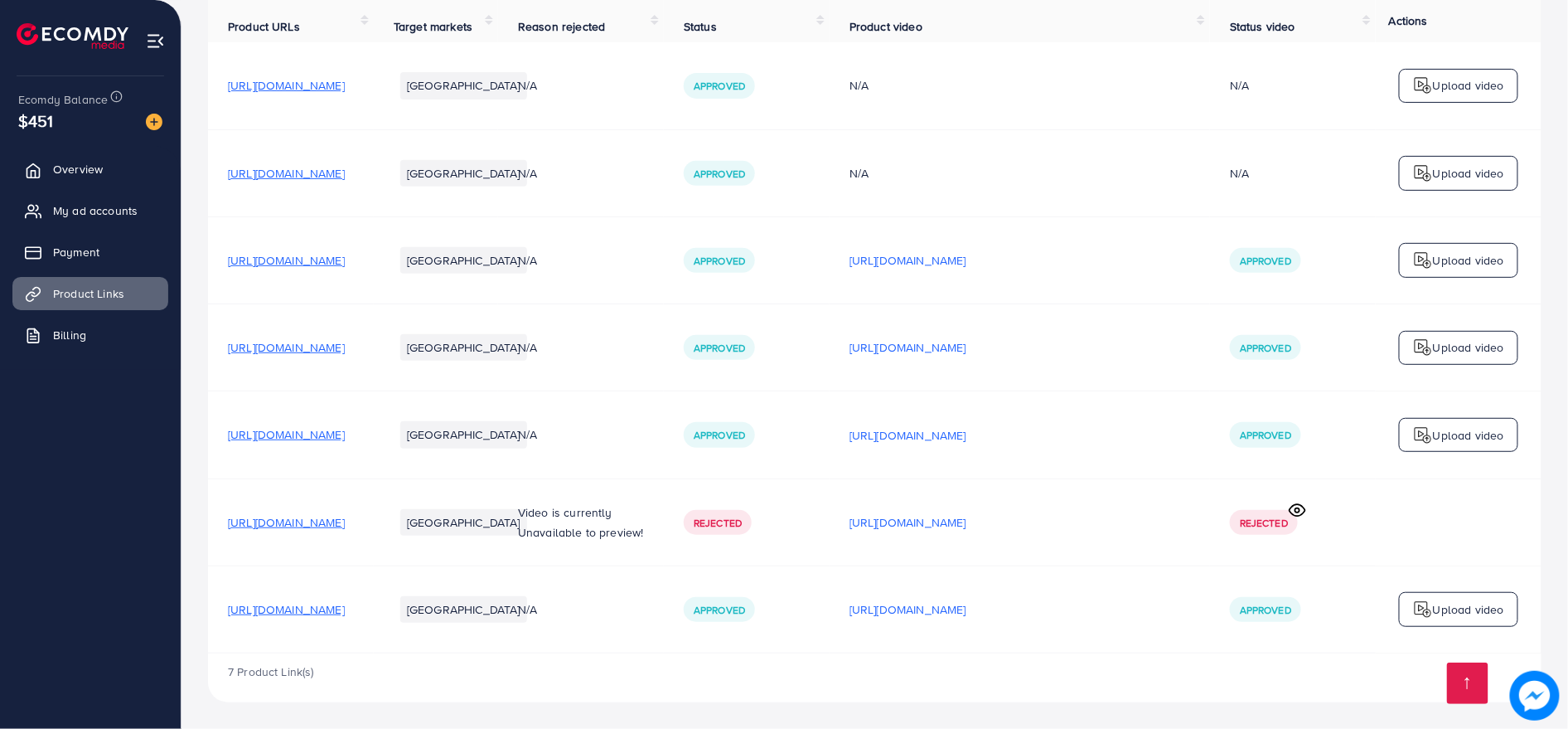
click at [967, 609] on p "[URL][DOMAIN_NAME]" at bounding box center [907, 610] width 117 height 20
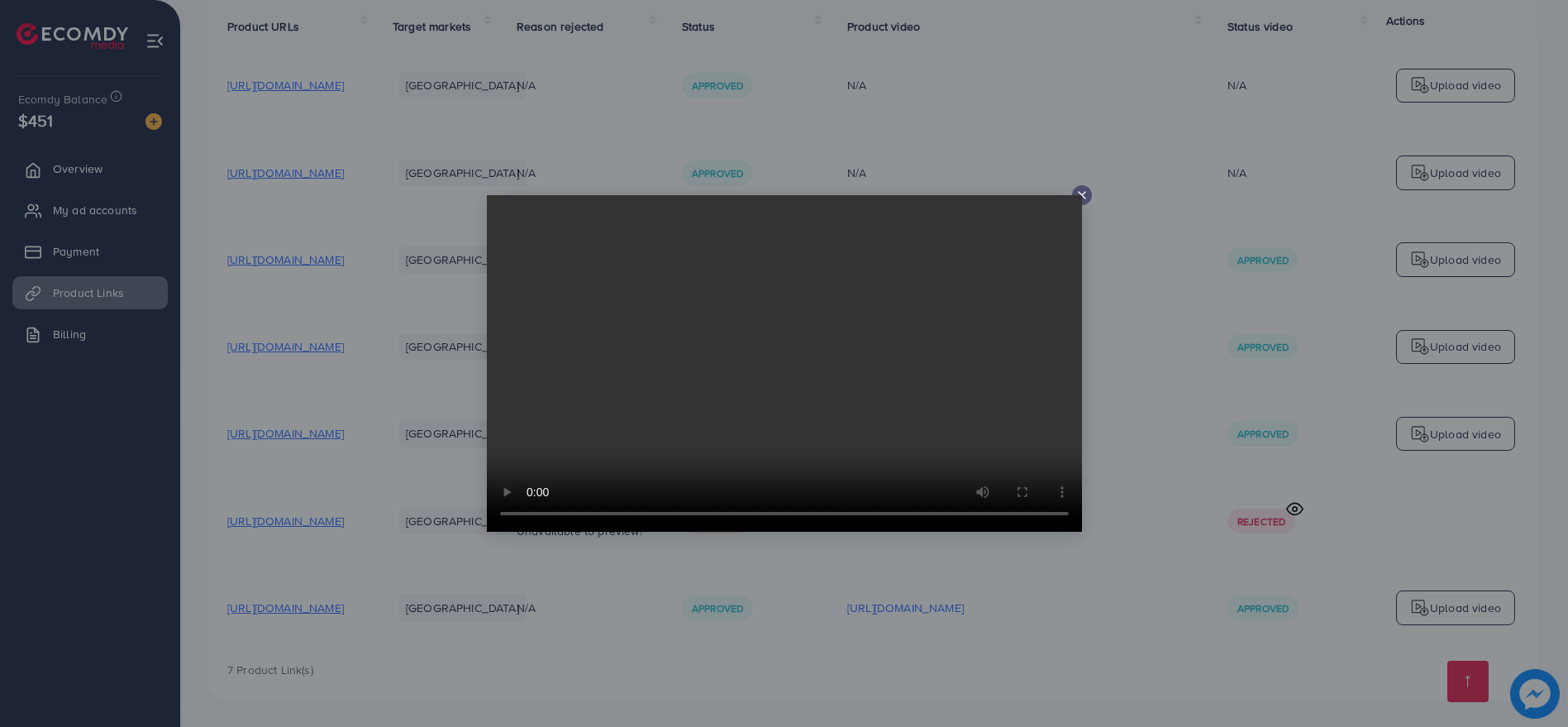
drag, startPoint x: 885, startPoint y: 627, endPoint x: 839, endPoint y: 622, distance: 46.3
click at [865, 624] on div at bounding box center [784, 364] width 1568 height 727
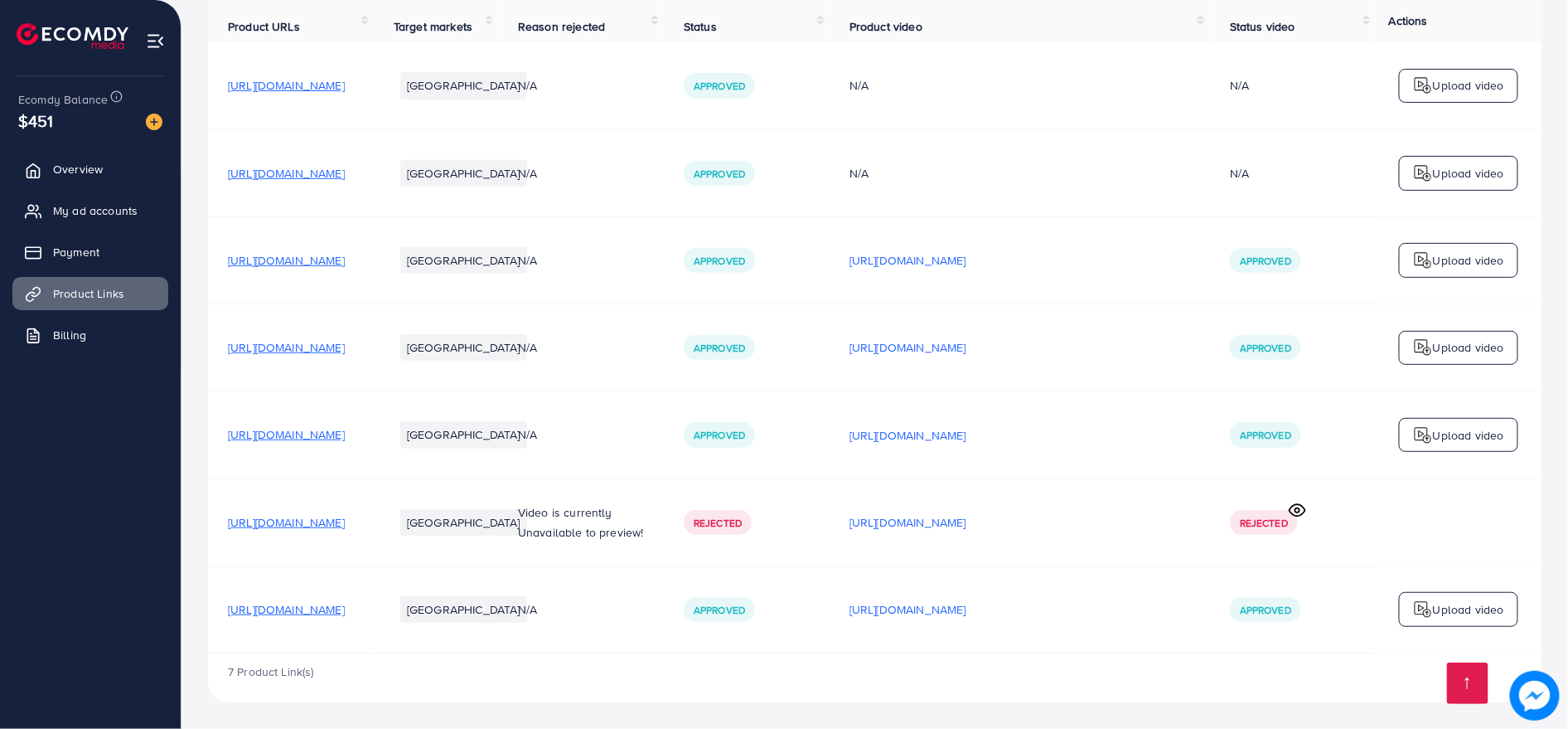
click at [331, 603] on span "[URL][DOMAIN_NAME]" at bounding box center [286, 609] width 117 height 17
click at [967, 340] on p "[URL][DOMAIN_NAME]" at bounding box center [907, 348] width 117 height 20
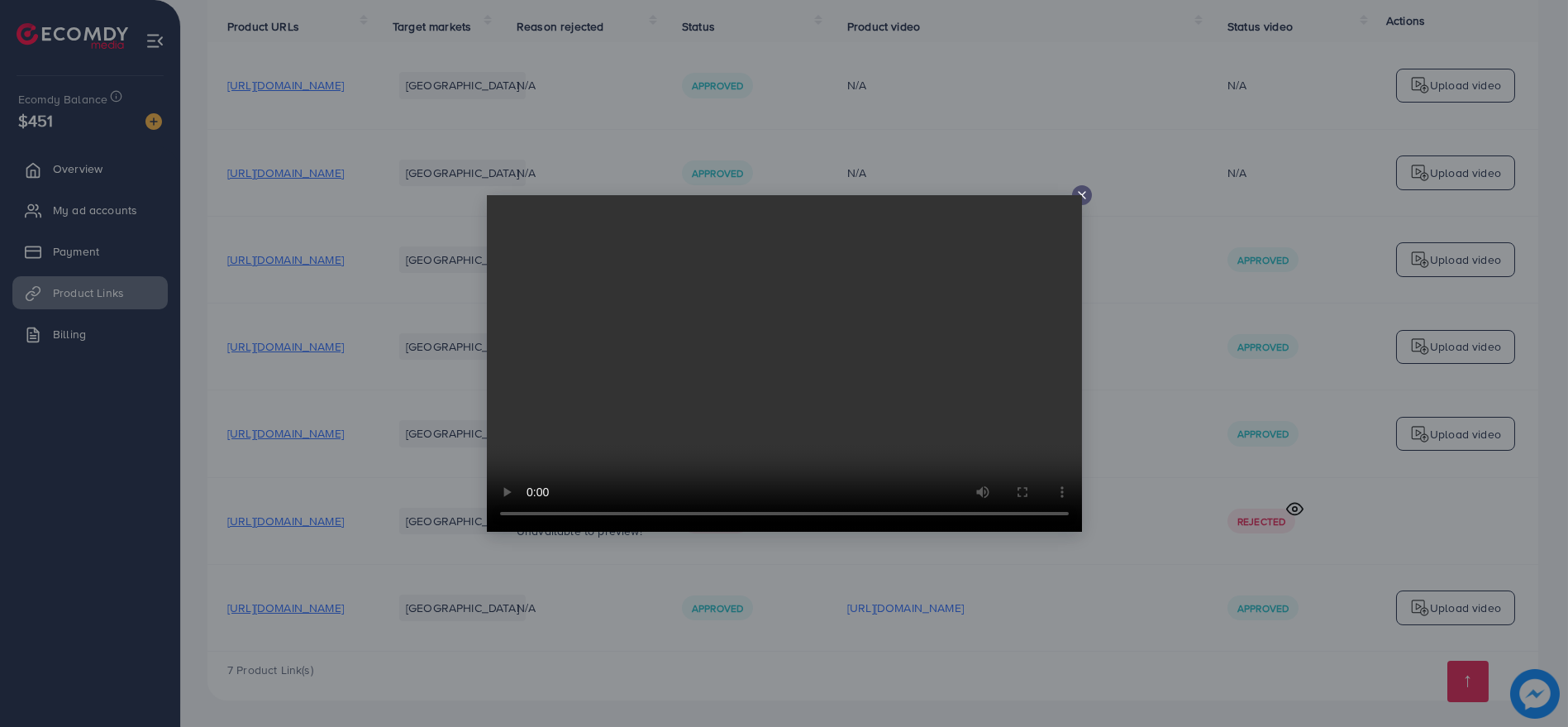
click at [1118, 392] on div at bounding box center [784, 364] width 1568 height 727
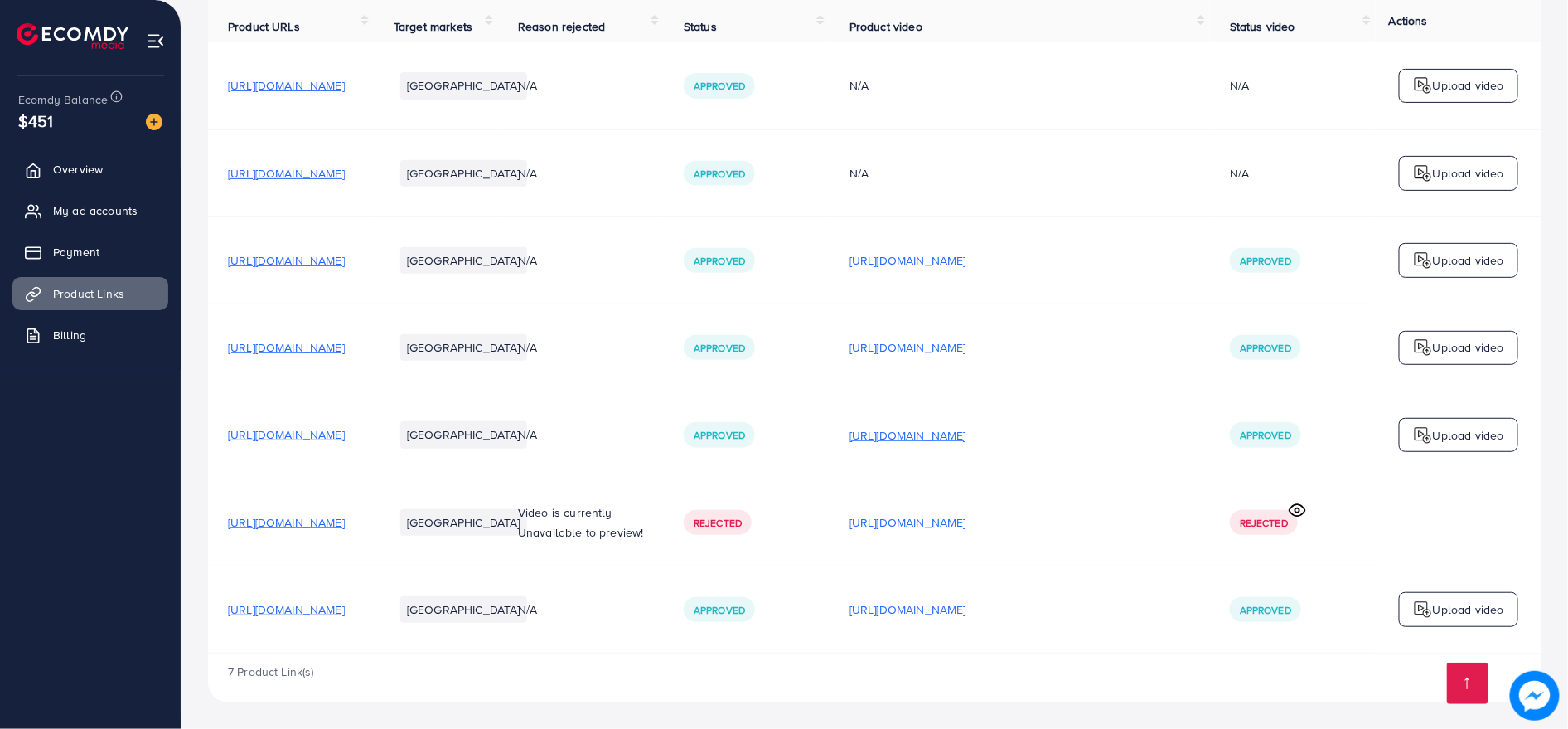
click at [967, 428] on p "[URL][DOMAIN_NAME]" at bounding box center [907, 435] width 117 height 20
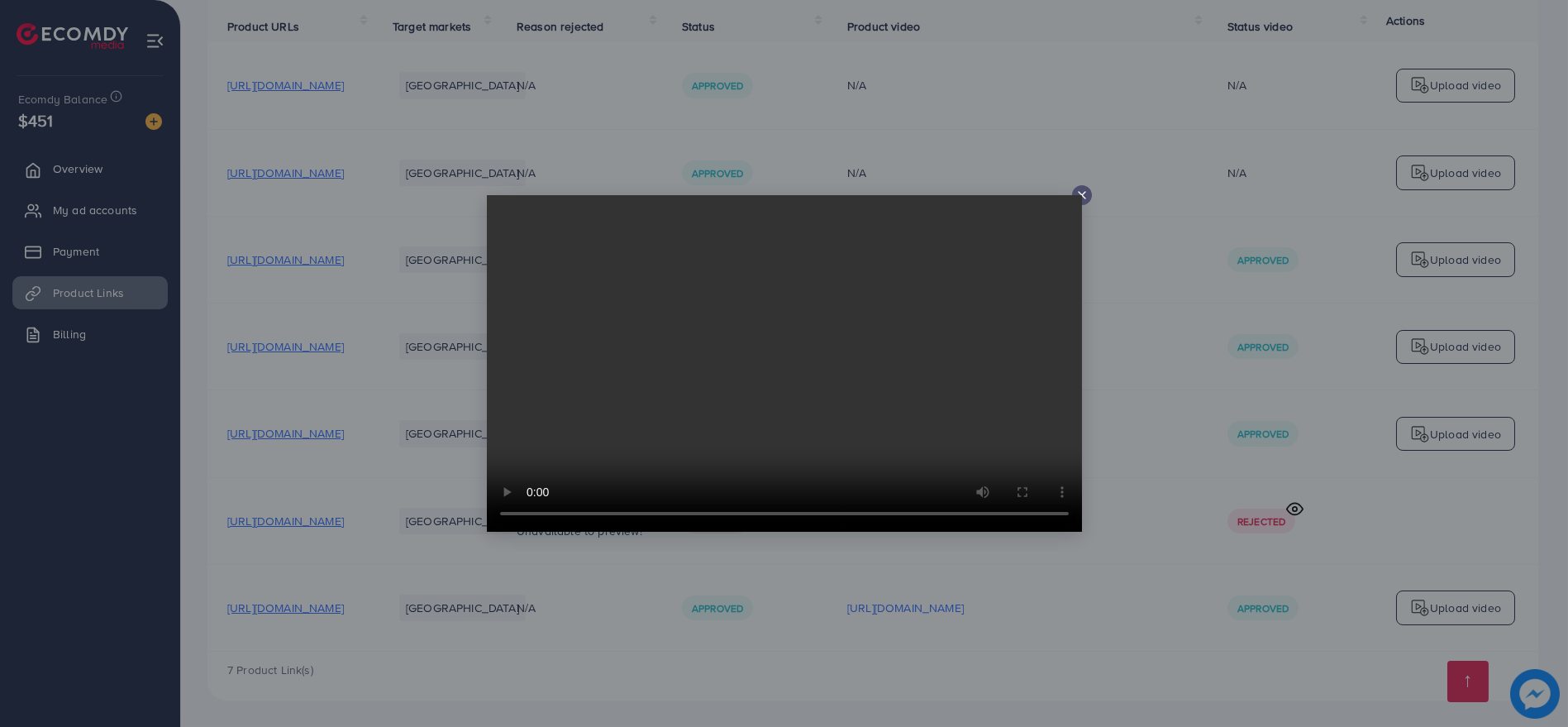
click at [1107, 427] on div at bounding box center [784, 364] width 1568 height 727
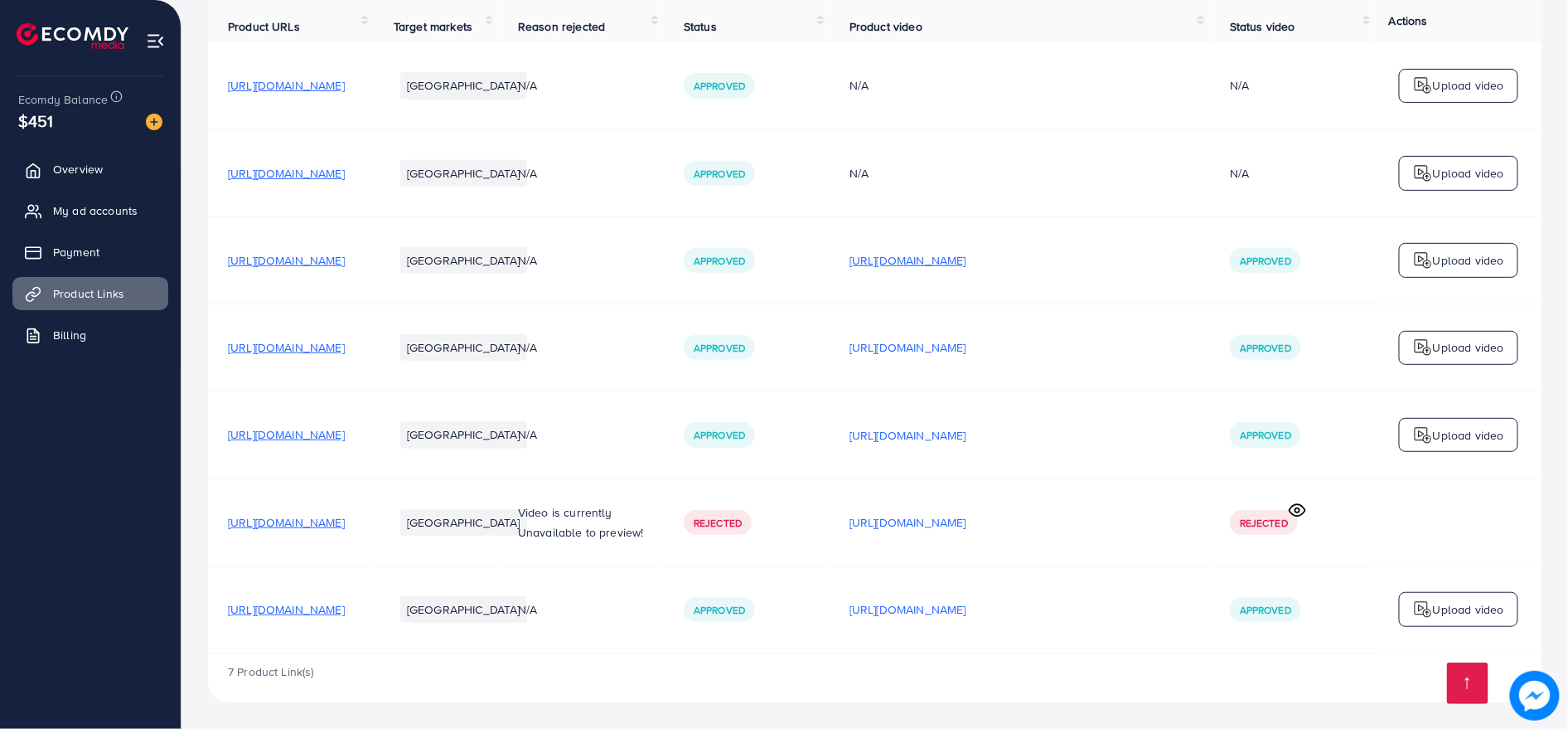
click at [967, 258] on p "[URL][DOMAIN_NAME]" at bounding box center [907, 260] width 117 height 20
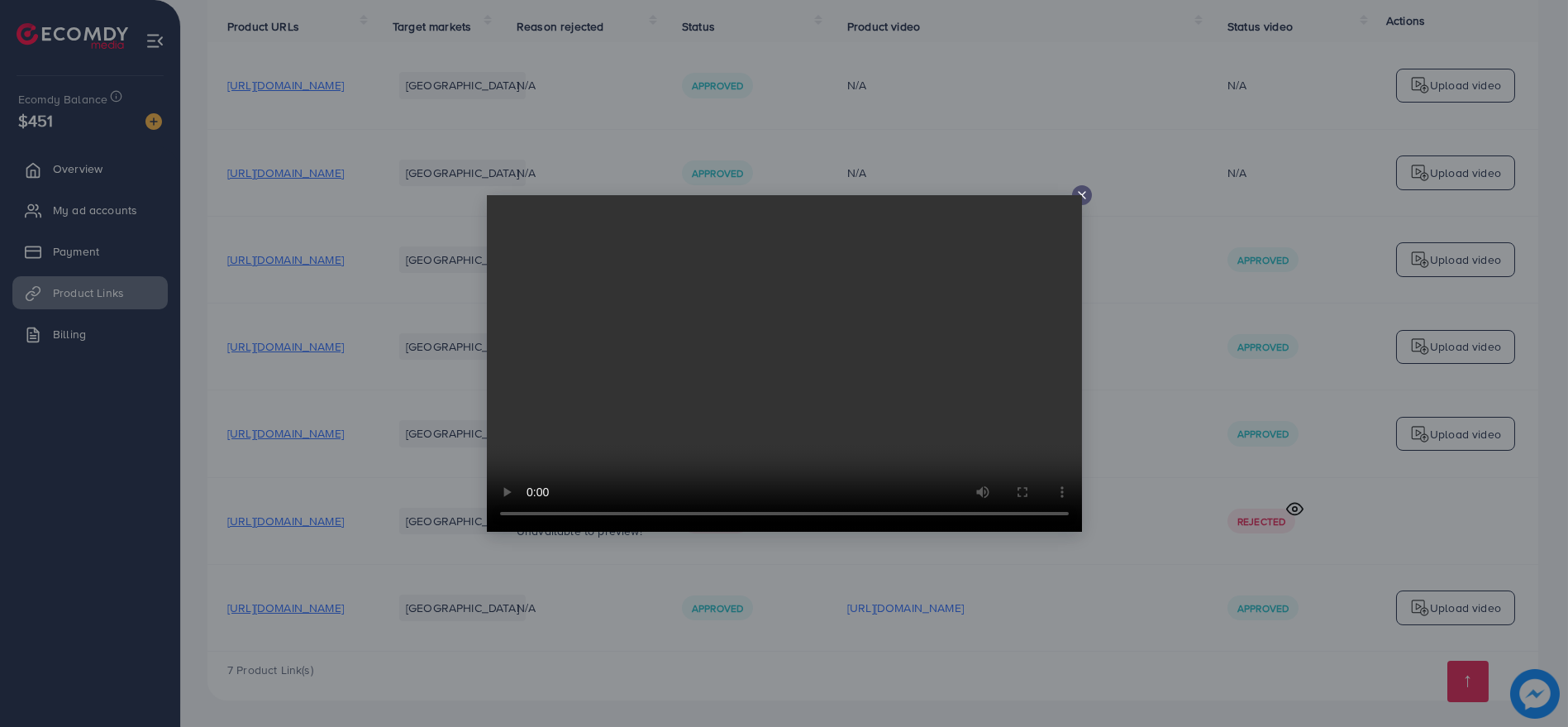
click at [1128, 386] on div at bounding box center [784, 364] width 1568 height 727
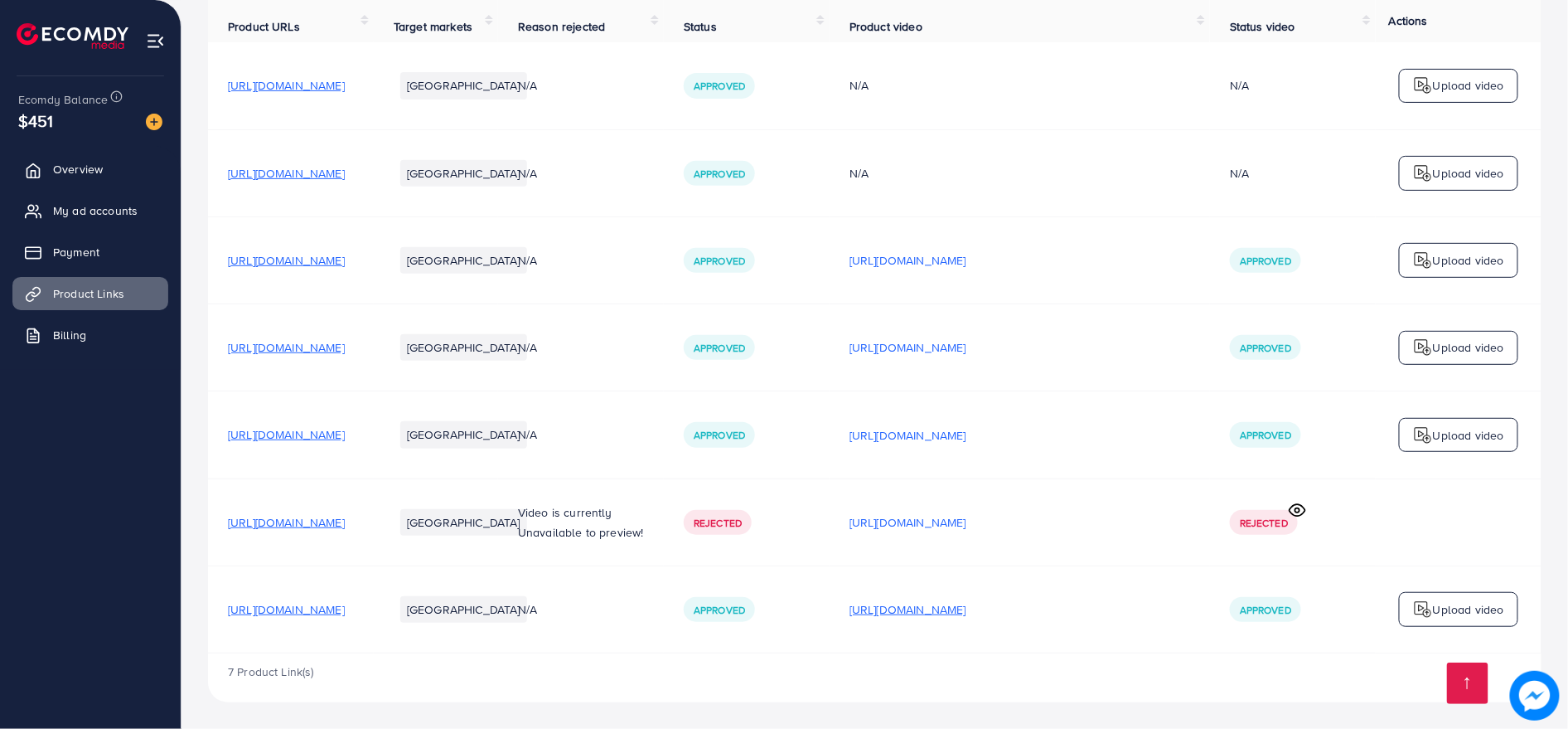
click at [967, 619] on p "[URL][DOMAIN_NAME]" at bounding box center [907, 610] width 117 height 20
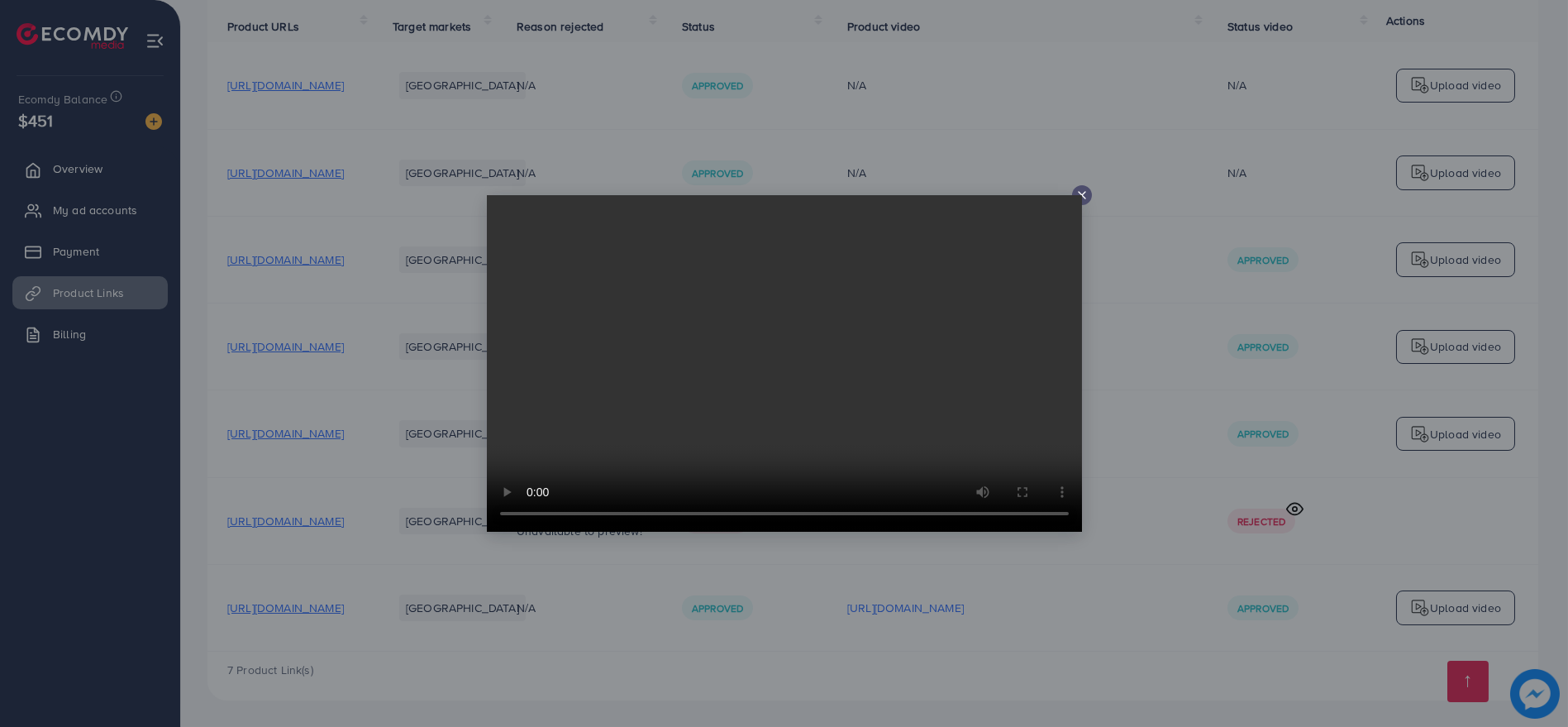
drag, startPoint x: 519, startPoint y: 48, endPoint x: 642, endPoint y: 60, distance: 123.6
click at [519, 49] on div at bounding box center [784, 364] width 1568 height 727
